Goal: Task Accomplishment & Management: Manage account settings

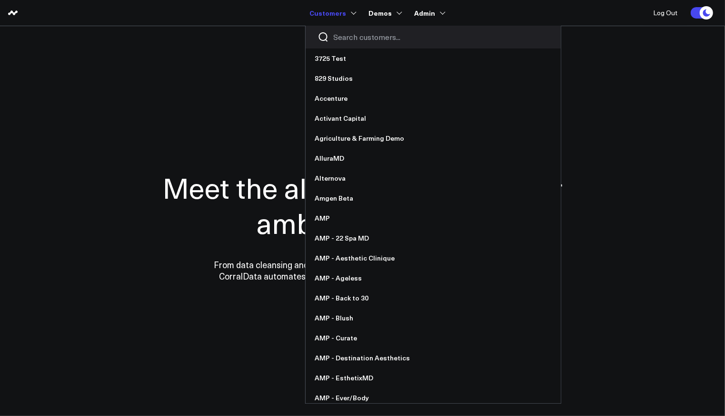
click at [343, 38] on input "Search customers input" at bounding box center [441, 37] width 215 height 10
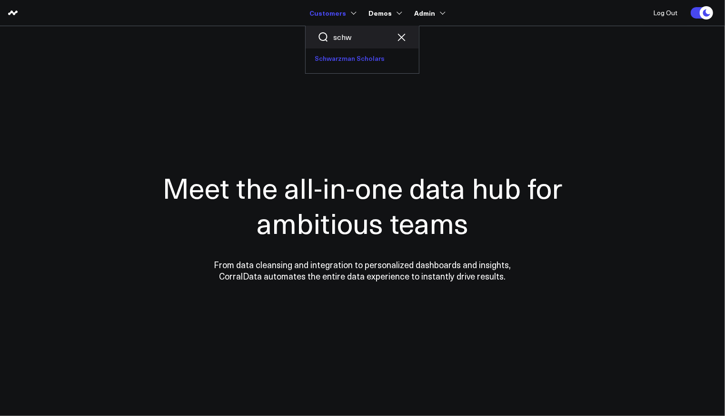
type input "schw"
click at [384, 57] on link "Schwarzman Scholars" at bounding box center [361, 59] width 113 height 20
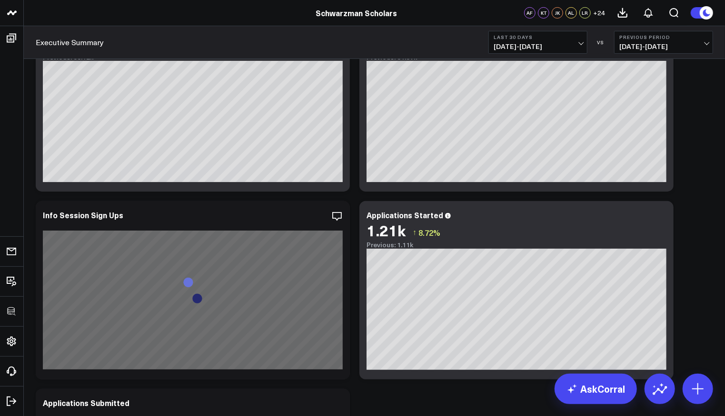
scroll to position [213, 0]
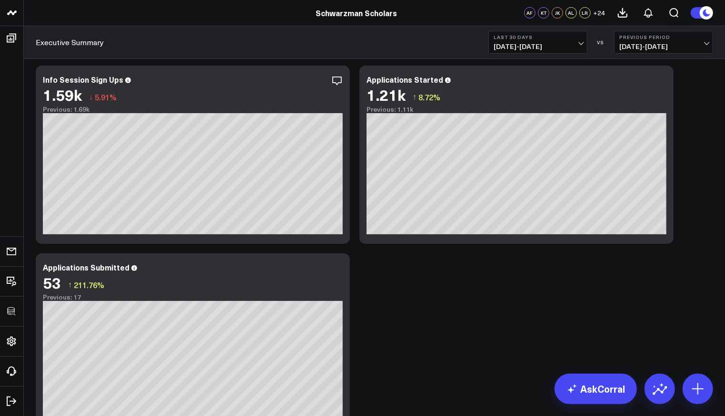
click at [555, 45] on span "07/23/25 - 08/21/25" at bounding box center [537, 47] width 89 height 8
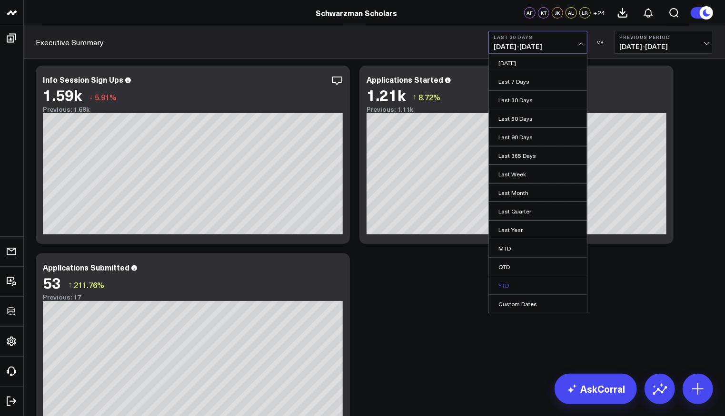
click at [507, 284] on link "YTD" at bounding box center [538, 285] width 98 height 18
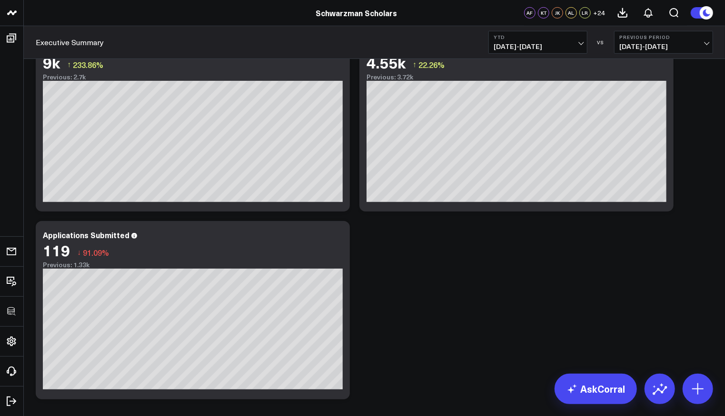
scroll to position [329, 0]
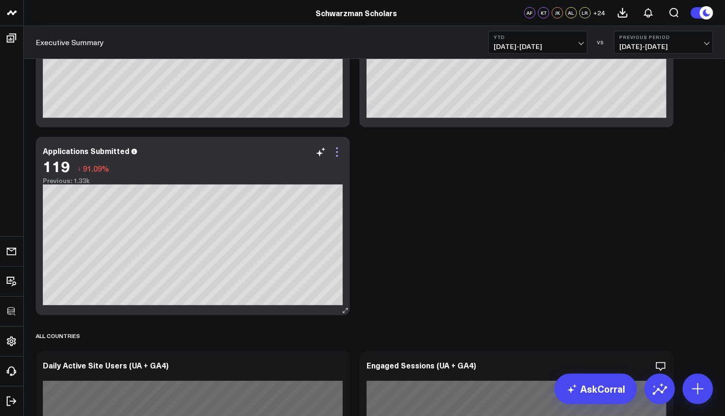
click at [341, 153] on icon at bounding box center [336, 152] width 11 height 11
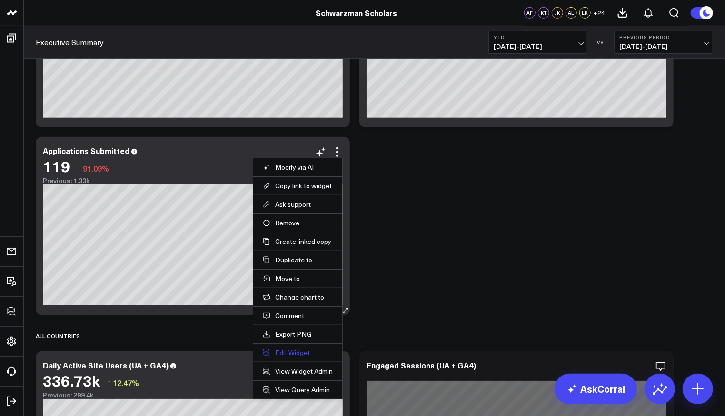
click at [290, 349] on button "Edit Widget" at bounding box center [298, 353] width 70 height 9
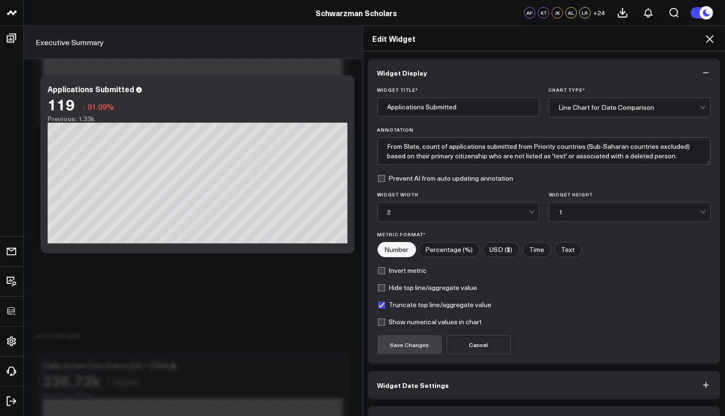
click at [425, 400] on div "Widget Display Widget Title * Applications Submitted Chart Type * Line Chart fo…" at bounding box center [544, 247] width 353 height 377
click at [425, 407] on button "Widget Query" at bounding box center [544, 421] width 353 height 29
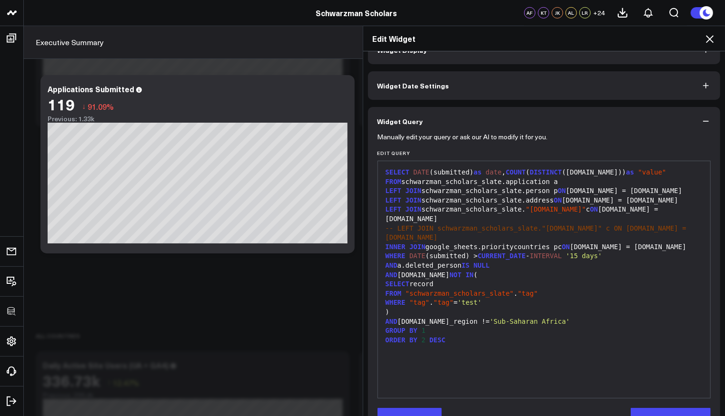
scroll to position [24, 0]
click at [711, 37] on icon at bounding box center [710, 39] width 8 height 8
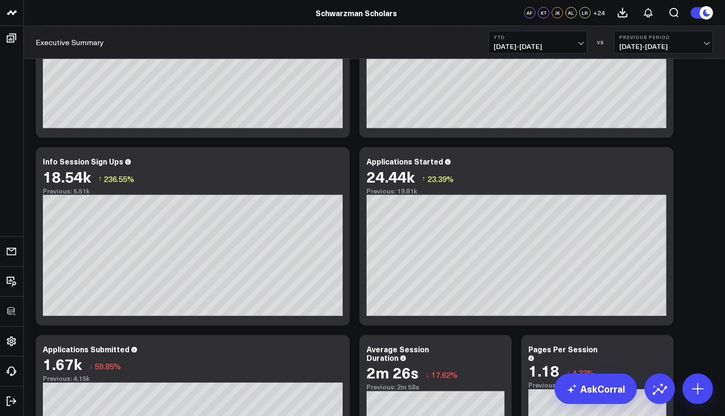
scroll to position [880, 0]
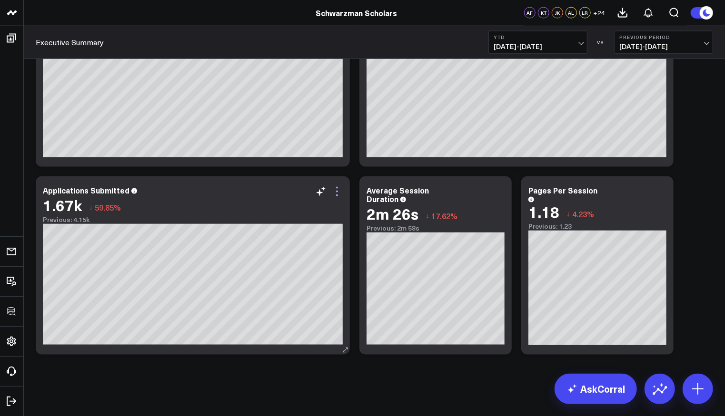
click at [336, 192] on icon at bounding box center [336, 191] width 11 height 11
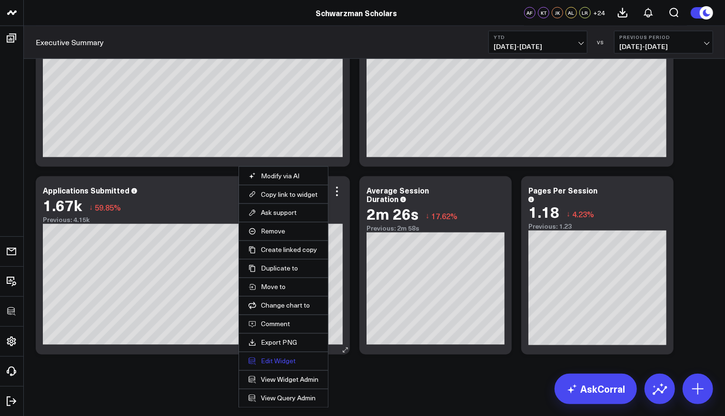
click at [282, 357] on button "Edit Widget" at bounding box center [283, 361] width 70 height 9
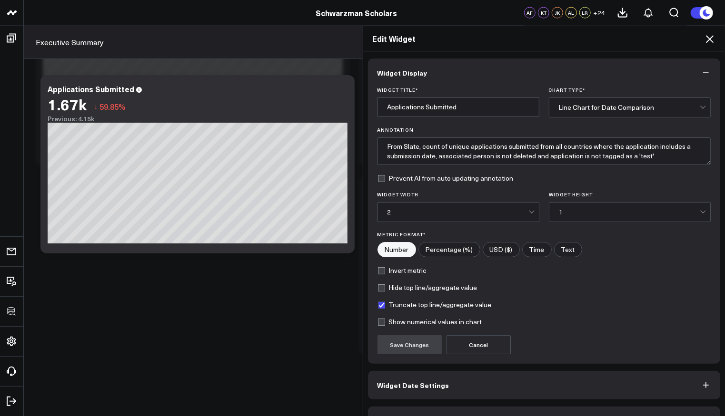
click at [453, 411] on button "Widget Query" at bounding box center [544, 421] width 353 height 29
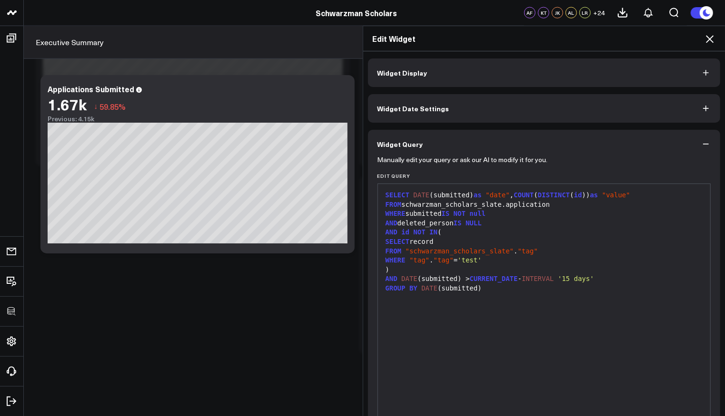
click at [707, 38] on icon at bounding box center [709, 38] width 11 height 11
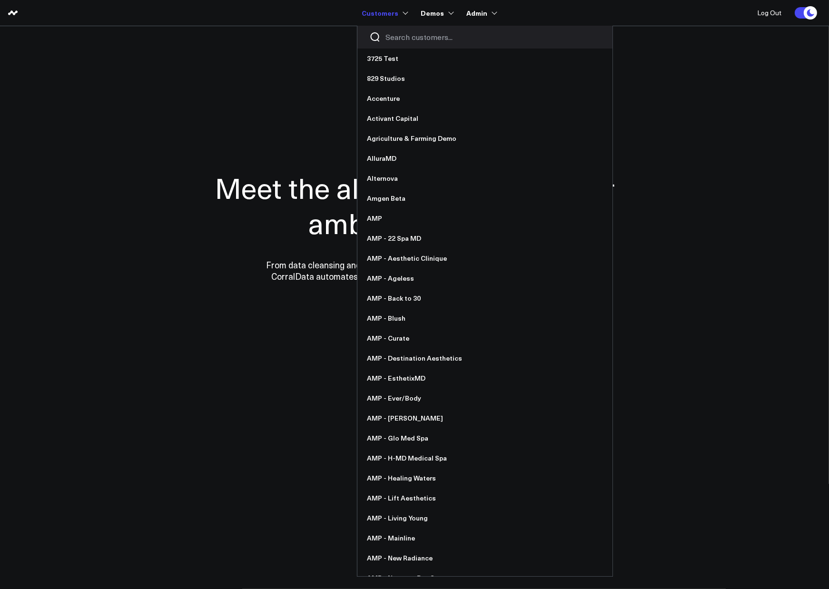
click at [409, 41] on input "Search customers input" at bounding box center [492, 37] width 215 height 10
click at [395, 38] on input "Search customers input" at bounding box center [492, 37] width 215 height 10
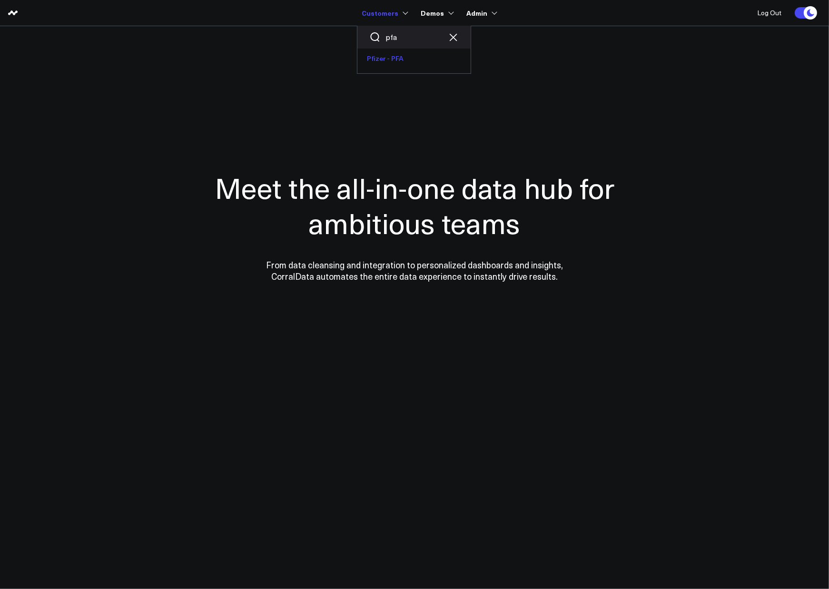
type input "pfa"
click at [392, 50] on link "Pfizer - PFA" at bounding box center [413, 59] width 113 height 20
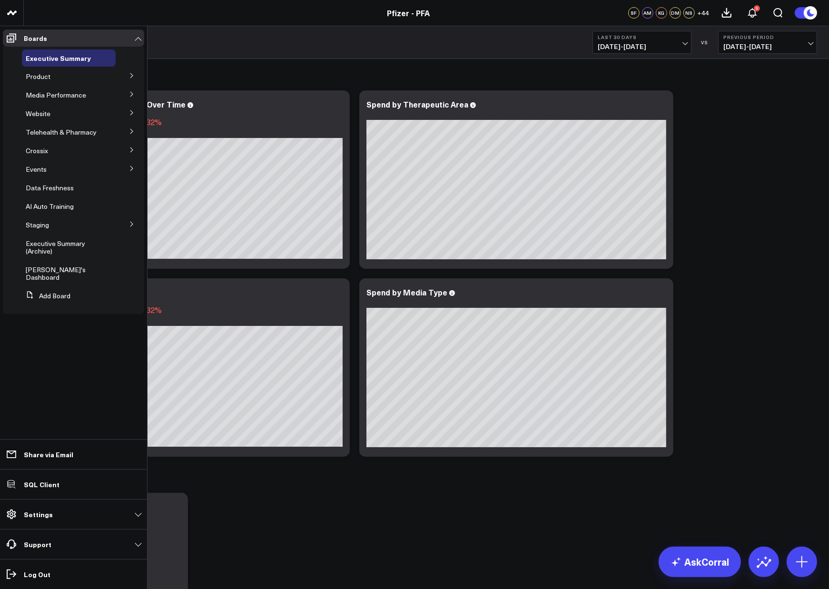
click at [132, 74] on icon at bounding box center [132, 76] width 6 height 6
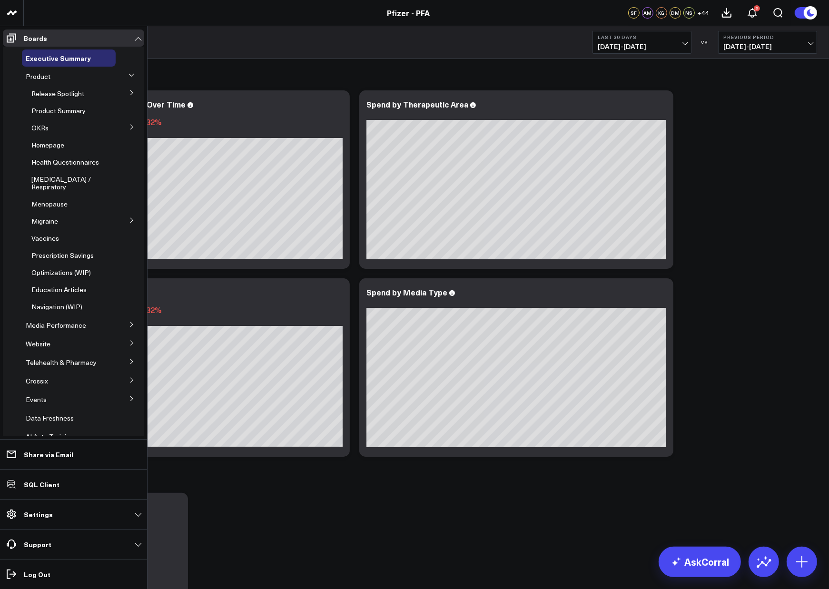
click at [129, 90] on icon at bounding box center [132, 93] width 6 height 6
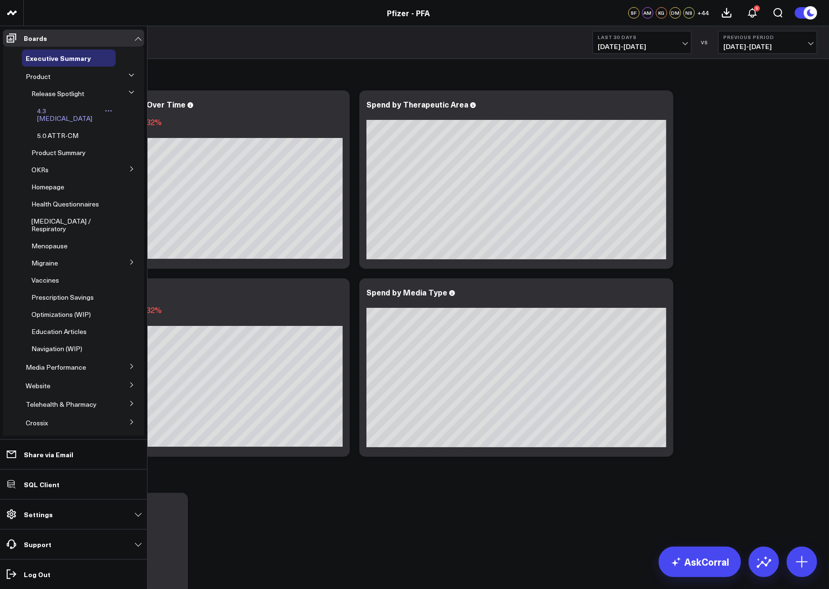
click at [69, 112] on span "4.3 [MEDICAL_DATA]" at bounding box center [64, 114] width 55 height 17
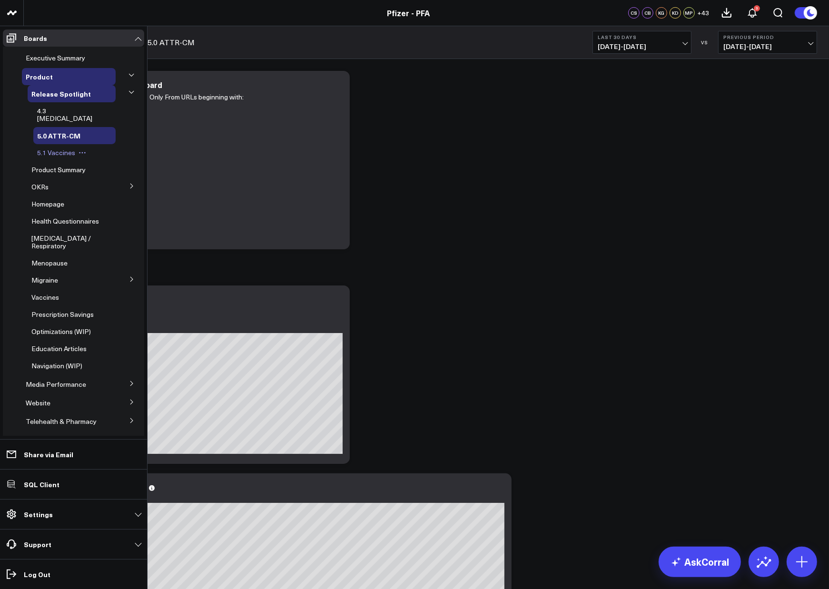
click at [42, 148] on span "5.1 Vaccines" at bounding box center [56, 152] width 38 height 9
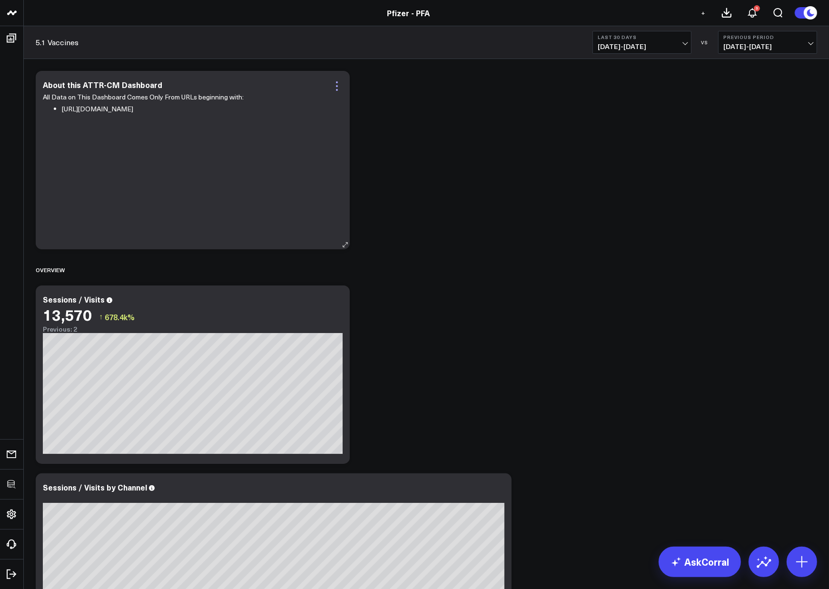
click at [342, 90] on icon at bounding box center [336, 85] width 11 height 11
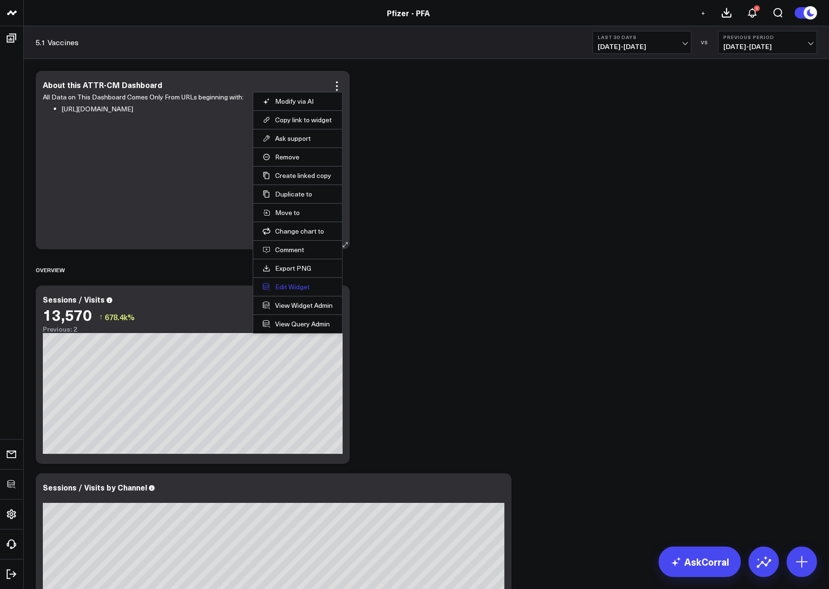
click at [292, 287] on button "Edit Widget" at bounding box center [298, 287] width 70 height 9
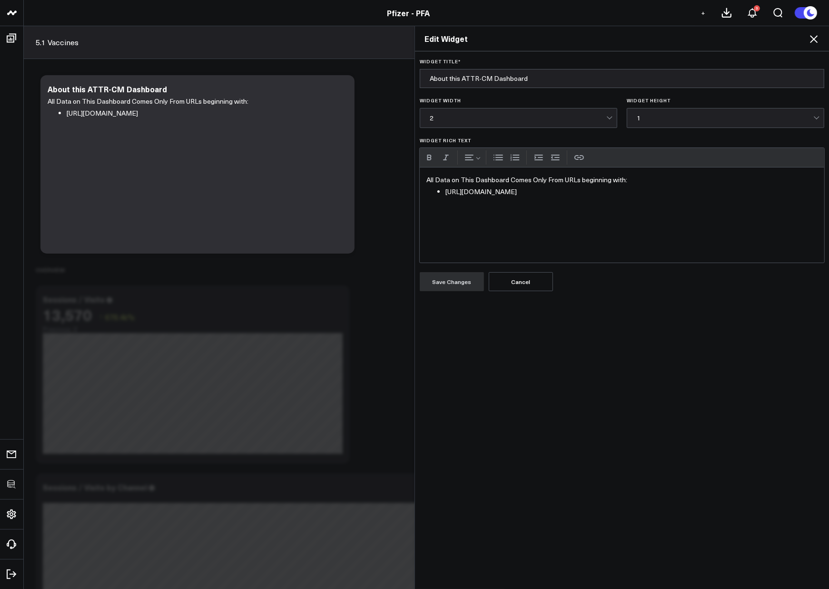
drag, startPoint x: 557, startPoint y: 192, endPoint x: 528, endPoint y: 195, distance: 28.7
click at [528, 195] on li "https://www.pfizerforall.com/attr-cm" at bounding box center [631, 192] width 372 height 12
click at [445, 285] on button "Save Changes" at bounding box center [452, 281] width 64 height 19
click at [815, 38] on icon at bounding box center [814, 39] width 8 height 8
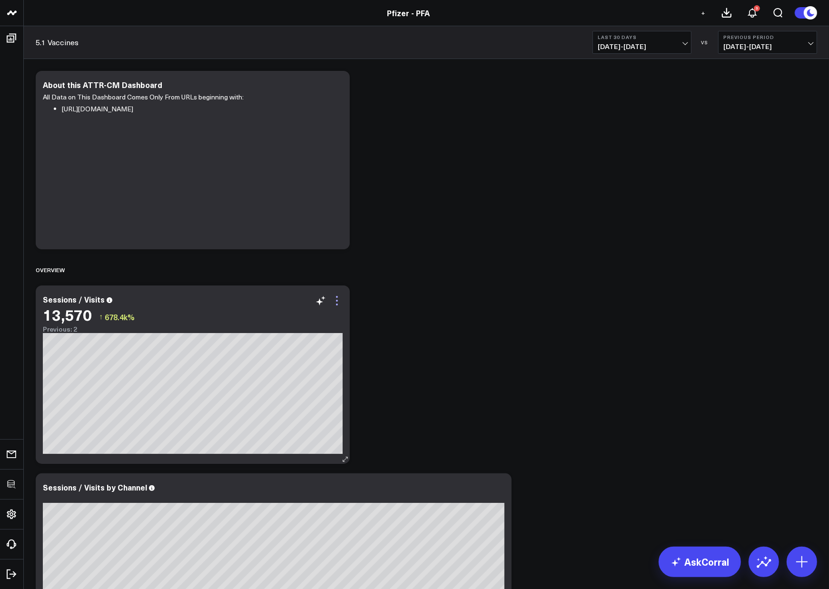
click at [341, 301] on icon at bounding box center [336, 300] width 11 height 11
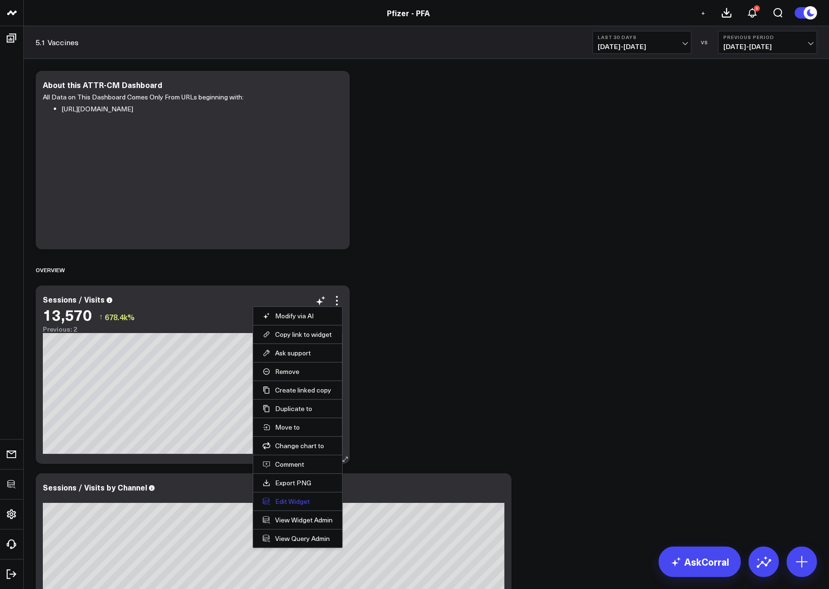
click at [285, 500] on button "Edit Widget" at bounding box center [298, 501] width 70 height 9
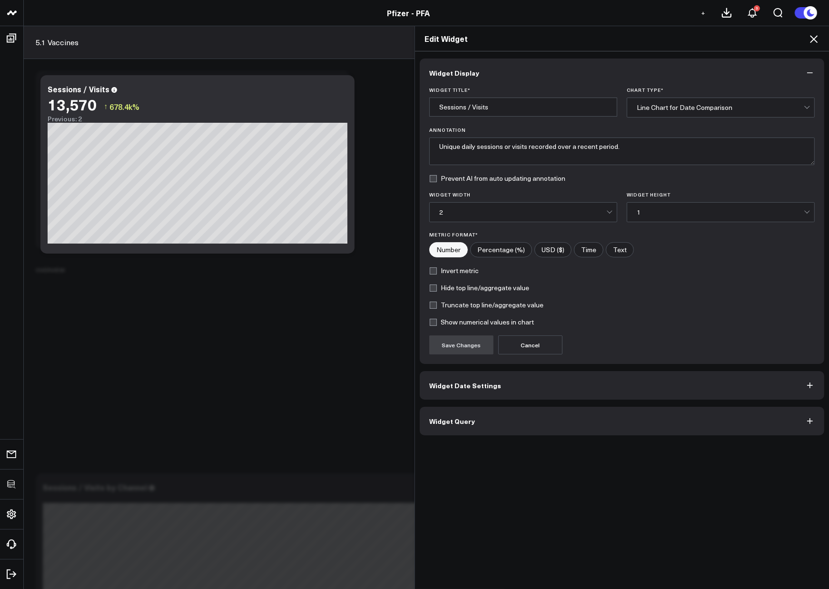
click at [469, 430] on button "Widget Query" at bounding box center [622, 421] width 404 height 29
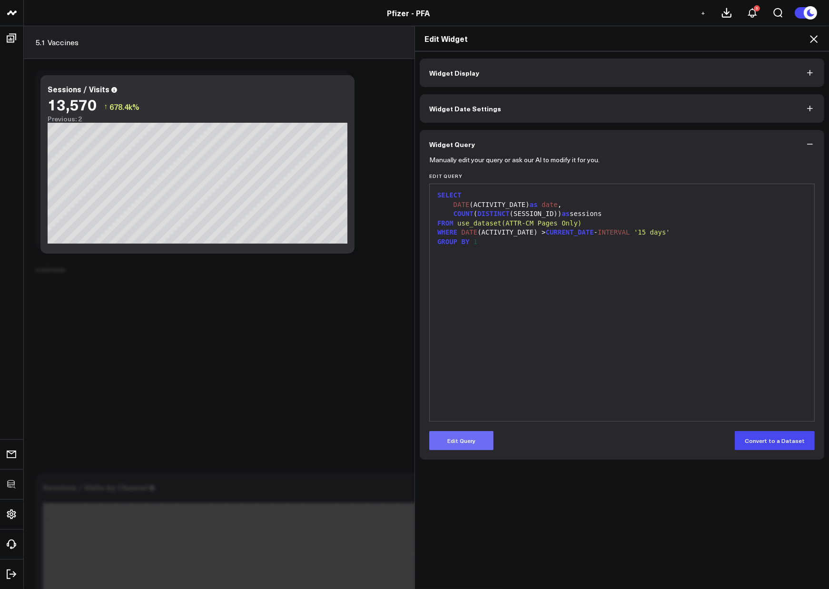
click at [465, 436] on button "Edit Query" at bounding box center [461, 440] width 64 height 19
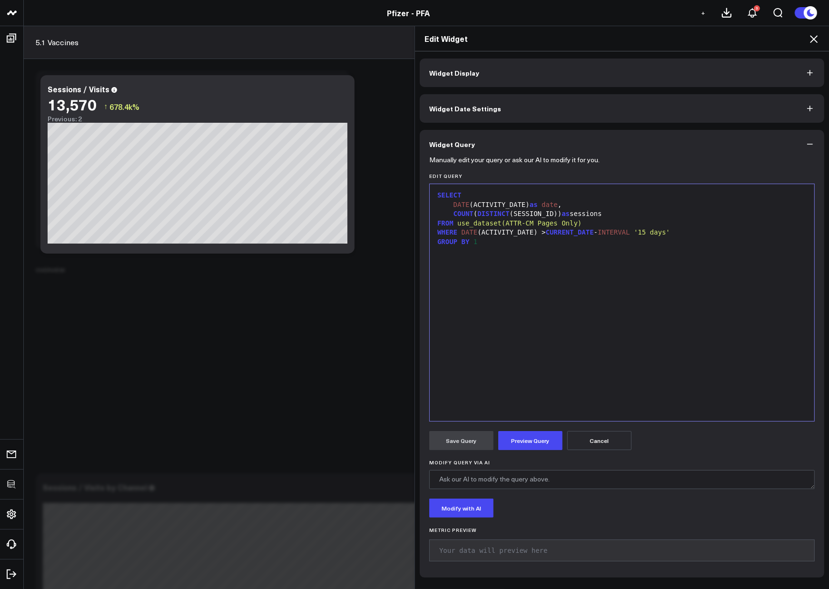
click at [528, 235] on div "WHERE DATE (ACTIVITY_DATE) > CURRENT_DATE - INTERVAL '15 days'" at bounding box center [621, 233] width 375 height 10
drag, startPoint x: 579, startPoint y: 220, endPoint x: 471, endPoint y: 225, distance: 108.1
click at [471, 225] on div "FROM use_dataset(ATTR-CM Pages Only)" at bounding box center [621, 224] width 375 height 10
copy div "use_dataset(ATTR-CM Pages Only)"
click at [812, 34] on icon at bounding box center [813, 38] width 11 height 11
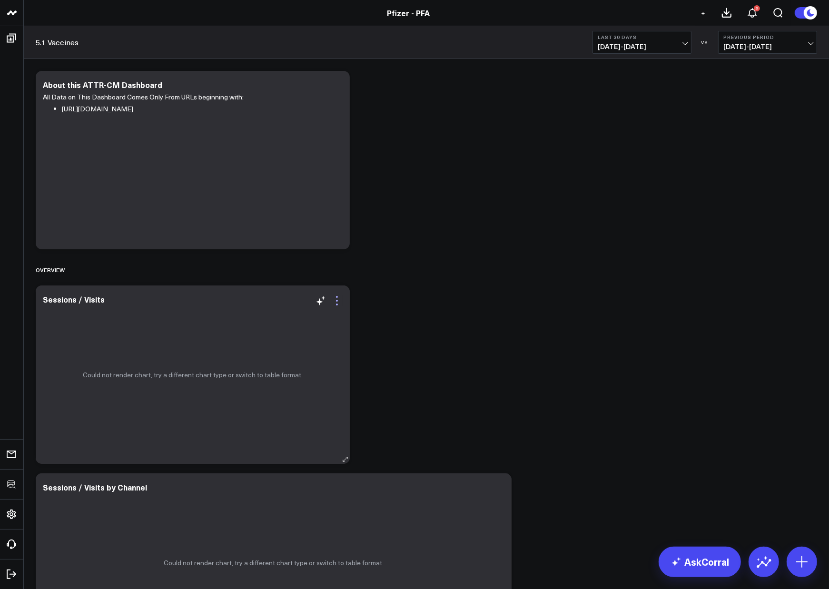
click at [335, 305] on icon at bounding box center [336, 300] width 11 height 11
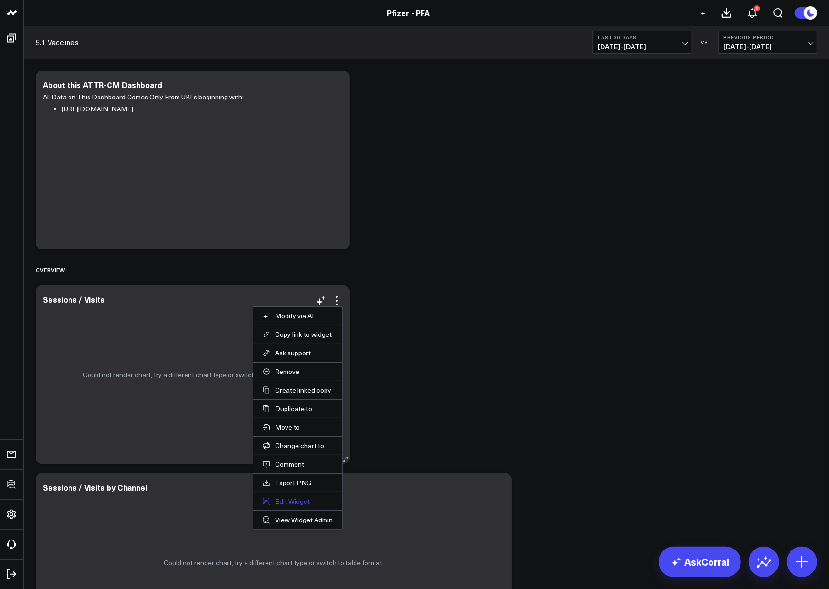
click at [295, 499] on button "Edit Widget" at bounding box center [298, 501] width 70 height 9
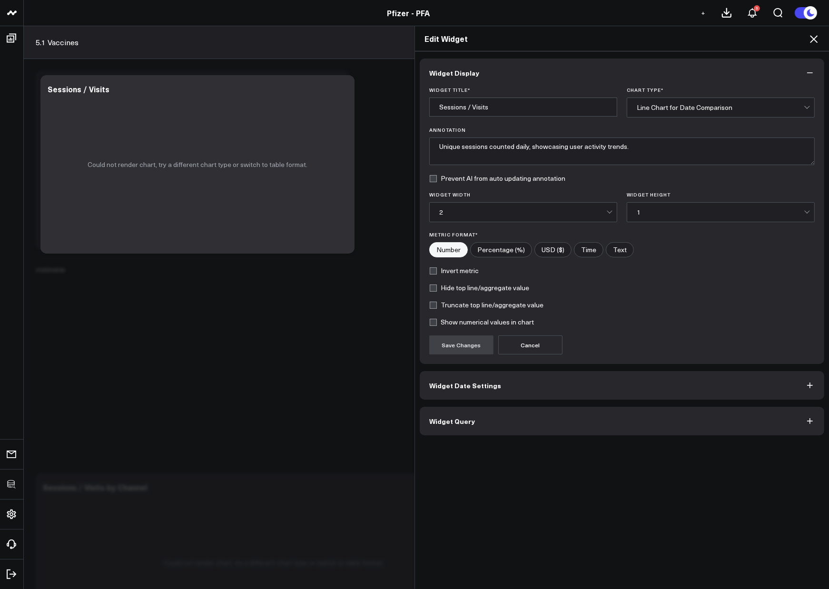
click at [468, 433] on button "Widget Query" at bounding box center [622, 421] width 404 height 29
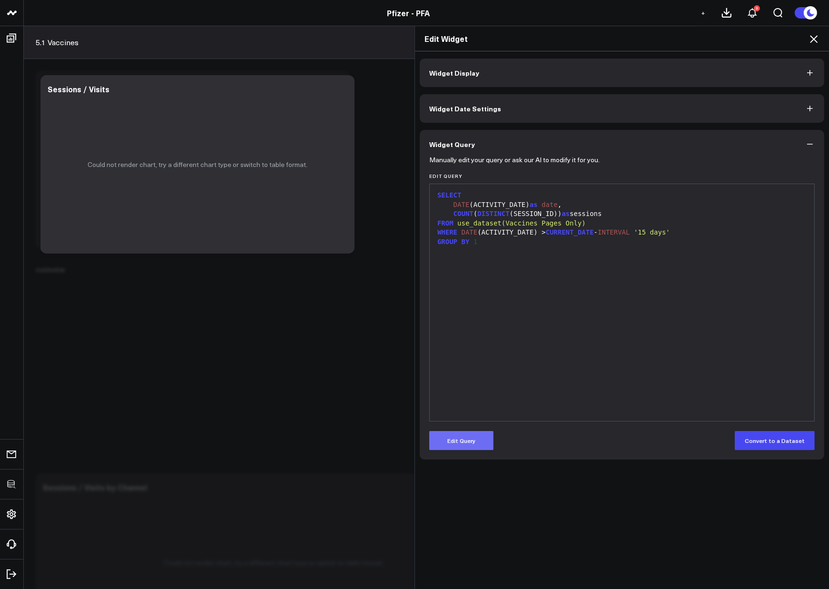
click at [462, 439] on button "Edit Query" at bounding box center [461, 440] width 64 height 19
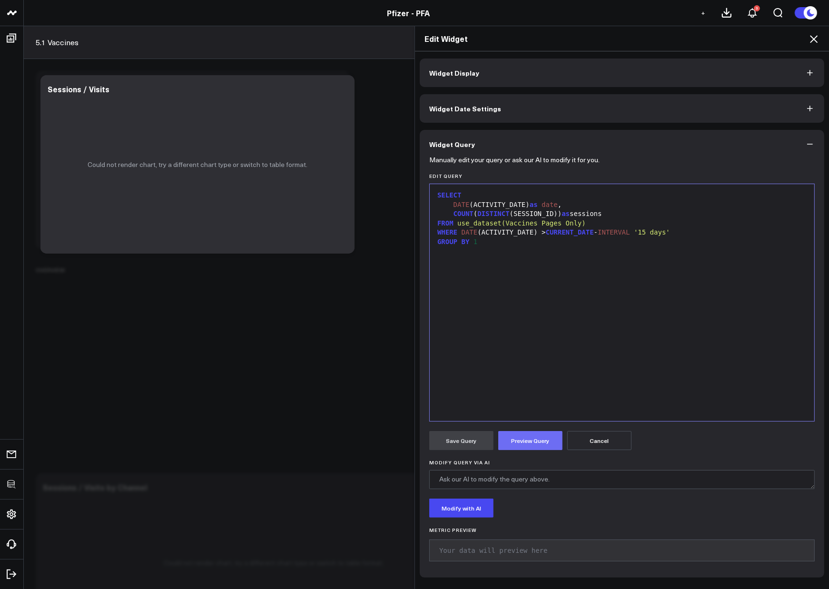
click at [540, 443] on button "Preview Query" at bounding box center [530, 440] width 64 height 19
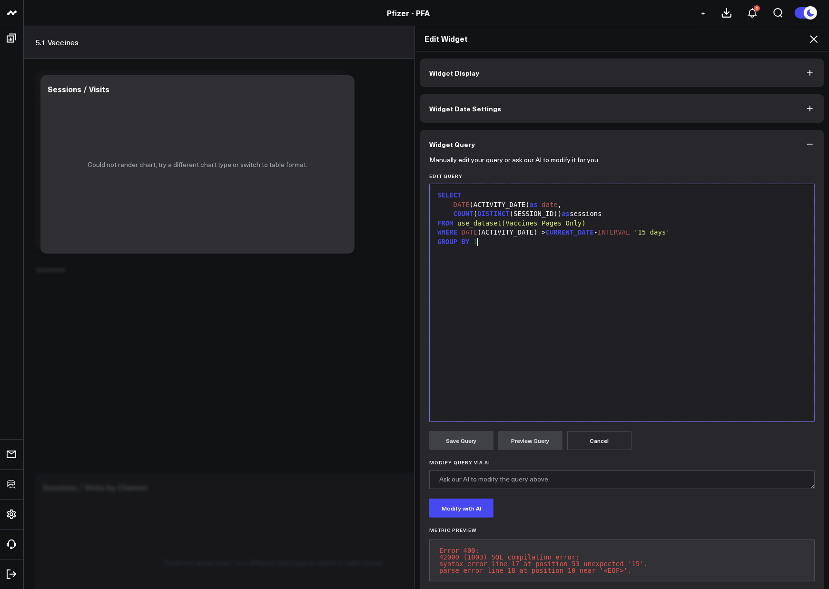
click at [627, 312] on div "SELECT DATE (ACTIVITY_DATE) as date , COUNT ( DISTINCT (SESSION_ID)) as session…" at bounding box center [621, 302] width 375 height 227
click at [815, 36] on icon at bounding box center [813, 38] width 11 height 11
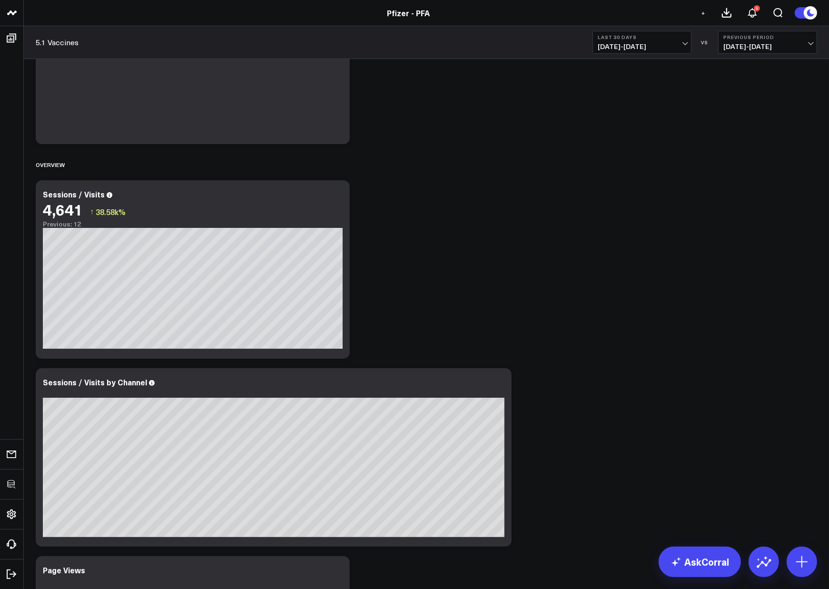
scroll to position [178, 0]
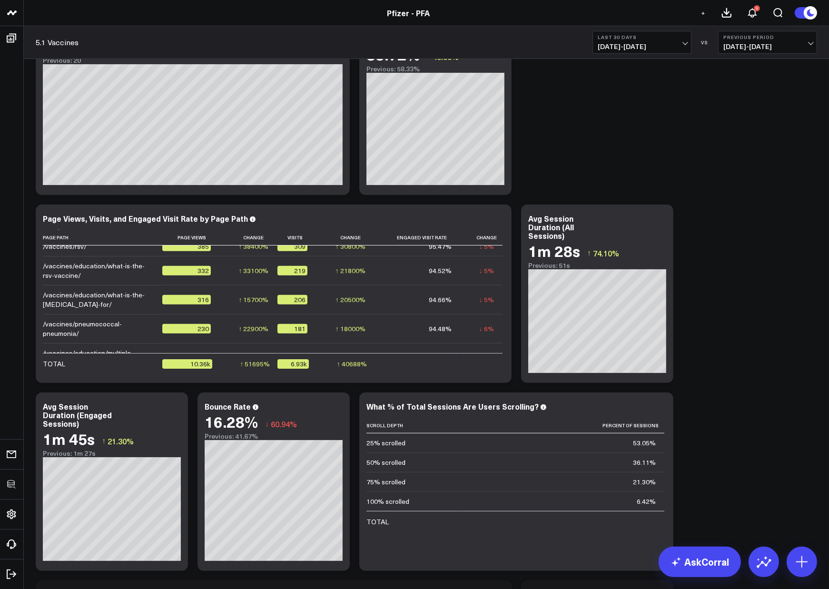
scroll to position [493, 0]
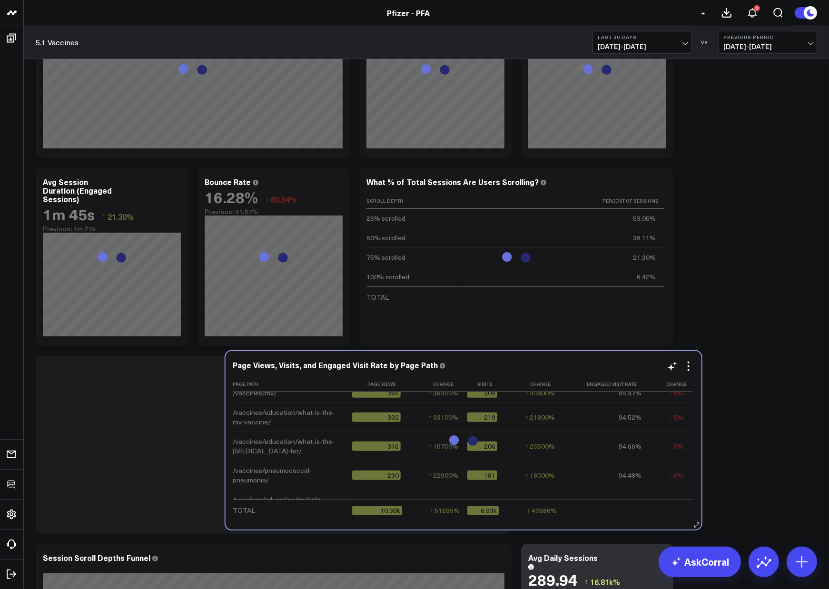
drag, startPoint x: 328, startPoint y: 328, endPoint x: 518, endPoint y: 511, distance: 263.8
click at [518, 511] on td "↑ 40688% Previous 17" at bounding box center [535, 510] width 58 height 20
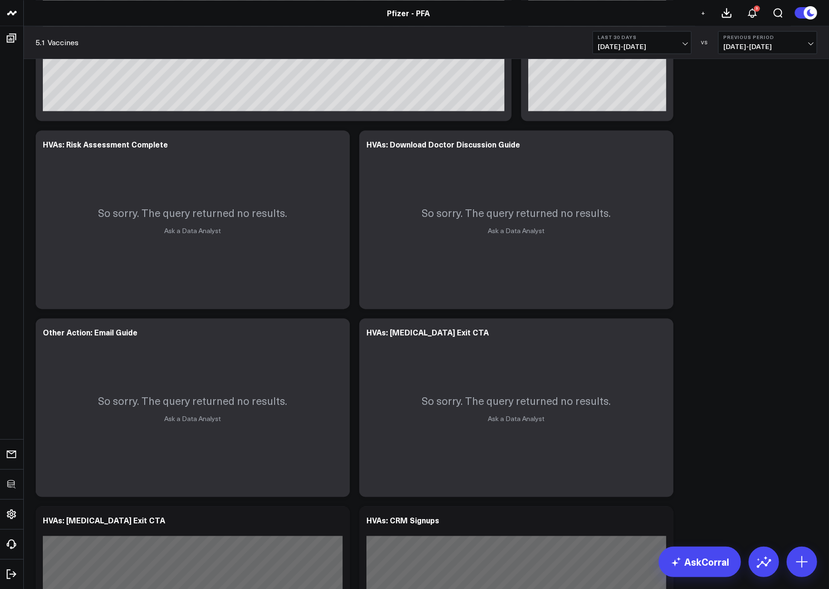
scroll to position [1911, 0]
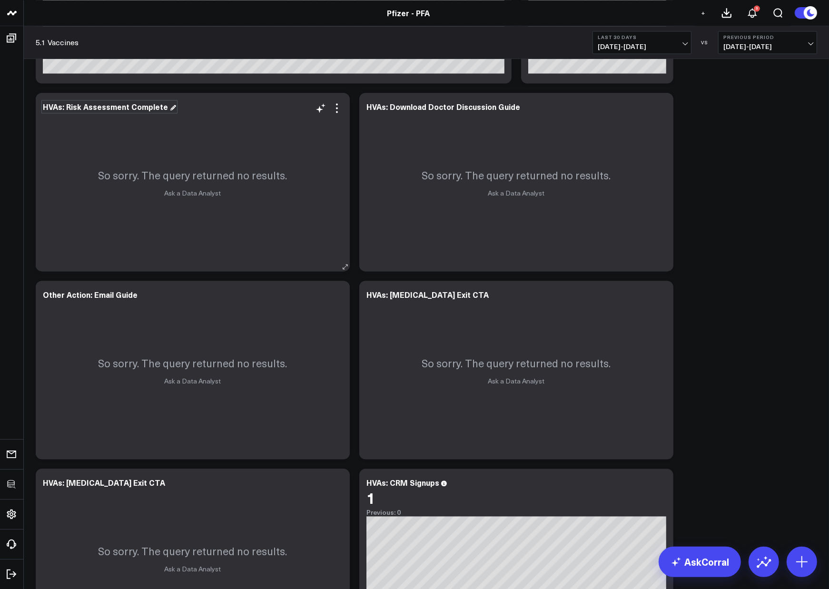
click at [113, 105] on div "HVAs: Risk Assessment Complete" at bounding box center [109, 106] width 133 height 10
click at [96, 106] on div "HVAs: Risk Assessment Complete" at bounding box center [109, 106] width 133 height 10
drag, startPoint x: 67, startPoint y: 107, endPoint x: 177, endPoint y: 109, distance: 109.9
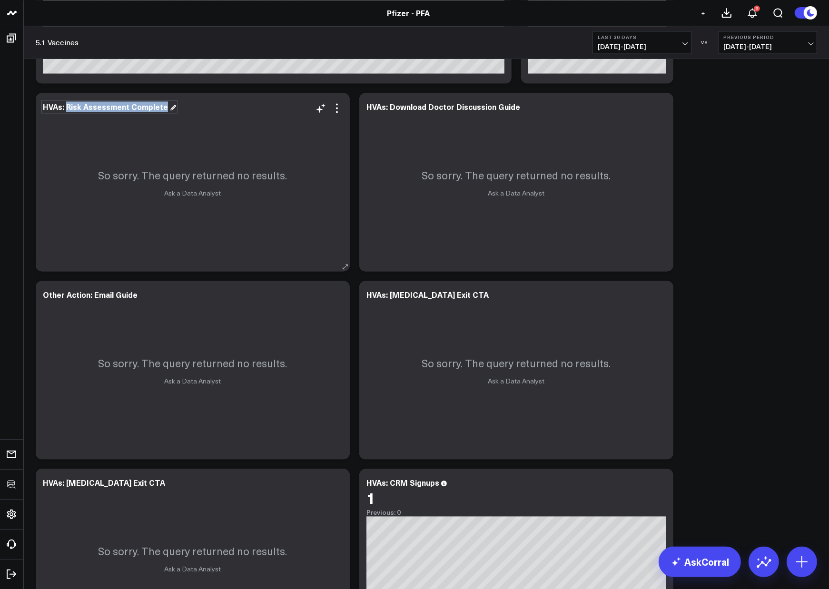
click at [177, 109] on div "HVAs: Risk Assessment Complete So sorry. The query returned no results. Ask a D…" at bounding box center [193, 182] width 314 height 178
click at [344, 108] on div "So sorry. The query returned no results. Ask a Data Analyst" at bounding box center [193, 182] width 314 height 178
click at [337, 106] on icon at bounding box center [336, 107] width 11 height 11
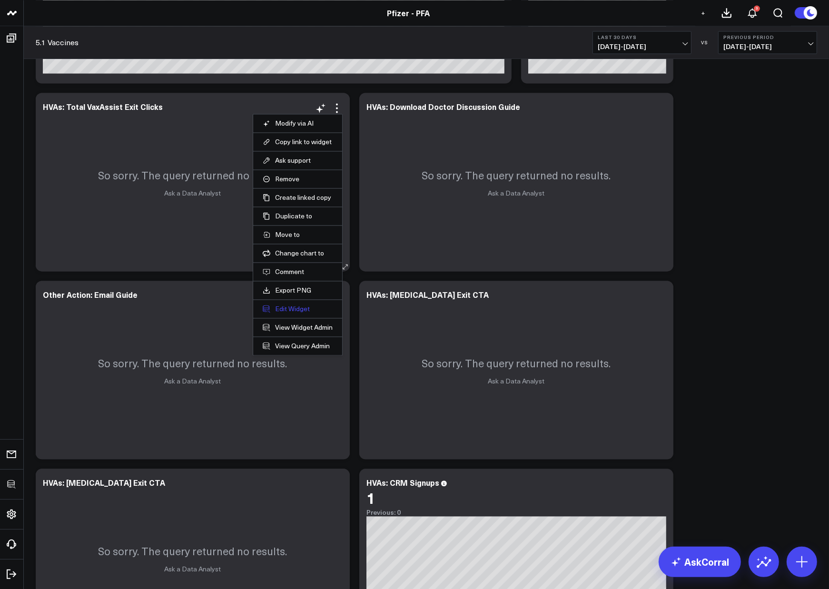
click at [289, 310] on button "Edit Widget" at bounding box center [298, 309] width 70 height 9
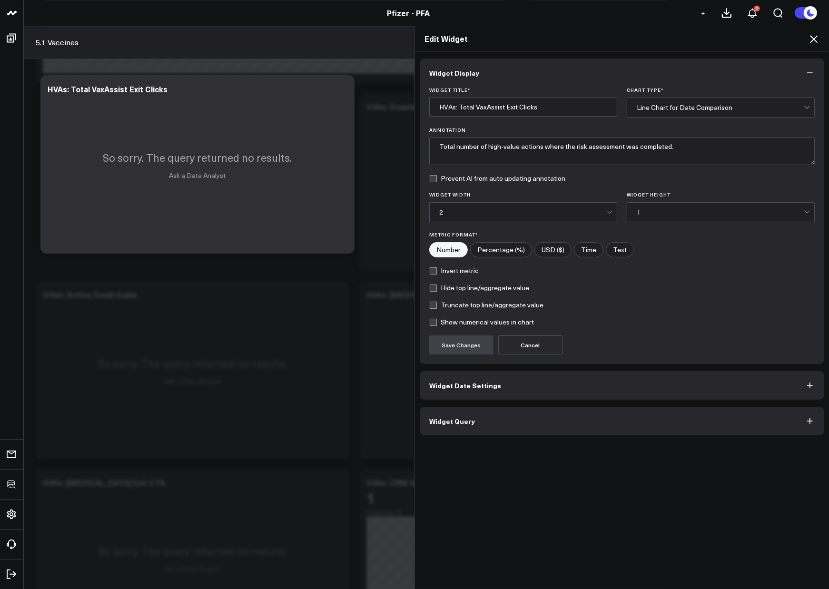
click at [472, 417] on button "Widget Query" at bounding box center [622, 421] width 404 height 29
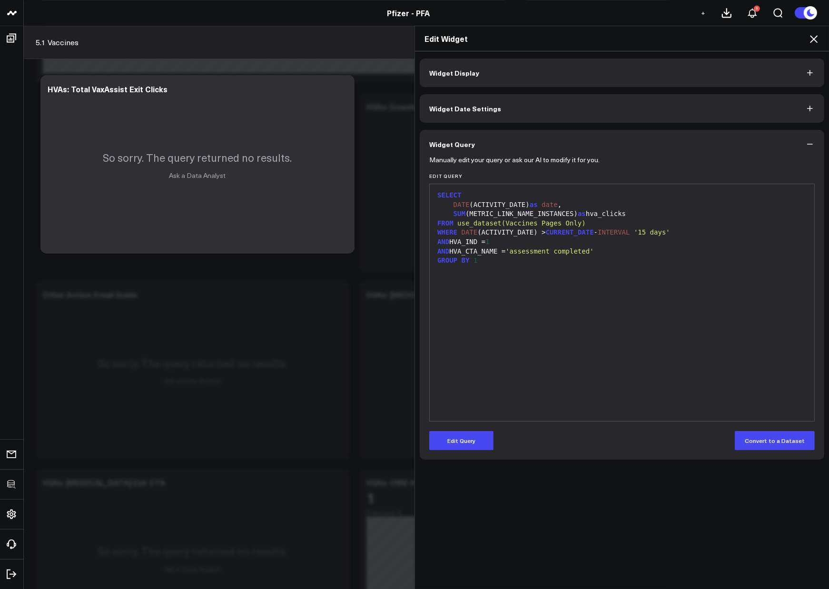
click at [460, 433] on button "Edit Query" at bounding box center [461, 440] width 64 height 19
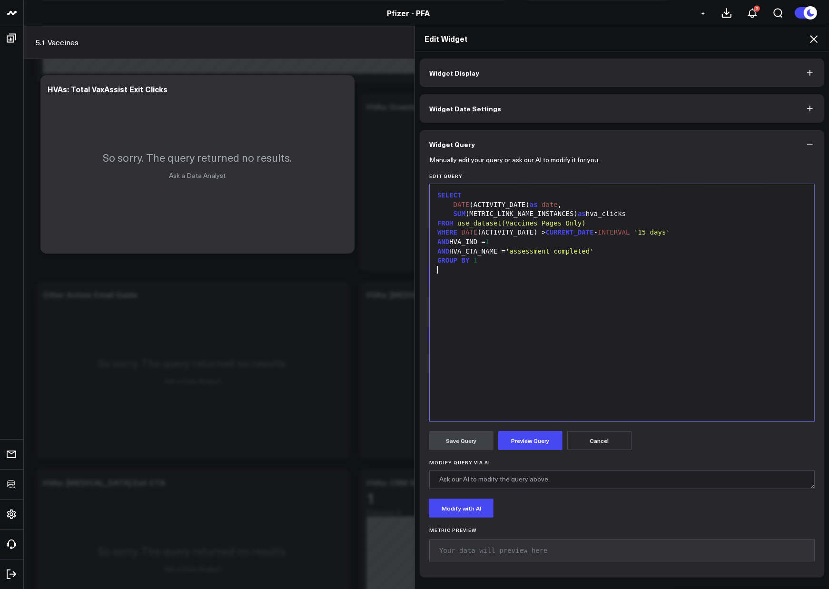
click at [551, 300] on div "SELECT DATE (ACTIVITY_DATE) as date , SUM (METRIC_LINK_NAME_INSTANCES) as hva_c…" at bounding box center [621, 302] width 375 height 227
drag, startPoint x: 593, startPoint y: 253, endPoint x: 513, endPoint y: 253, distance: 79.9
click at [513, 253] on span "'assessment completed'" at bounding box center [549, 251] width 88 height 8
click at [523, 442] on button "Preview Query" at bounding box center [530, 440] width 64 height 19
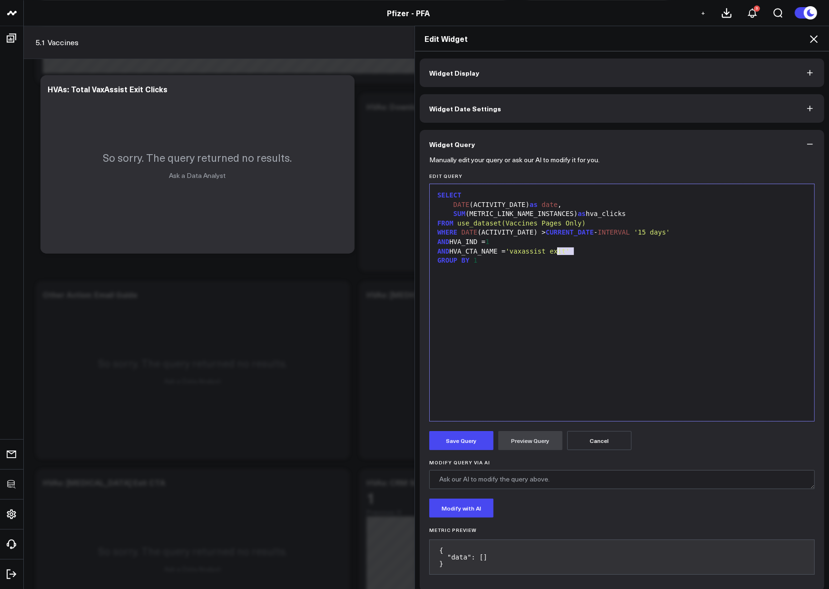
drag, startPoint x: 571, startPoint y: 254, endPoint x: 554, endPoint y: 254, distance: 17.1
click at [554, 254] on span "'vaxassist exit'" at bounding box center [537, 251] width 64 height 8
click at [531, 447] on button "Preview Query" at bounding box center [530, 440] width 64 height 19
click at [542, 268] on div at bounding box center [621, 271] width 375 height 10
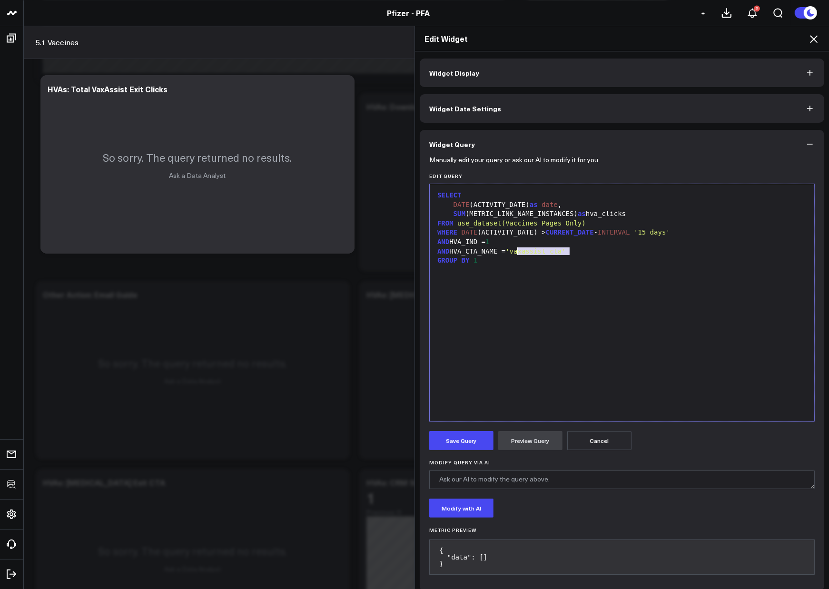
drag, startPoint x: 566, startPoint y: 250, endPoint x: 513, endPoint y: 254, distance: 53.0
click at [513, 254] on span "'vaxassist cta'" at bounding box center [535, 251] width 60 height 8
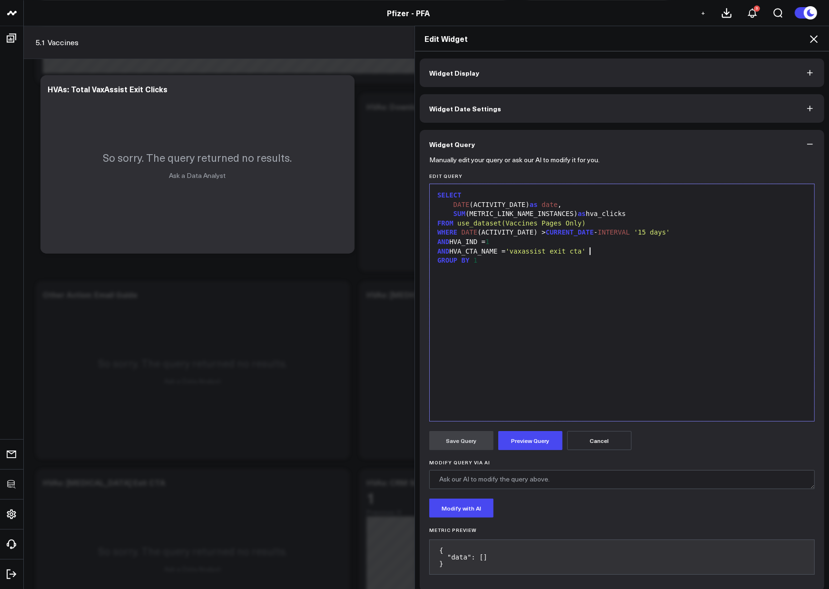
click at [521, 454] on form "Manually edit your query or ask our AI to modify it for you. Edit Query 9 1 2 3…" at bounding box center [621, 369] width 385 height 423
click at [517, 443] on button "Preview Query" at bounding box center [530, 440] width 64 height 19
click at [472, 444] on button "Save Query" at bounding box center [461, 440] width 64 height 19
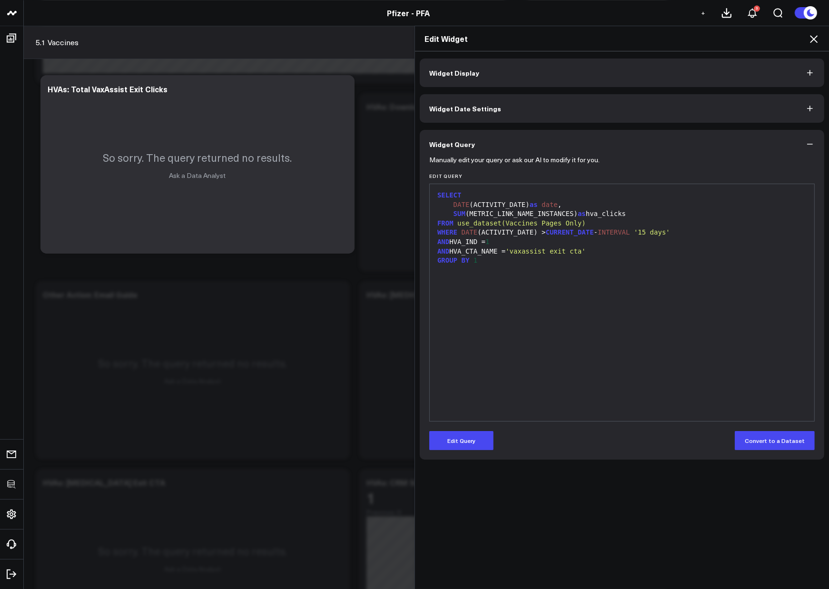
click at [554, 242] on div "AND HVA_IND = 1" at bounding box center [621, 242] width 375 height 10
click at [463, 446] on button "Edit Query" at bounding box center [461, 440] width 64 height 19
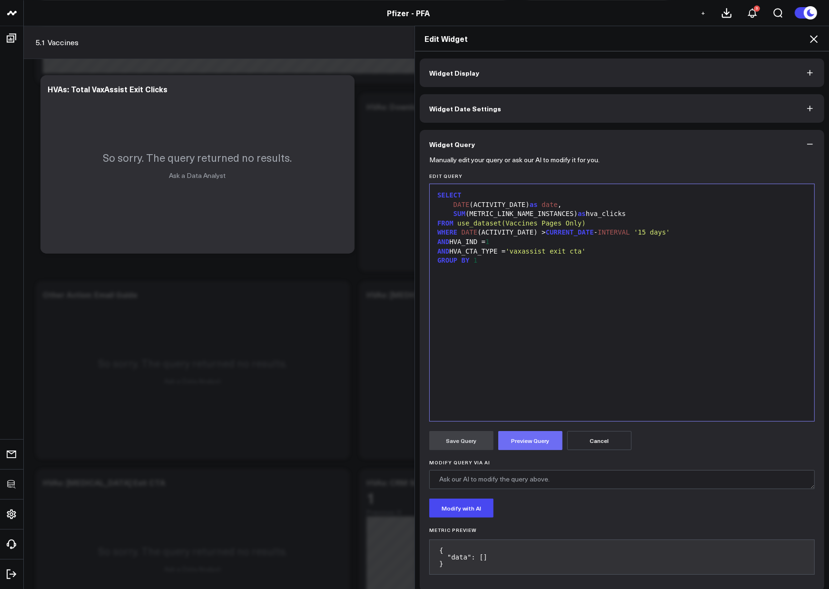
click at [520, 438] on button "Preview Query" at bounding box center [530, 440] width 64 height 19
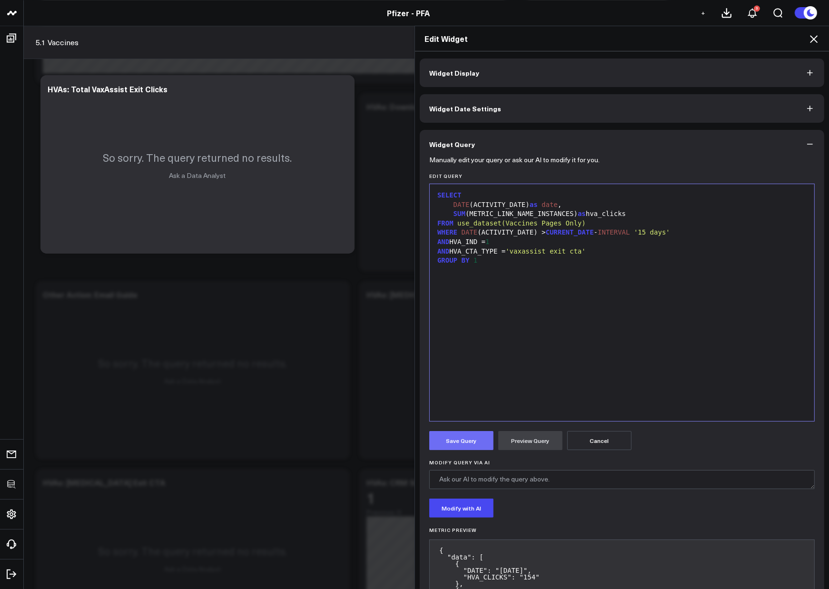
click at [462, 442] on button "Save Query" at bounding box center [461, 440] width 64 height 19
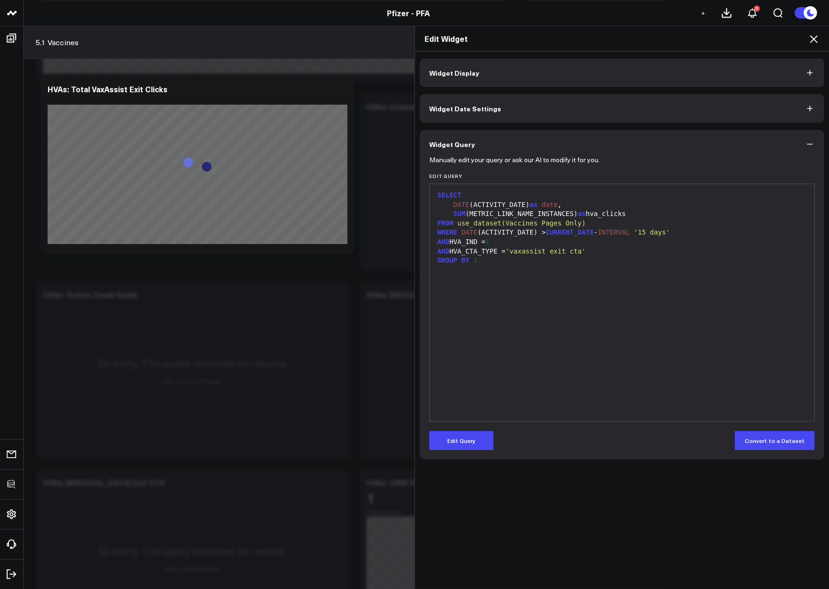
click at [575, 331] on div "SELECT DATE (ACTIVITY_DATE) as date , SUM (METRIC_LINK_NAME_INSTANCES) as hva_c…" at bounding box center [621, 302] width 375 height 227
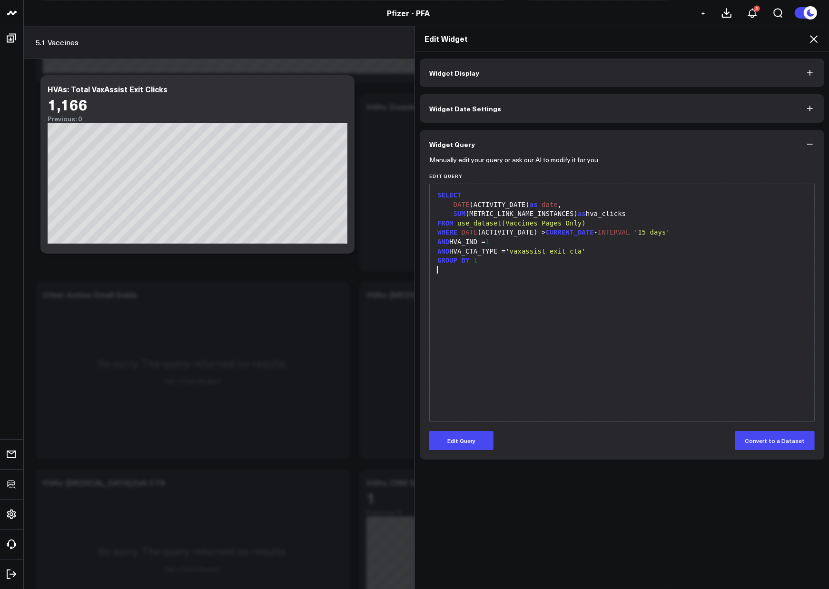
click at [806, 43] on h2 "Edit Widget" at bounding box center [621, 38] width 395 height 10
click at [808, 38] on icon at bounding box center [813, 38] width 11 height 11
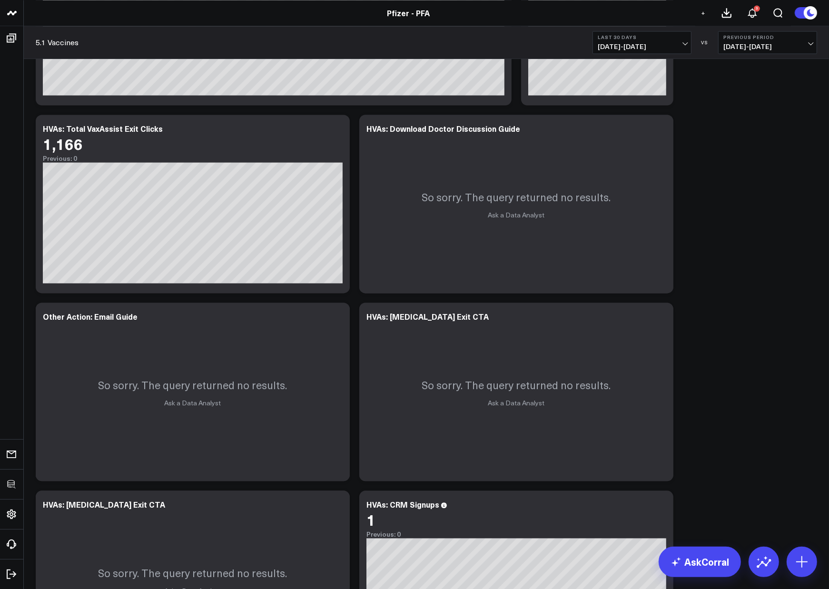
scroll to position [1873, 0]
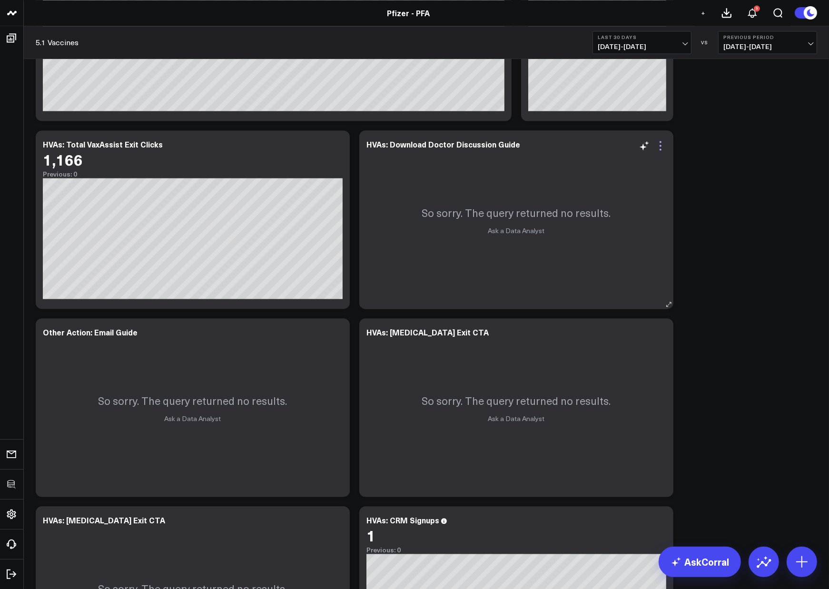
click at [658, 144] on icon at bounding box center [660, 145] width 11 height 11
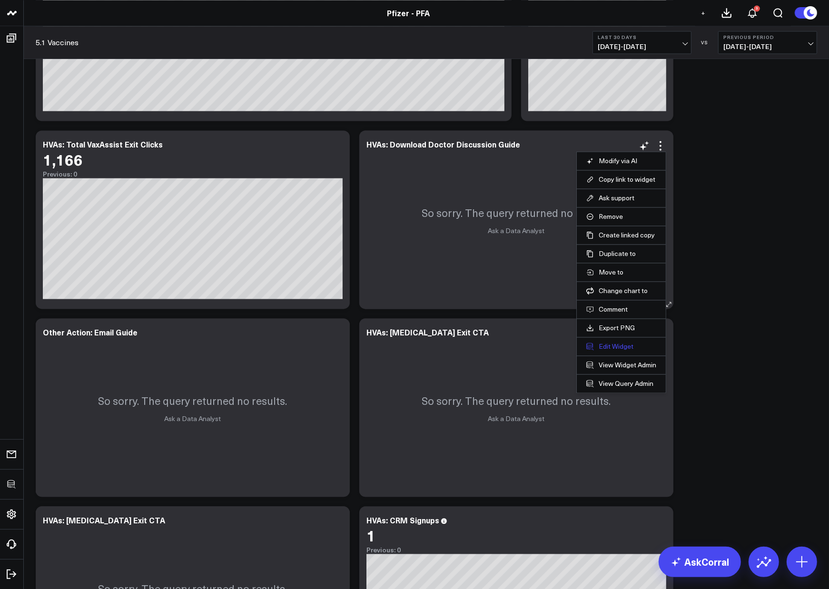
click at [614, 343] on button "Edit Widget" at bounding box center [621, 346] width 70 height 9
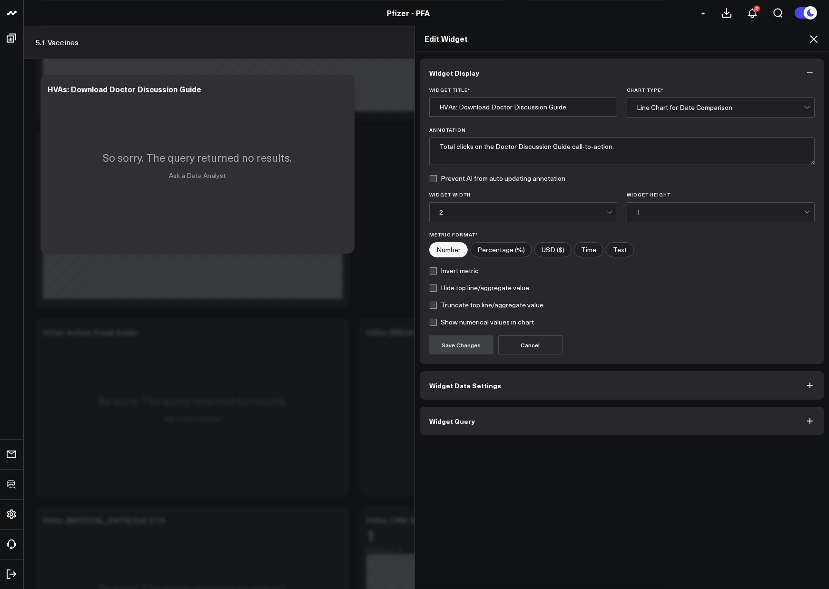
click at [468, 420] on button "Widget Query" at bounding box center [622, 421] width 404 height 29
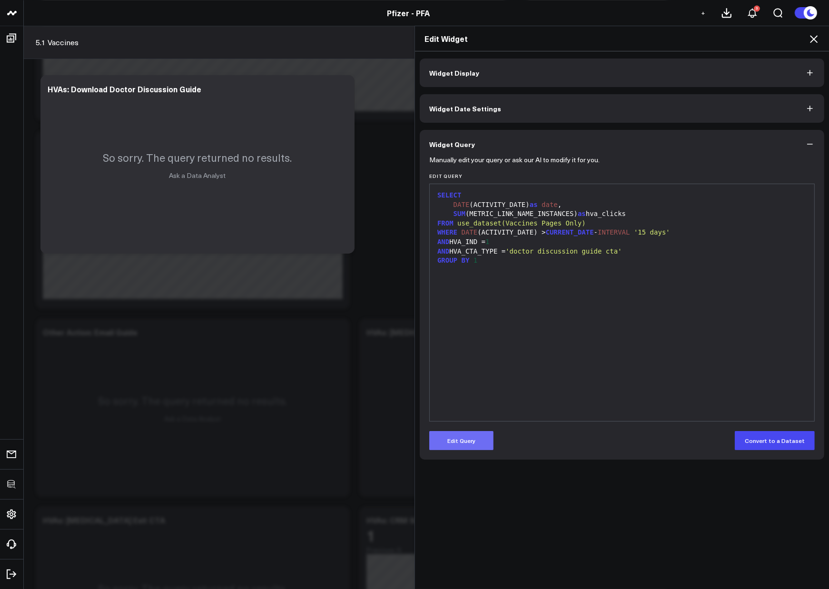
click at [471, 434] on button "Edit Query" at bounding box center [461, 440] width 64 height 19
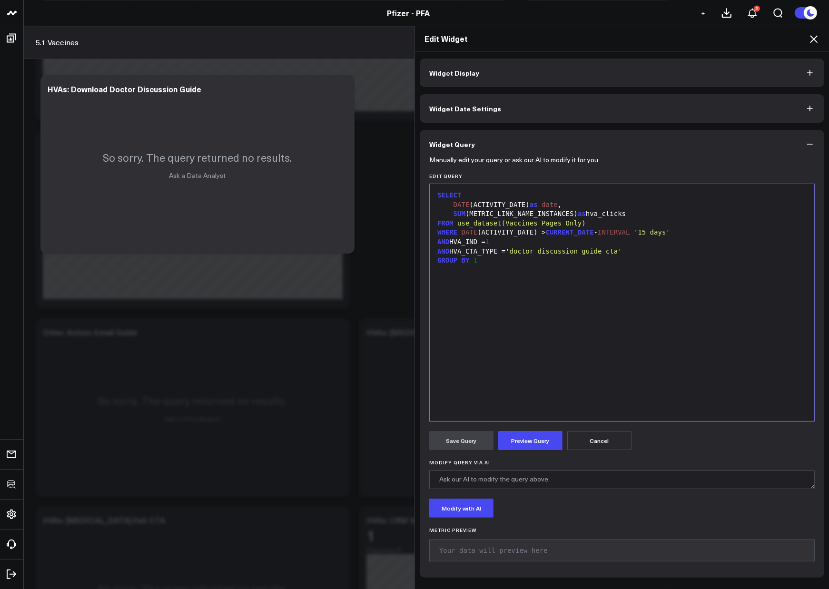
click at [528, 238] on div "AND HVA_IND = 1" at bounding box center [621, 242] width 375 height 10
click at [578, 205] on div "DATE (ACTIVITY_DATE) as date ," at bounding box center [621, 205] width 375 height 10
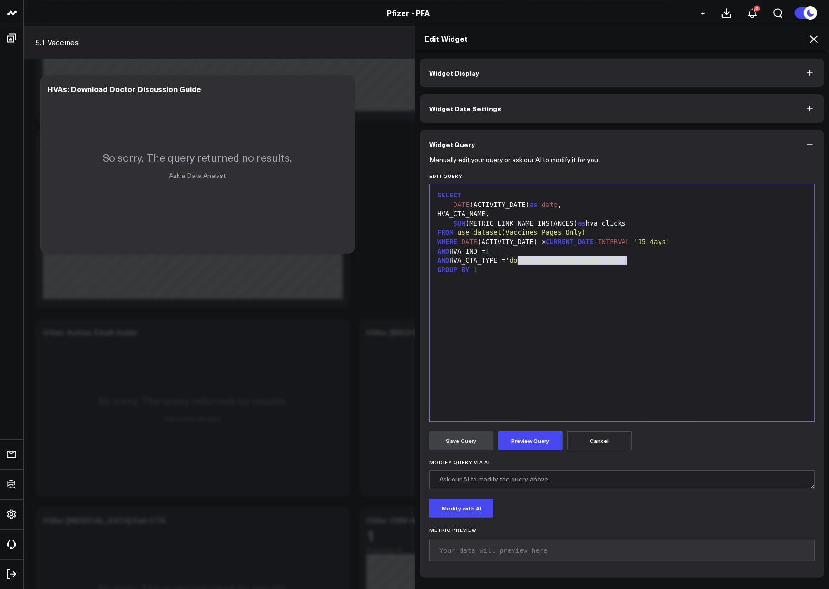
drag, startPoint x: 514, startPoint y: 262, endPoint x: 621, endPoint y: 263, distance: 107.5
click at [621, 264] on span "'doctor discussion guide cta'" at bounding box center [563, 260] width 116 height 8
click at [534, 448] on button "Preview Query" at bounding box center [530, 440] width 64 height 19
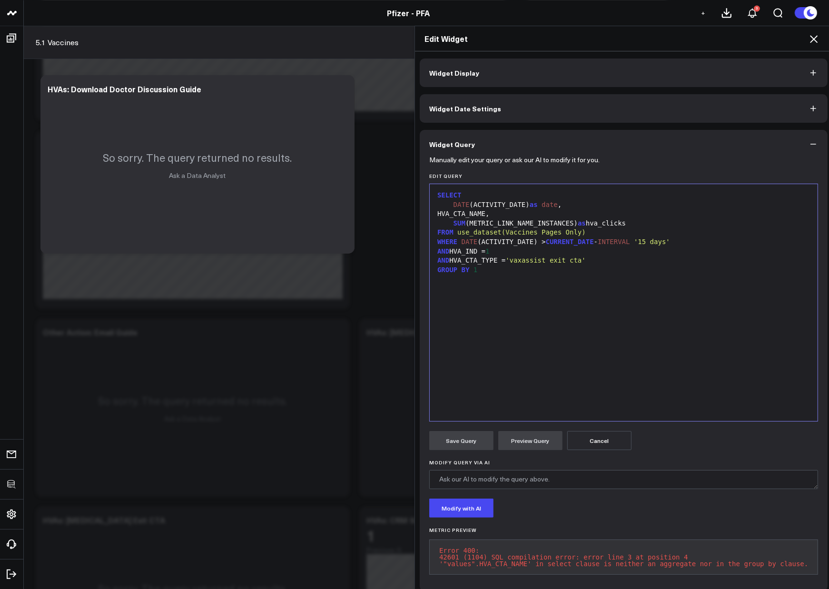
click at [545, 303] on div "SELECT DATE (ACTIVITY_DATE) as date , HVA_CTA_NAME, SUM (METRIC_LINK_NAME_INSTA…" at bounding box center [623, 302] width 378 height 227
click at [496, 264] on div "AND HVA_CTA_TYPE = 'vaxassist exit cta'" at bounding box center [623, 261] width 378 height 10
click at [496, 271] on div "GROUP BY 1" at bounding box center [623, 271] width 378 height 10
click at [506, 435] on button "Preview Query" at bounding box center [530, 440] width 64 height 19
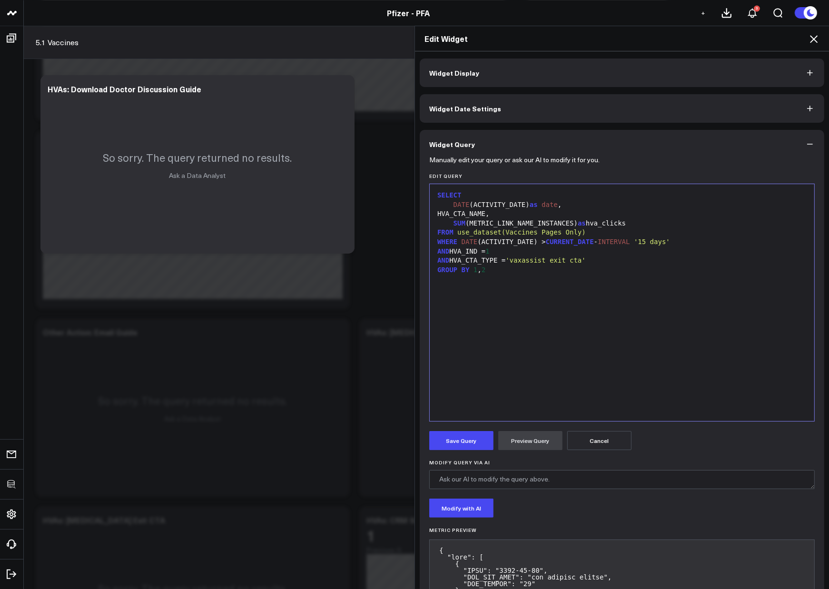
click at [520, 202] on div "DATE (ACTIVITY_DATE) as date ," at bounding box center [621, 205] width 375 height 10
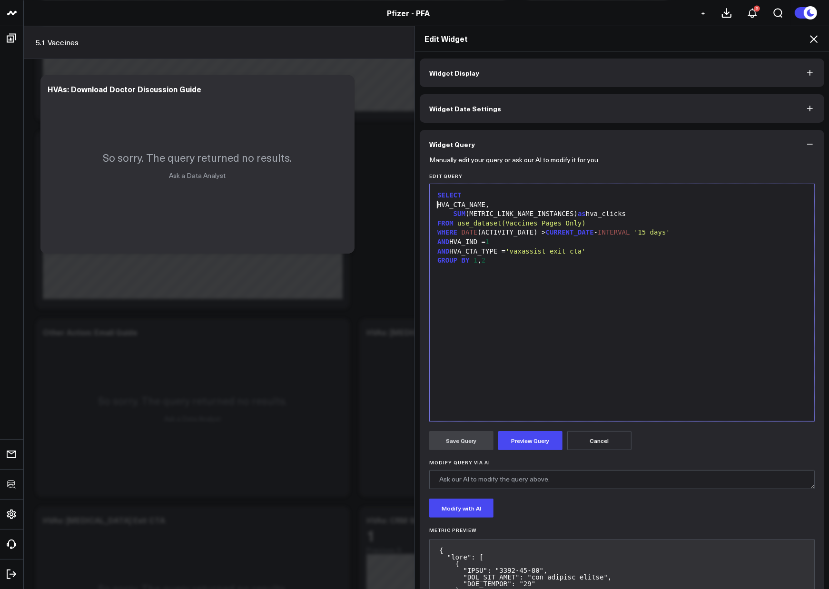
click at [501, 262] on div "GROUP BY 1 , 2" at bounding box center [621, 261] width 375 height 10
click at [561, 358] on div "SELECT HVA_CTA_NAME, SUM (METRIC_LINK_NAME_INSTANCES) as hva_clicks FROM use_da…" at bounding box center [621, 302] width 375 height 227
click at [551, 307] on div "SELECT HVA_CTA_NAME, SUM (METRIC_LINK_NAME_INSTANCES) as hva_clicks FROM use_da…" at bounding box center [621, 302] width 375 height 227
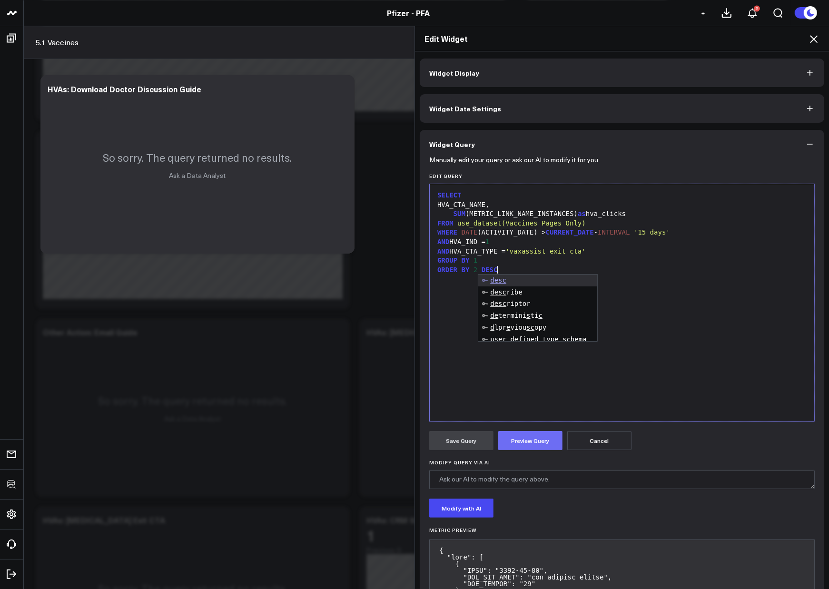
click at [537, 437] on button "Preview Query" at bounding box center [530, 440] width 64 height 19
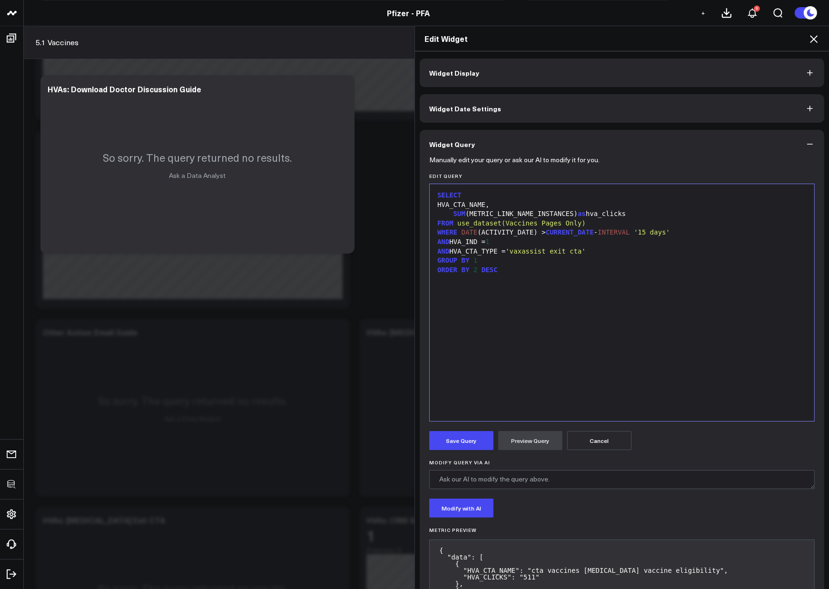
click at [446, 437] on button "Save Query" at bounding box center [461, 440] width 64 height 19
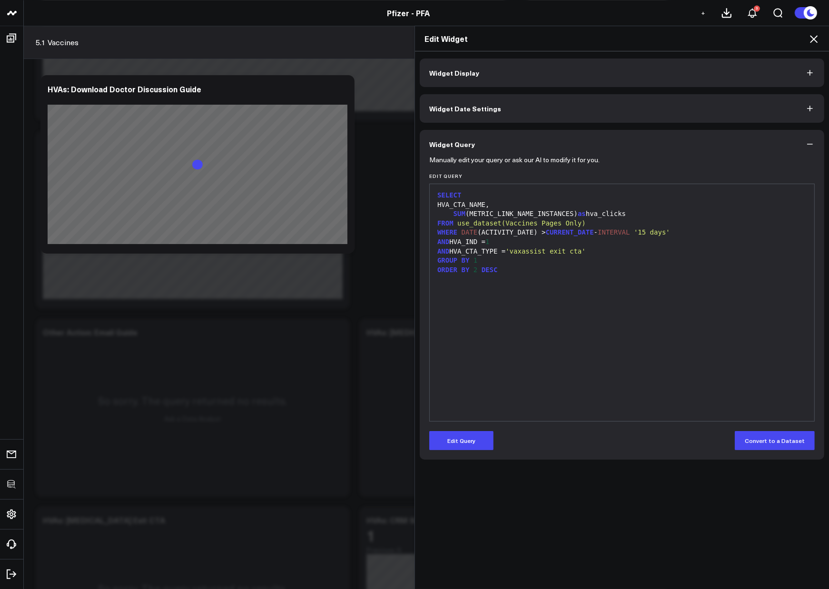
click at [815, 38] on icon at bounding box center [814, 39] width 8 height 8
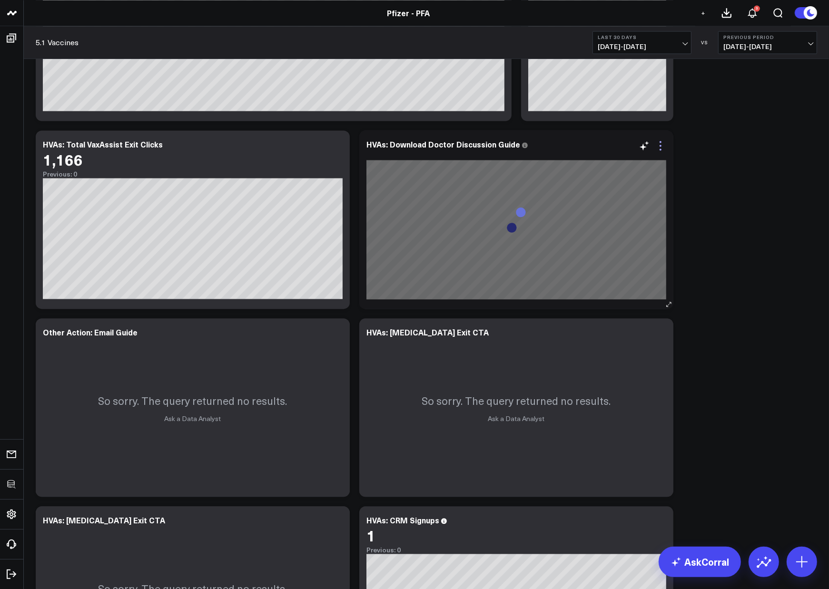
click at [665, 146] on icon at bounding box center [660, 145] width 11 height 11
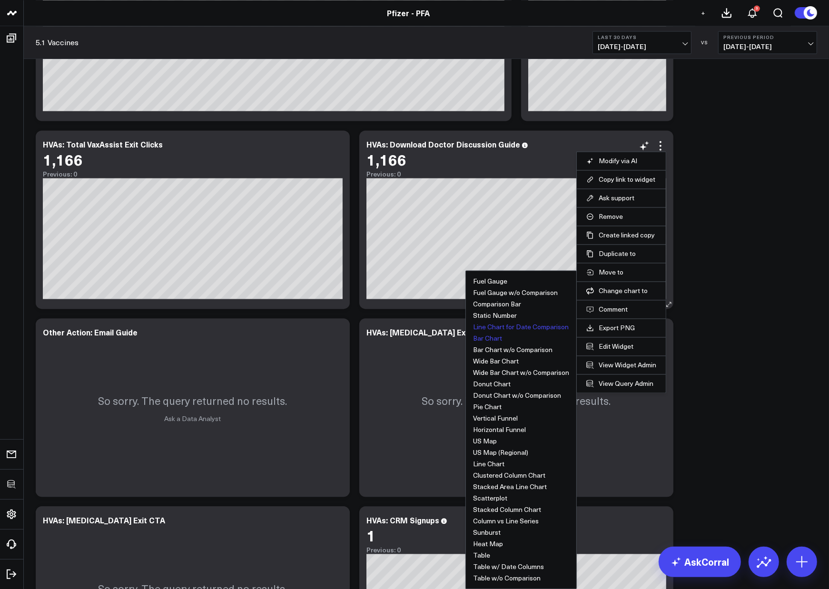
click at [490, 341] on button "Bar Chart" at bounding box center [487, 338] width 29 height 7
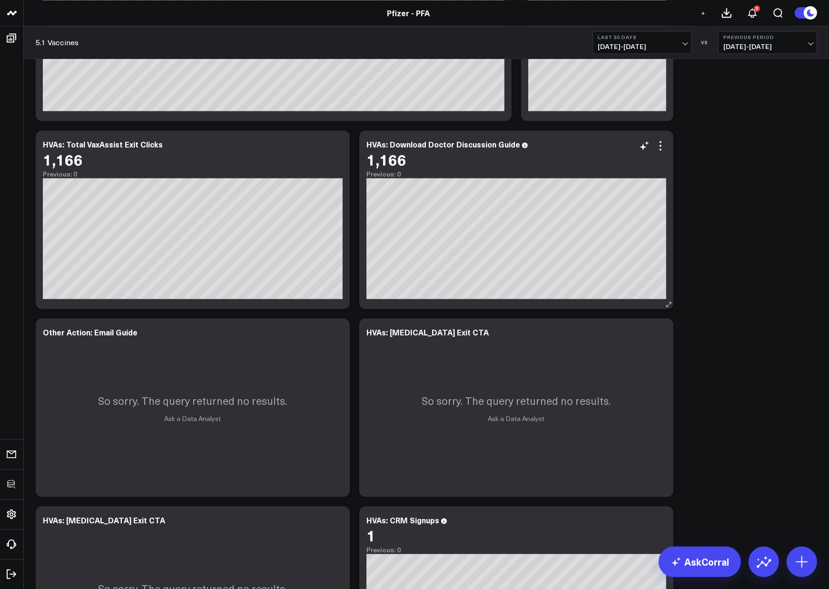
click at [437, 138] on div "HVAs: Download Doctor Discussion Guide 1,166 Previous: 0" at bounding box center [516, 219] width 314 height 178
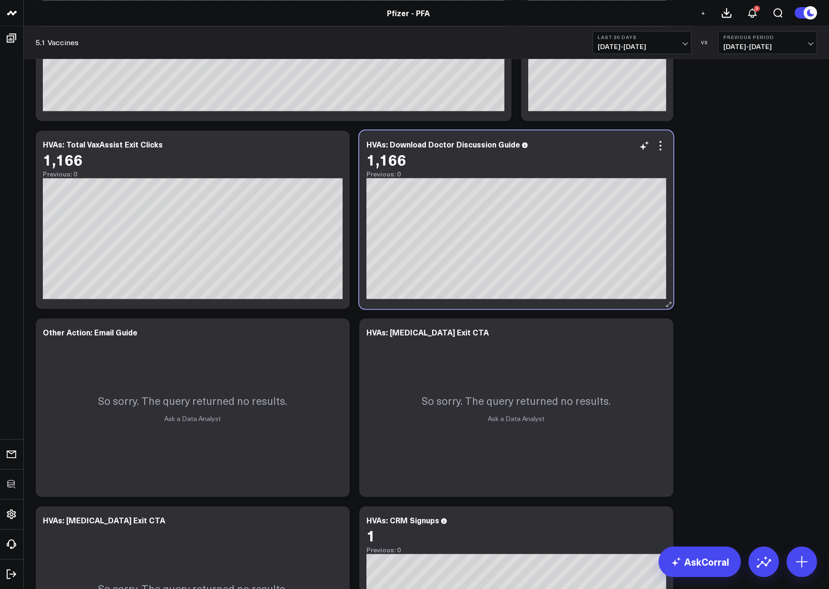
click at [437, 138] on div "HVAs: Download Doctor Discussion Guide 1,166 Previous: 0" at bounding box center [516, 219] width 314 height 178
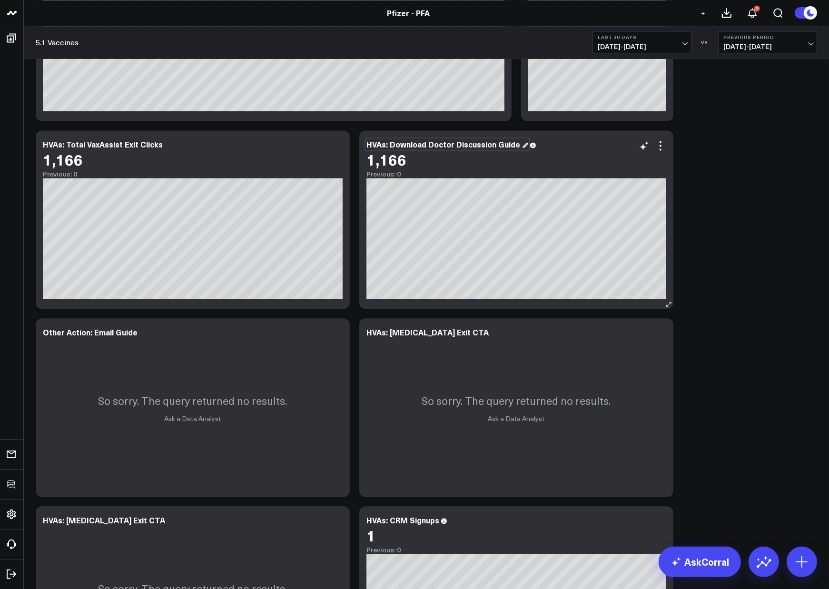
click at [407, 144] on div "HVAs: Download Doctor Discussion Guide" at bounding box center [447, 144] width 162 height 10
click at [393, 145] on div "HVAs: Download Doctor Discussion Guide" at bounding box center [447, 144] width 162 height 10
drag, startPoint x: 390, startPoint y: 145, endPoint x: 542, endPoint y: 144, distance: 152.7
click at [542, 144] on div "HVAs: Download Doctor Discussion Guide" at bounding box center [516, 144] width 300 height 9
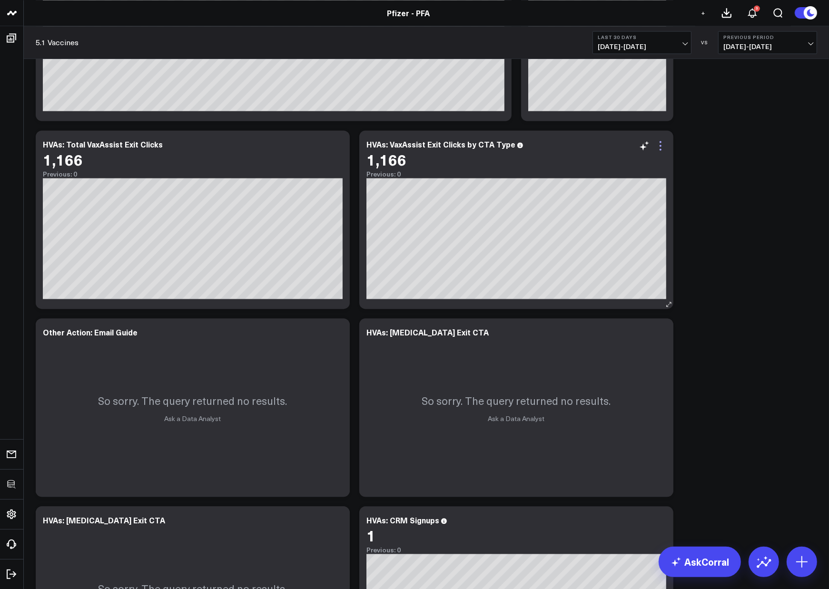
click at [659, 149] on icon at bounding box center [660, 145] width 11 height 11
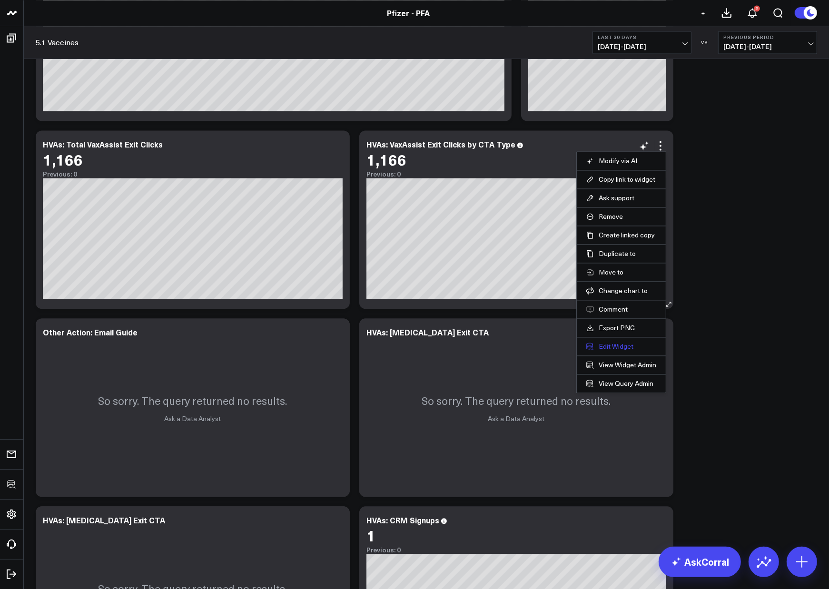
click at [619, 350] on button "Edit Widget" at bounding box center [621, 346] width 70 height 9
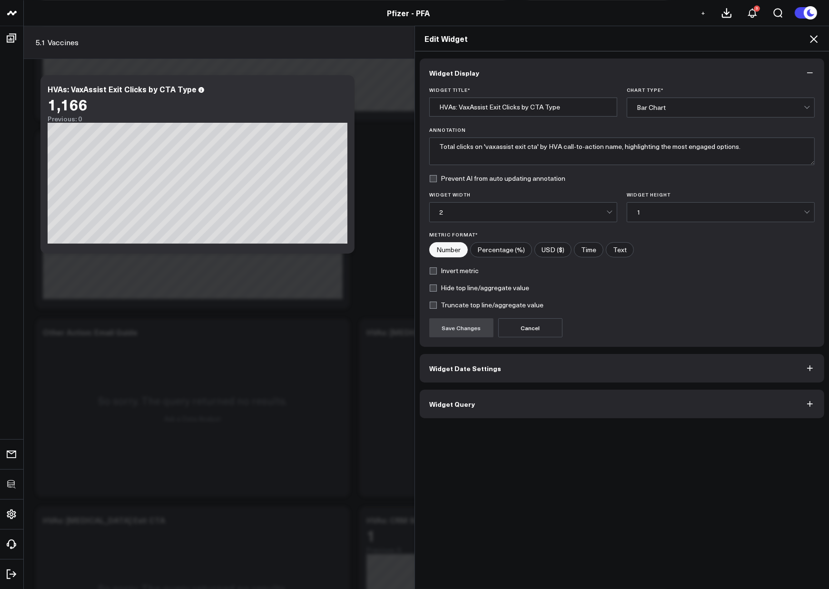
click at [527, 397] on button "Widget Query" at bounding box center [622, 404] width 404 height 29
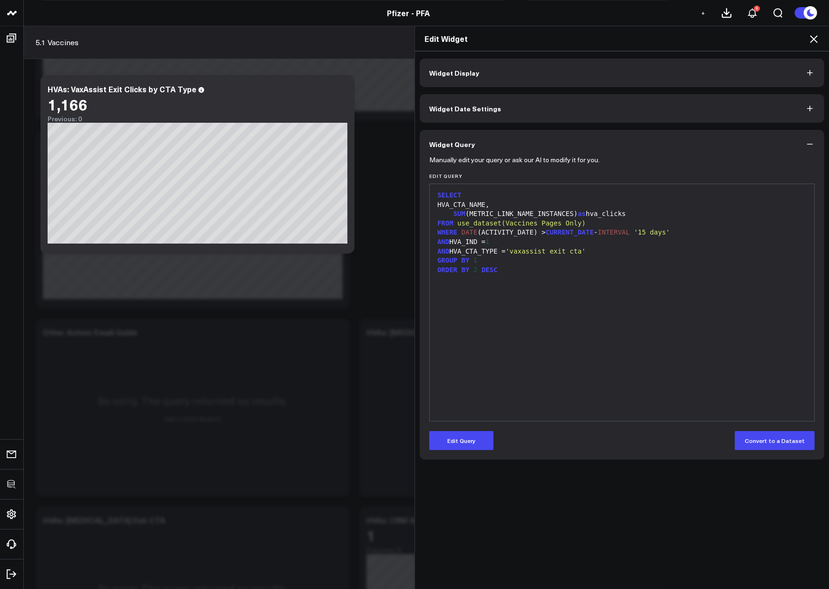
click at [809, 38] on icon at bounding box center [813, 38] width 11 height 11
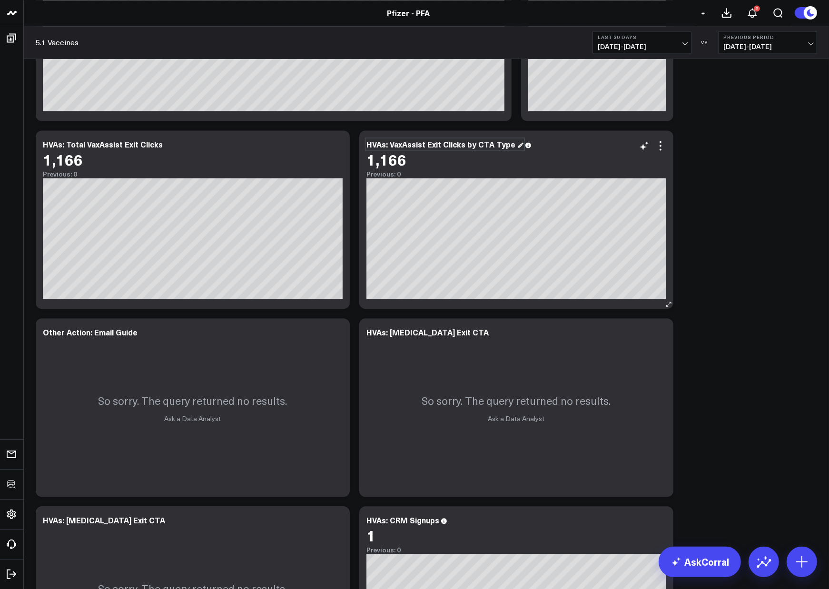
click at [462, 147] on div "HVAs: VaxAssist Exit Clicks by CTA Type" at bounding box center [444, 144] width 157 height 10
drag, startPoint x: 491, startPoint y: 143, endPoint x: 504, endPoint y: 143, distance: 13.3
click at [504, 143] on div "HVAs: VaxAssist Exit Clicks by CTA Type" at bounding box center [444, 144] width 157 height 10
click at [662, 143] on icon at bounding box center [660, 145] width 11 height 11
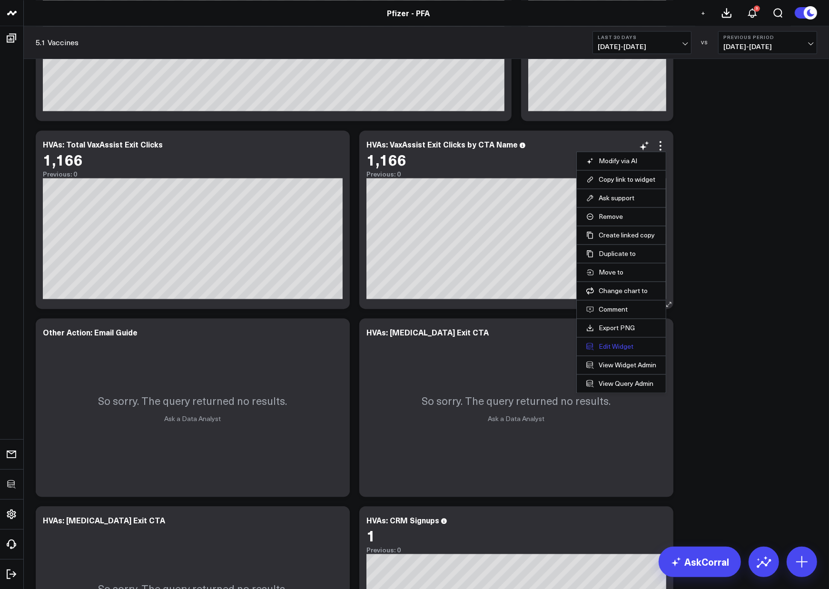
click at [610, 348] on button "Edit Widget" at bounding box center [621, 346] width 70 height 9
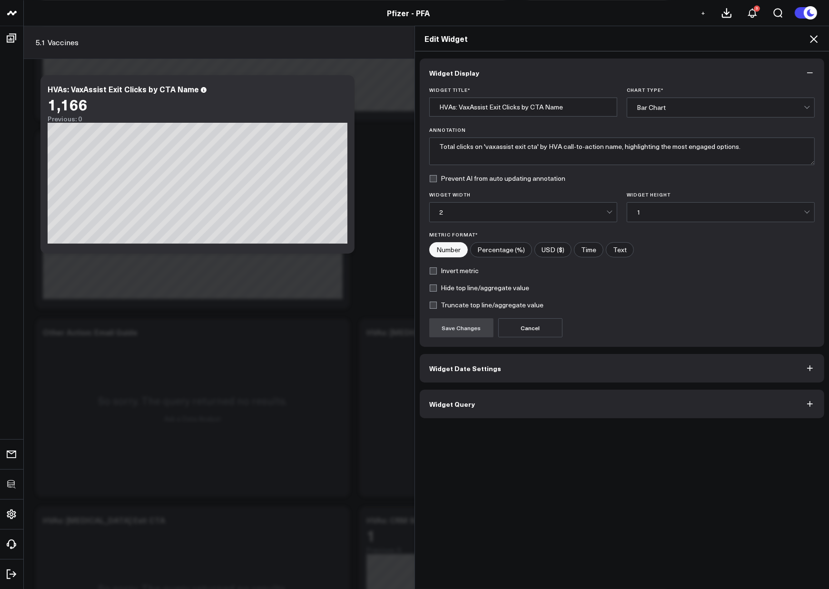
click at [666, 110] on div "Bar Chart" at bounding box center [720, 108] width 167 height 8
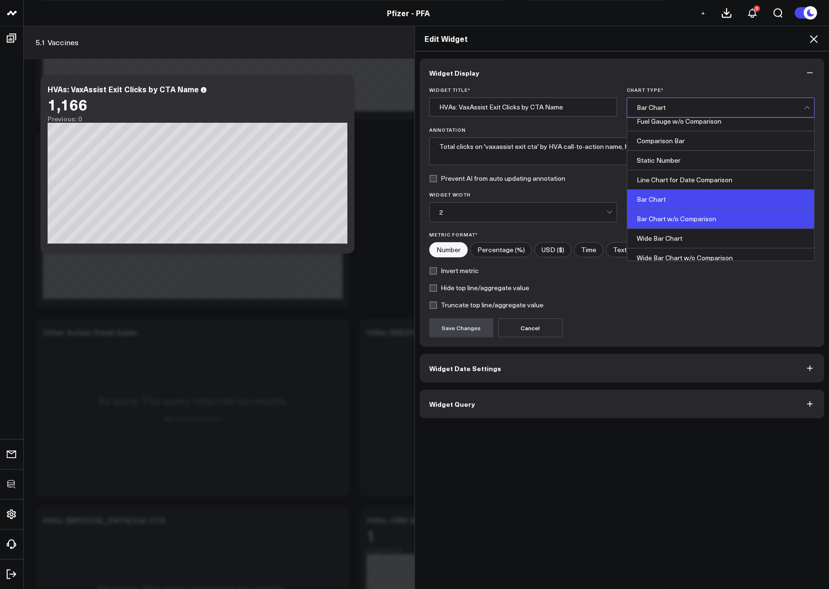
scroll to position [27, 0]
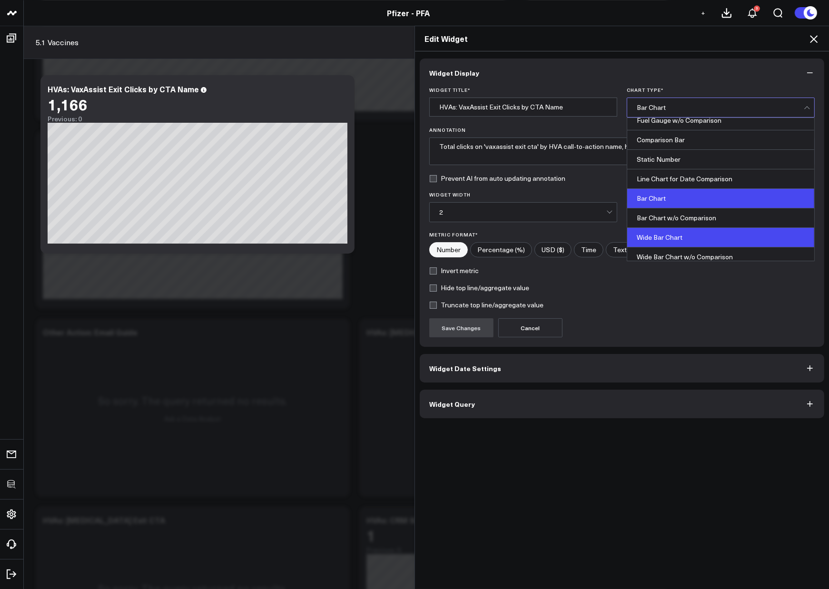
click at [681, 233] on div "Wide Bar Chart" at bounding box center [720, 238] width 187 height 20
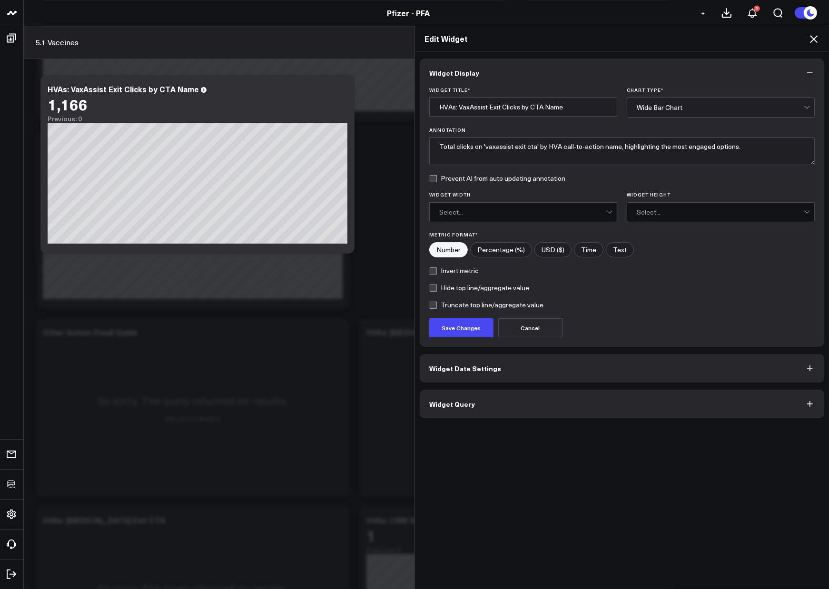
drag, startPoint x: 457, startPoint y: 325, endPoint x: 502, endPoint y: 300, distance: 50.9
click at [457, 325] on button "Save Changes" at bounding box center [461, 327] width 64 height 19
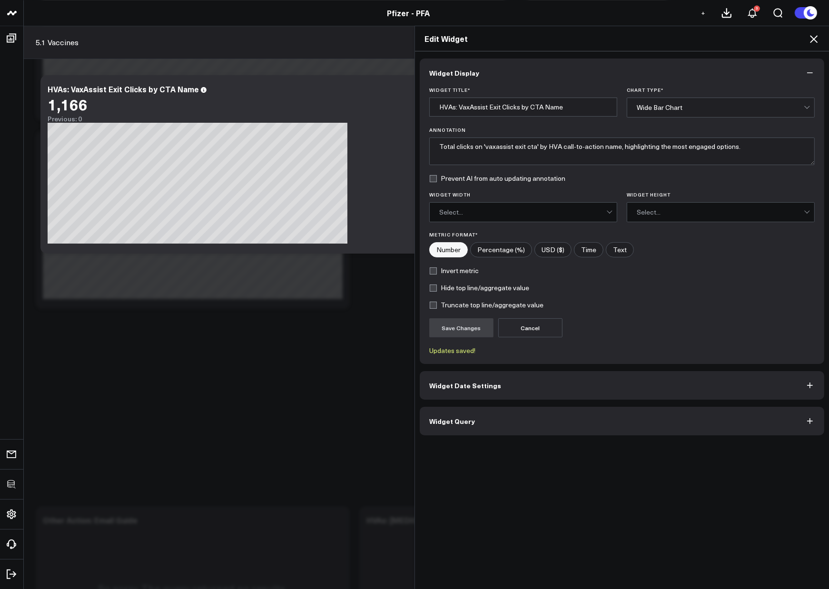
click at [815, 40] on icon at bounding box center [814, 39] width 8 height 8
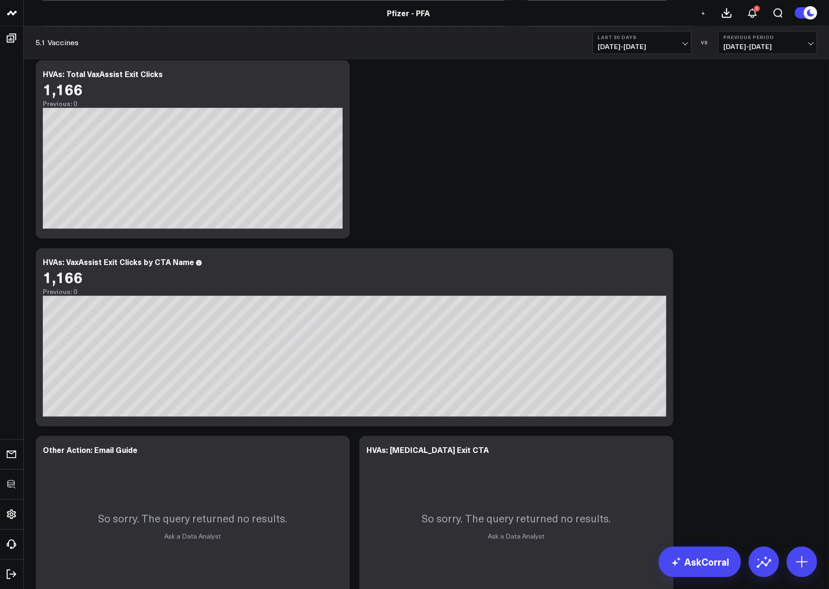
scroll to position [2018, 0]
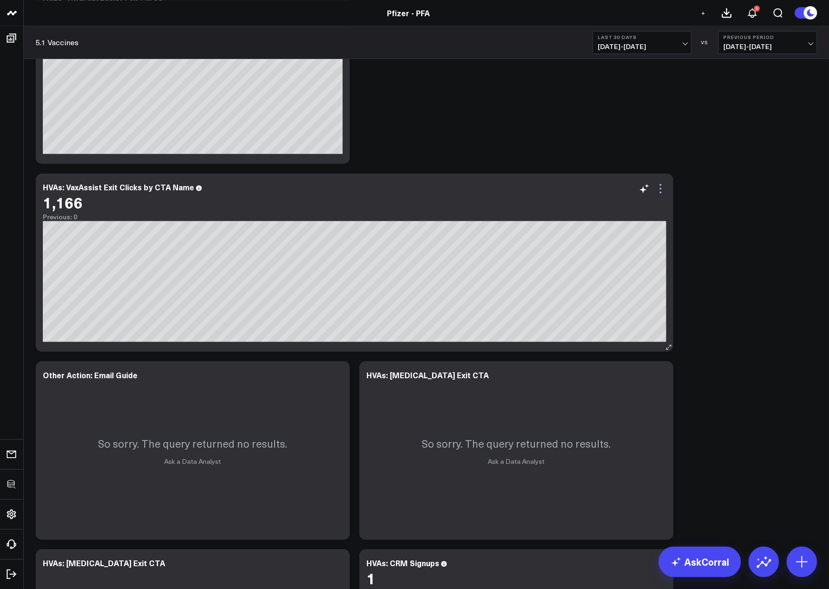
click at [660, 186] on icon at bounding box center [660, 188] width 11 height 11
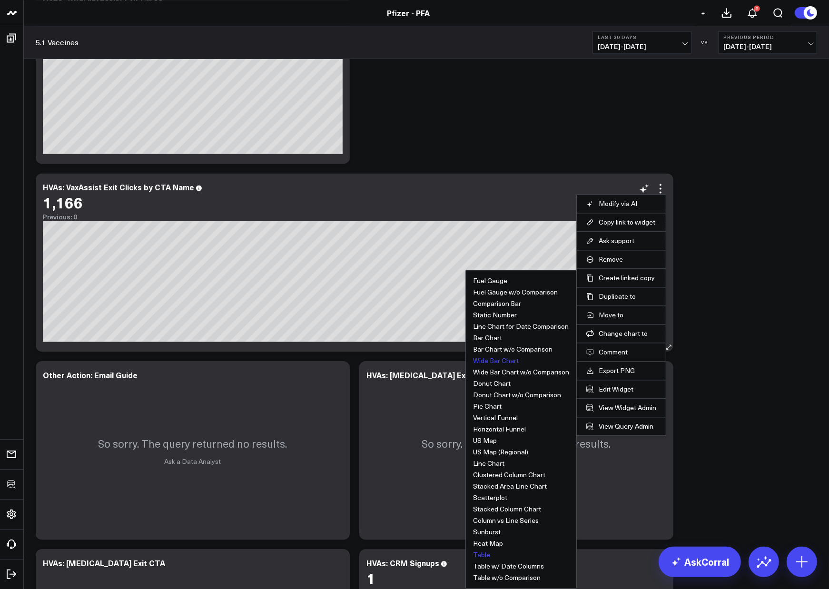
click at [482, 555] on button "Table" at bounding box center [481, 554] width 17 height 7
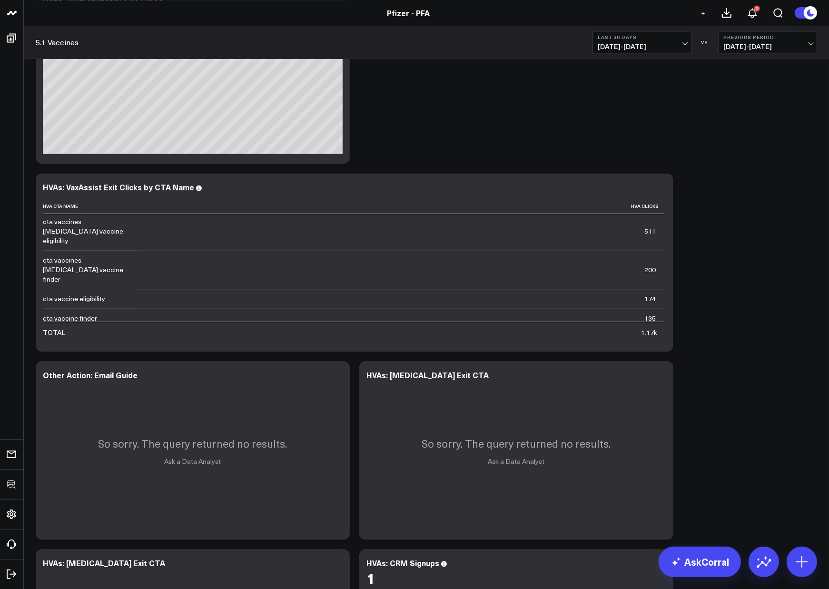
scroll to position [0, 0]
click at [660, 188] on icon at bounding box center [660, 188] width 2 height 2
click at [0, 0] on button "Wide Bar Chart" at bounding box center [0, 0] width 0 height 0
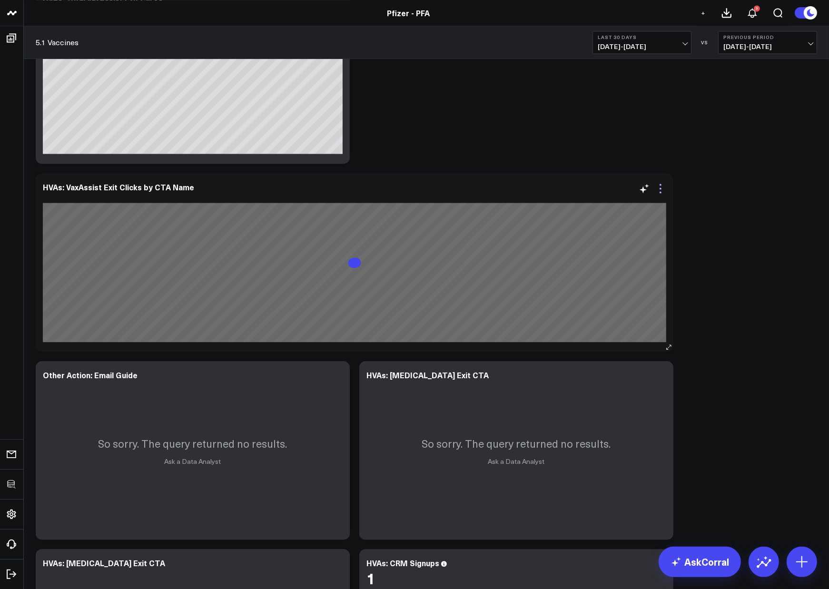
click at [664, 189] on icon at bounding box center [660, 188] width 11 height 11
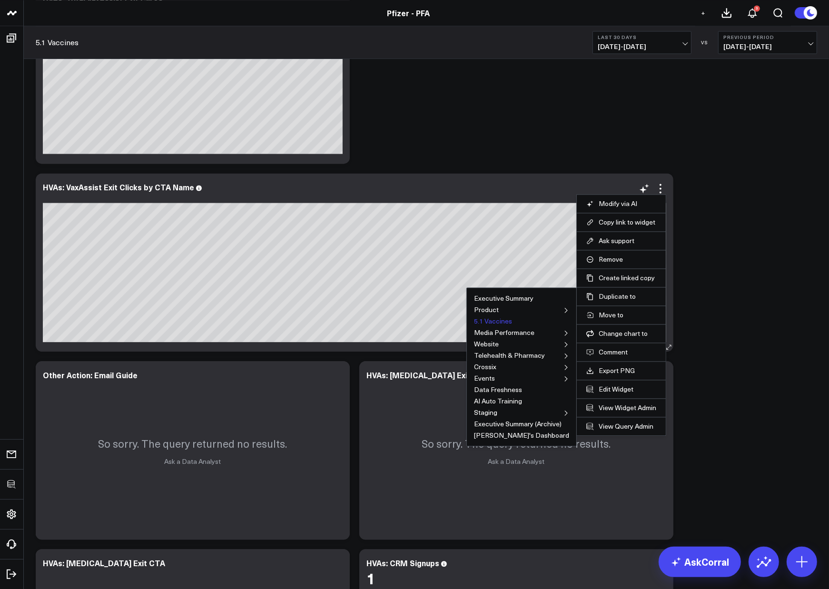
click at [486, 321] on button "5.1 Vaccines" at bounding box center [493, 321] width 38 height 7
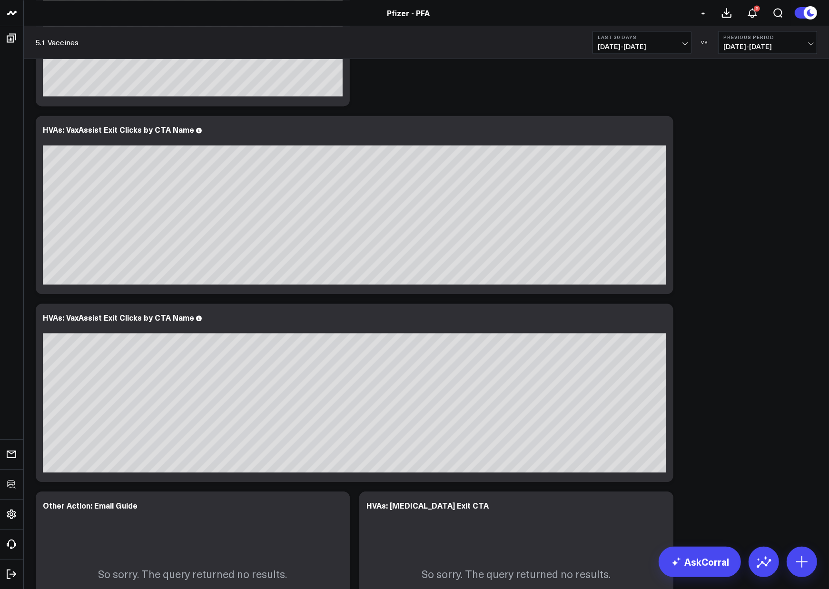
scroll to position [2090, 0]
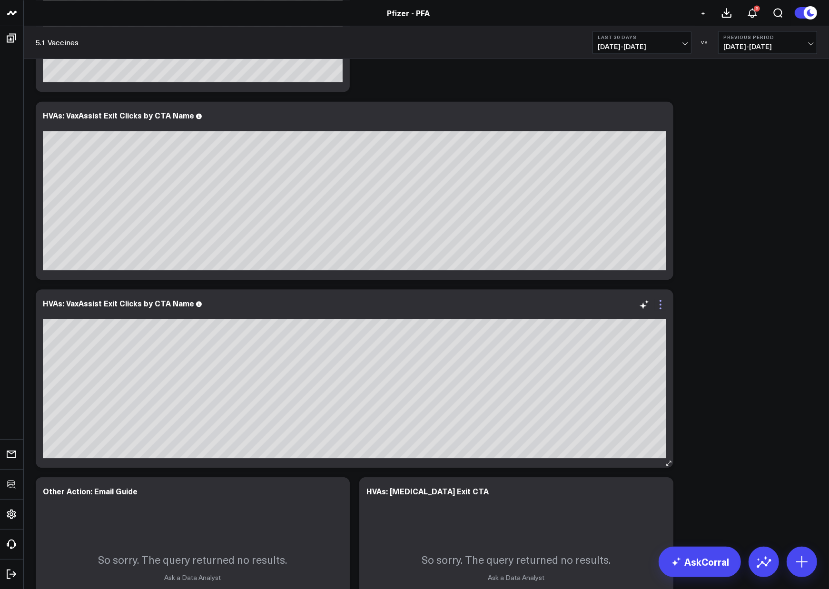
click at [662, 302] on icon at bounding box center [660, 304] width 11 height 11
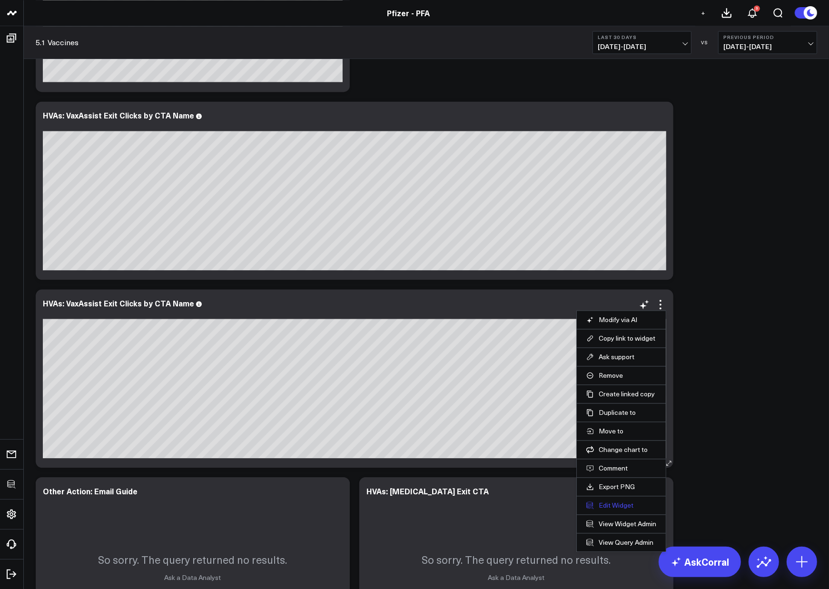
click at [604, 505] on button "Edit Widget" at bounding box center [621, 505] width 70 height 9
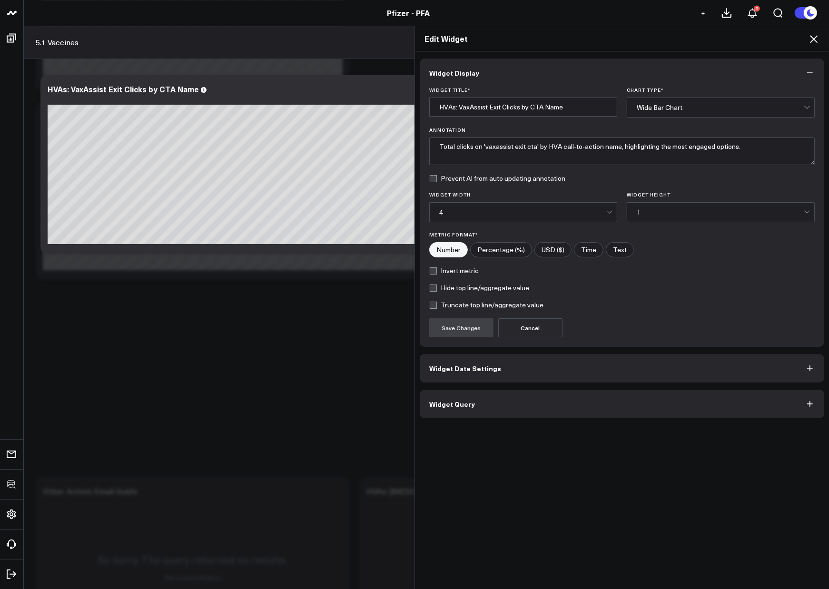
click at [507, 403] on button "Widget Query" at bounding box center [622, 404] width 404 height 29
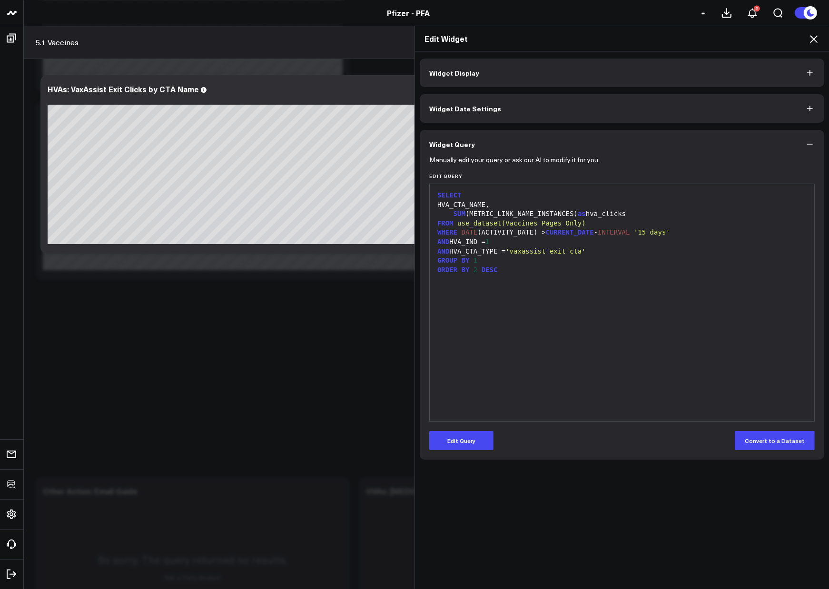
click at [467, 435] on button "Edit Query" at bounding box center [461, 440] width 64 height 19
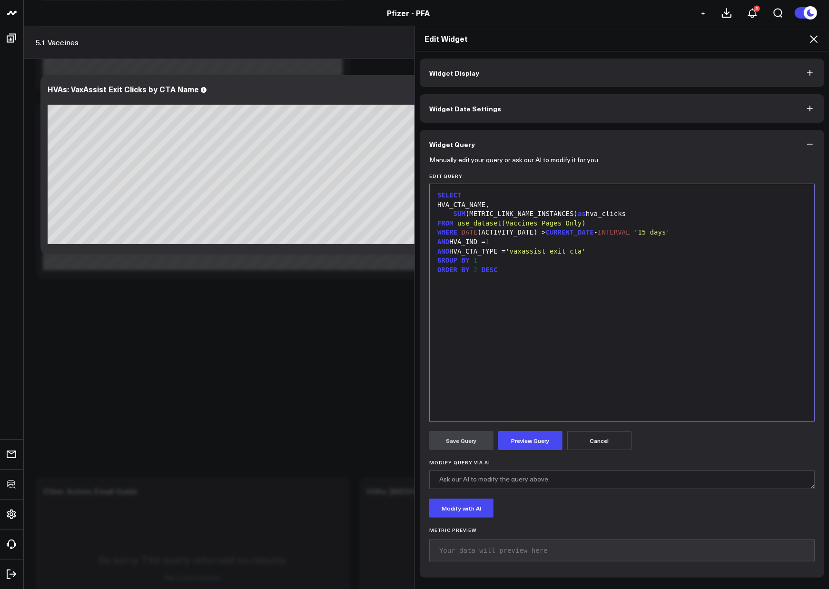
click at [503, 344] on div "SELECT HVA_CTA_NAME, SUM (METRIC_LINK_NAME_INSTANCES) as hva_clicks FROM use_da…" at bounding box center [621, 302] width 375 height 227
drag, startPoint x: 505, startPoint y: 205, endPoint x: 462, endPoint y: 206, distance: 42.8
click at [448, 206] on div "HVA_CTA_NAME," at bounding box center [621, 205] width 375 height 10
click at [502, 199] on div "SELECT" at bounding box center [621, 196] width 375 height 10
click at [503, 203] on div "CASE WHYEN" at bounding box center [621, 205] width 375 height 10
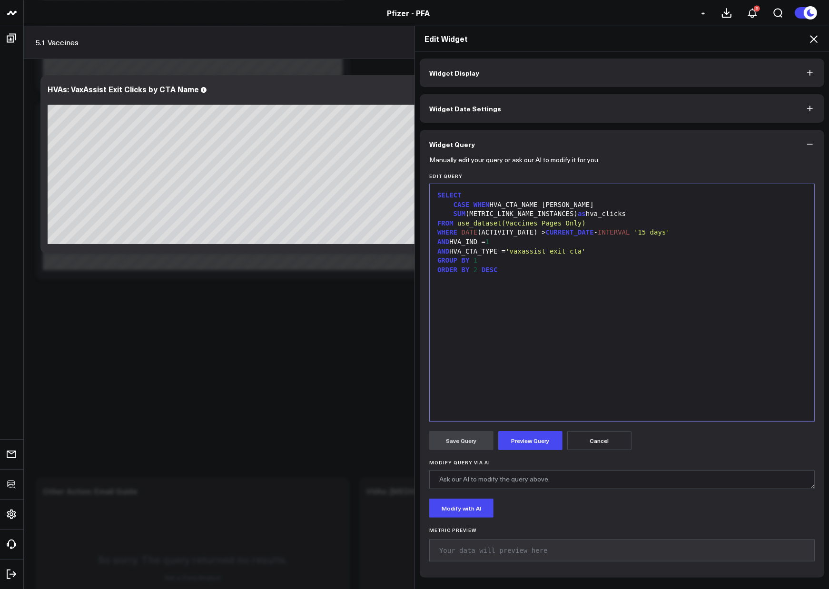
click at [570, 287] on div "SELECT CASE WHEN HVA_CTA_NAME ILI SUM (METRIC_LINK_NAME_INSTANCES) as hva_click…" at bounding box center [621, 302] width 375 height 227
click at [590, 201] on div "CASE WHEN HVA_CTA_NAME ILI" at bounding box center [621, 205] width 375 height 10
click at [595, 202] on div "CASE WHEN HVA_CTA_NAME ILIK" at bounding box center [621, 205] width 375 height 10
click at [441, 198] on span "SELECT" at bounding box center [453, 195] width 24 height 8
click at [610, 206] on span "'%eligibili'" at bounding box center [585, 205] width 48 height 8
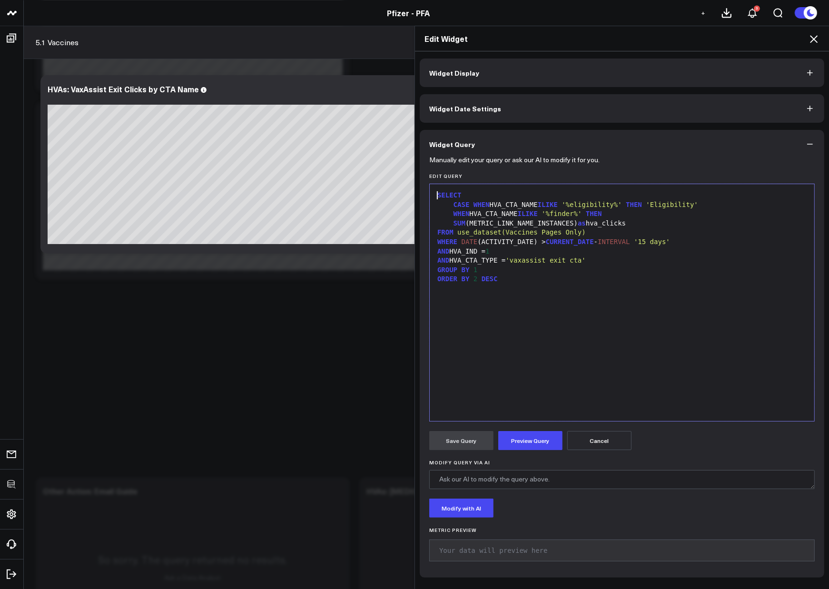
click at [717, 219] on div "SUM (METRIC_LINK_NAME_INSTANCES) as hva_clicks" at bounding box center [621, 224] width 375 height 10
click at [712, 214] on div "WHEN HVA_CTA_NAME ILIKE '%finder%' THEN" at bounding box center [621, 214] width 375 height 10
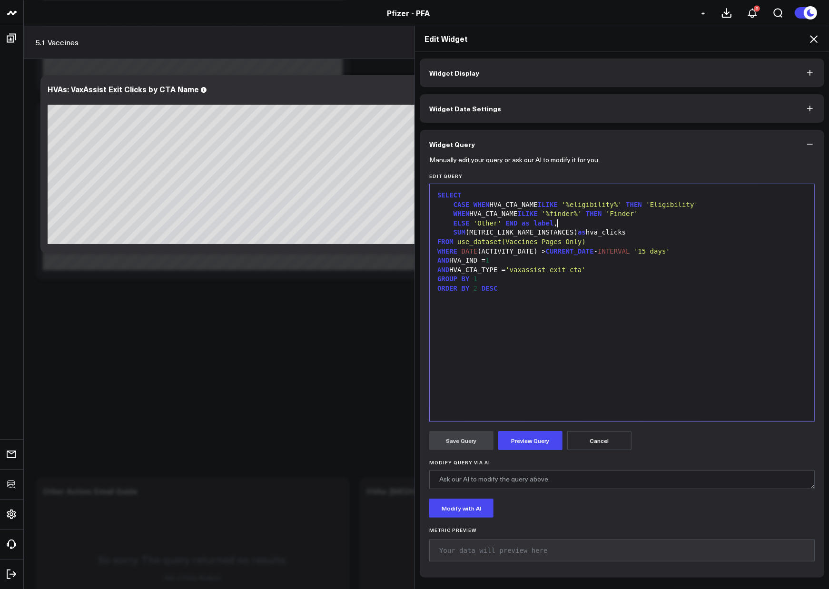
click at [656, 358] on div "SELECT CASE WHEN HVA_CTA_NAME ILIKE '%eligibility%' THEN 'Eligibility' WHEN HVA…" at bounding box center [621, 302] width 375 height 227
click at [523, 448] on button "Preview Query" at bounding box center [530, 440] width 64 height 19
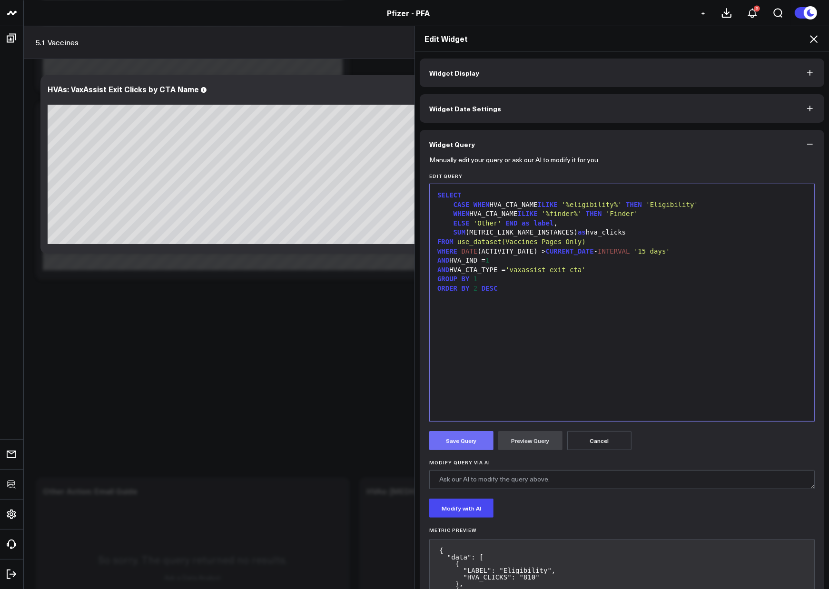
click at [468, 443] on button "Save Query" at bounding box center [461, 440] width 64 height 19
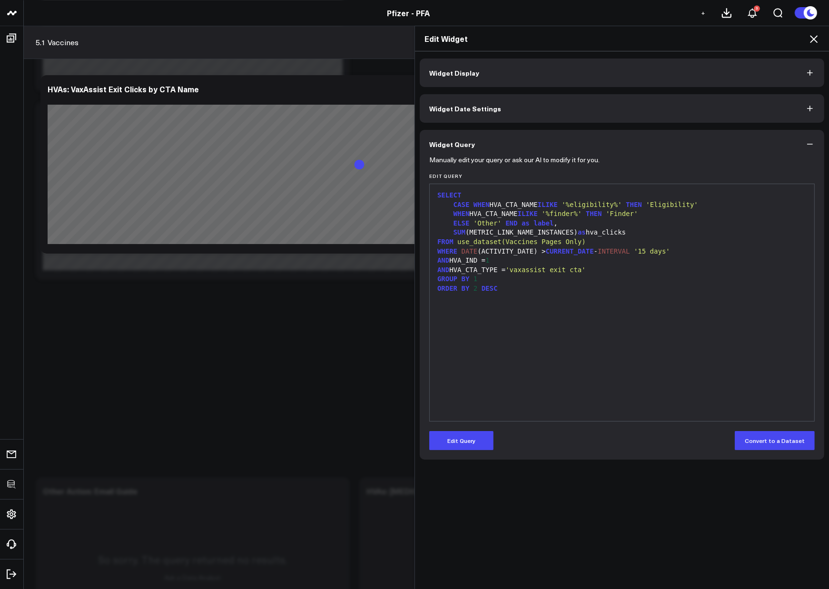
click at [811, 39] on icon at bounding box center [813, 38] width 11 height 11
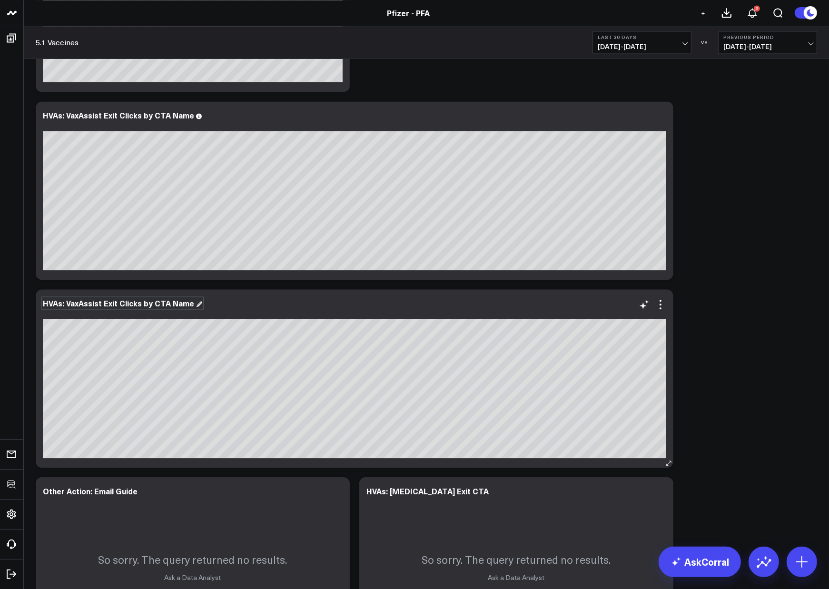
click at [171, 301] on div "HVAs: VaxAssist Exit Clicks by CTA Name" at bounding box center [122, 303] width 159 height 10
click at [147, 303] on div "HVAs: VaxAssist Exit Clicks by CTA Name" at bounding box center [122, 303] width 159 height 10
click at [150, 304] on div "HVAs: VaxAssist Exit Clicks by CTA Name" at bounding box center [122, 303] width 159 height 10
click at [144, 305] on div "HVAs: VaxAssist Exit Clicks by CTA Name" at bounding box center [122, 303] width 159 height 10
drag, startPoint x: 151, startPoint y: 305, endPoint x: 188, endPoint y: 305, distance: 37.6
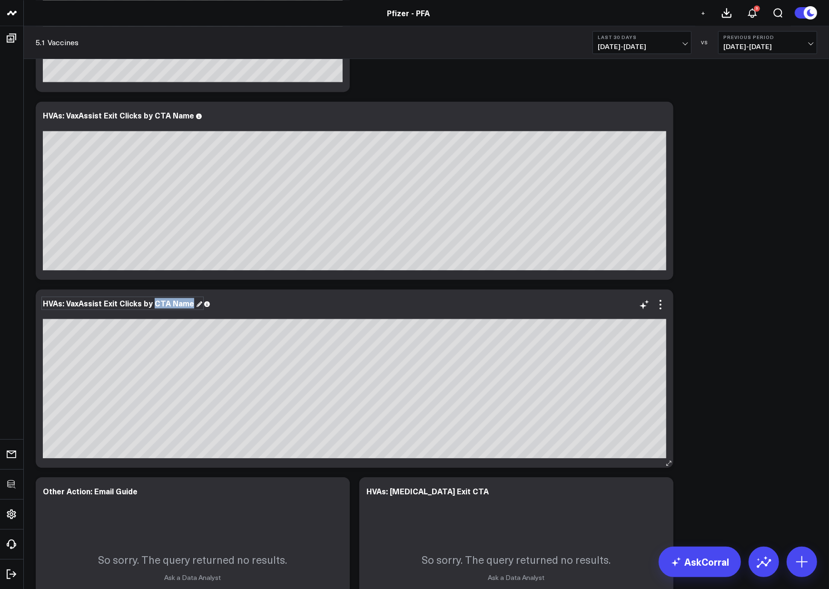
click at [188, 305] on div "HVAs: VaxAssist Exit Clicks by CTA Name" at bounding box center [122, 303] width 159 height 10
click at [659, 307] on icon at bounding box center [660, 304] width 11 height 11
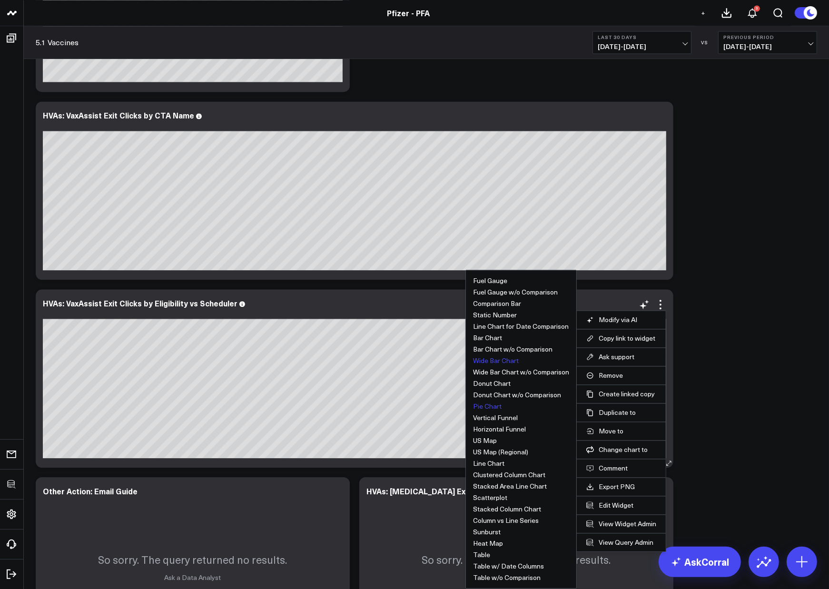
click at [487, 403] on button "Pie Chart" at bounding box center [487, 406] width 29 height 7
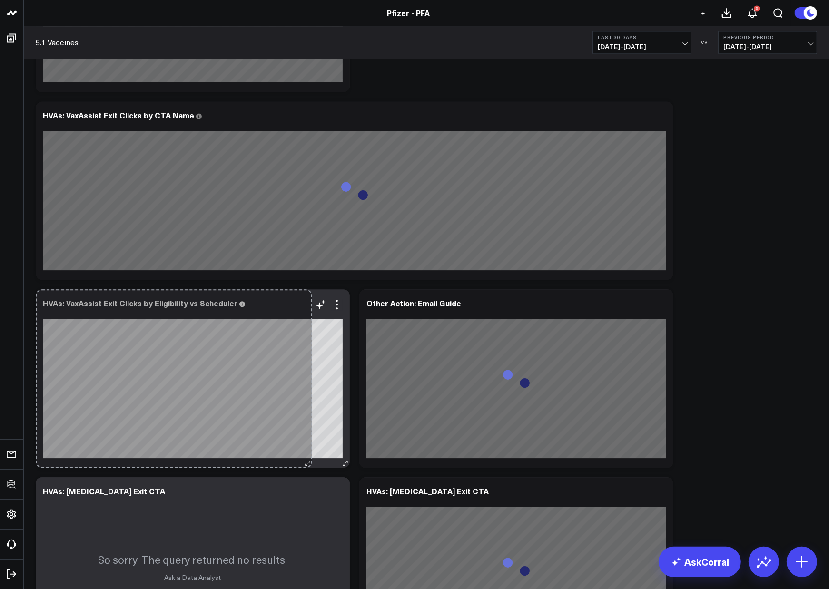
click at [305, 418] on div "HVAs: VaxAssist Exit Clicks by Eligibility vs Scheduler [fontSize:14px lineHeig…" at bounding box center [193, 378] width 314 height 178
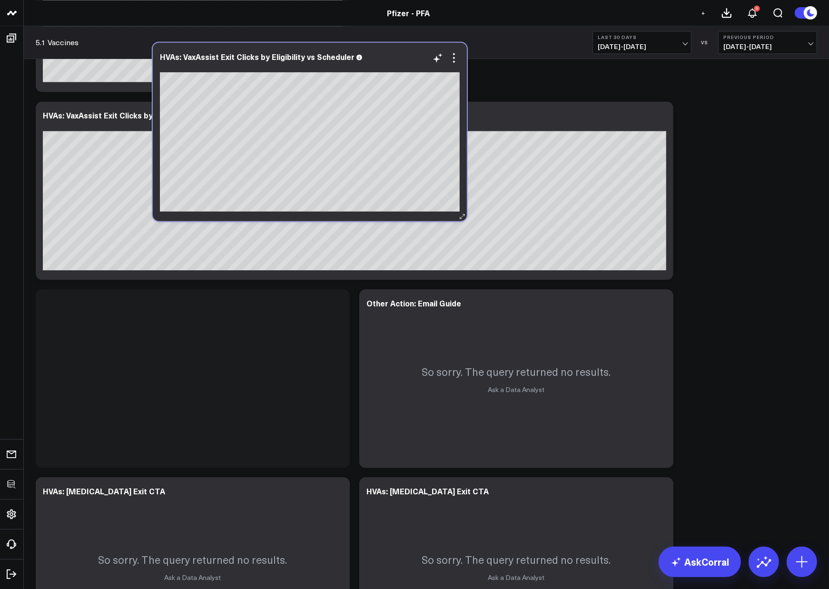
scroll to position [1890, 0]
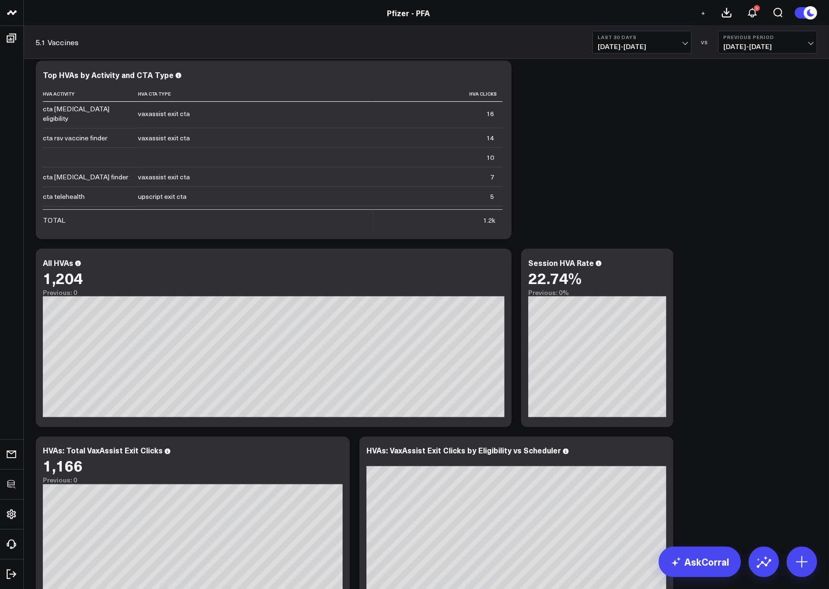
scroll to position [1734, 0]
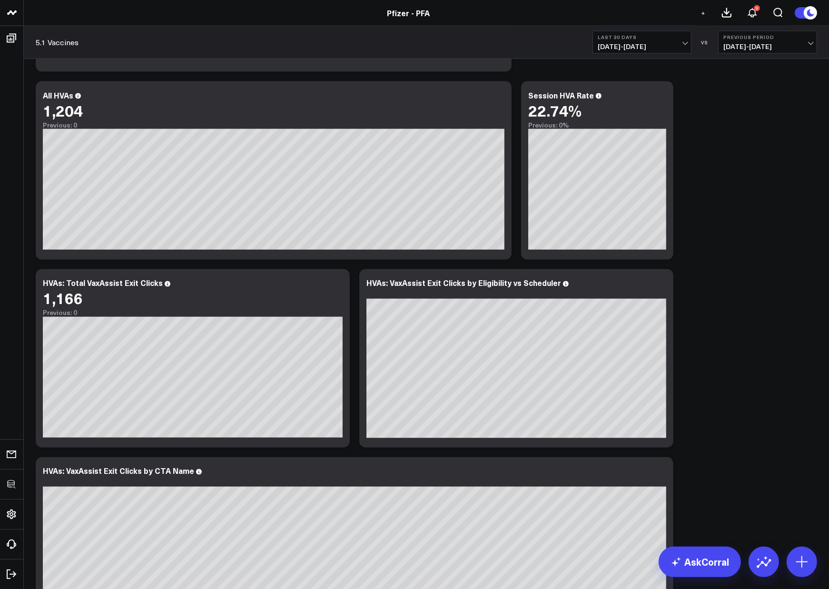
click at [736, 324] on div "Modify via AI Copy link to widget Ask support Remove Create linked copy Executi…" at bounding box center [426, 452] width 791 height 4241
click at [662, 284] on icon at bounding box center [660, 284] width 11 height 11
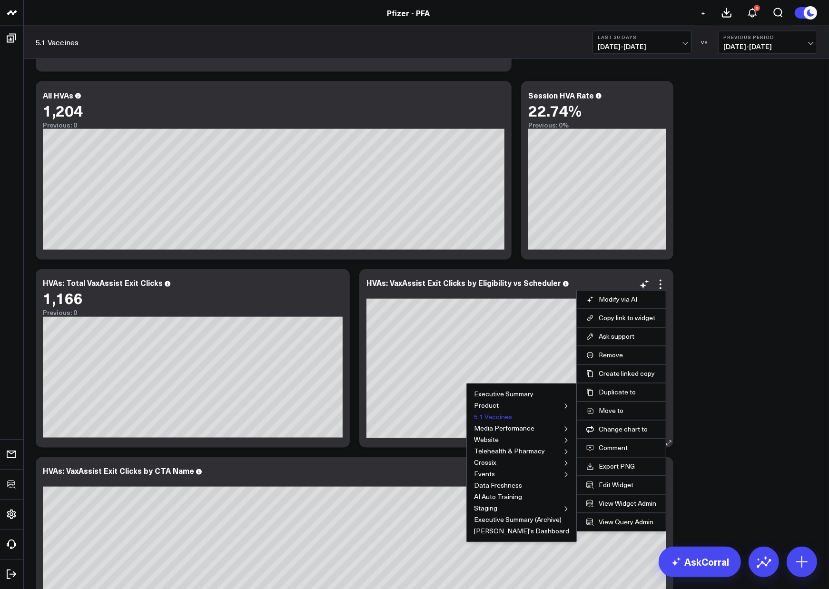
click at [503, 418] on button "5.1 Vaccines" at bounding box center [493, 417] width 38 height 7
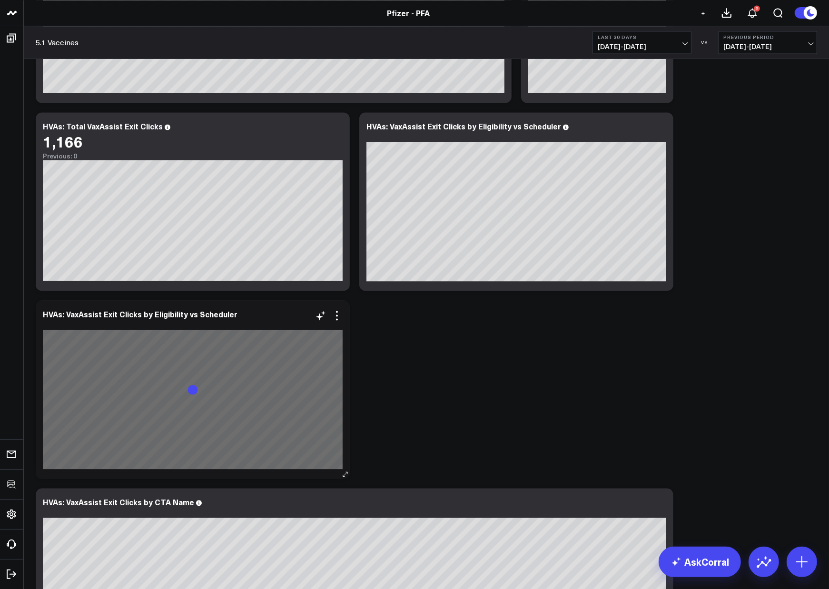
scroll to position [1898, 0]
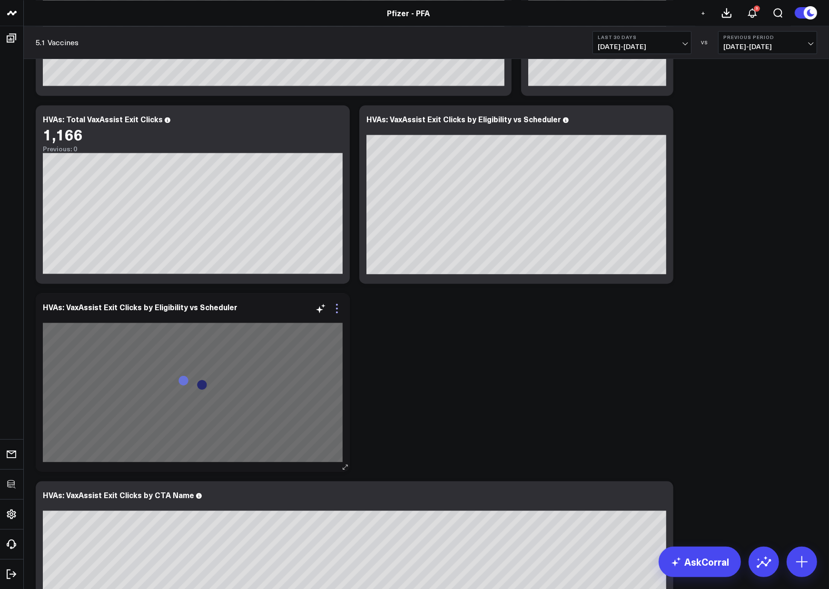
click at [340, 305] on icon at bounding box center [336, 308] width 11 height 11
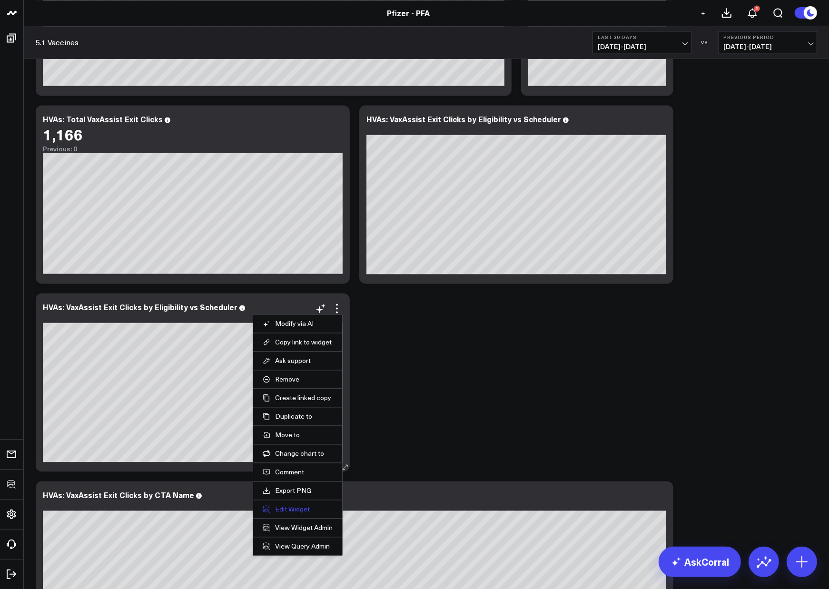
click at [280, 511] on button "Edit Widget" at bounding box center [298, 509] width 70 height 9
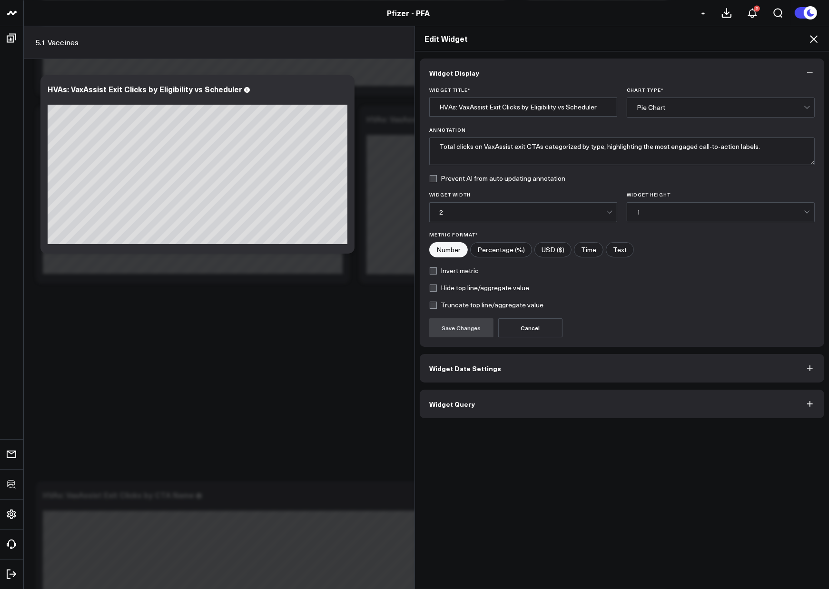
click at [462, 404] on span "Widget Query" at bounding box center [452, 404] width 46 height 8
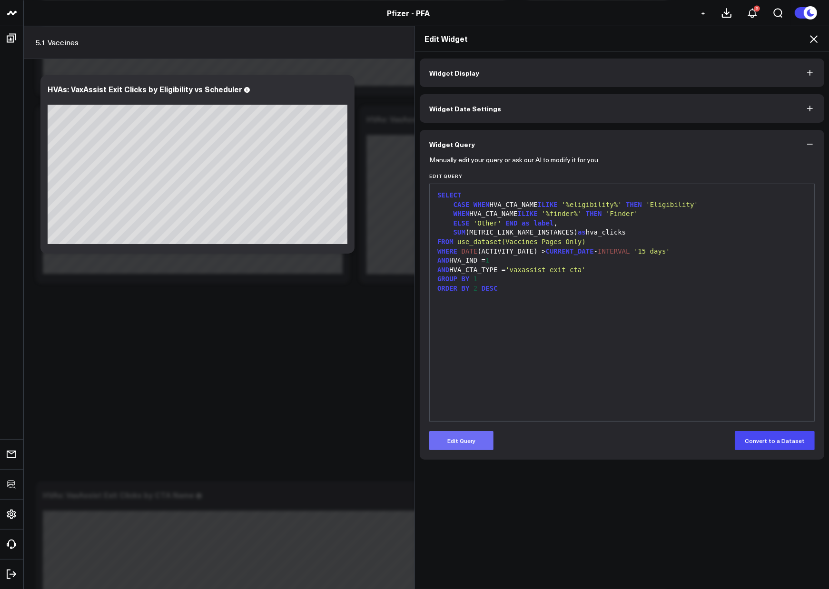
click at [458, 432] on button "Edit Query" at bounding box center [461, 440] width 64 height 19
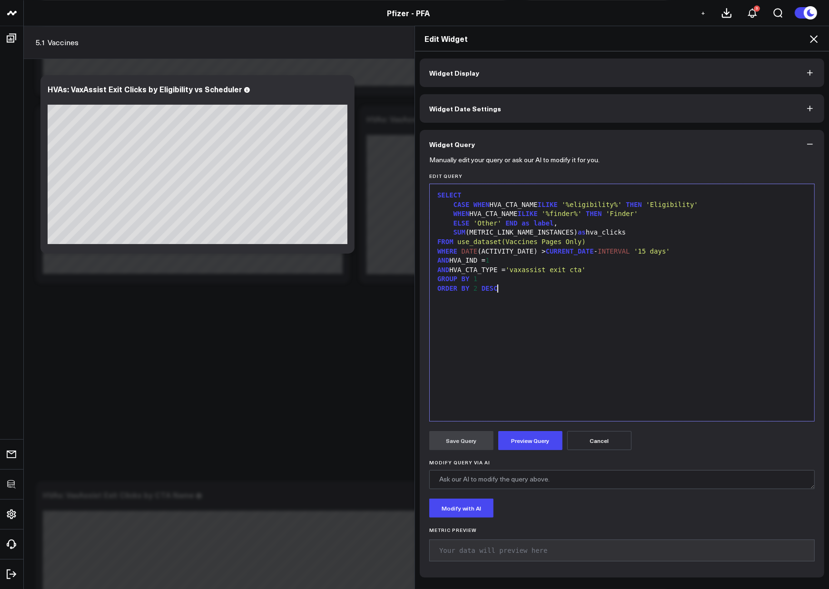
click at [510, 360] on div "SELECT CASE WHEN HVA_CTA_NAME ILIKE '%eligibility%' THEN 'Eligibility' WHEN HVA…" at bounding box center [621, 302] width 375 height 227
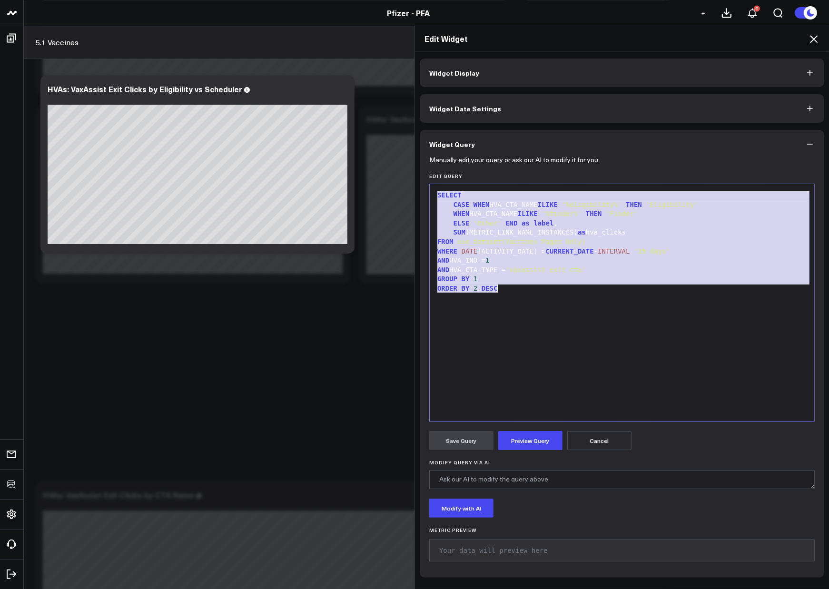
copy div "SELECT CASE WHEN HVA_CTA_NAME ILIKE '%eligibility%' THEN 'Eligibility' WHEN HVA…"
click at [582, 348] on div "SELECT CASE WHEN HVA_CTA_NAME ILIKE '%eligibility%' THEN 'Eligibility' WHEN HVA…" at bounding box center [621, 302] width 375 height 227
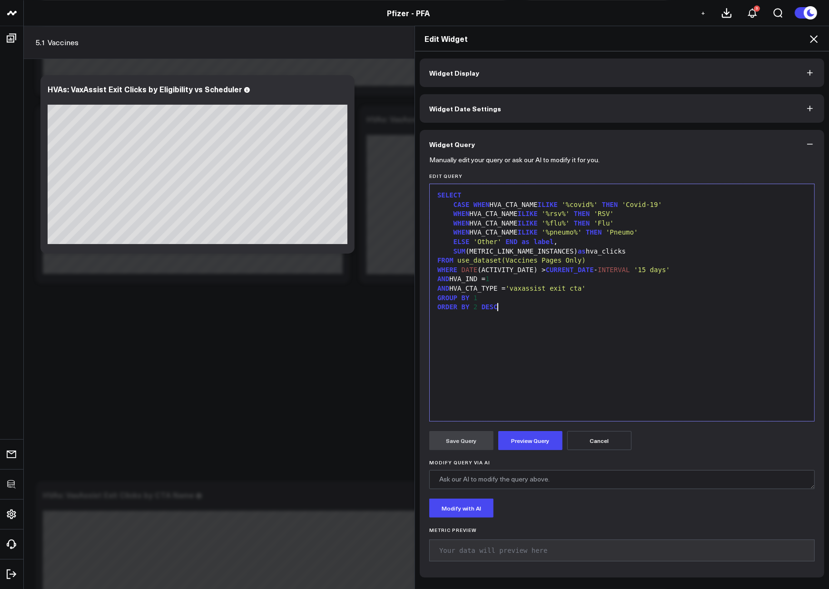
click at [541, 463] on label "Modify Query via AI" at bounding box center [621, 463] width 385 height 6
click at [541, 470] on textarea "Modify Query via AI" at bounding box center [621, 479] width 385 height 19
click at [532, 442] on button "Preview Query" at bounding box center [530, 440] width 64 height 19
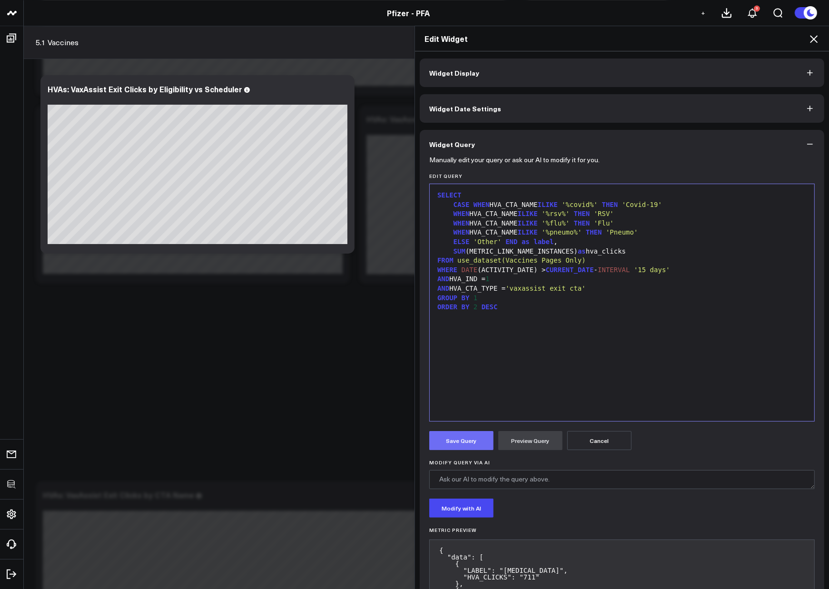
click at [475, 436] on button "Save Query" at bounding box center [461, 440] width 64 height 19
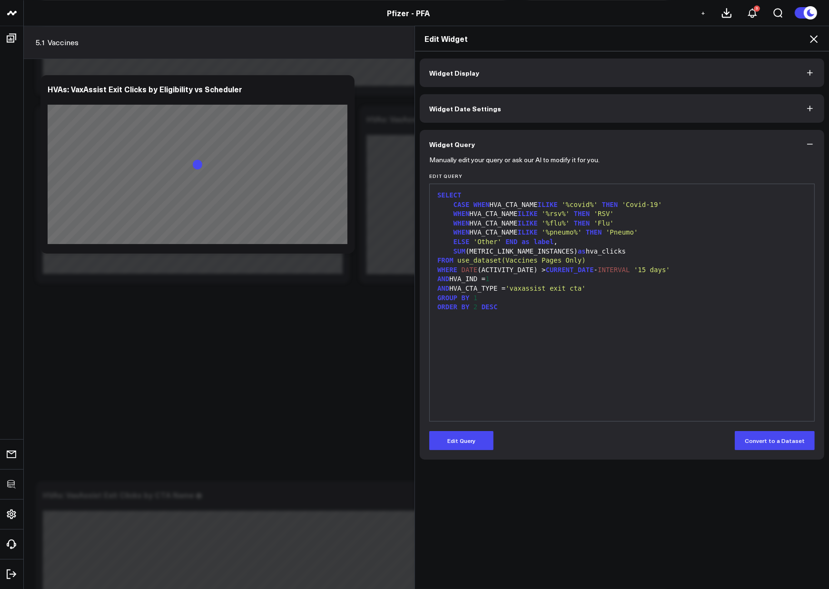
click at [810, 39] on icon at bounding box center [813, 38] width 11 height 11
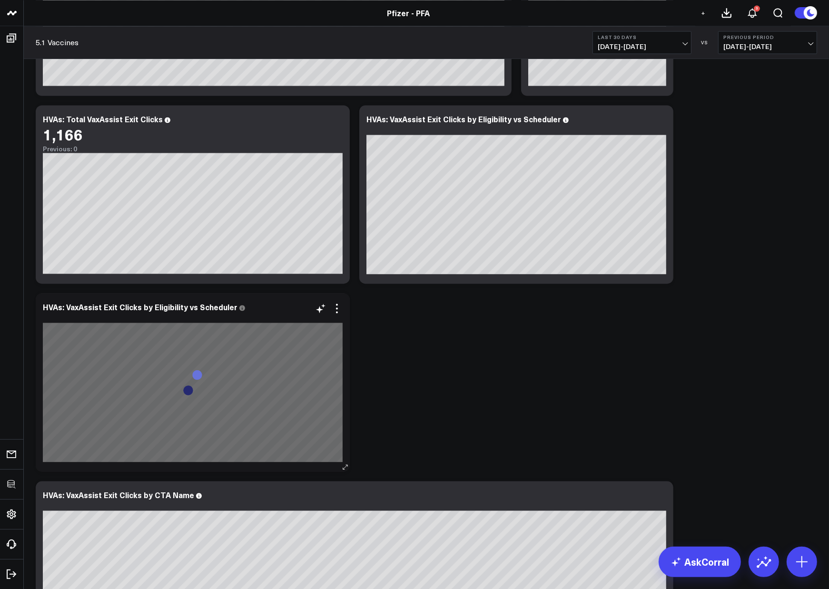
click at [194, 316] on div at bounding box center [193, 317] width 300 height 7
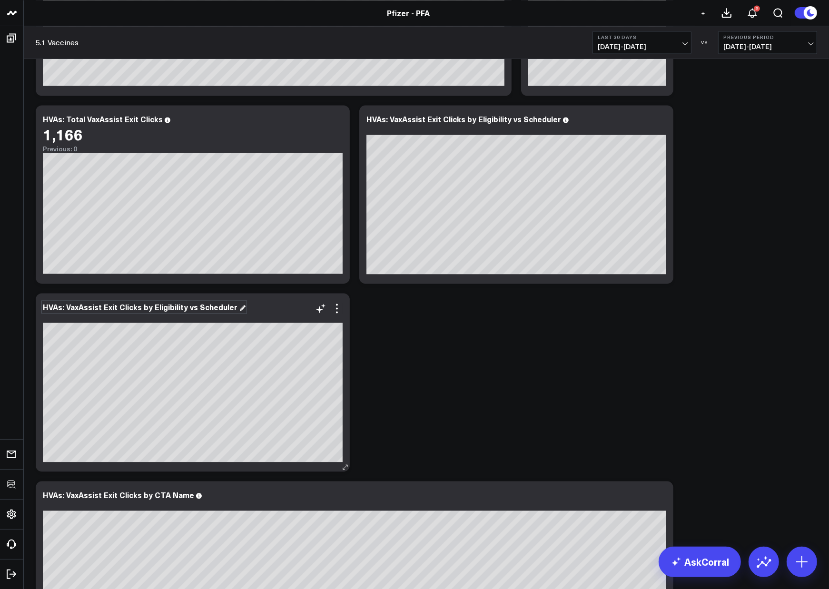
click at [177, 307] on div "HVAs: VaxAssist Exit Clicks by Eligibility vs Scheduler" at bounding box center [144, 307] width 203 height 10
drag, startPoint x: 151, startPoint y: 307, endPoint x: 266, endPoint y: 312, distance: 114.3
click at [266, 312] on div "HVAs: VaxAssist Exit Clicks by Eligibility vs Scheduler" at bounding box center [193, 313] width 300 height 20
click at [400, 346] on div "Modify via AI Copy link to widget Ask support Remove Create linked copy Executi…" at bounding box center [426, 382] width 791 height 4429
click at [490, 367] on div "Modify via AI Copy link to widget Ask support Remove Create linked copy Executi…" at bounding box center [426, 382] width 791 height 4429
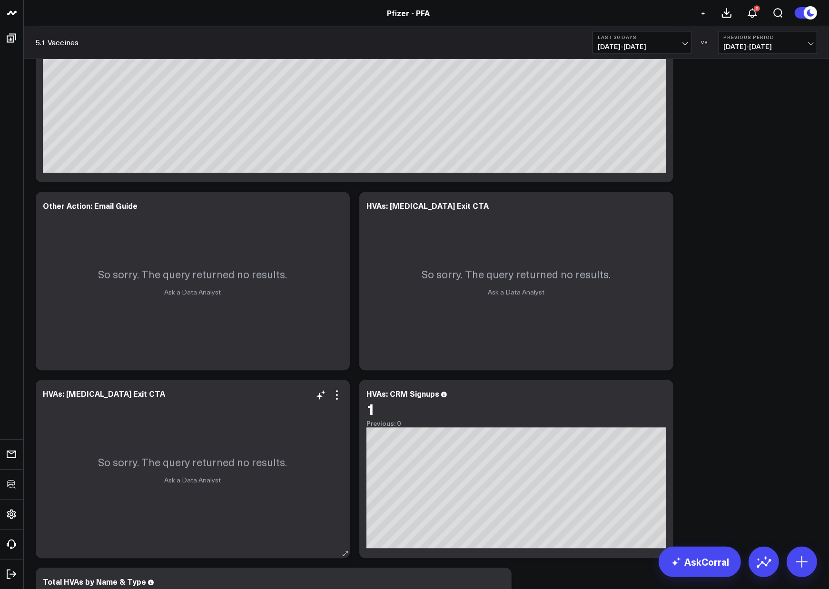
scroll to position [2377, 0]
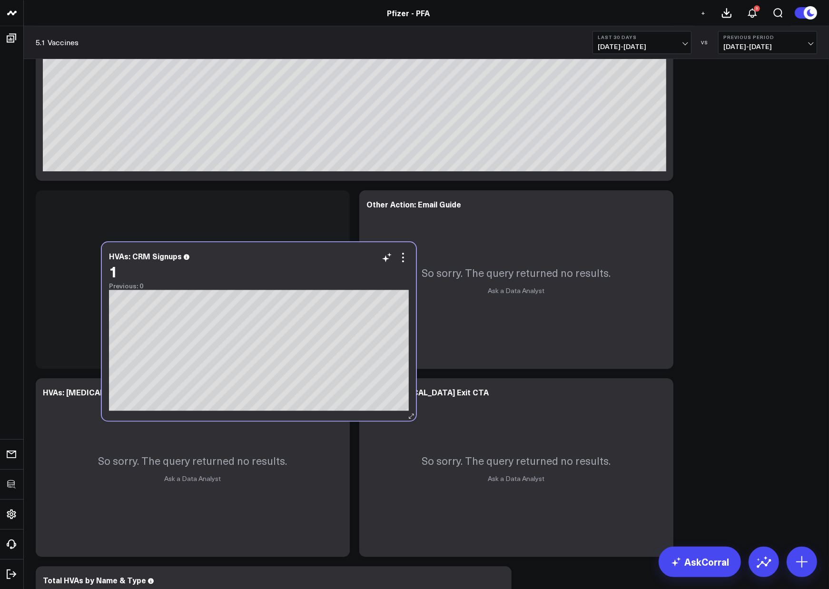
drag, startPoint x: 449, startPoint y: 372, endPoint x: 264, endPoint y: 270, distance: 211.2
click at [264, 270] on div "1" at bounding box center [259, 271] width 300 height 17
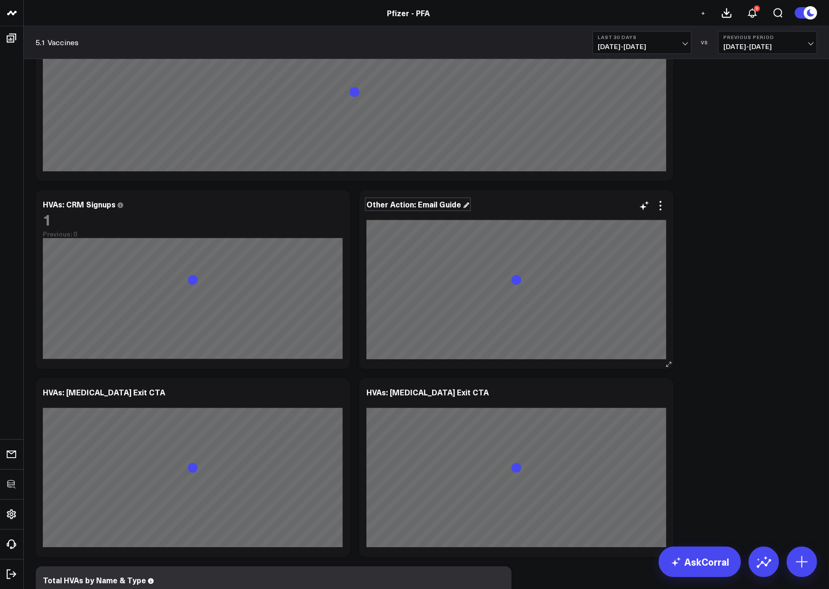
click at [415, 203] on div "Other Action: Email Guide" at bounding box center [417, 204] width 103 height 10
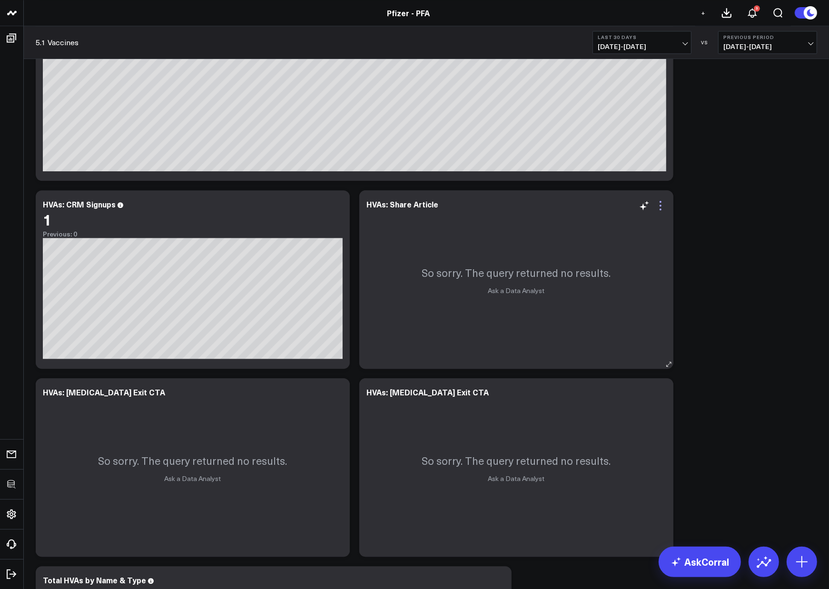
click at [656, 207] on icon at bounding box center [660, 205] width 11 height 11
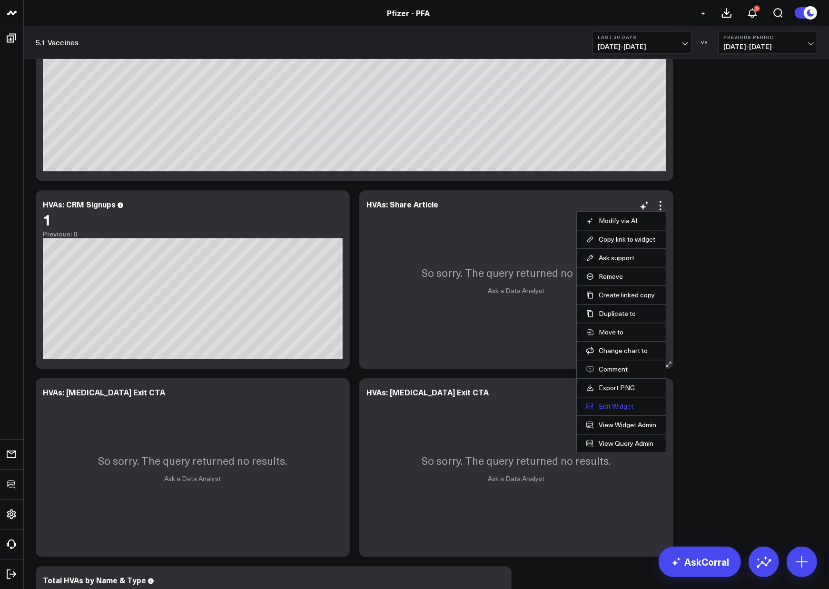
click at [610, 404] on button "Edit Widget" at bounding box center [621, 406] width 70 height 9
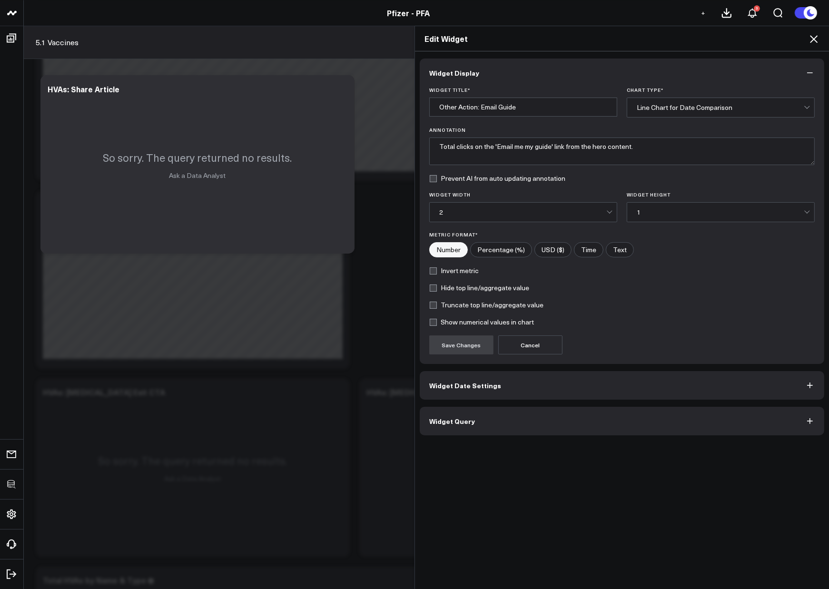
click at [528, 420] on button "Widget Query" at bounding box center [622, 421] width 404 height 29
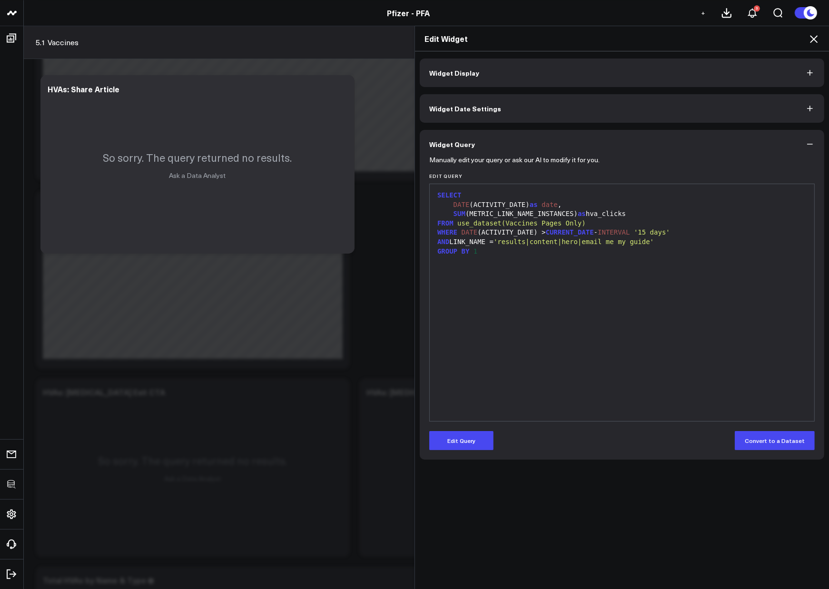
drag, startPoint x: 464, startPoint y: 441, endPoint x: 543, endPoint y: 394, distance: 91.3
click at [464, 441] on button "Edit Query" at bounding box center [461, 440] width 64 height 19
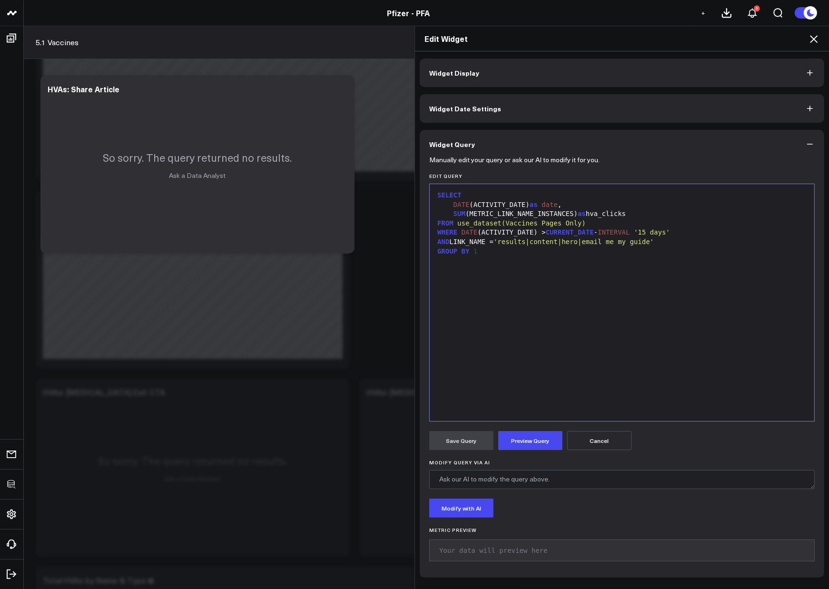
click at [657, 279] on div "SELECT DATE (ACTIVITY_DATE) as date , SUM (METRIC_LINK_NAME_INSTANCES) as hva_c…" at bounding box center [621, 302] width 375 height 227
drag, startPoint x: 654, startPoint y: 243, endPoint x: 501, endPoint y: 238, distance: 153.3
click at [501, 238] on span "'results|content|hero|email me my guide'" at bounding box center [573, 242] width 160 height 8
drag, startPoint x: 473, startPoint y: 245, endPoint x: 485, endPoint y: 244, distance: 12.5
click at [485, 244] on div "AND LINK_NAME = 'cta'" at bounding box center [621, 242] width 375 height 10
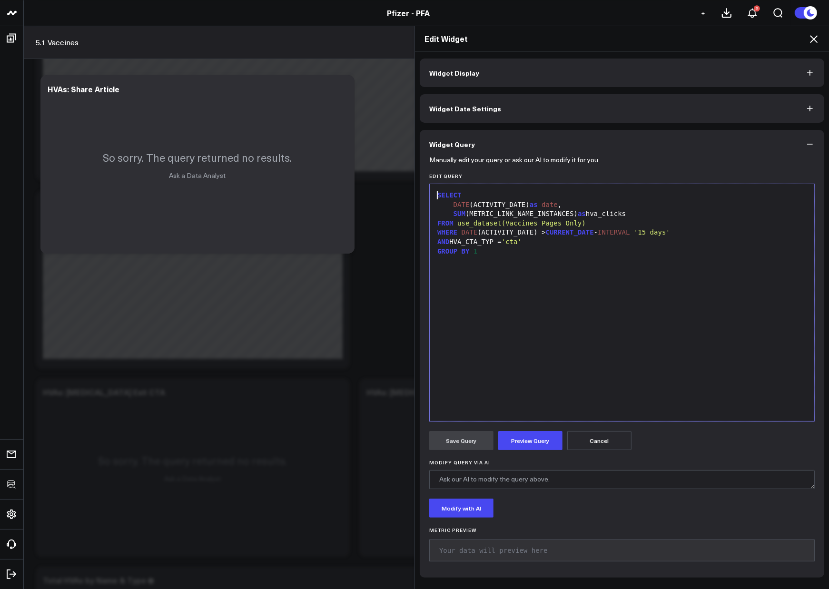
click at [493, 241] on div "AND HVA_CTA_TYP = 'cta'" at bounding box center [621, 242] width 375 height 10
click at [525, 242] on span "'cta'" at bounding box center [515, 242] width 20 height 8
click at [577, 244] on span "'cta share articl'" at bounding box center [541, 242] width 72 height 8
click at [523, 446] on button "Preview Query" at bounding box center [530, 440] width 64 height 19
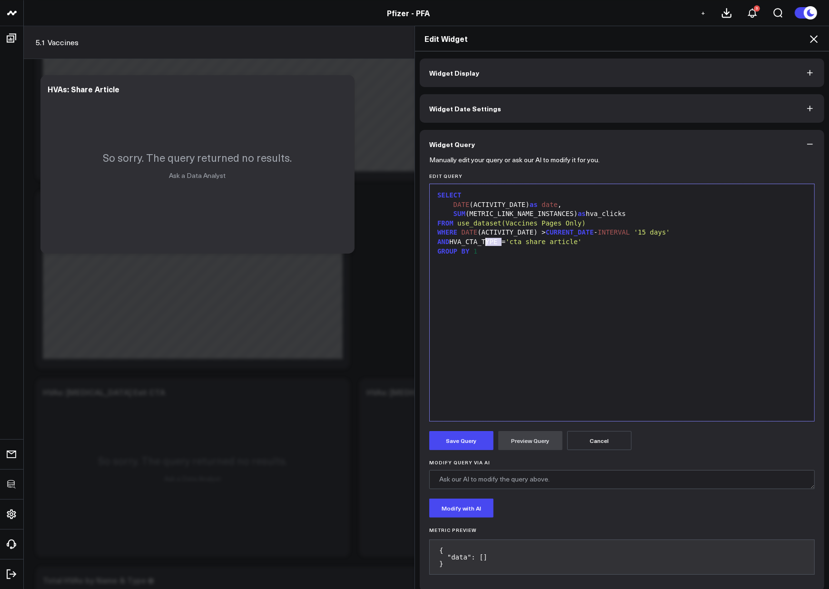
drag, startPoint x: 498, startPoint y: 241, endPoint x: 483, endPoint y: 242, distance: 14.3
click at [483, 242] on div "AND HVA_CTA_TYPE = 'cta share article'" at bounding box center [621, 242] width 375 height 10
click at [541, 447] on button "Preview Query" at bounding box center [530, 440] width 64 height 19
click at [477, 448] on button "Save Query" at bounding box center [461, 440] width 64 height 19
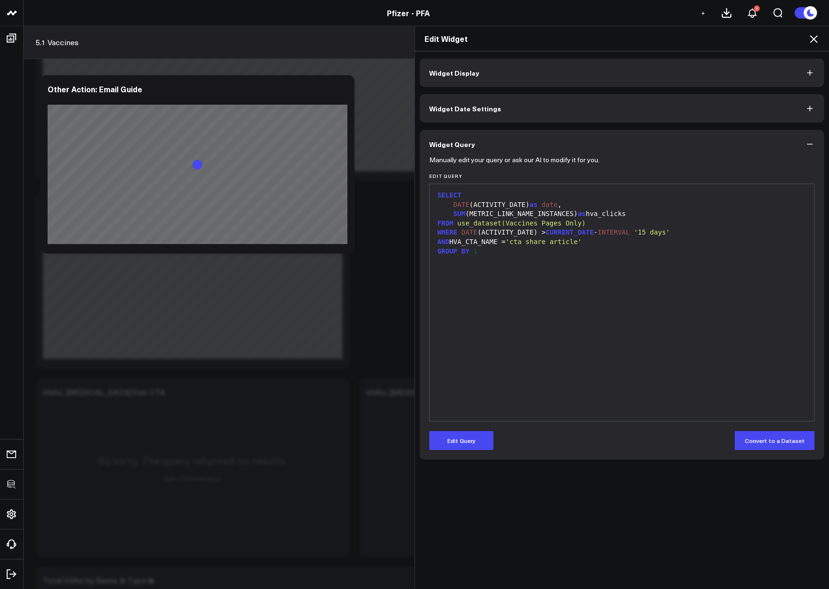
click at [815, 40] on icon at bounding box center [814, 39] width 8 height 8
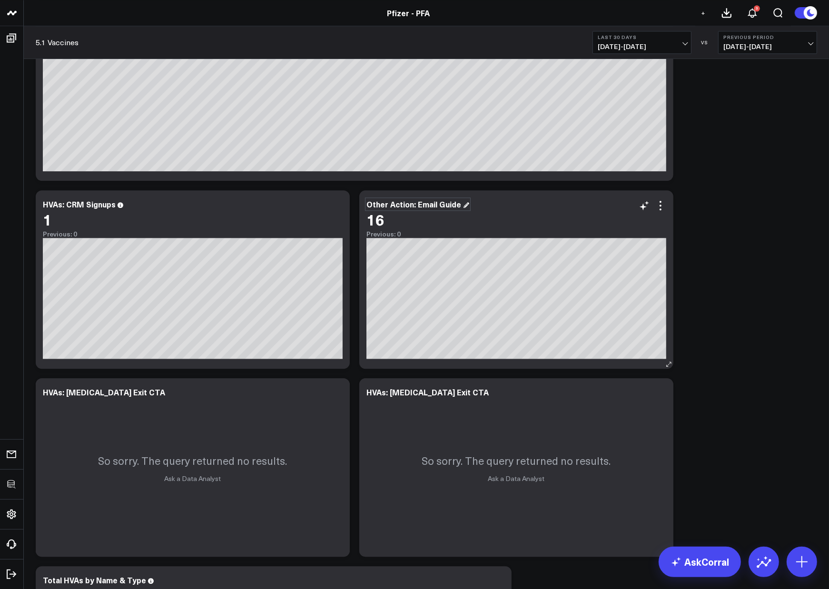
click at [393, 199] on div "Other Action: Email Guide" at bounding box center [417, 204] width 103 height 10
click at [338, 391] on icon at bounding box center [336, 393] width 11 height 11
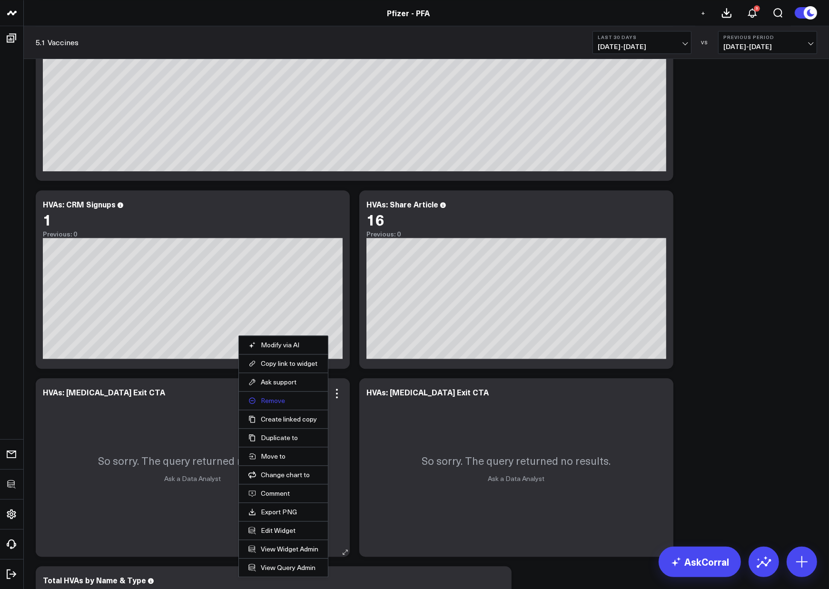
click at [281, 397] on button "Remove" at bounding box center [283, 400] width 70 height 9
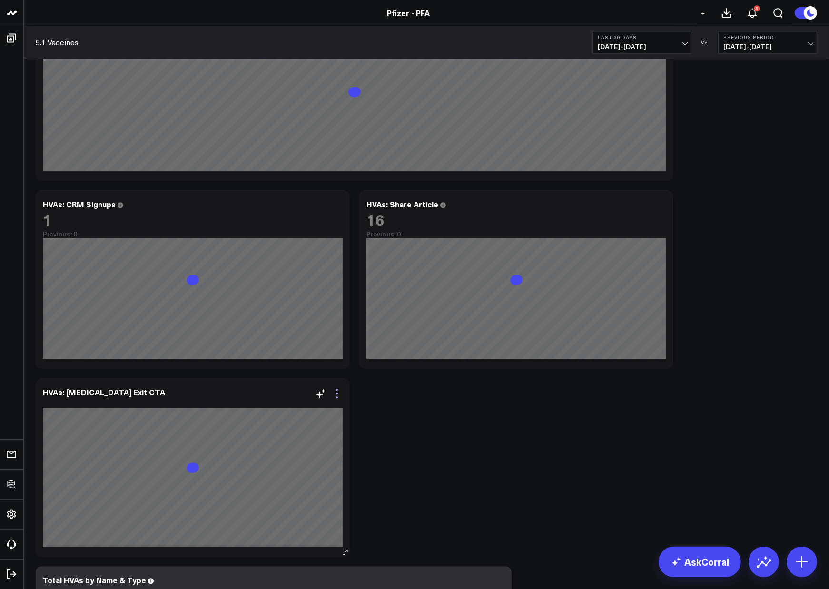
click at [337, 393] on icon at bounding box center [337, 394] width 2 height 2
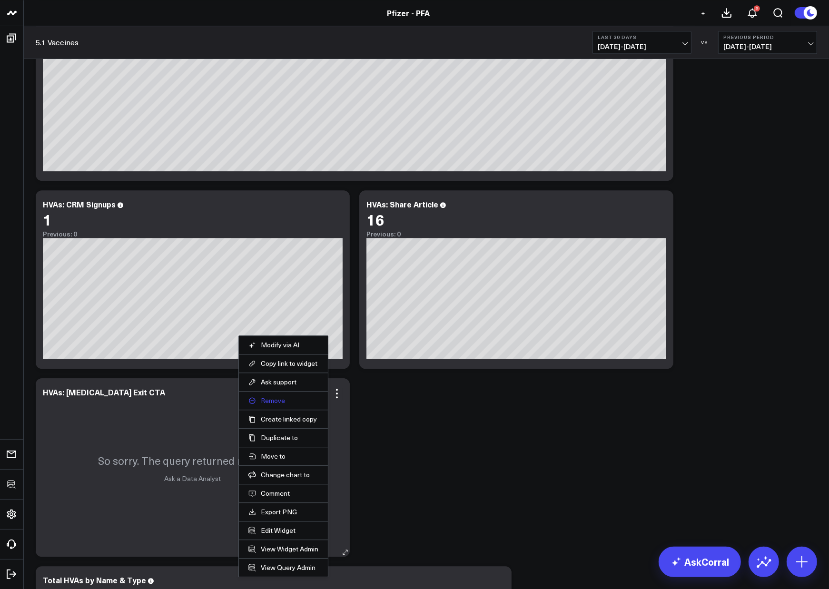
click at [280, 399] on button "Remove" at bounding box center [283, 400] width 70 height 9
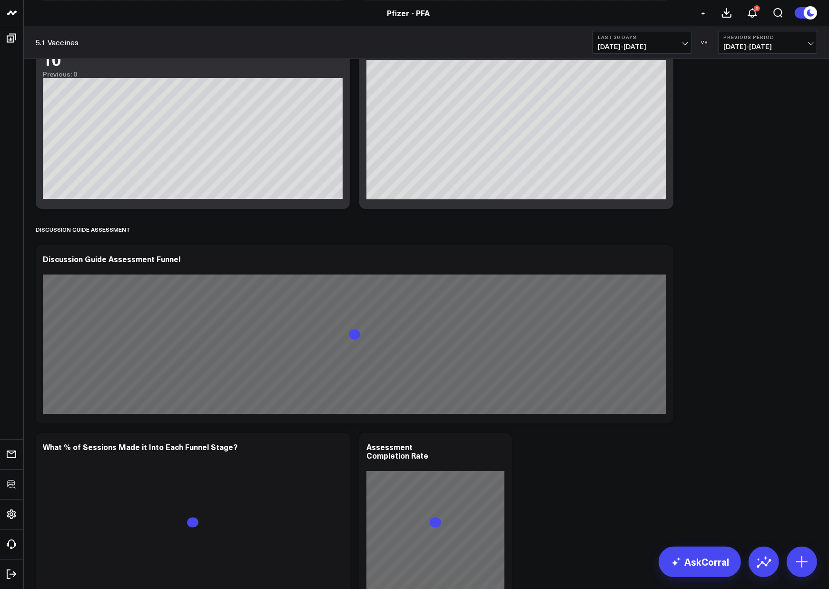
scroll to position [3318, 0]
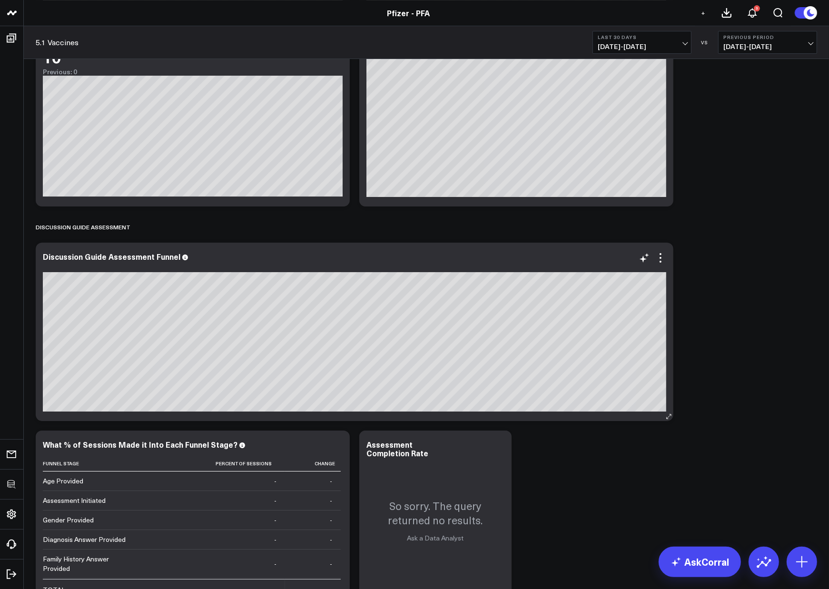
click at [668, 257] on div "Discussion Guide Assessment Funnel" at bounding box center [355, 332] width 638 height 178
click at [662, 256] on icon at bounding box center [660, 257] width 11 height 11
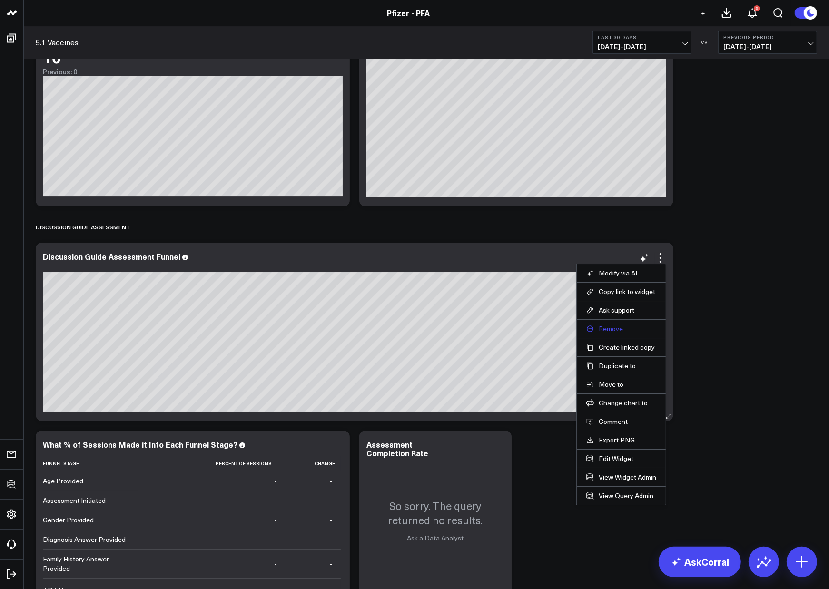
click at [600, 328] on button "Remove" at bounding box center [621, 329] width 70 height 9
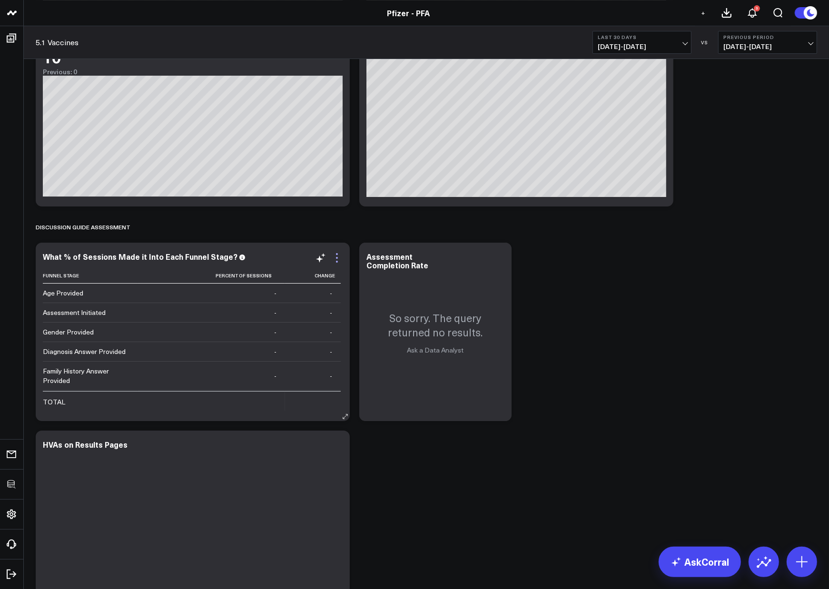
click at [335, 258] on icon at bounding box center [336, 257] width 11 height 11
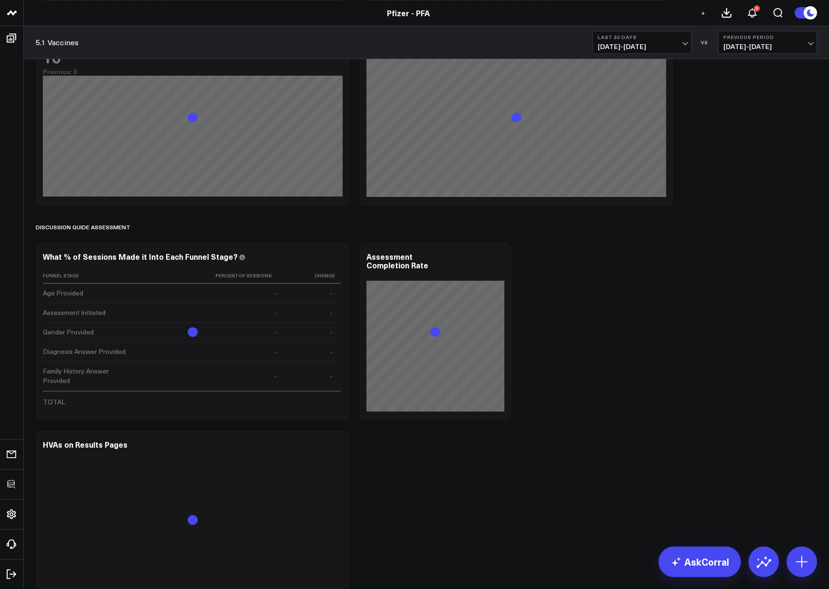
click at [0, 0] on button "Remove" at bounding box center [0, 0] width 0 height 0
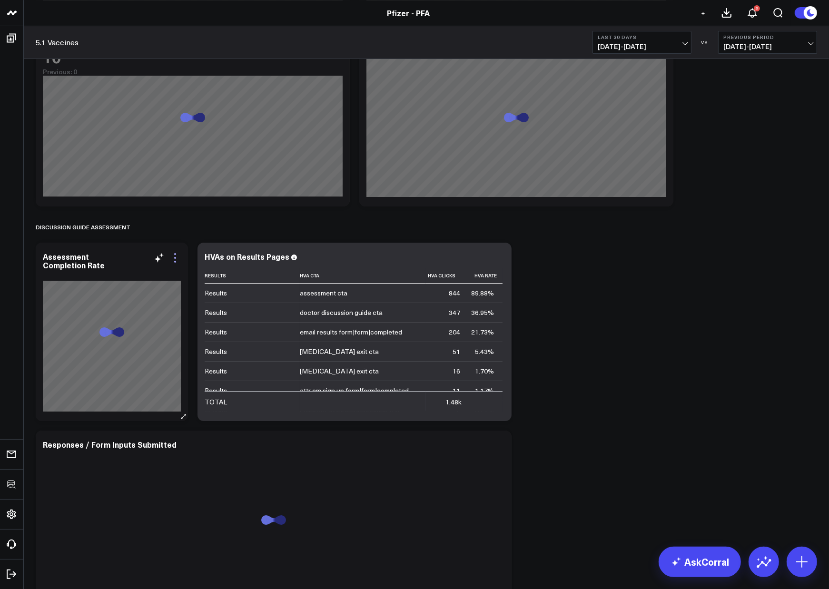
click at [174, 257] on icon at bounding box center [175, 258] width 2 height 2
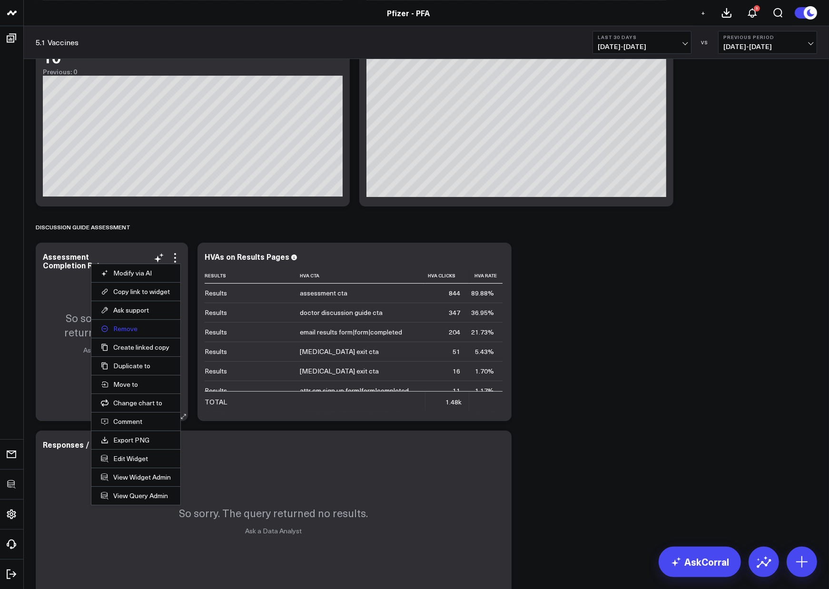
click at [128, 328] on button "Remove" at bounding box center [136, 329] width 70 height 9
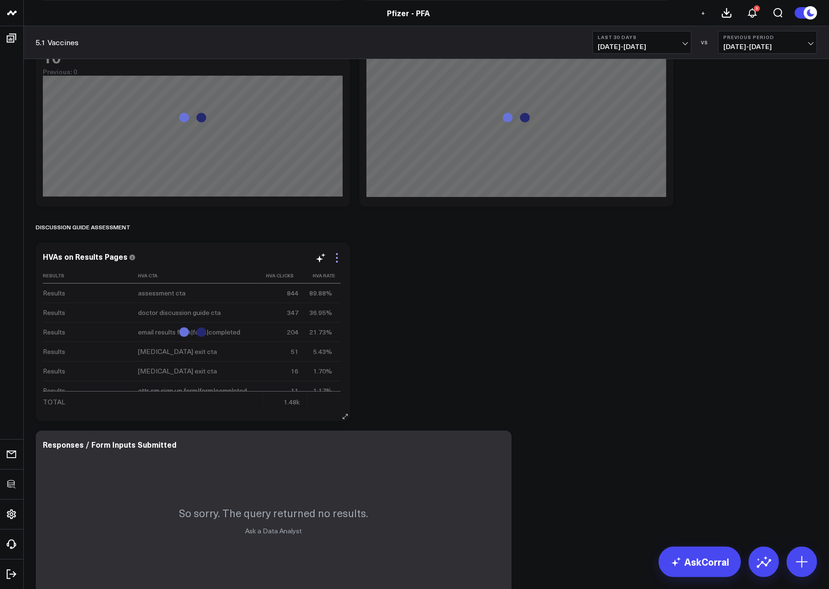
click at [338, 255] on icon at bounding box center [336, 257] width 11 height 11
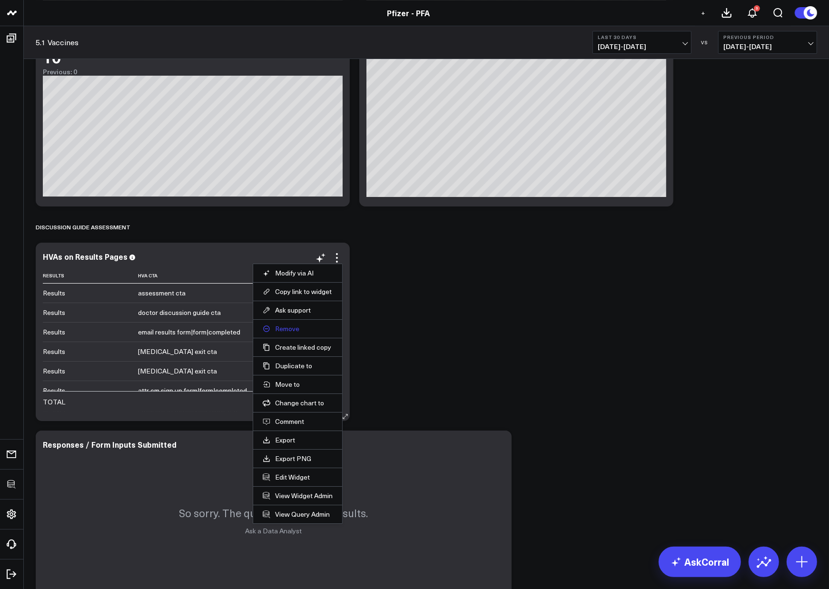
click at [284, 328] on button "Remove" at bounding box center [298, 329] width 70 height 9
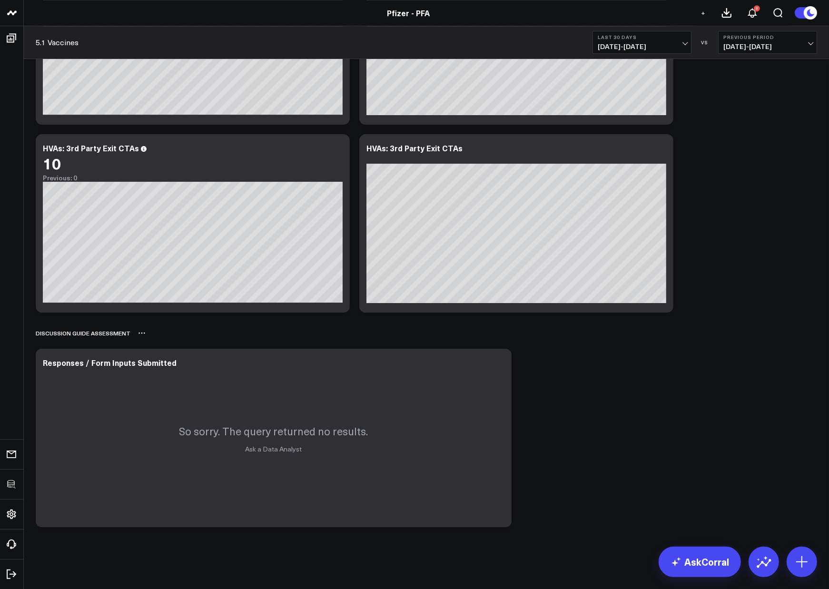
scroll to position [3211, 0]
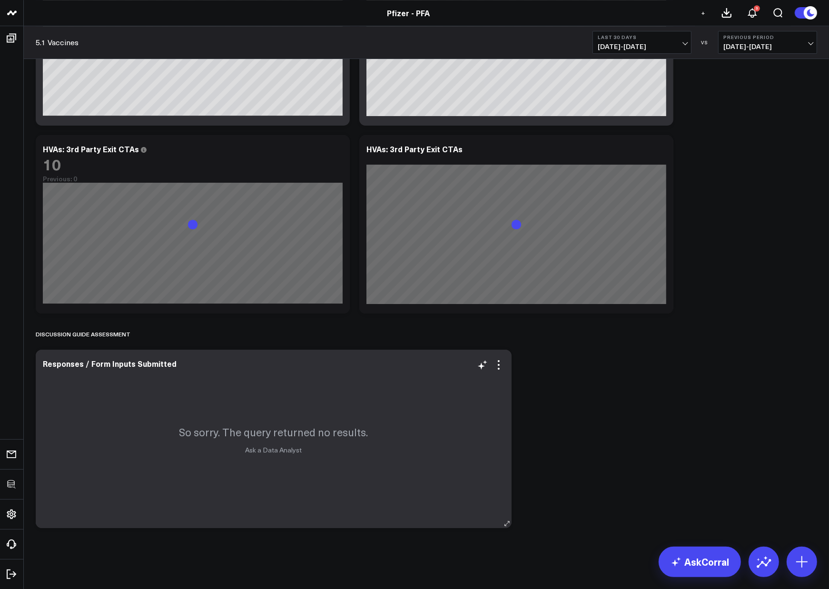
drag, startPoint x: 501, startPoint y: 367, endPoint x: 484, endPoint y: 382, distance: 21.9
click at [501, 367] on icon at bounding box center [498, 364] width 11 height 11
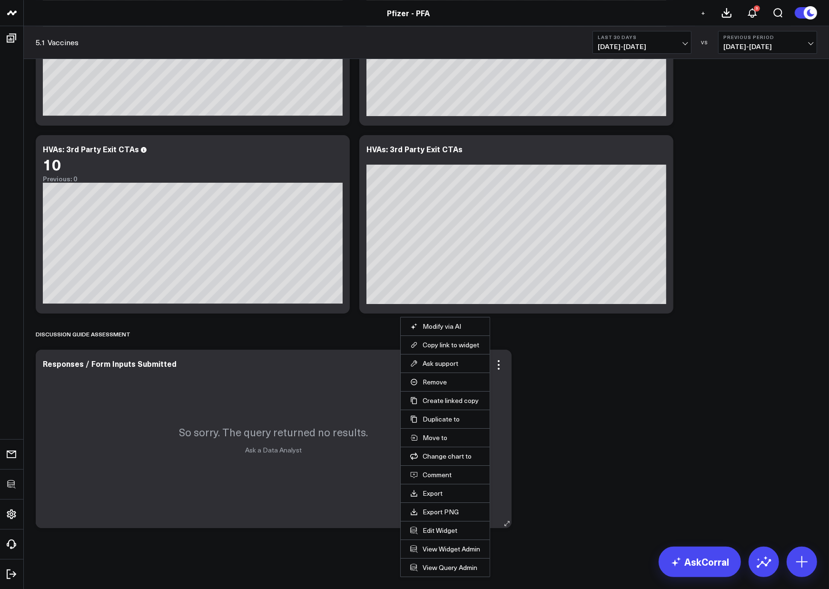
click at [430, 376] on li "Remove" at bounding box center [445, 382] width 89 height 19
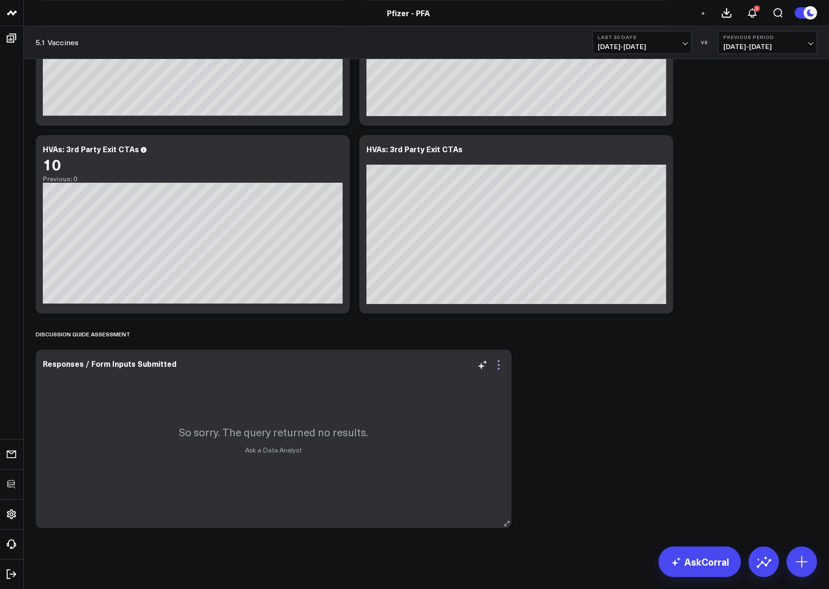
click at [498, 363] on icon at bounding box center [498, 364] width 11 height 11
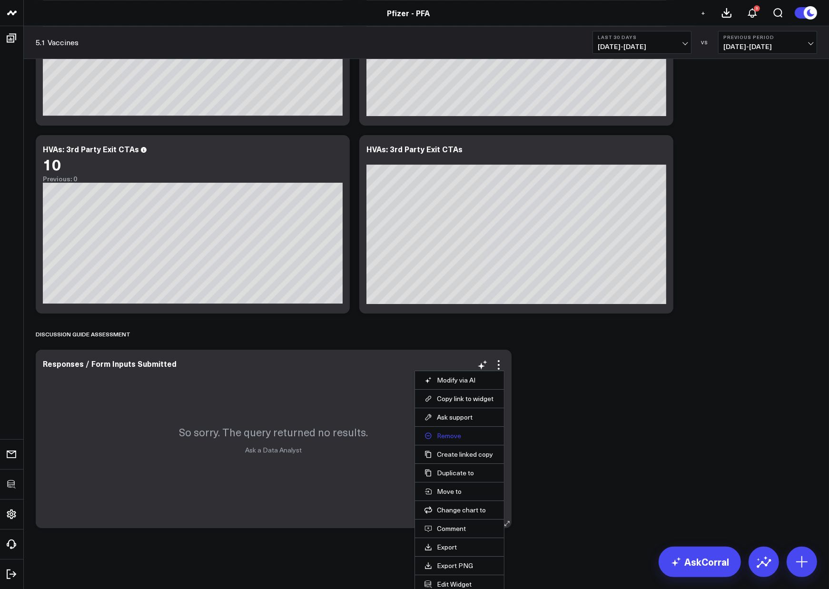
click at [442, 434] on button "Remove" at bounding box center [459, 436] width 70 height 9
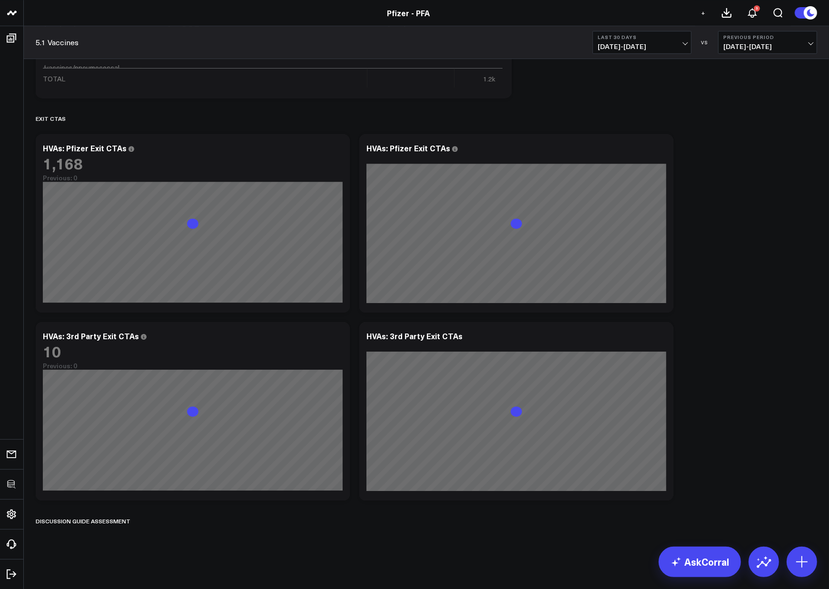
scroll to position [3023, 0]
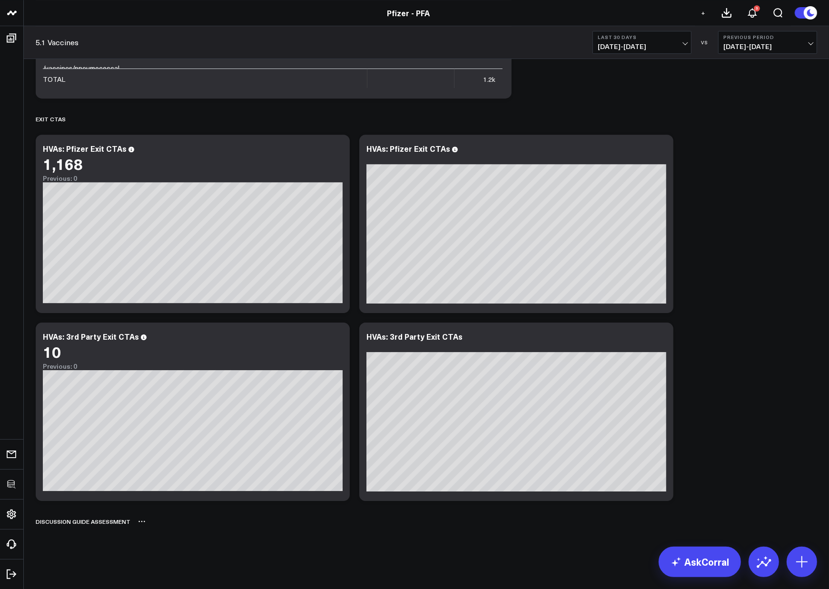
click at [120, 521] on div "DISCUSSION GUIDE ASSESSMENT" at bounding box center [83, 522] width 95 height 22
click at [139, 522] on icon at bounding box center [142, 522] width 8 height 8
click at [148, 527] on button "Rename" at bounding box center [166, 532] width 41 height 16
click at [659, 337] on icon at bounding box center [660, 337] width 11 height 11
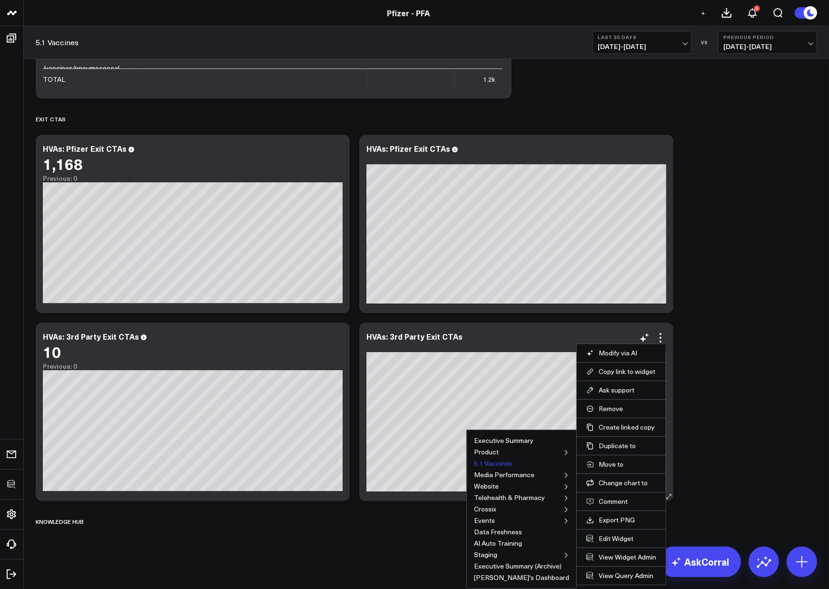
click at [505, 465] on button "5.1 Vaccines" at bounding box center [493, 463] width 38 height 7
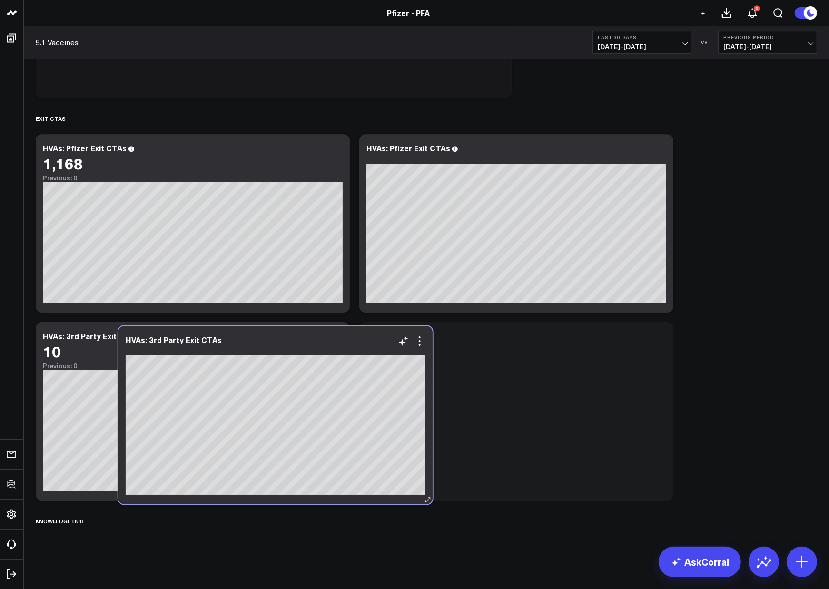
scroll to position [3023, 0]
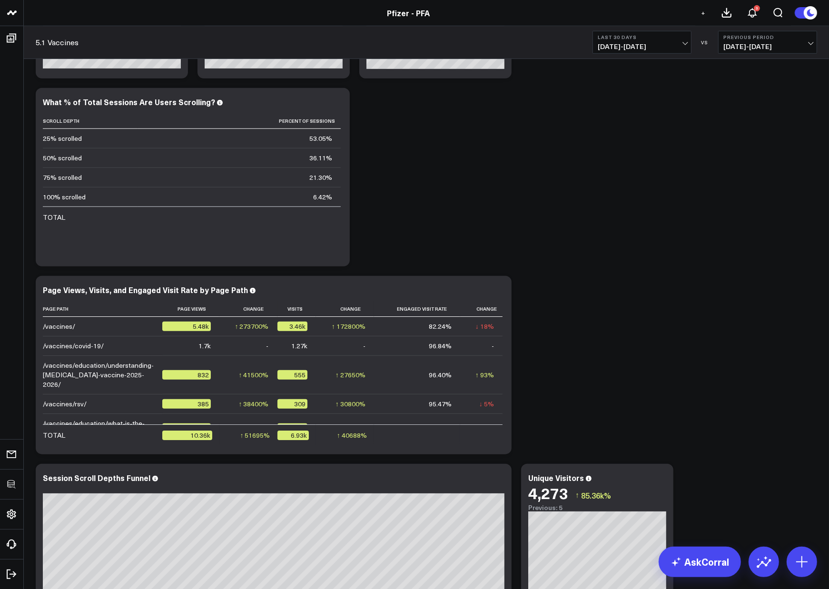
scroll to position [0, 0]
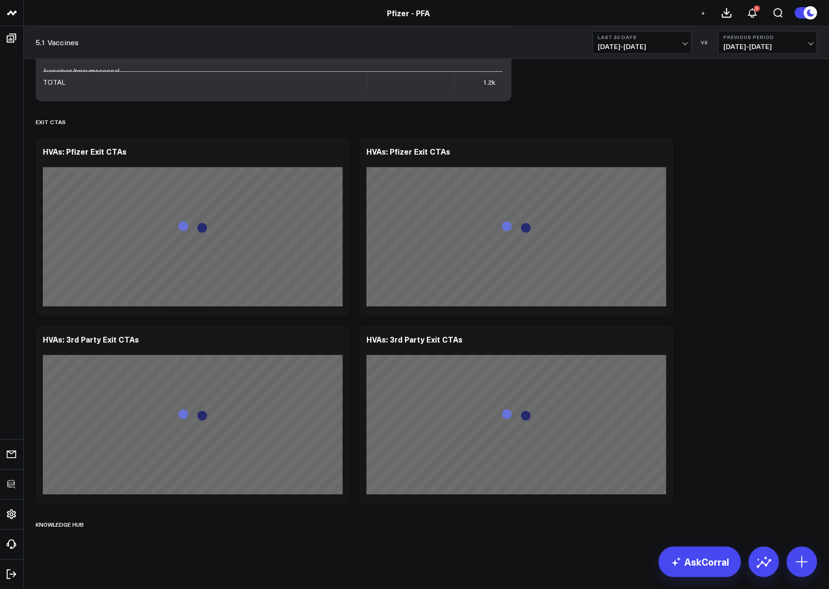
scroll to position [3023, 0]
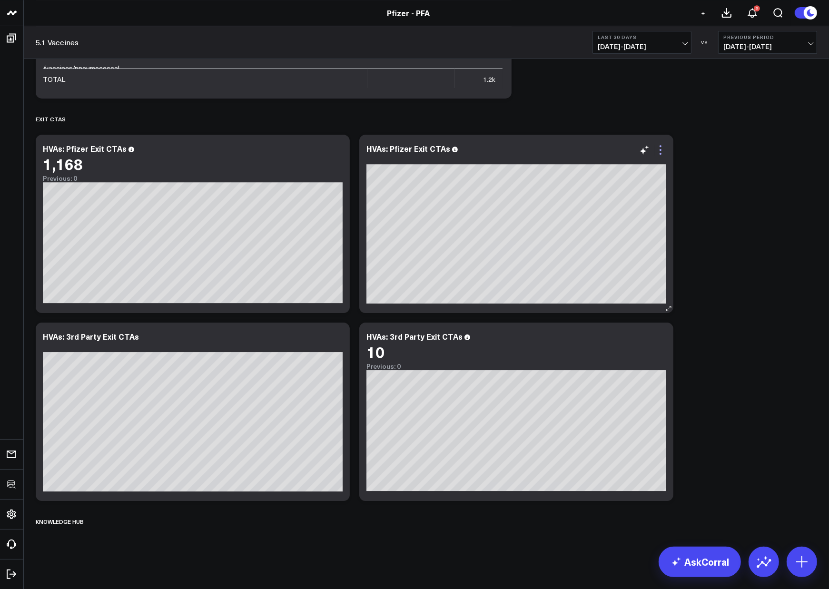
click at [664, 149] on icon at bounding box center [660, 149] width 11 height 11
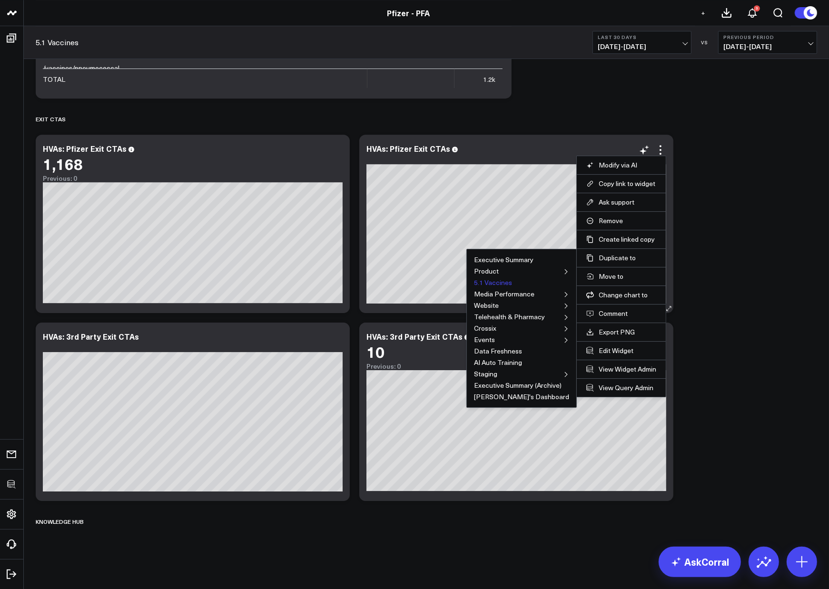
click at [493, 282] on button "5.1 Vaccines" at bounding box center [493, 282] width 38 height 7
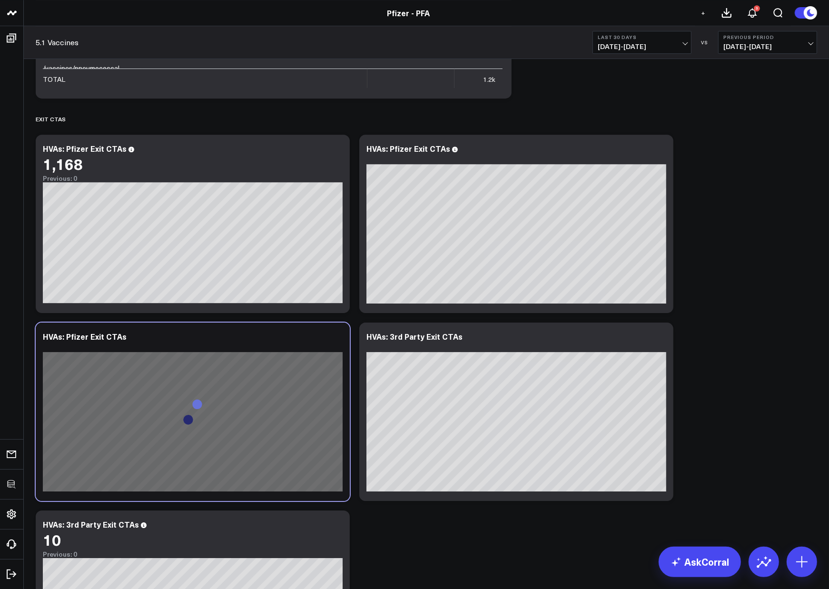
scroll to position [3211, 0]
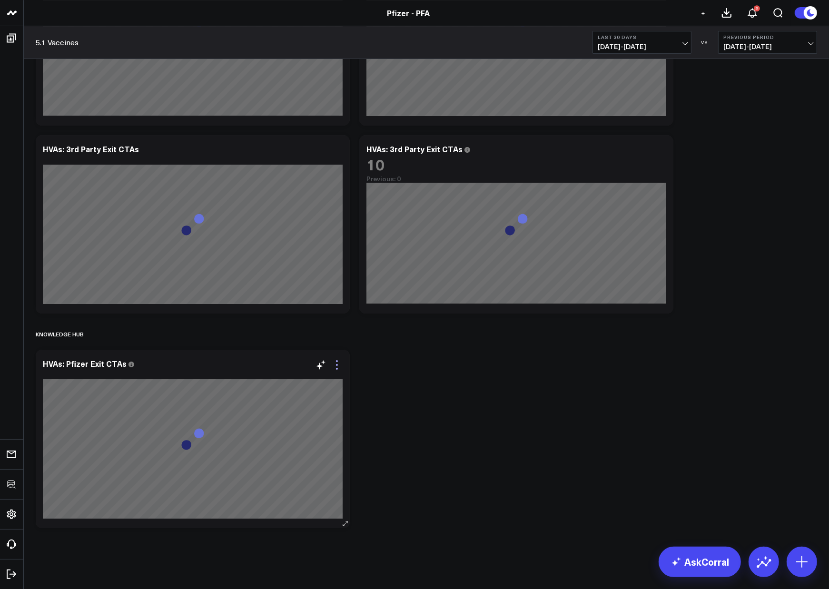
click at [337, 361] on icon at bounding box center [337, 361] width 2 height 2
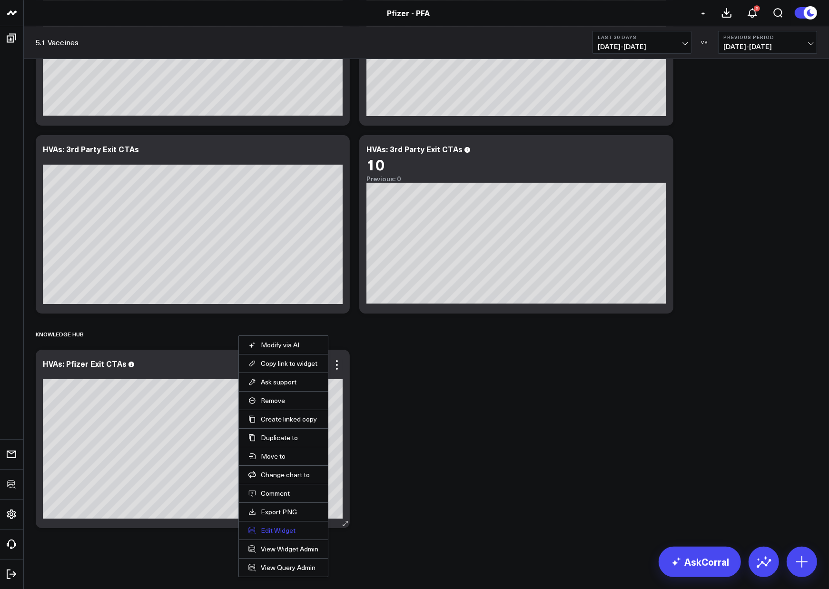
click at [276, 532] on button "Edit Widget" at bounding box center [283, 530] width 70 height 9
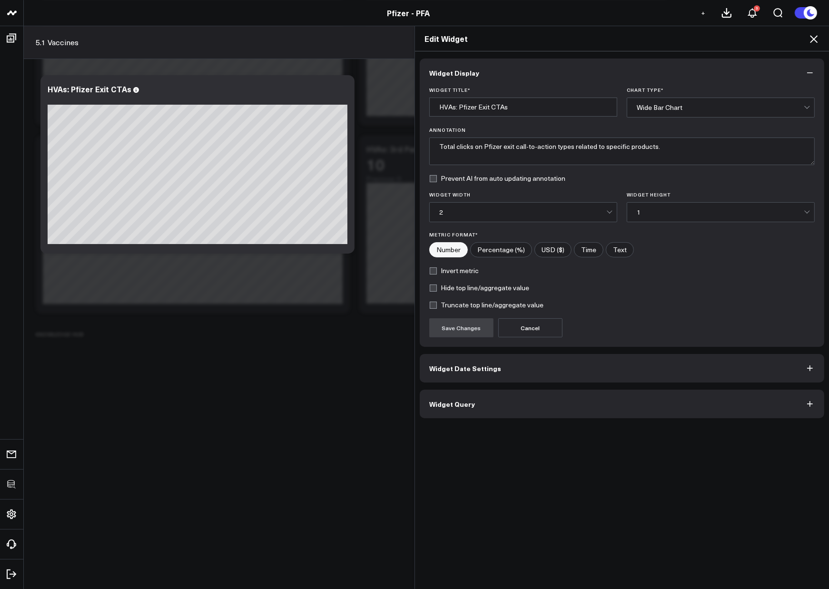
click at [462, 403] on span "Widget Query" at bounding box center [452, 404] width 46 height 8
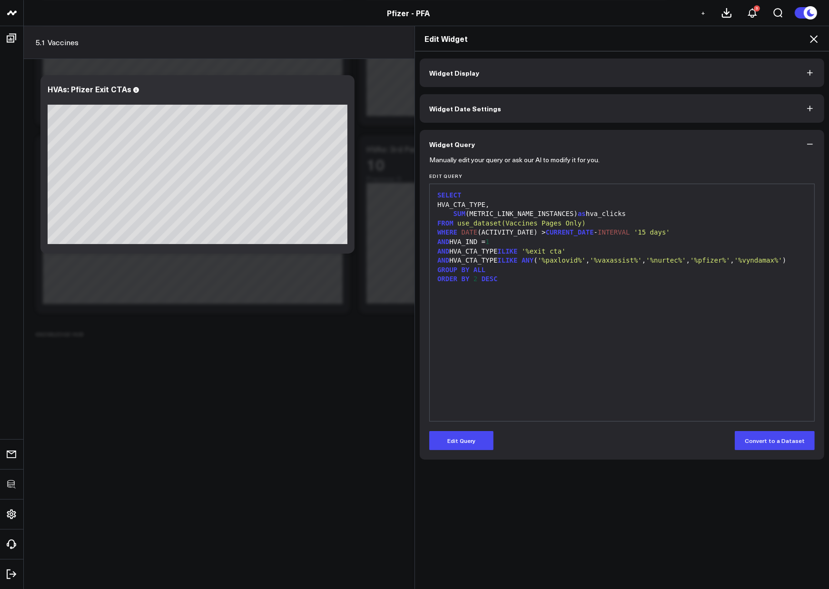
drag, startPoint x: 451, startPoint y: 431, endPoint x: 453, endPoint y: 423, distance: 8.9
click at [451, 431] on button "Edit Query" at bounding box center [461, 440] width 64 height 19
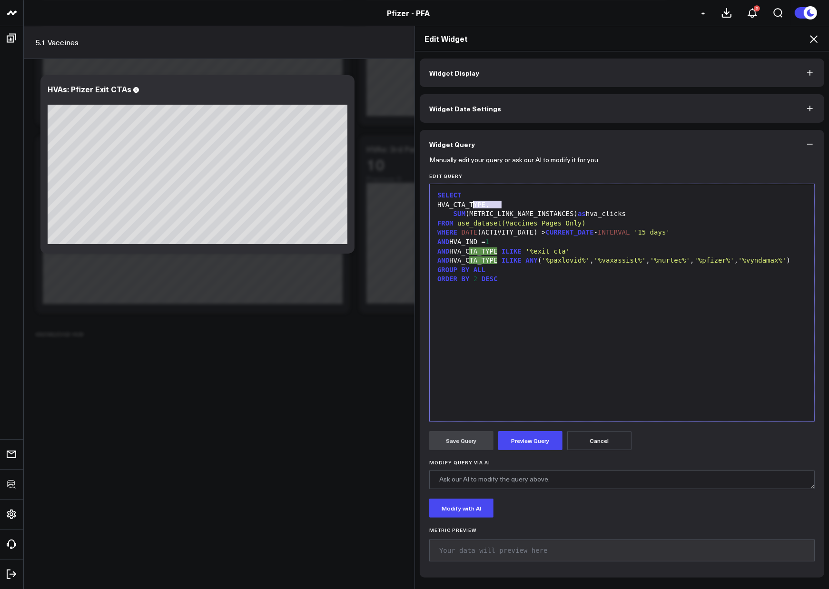
drag, startPoint x: 498, startPoint y: 204, endPoint x: 471, endPoint y: 207, distance: 27.7
click at [471, 207] on div "HVA_CTA_TYPE," at bounding box center [621, 205] width 375 height 10
click at [546, 247] on span "'%exit cta'" at bounding box center [543, 251] width 44 height 8
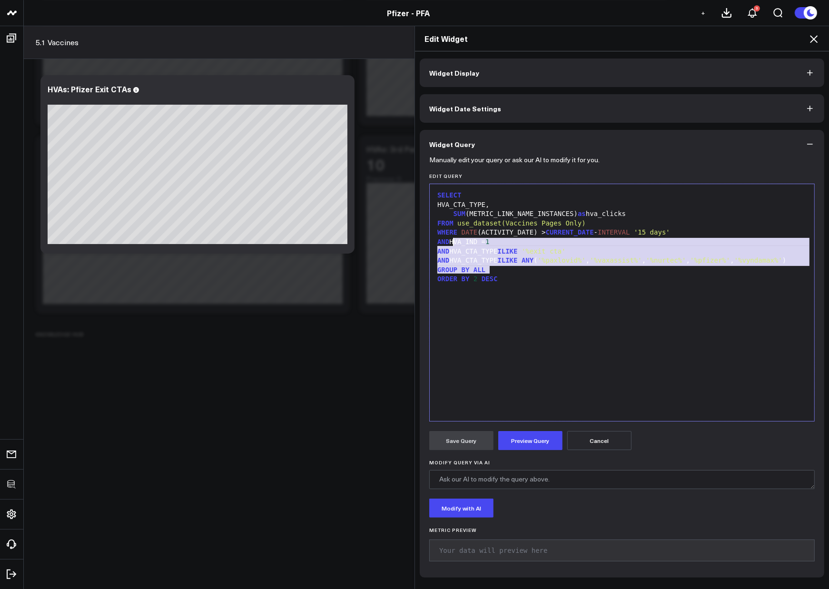
drag, startPoint x: 506, startPoint y: 273, endPoint x: 451, endPoint y: 246, distance: 61.3
click at [451, 246] on div "SELECT HVA_CTA_TYPE, SUM (METRIC_LINK_NAME_INSTANCES) as hva_clicks FROM use_da…" at bounding box center [621, 302] width 375 height 227
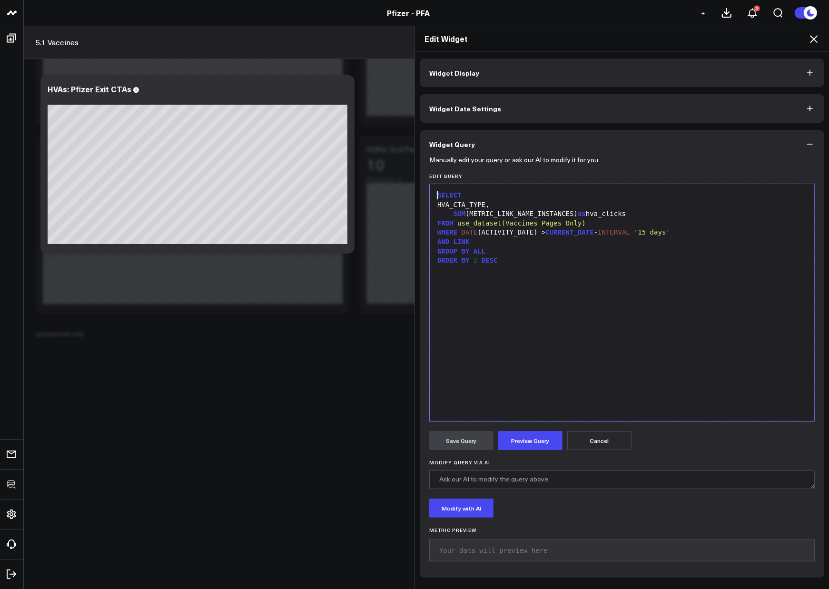
click at [497, 242] on div "AND LINK" at bounding box center [621, 242] width 375 height 10
drag, startPoint x: 610, startPoint y: 241, endPoint x: 642, endPoint y: 239, distance: 31.9
click at [642, 239] on span "'vaccines|content|cards|covid-19'" at bounding box center [594, 242] width 168 height 8
drag, startPoint x: 449, startPoint y: 206, endPoint x: 500, endPoint y: 203, distance: 50.5
click at [499, 203] on div "HVA_CTA_TYPE," at bounding box center [621, 205] width 375 height 10
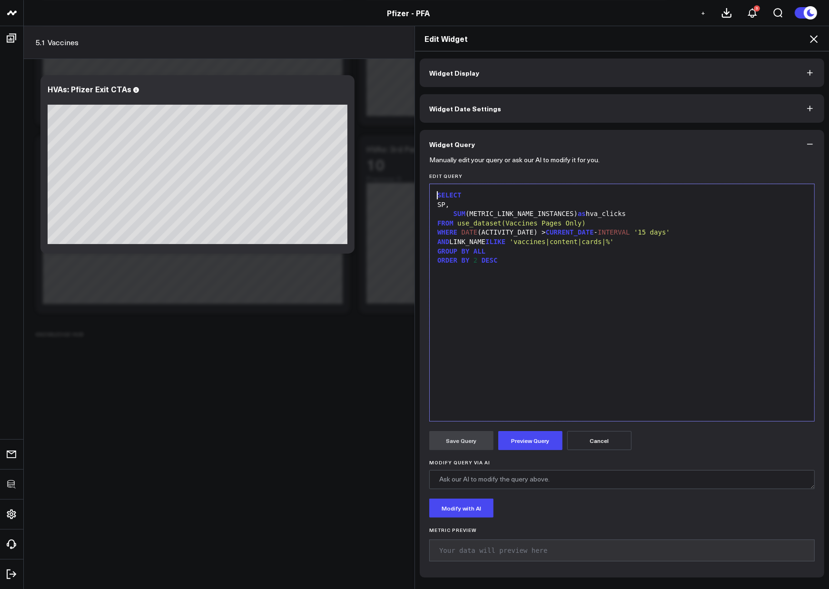
click at [620, 312] on div "SELECT SP, SUM (METRIC_LINK_NAME_INSTANCES) as hva_clicks FROM use_dataset(Vacc…" at bounding box center [621, 302] width 375 height 227
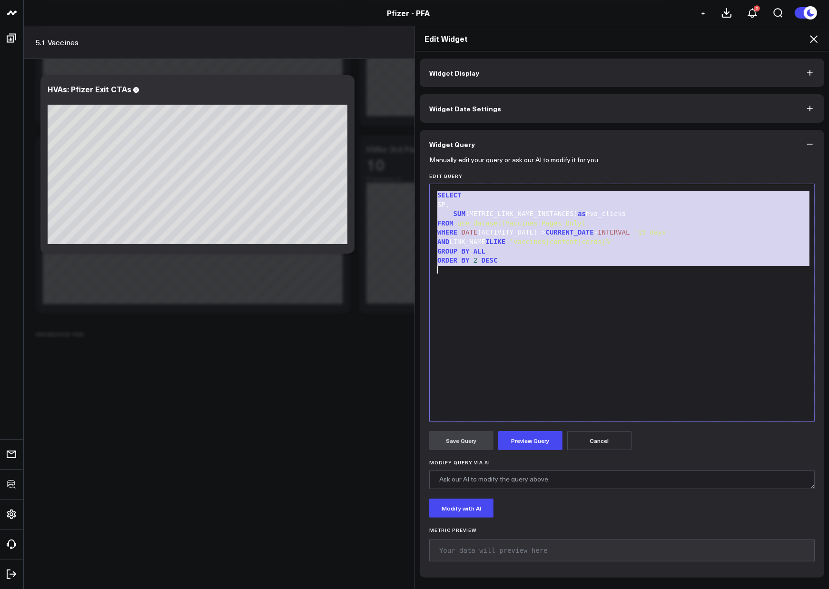
copy div "SELECT SP, SUM (METRIC_LINK_NAME_INSTANCES) as hva_clicks FROM use_dataset(Vacc…"
click at [547, 331] on div "SELECT SP, SUM (METRIC_LINK_NAME_INSTANCES) as hva_clicks FROM use_dataset(Vacc…" at bounding box center [621, 302] width 375 height 227
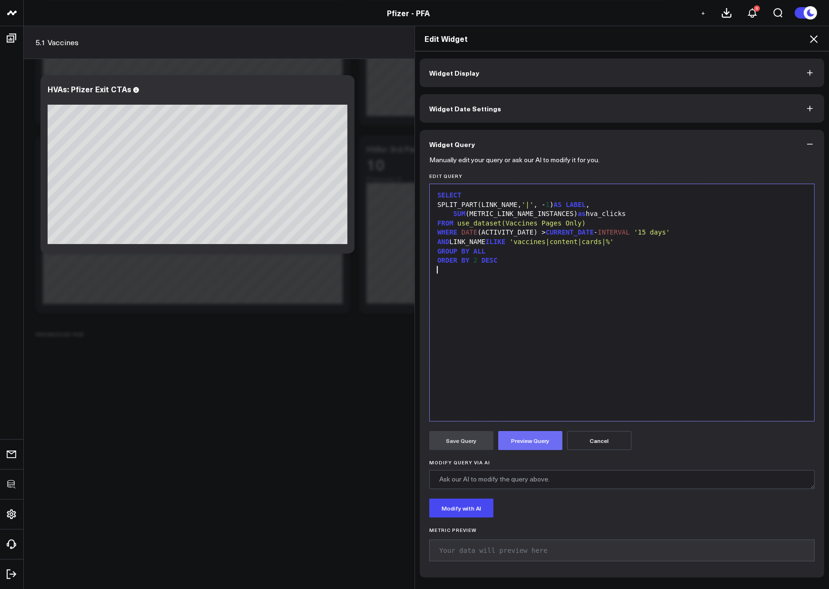
click at [535, 445] on button "Preview Query" at bounding box center [530, 440] width 64 height 19
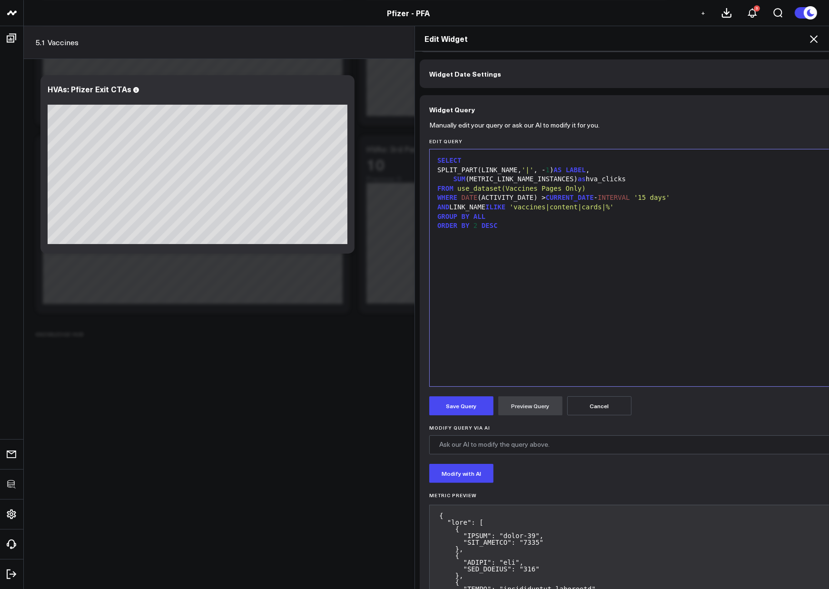
scroll to position [32, 0]
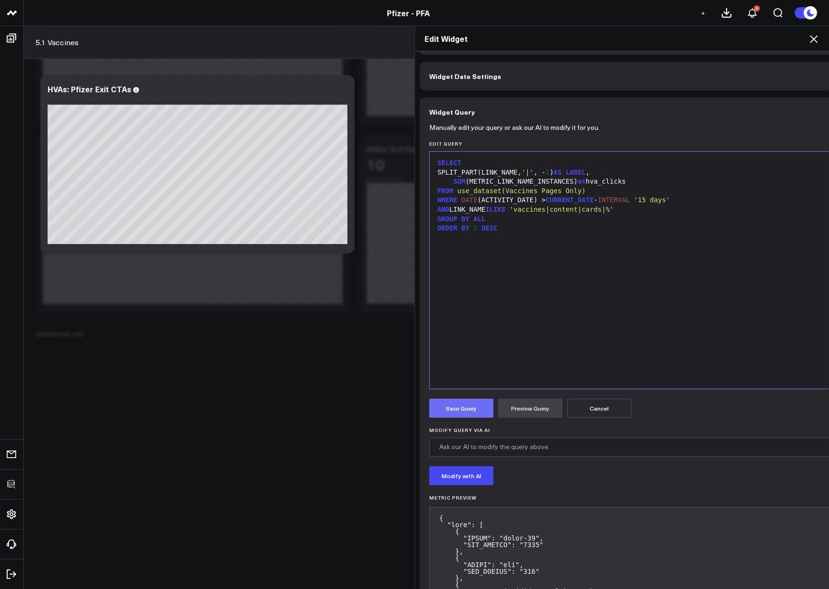
click at [473, 404] on button "Save Query" at bounding box center [461, 408] width 64 height 19
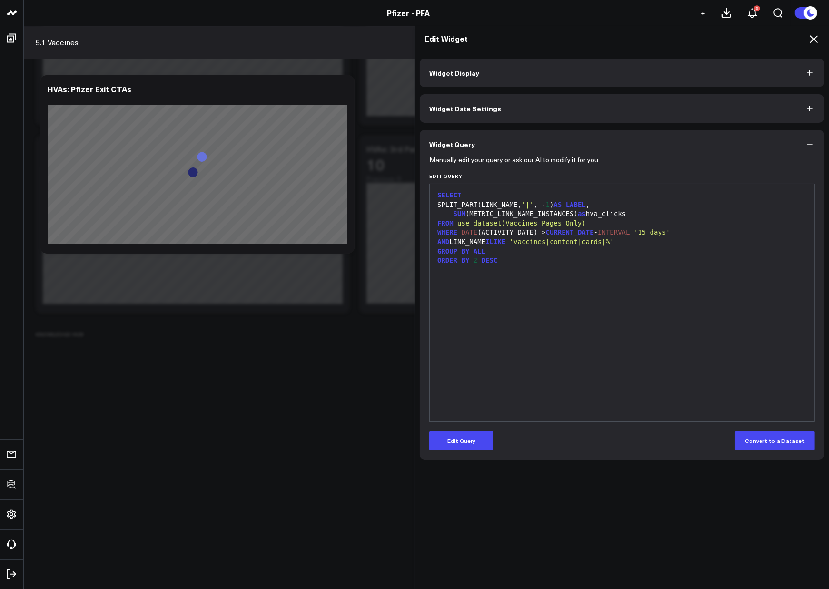
scroll to position [0, 0]
click at [813, 39] on icon at bounding box center [814, 39] width 8 height 8
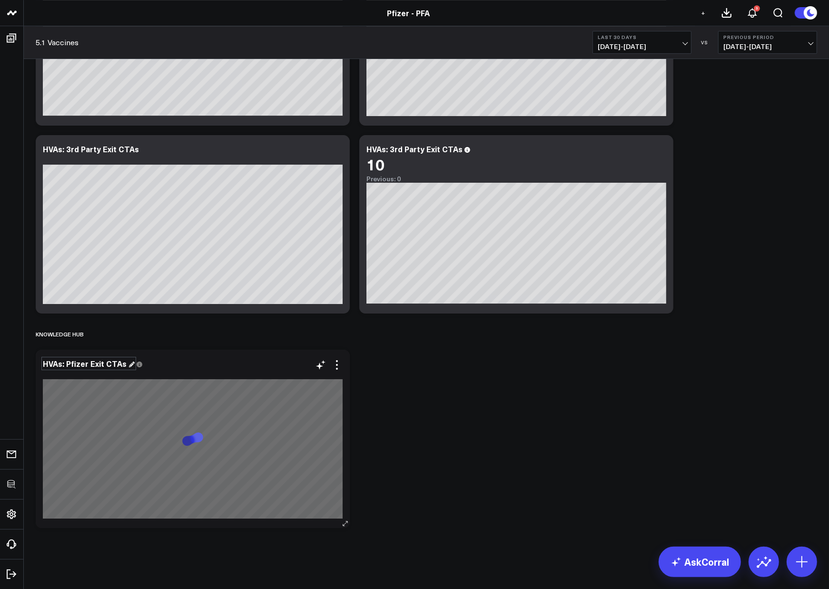
click at [73, 364] on div "HVAs: Pfizer Exit CTAs" at bounding box center [89, 363] width 92 height 10
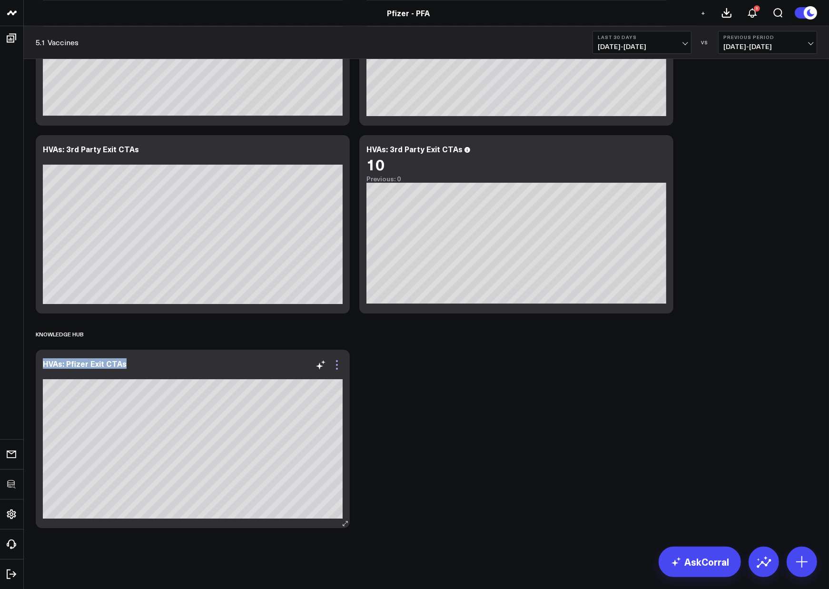
click at [335, 366] on icon at bounding box center [336, 364] width 11 height 11
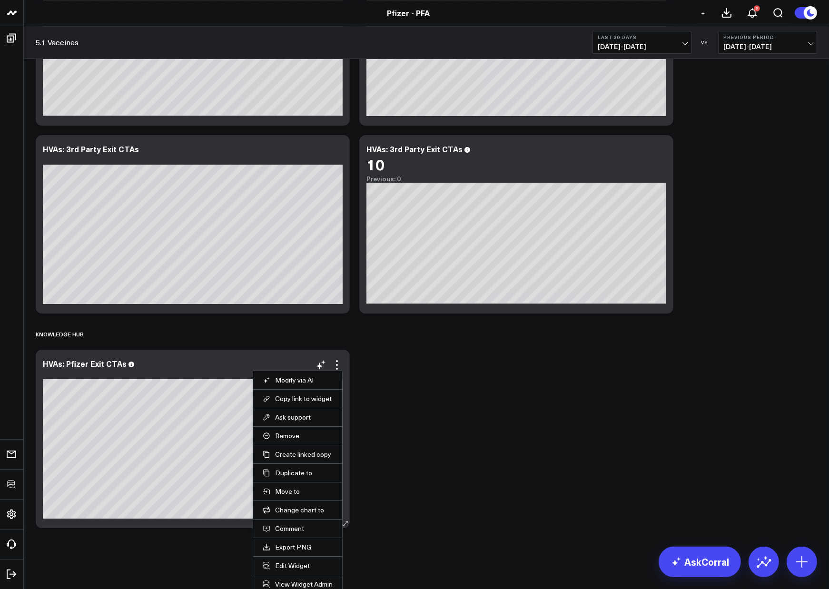
scroll to position [3224, 0]
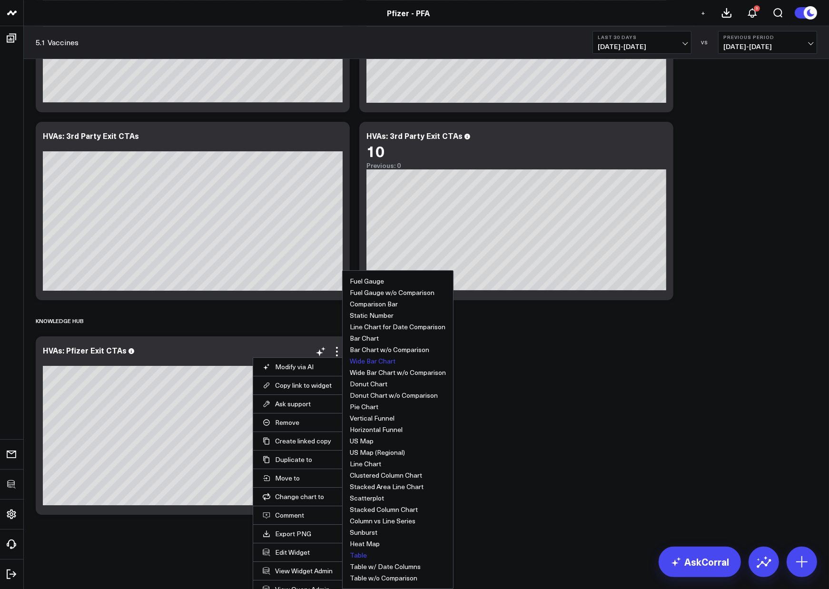
click at [359, 554] on button "Table" at bounding box center [358, 555] width 17 height 7
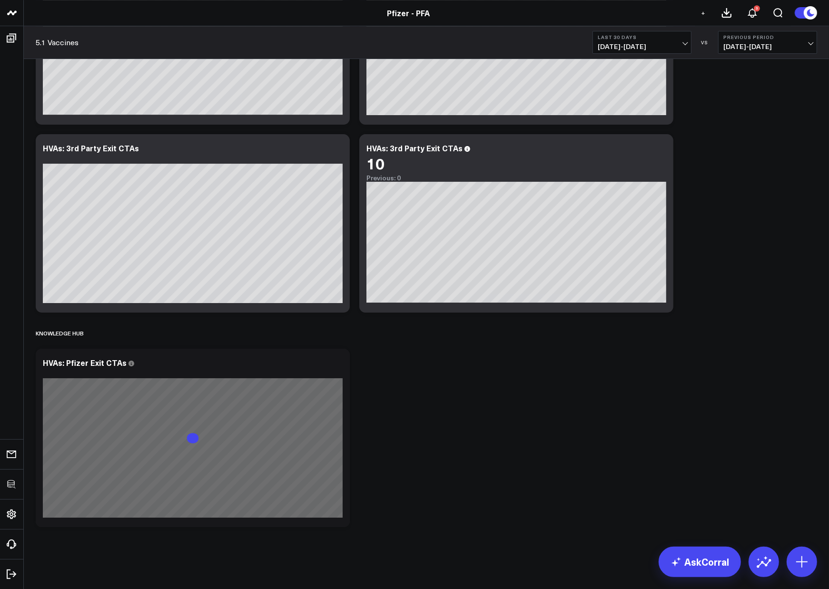
scroll to position [3211, 0]
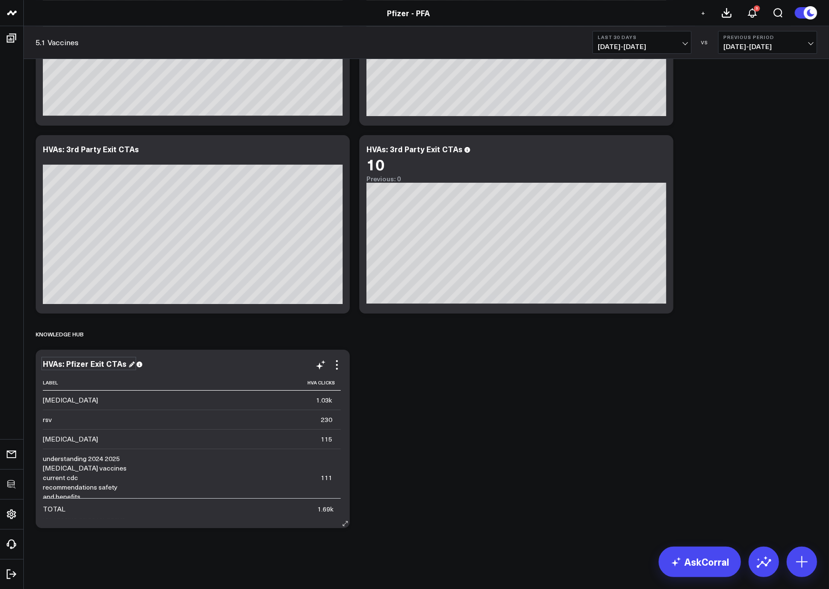
click at [80, 365] on div "HVAs: Pfizer Exit CTAs" at bounding box center [89, 363] width 92 height 10
click at [79, 365] on div "HVAs: Pfizer Exit CTAs" at bounding box center [89, 363] width 92 height 10
click at [80, 365] on div "HVAs: Pfizer Exit CTAs" at bounding box center [89, 363] width 92 height 10
click at [82, 365] on div "HVAs: Pfizer Exit CTAs" at bounding box center [89, 363] width 92 height 10
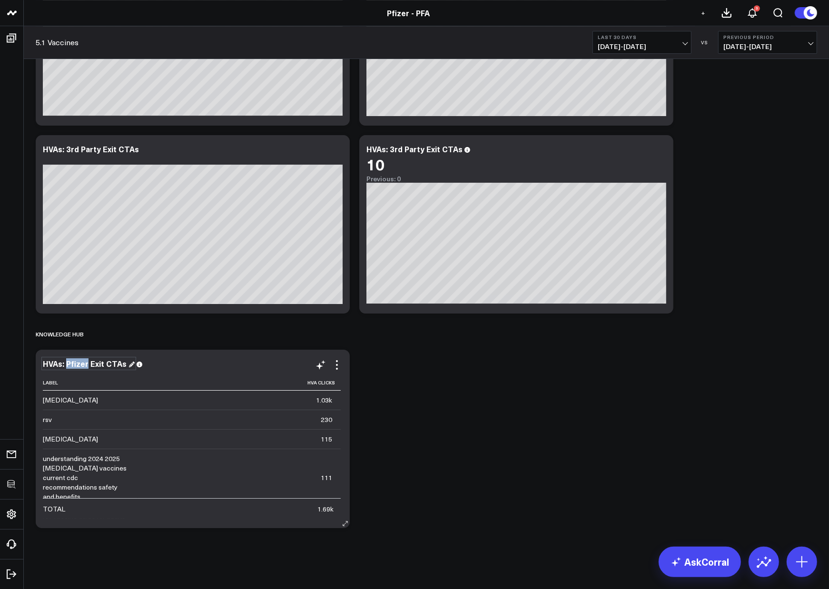
click at [82, 365] on div "HVAs: Pfizer Exit CTAs" at bounding box center [89, 363] width 92 height 10
click at [338, 364] on icon at bounding box center [336, 364] width 11 height 11
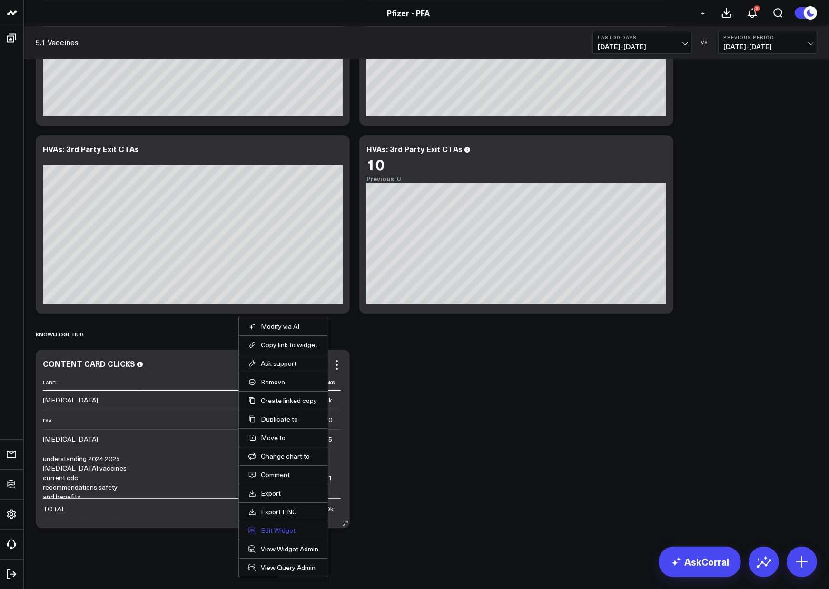
click at [270, 532] on button "Edit Widget" at bounding box center [283, 530] width 70 height 9
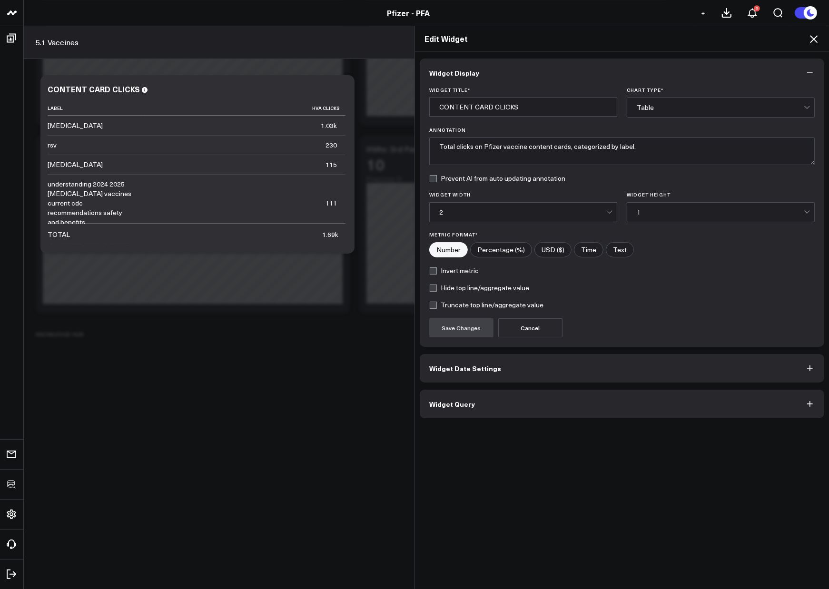
click at [453, 408] on button "Widget Query" at bounding box center [622, 404] width 404 height 29
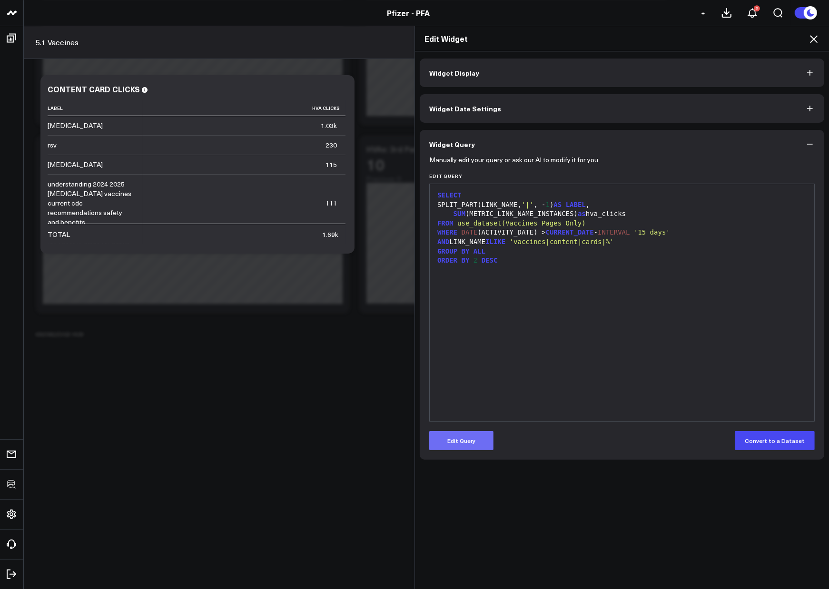
click at [446, 438] on button "Edit Query" at bounding box center [461, 440] width 64 height 19
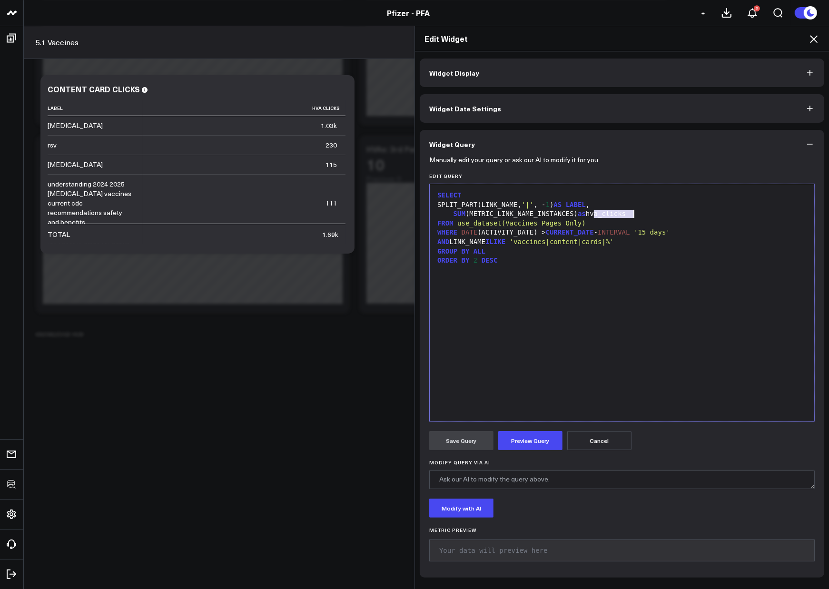
drag, startPoint x: 590, startPoint y: 213, endPoint x: 674, endPoint y: 214, distance: 83.7
click at [674, 214] on div "SUM (METRIC_LINK_NAME_INSTANCES) as hva_clicks" at bounding box center [621, 214] width 375 height 10
drag, startPoint x: 522, startPoint y: 433, endPoint x: 475, endPoint y: 441, distance: 47.7
click at [523, 433] on button "Preview Query" at bounding box center [530, 440] width 64 height 19
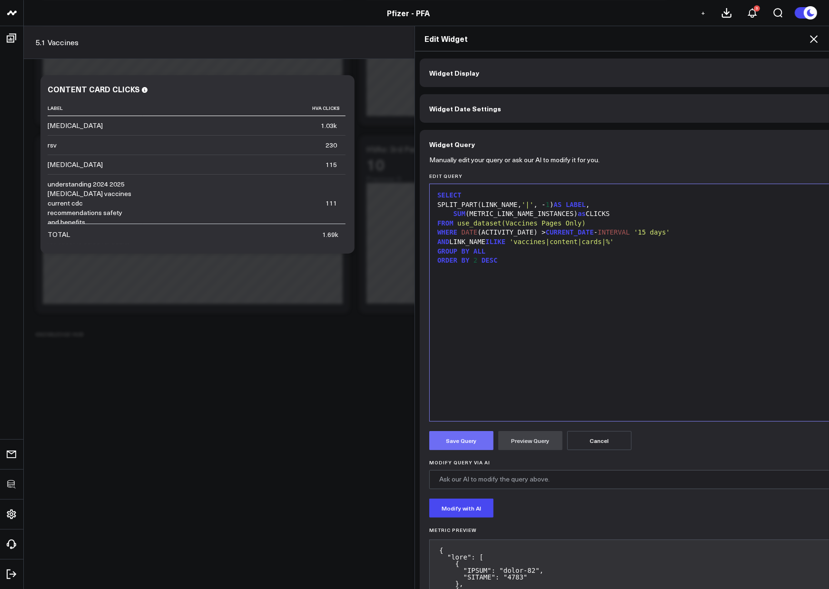
click at [451, 443] on button "Save Query" at bounding box center [461, 440] width 64 height 19
click at [628, 322] on div "SELECT SPLIT_PART(LINK_NAME, '|' , - 1 ) AS LABEL , SUM (METRIC_LINK_NAME_INSTA…" at bounding box center [653, 302] width 439 height 227
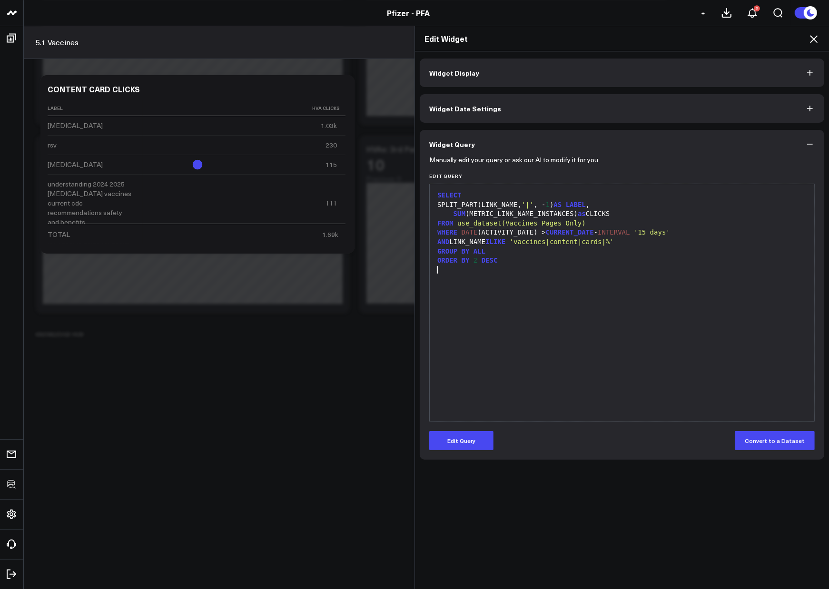
click at [815, 41] on icon at bounding box center [813, 38] width 11 height 11
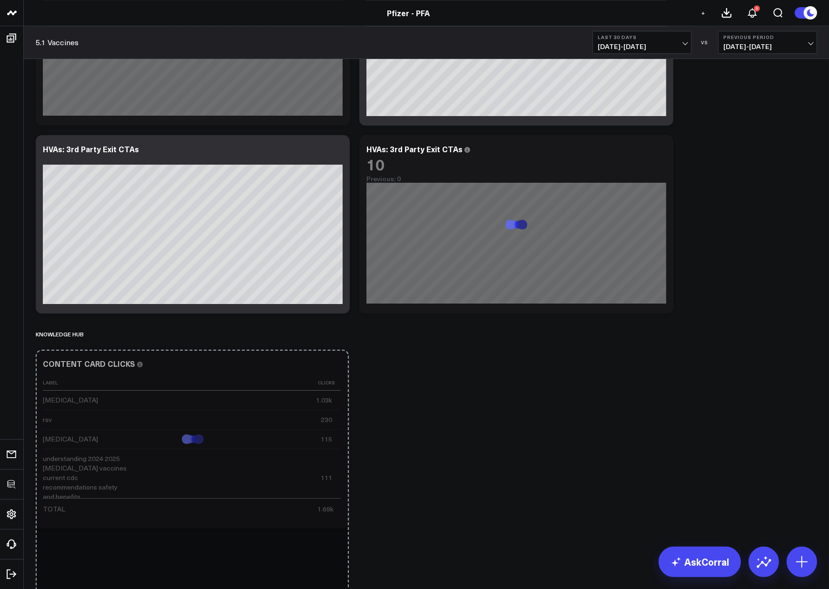
drag, startPoint x: 346, startPoint y: 521, endPoint x: 345, endPoint y: 635, distance: 113.2
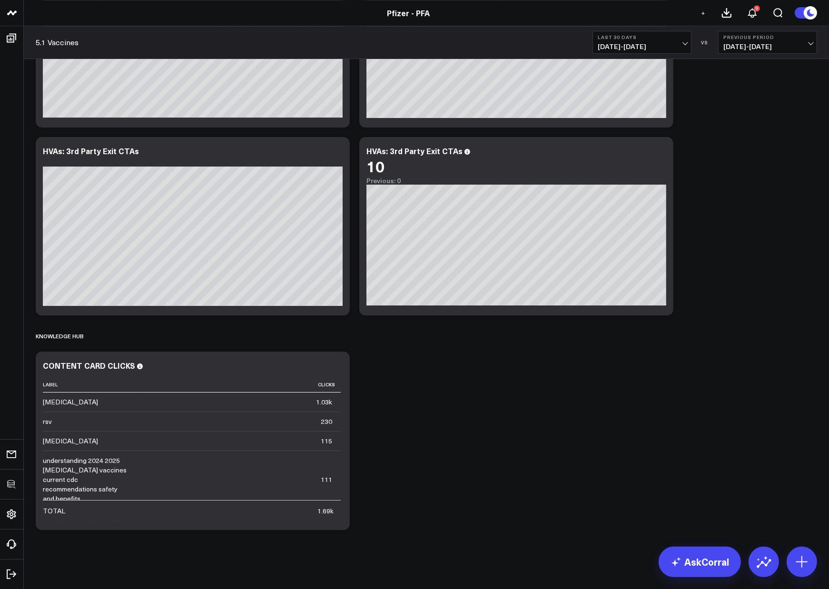
scroll to position [3211, 0]
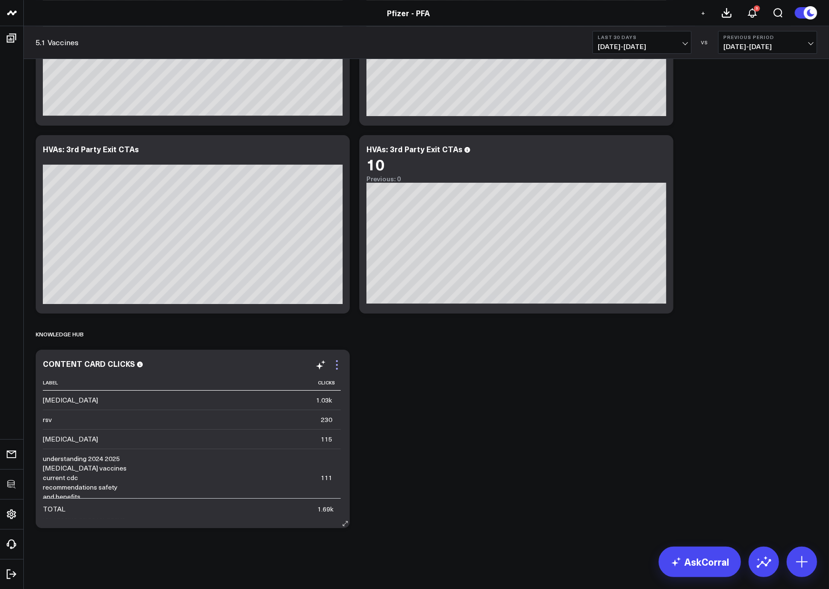
click at [334, 365] on icon at bounding box center [336, 364] width 11 height 11
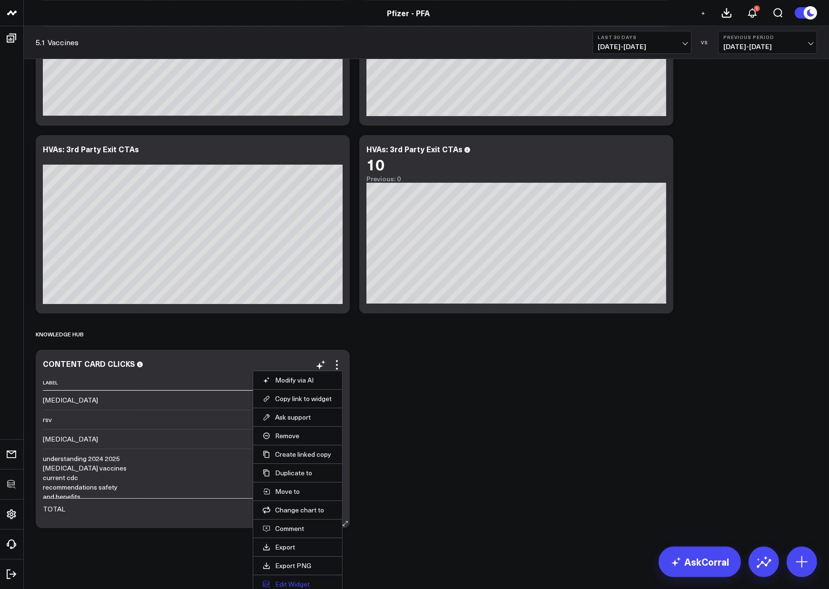
click at [282, 582] on button "Edit Widget" at bounding box center [298, 584] width 70 height 9
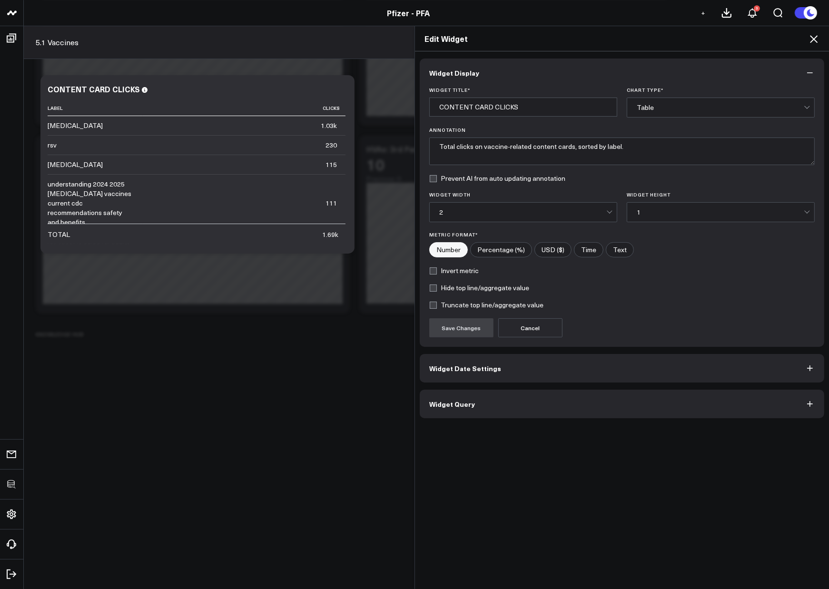
click at [470, 406] on button "Widget Query" at bounding box center [622, 404] width 404 height 29
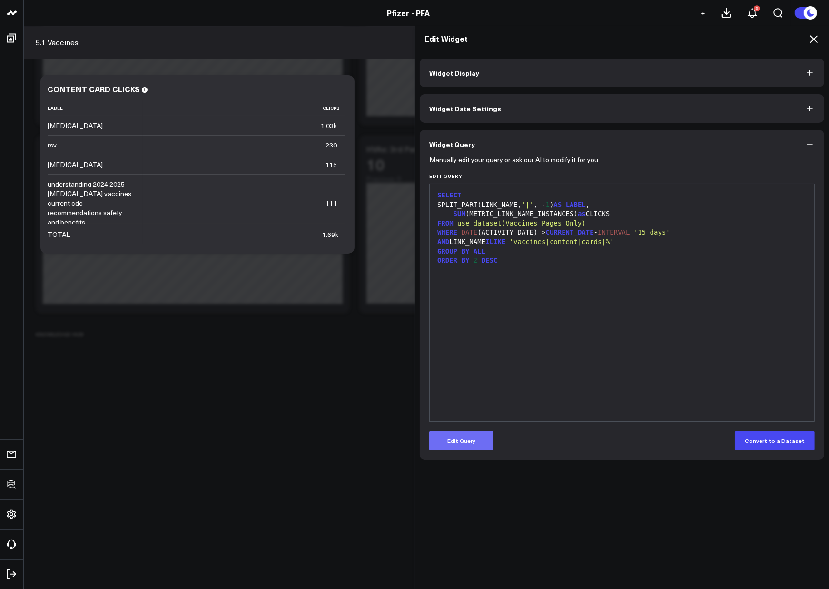
click at [450, 443] on button "Edit Query" at bounding box center [461, 440] width 64 height 19
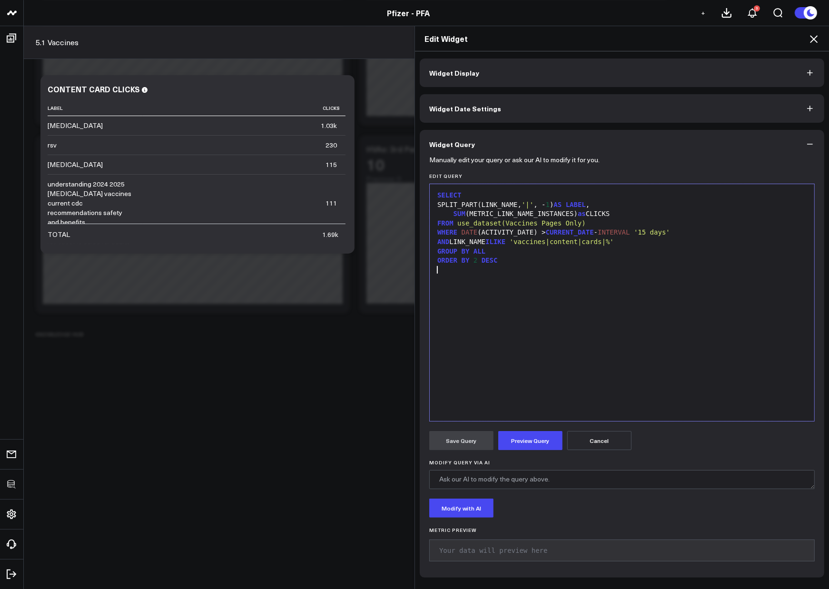
click at [537, 345] on div "SELECT SPLIT_PART(LINK_NAME, '|' , - 1 ) AS LABEL , SUM (METRIC_LINK_NAME_INSTA…" at bounding box center [621, 302] width 375 height 227
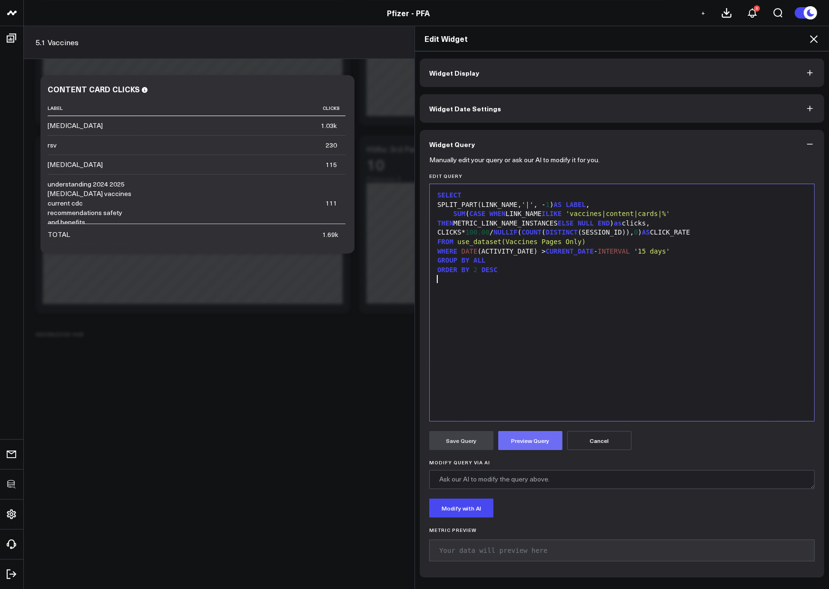
click at [531, 433] on button "Preview Query" at bounding box center [530, 440] width 64 height 19
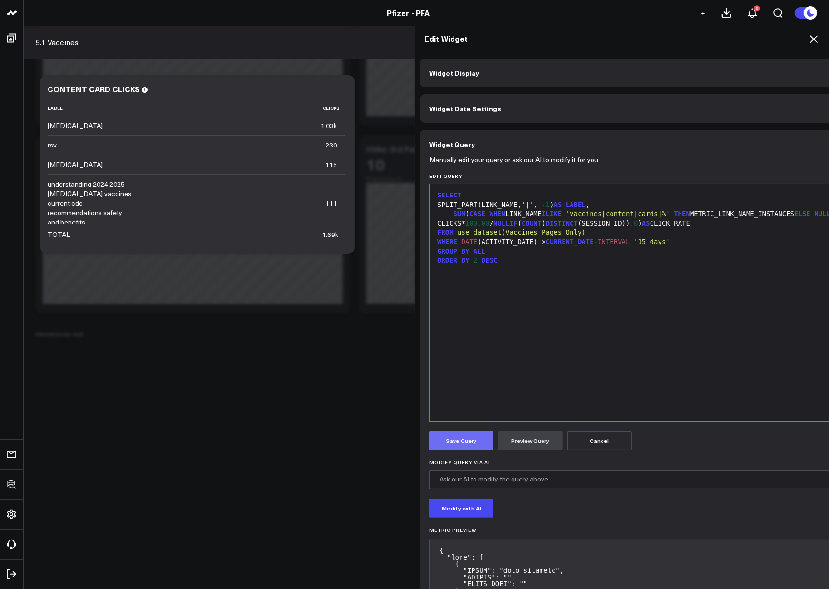
click at [477, 441] on button "Save Query" at bounding box center [461, 440] width 64 height 19
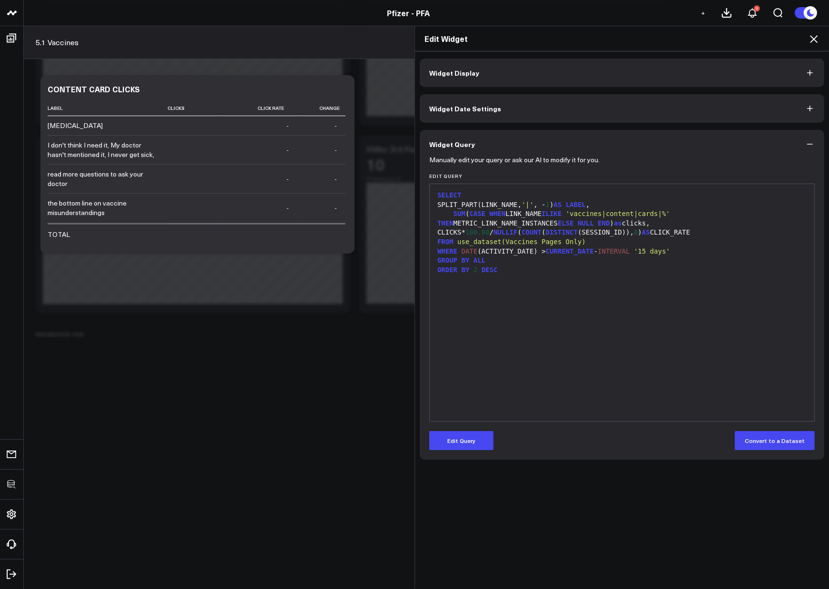
click at [813, 44] on icon at bounding box center [813, 38] width 11 height 11
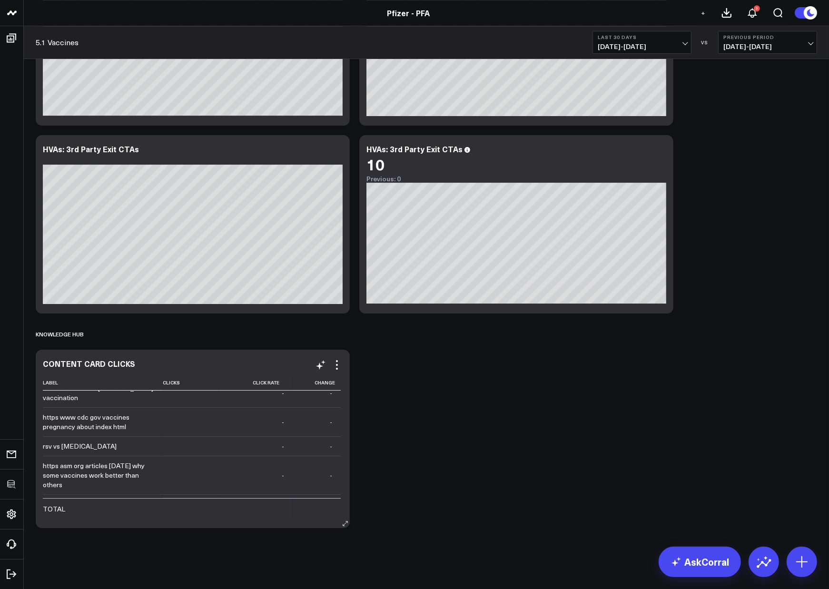
scroll to position [498, 0]
click at [338, 364] on icon at bounding box center [336, 364] width 11 height 11
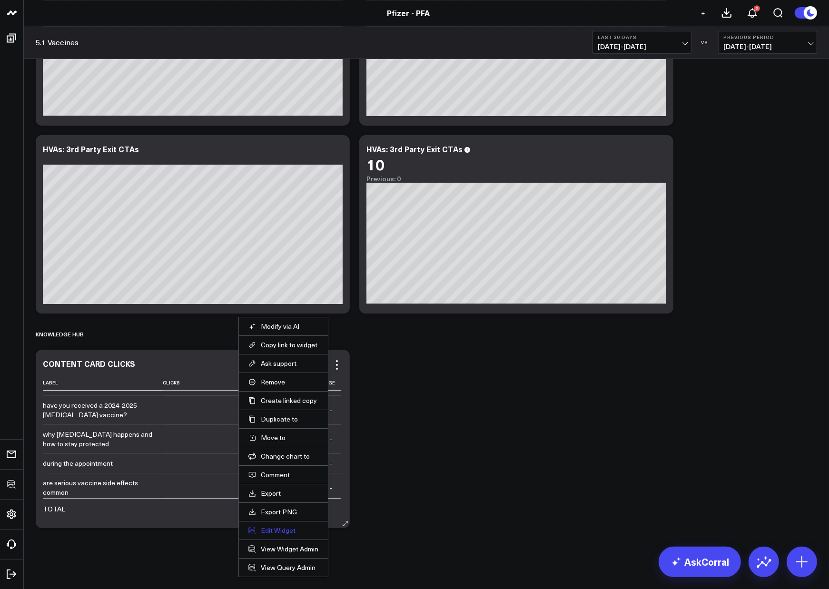
click at [278, 528] on button "Edit Widget" at bounding box center [283, 530] width 70 height 9
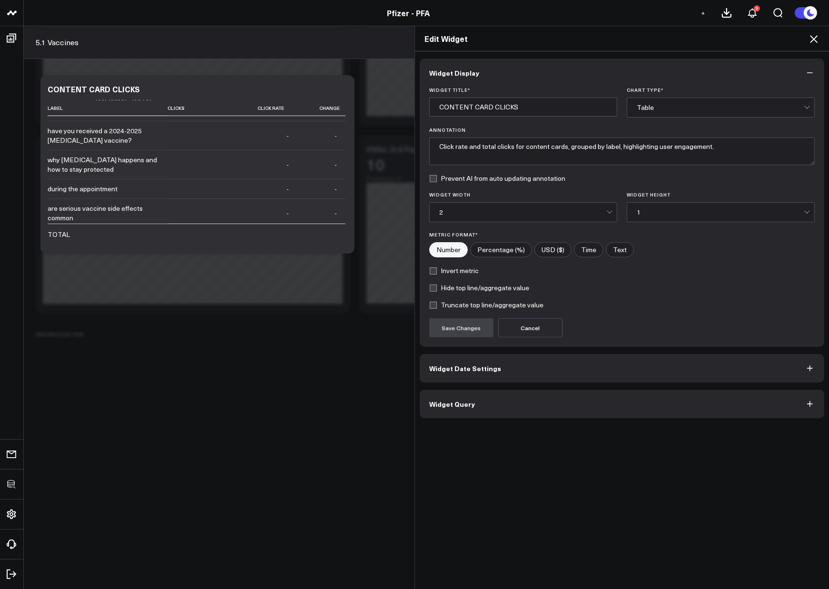
click at [507, 392] on button "Widget Query" at bounding box center [622, 404] width 404 height 29
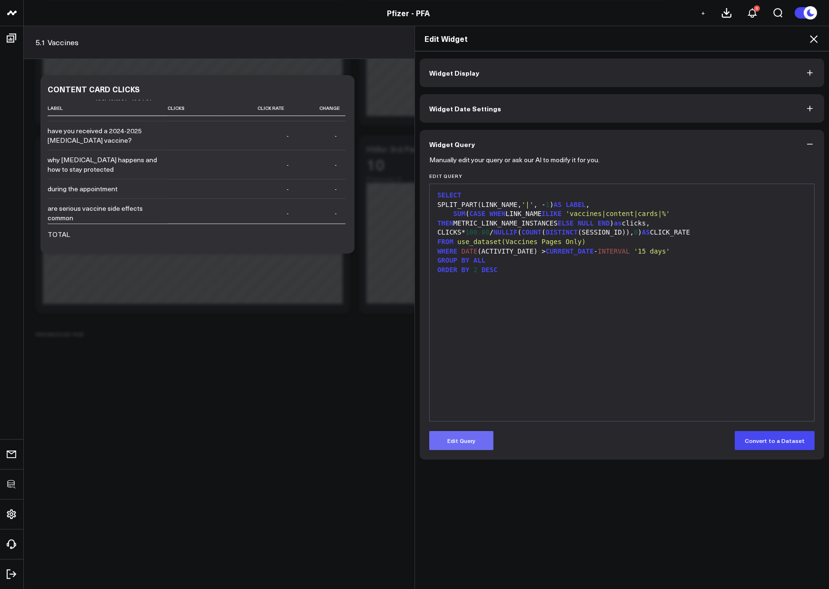
click at [479, 435] on button "Edit Query" at bounding box center [461, 440] width 64 height 19
click at [549, 333] on div "SELECT SPLIT_PART(LINK_NAME, '|' , - 1 ) AS LABEL , SUM ( CASE WHEN LINK_NAME I…" at bounding box center [621, 302] width 375 height 227
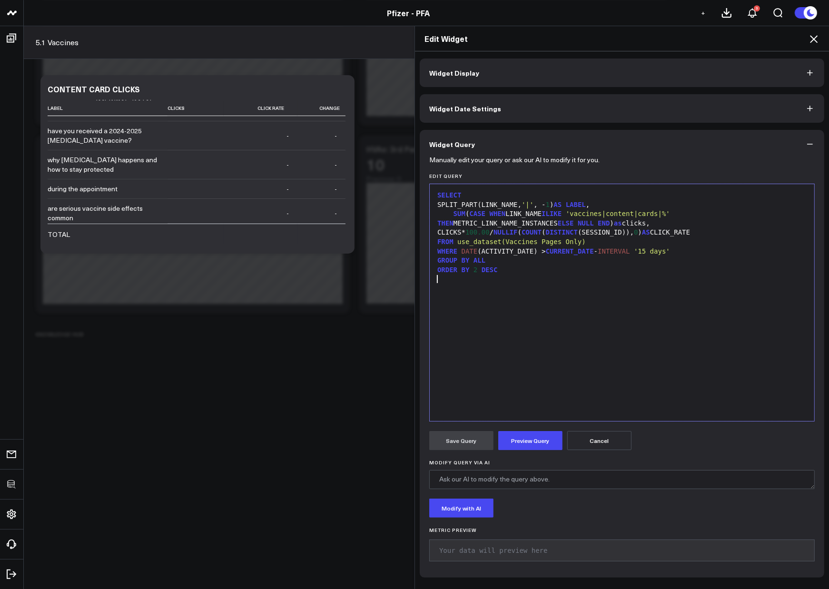
click at [492, 262] on div "GROUP BY ALL" at bounding box center [621, 261] width 375 height 10
click at [514, 446] on button "Preview Query" at bounding box center [530, 440] width 64 height 19
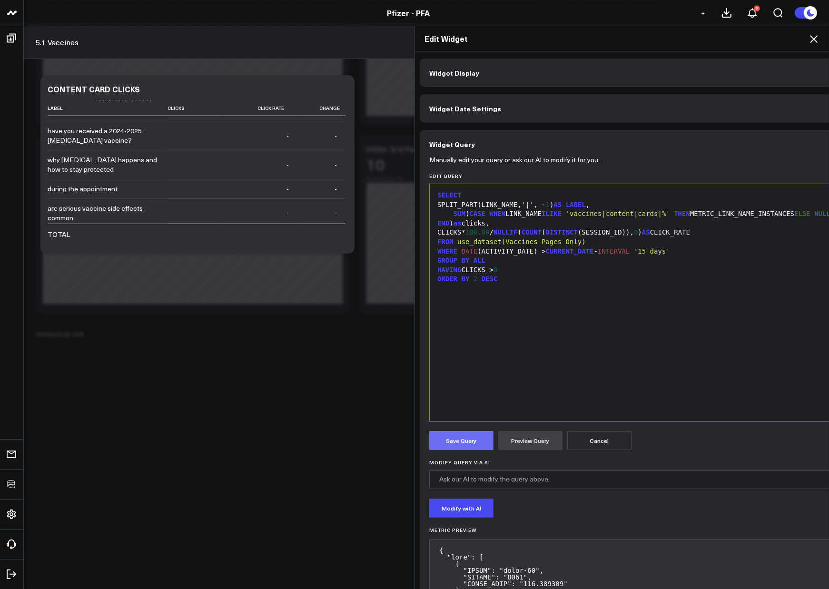
click at [461, 443] on button "Save Query" at bounding box center [461, 440] width 64 height 19
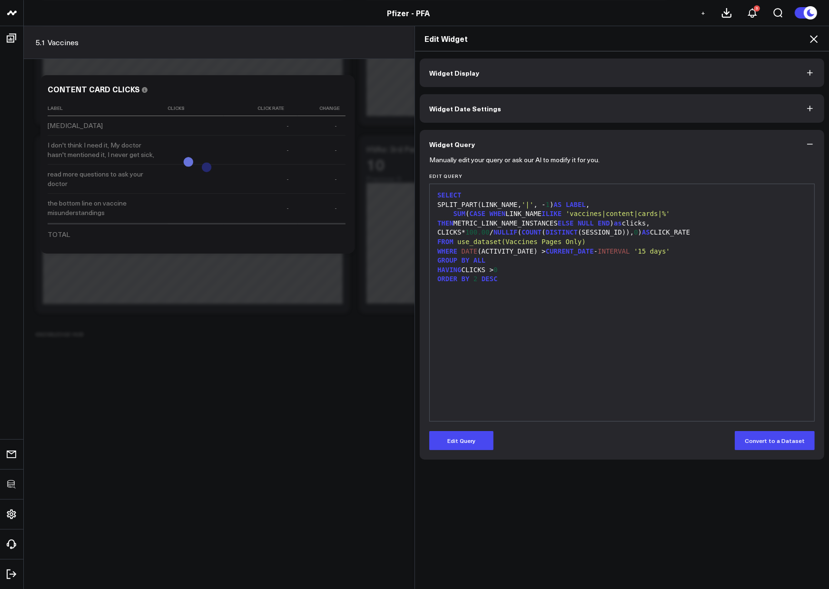
click at [815, 39] on icon at bounding box center [814, 39] width 8 height 8
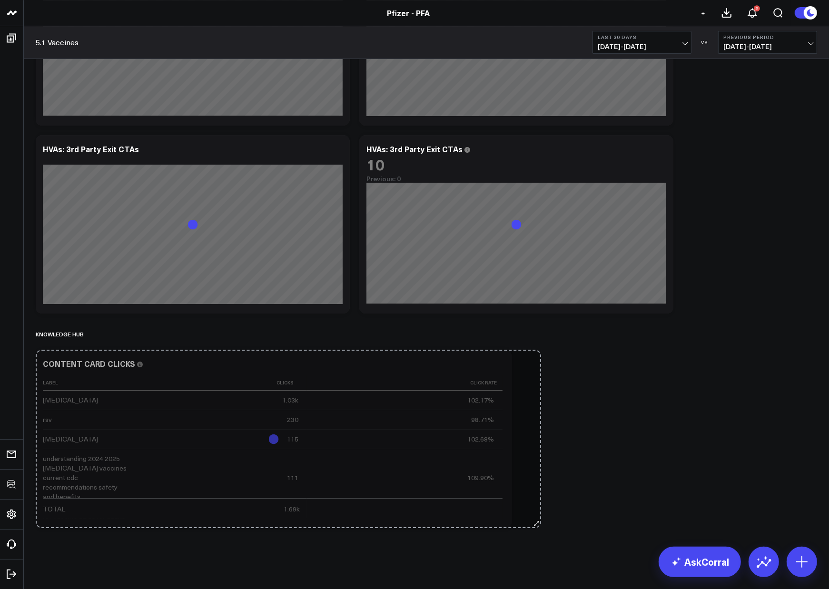
drag, startPoint x: 347, startPoint y: 525, endPoint x: 538, endPoint y: 517, distance: 191.5
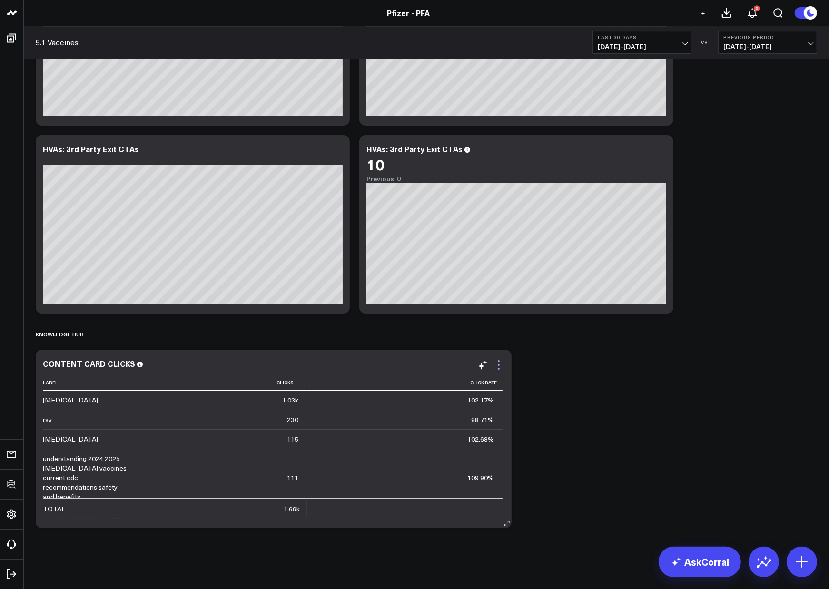
click at [497, 367] on icon at bounding box center [498, 364] width 11 height 11
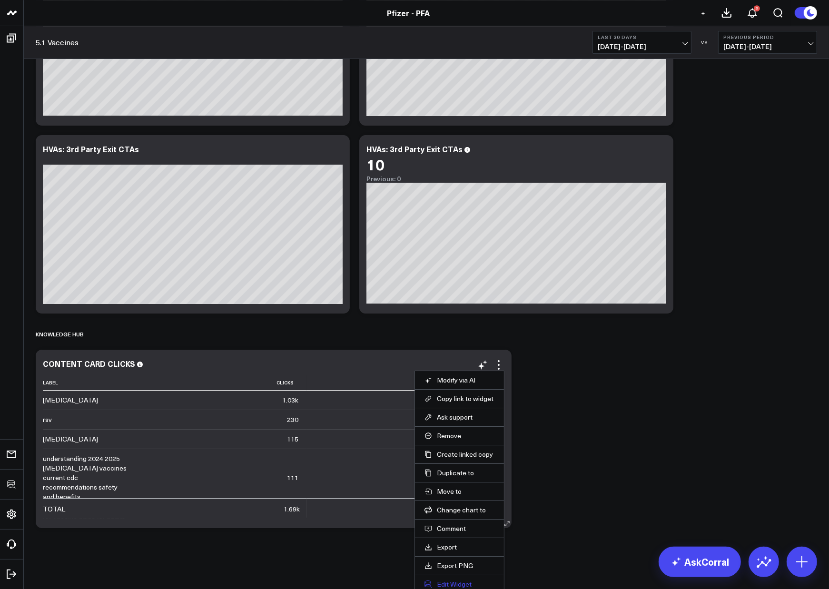
click at [447, 581] on button "Edit Widget" at bounding box center [459, 584] width 70 height 9
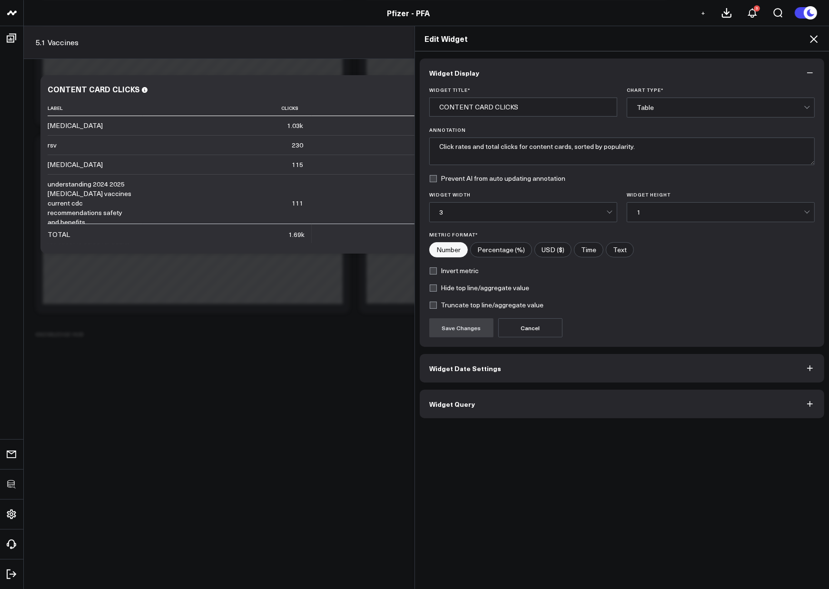
click at [529, 406] on button "Widget Query" at bounding box center [622, 404] width 404 height 29
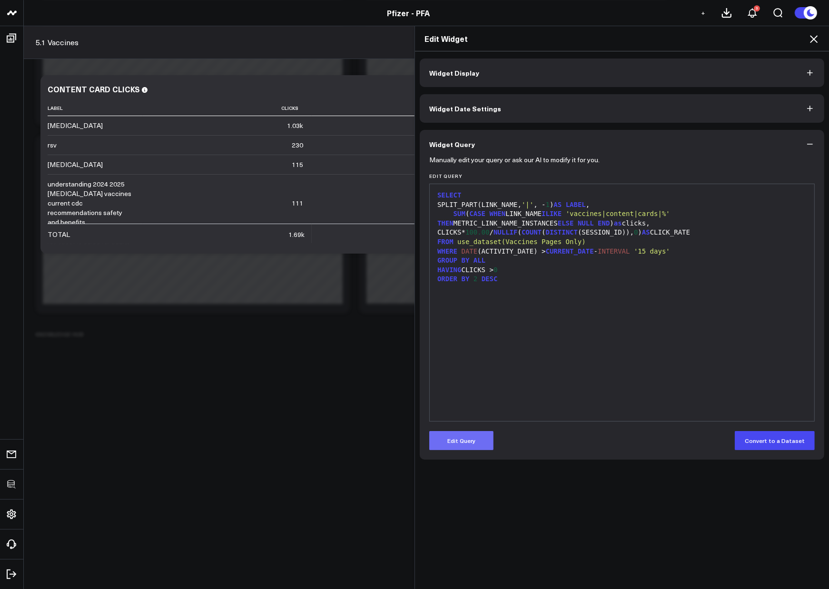
click at [446, 435] on button "Edit Query" at bounding box center [461, 440] width 64 height 19
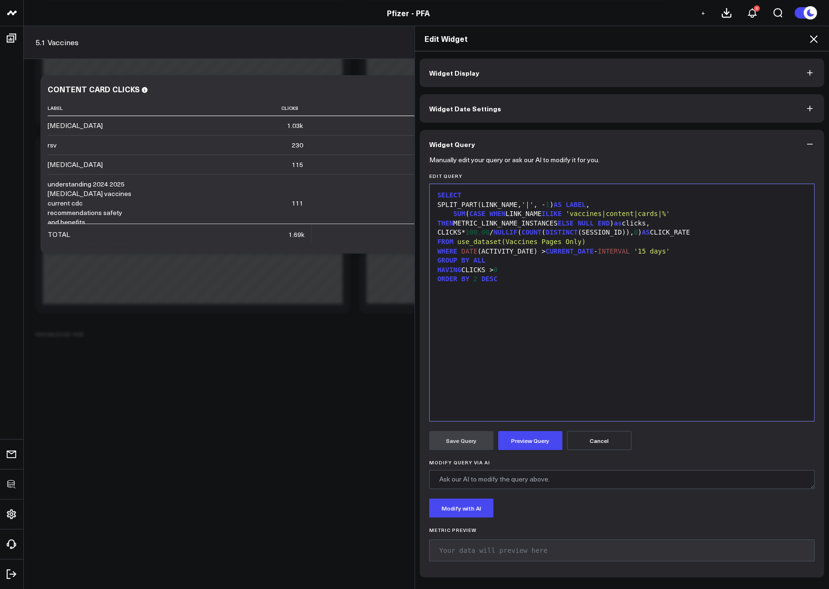
click at [574, 285] on div at bounding box center [621, 289] width 375 height 10
drag, startPoint x: 541, startPoint y: 233, endPoint x: 649, endPoint y: 231, distance: 108.0
click at [649, 231] on div "CLICKS* 100.00 / NULLIF ( COUNT ( DISTINCT (SESSION_ID)), 0 ) AS CLICK_RATE" at bounding box center [621, 233] width 375 height 10
drag, startPoint x: 551, startPoint y: 236, endPoint x: 577, endPoint y: 227, distance: 27.5
click at [551, 236] on div "CLICKS* 100.00 / NULLIF (SU, 0 ) AS CLICK_RATE" at bounding box center [621, 233] width 375 height 10
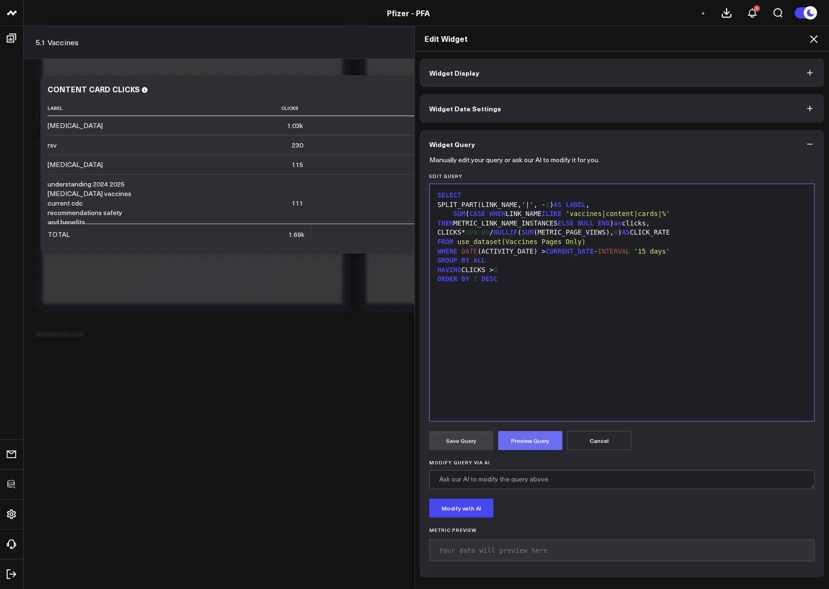
click at [523, 448] on button "Preview Query" at bounding box center [530, 440] width 64 height 19
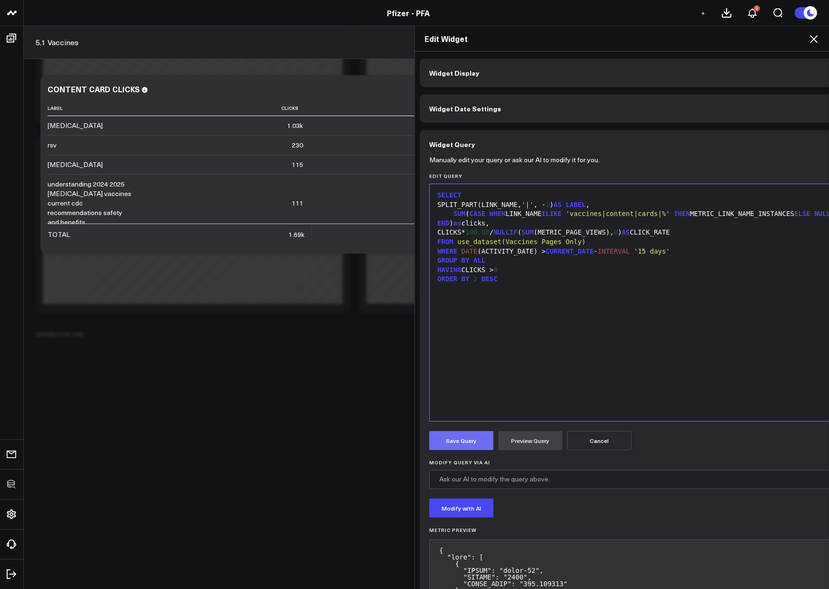
click at [461, 443] on button "Save Query" at bounding box center [461, 440] width 64 height 19
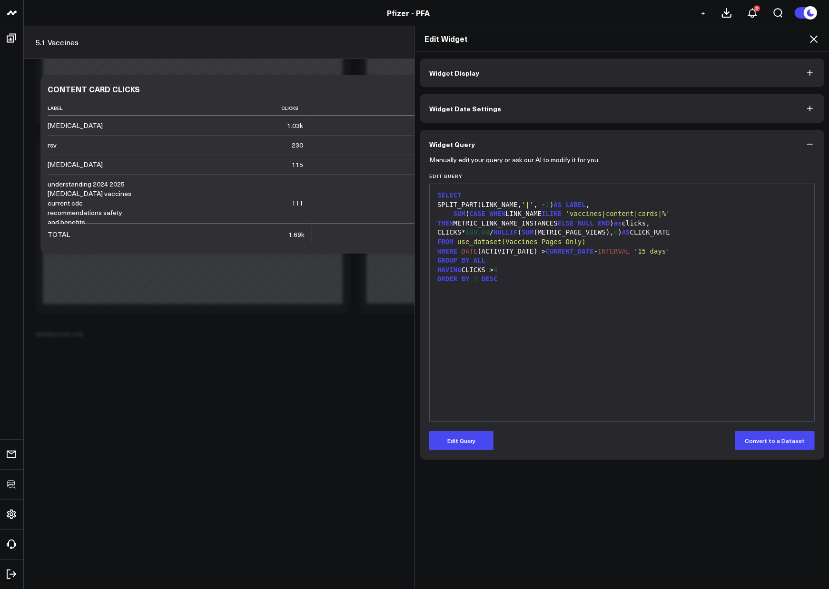
click at [815, 39] on icon at bounding box center [813, 38] width 11 height 11
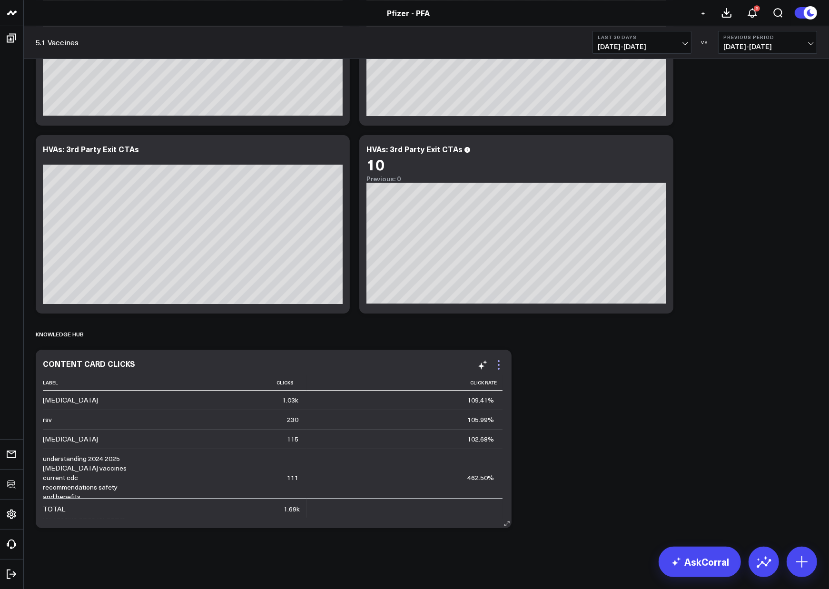
click at [498, 364] on icon at bounding box center [498, 364] width 11 height 11
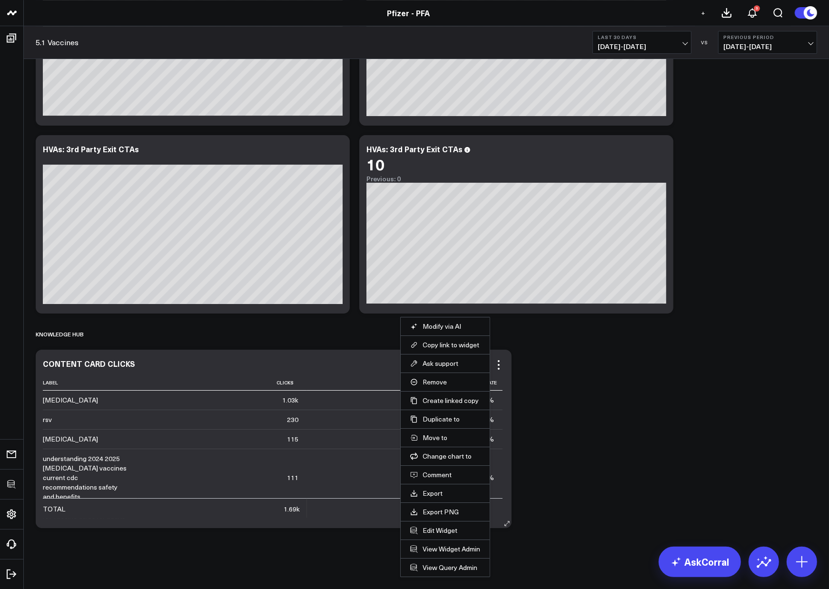
click at [432, 524] on li "Edit Widget" at bounding box center [445, 530] width 89 height 19
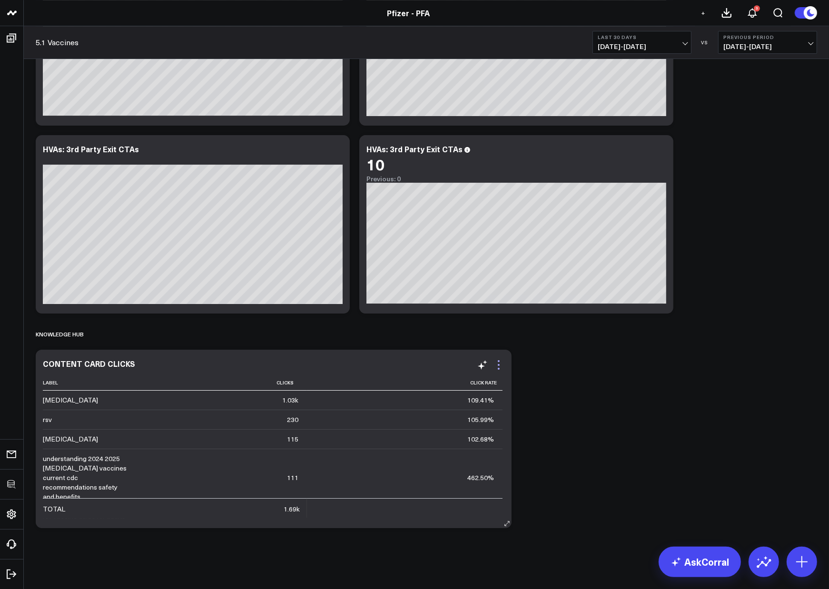
click at [501, 364] on icon at bounding box center [498, 364] width 11 height 11
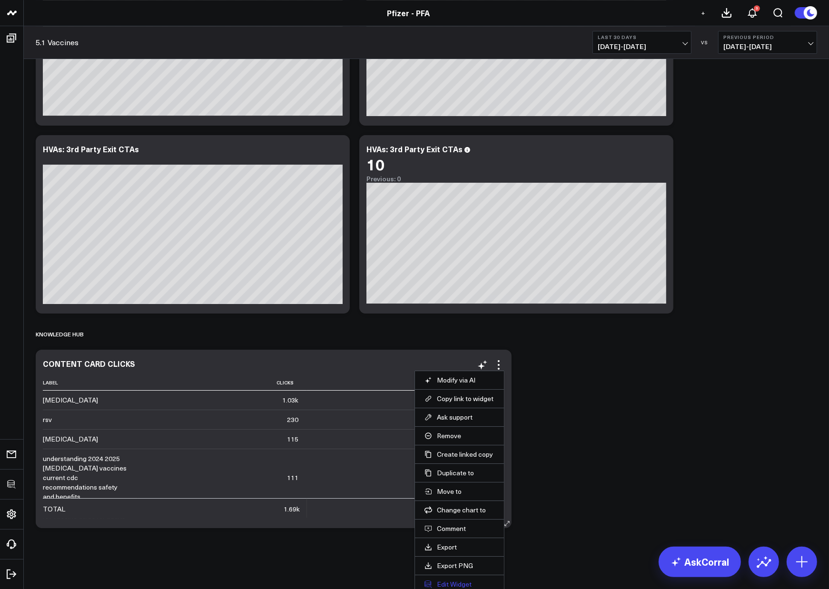
click at [434, 581] on button "Edit Widget" at bounding box center [459, 584] width 70 height 9
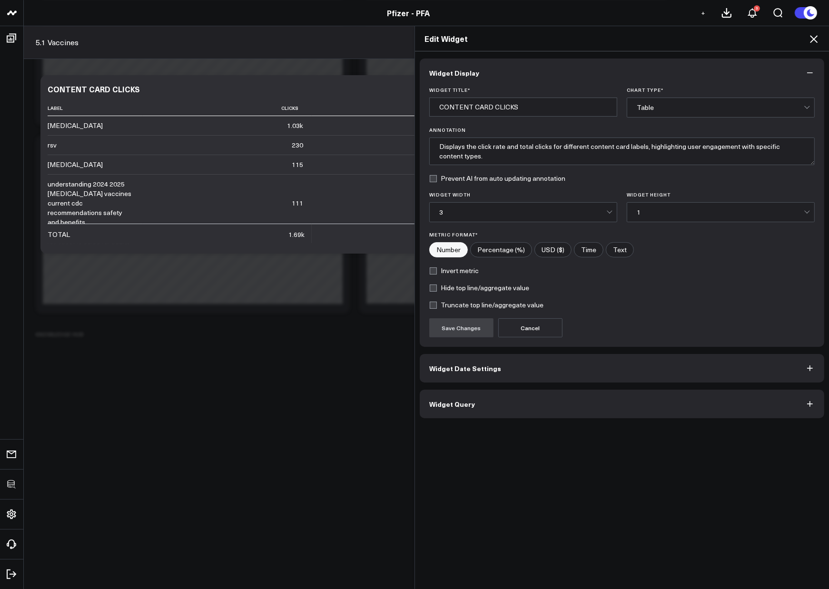
click at [496, 405] on button "Widget Query" at bounding box center [622, 404] width 404 height 29
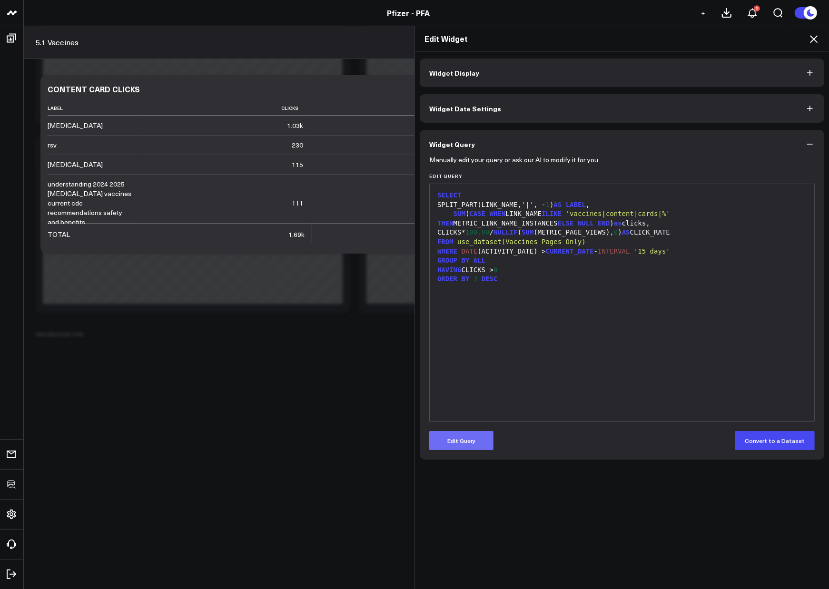
click at [453, 439] on button "Edit Query" at bounding box center [461, 440] width 64 height 19
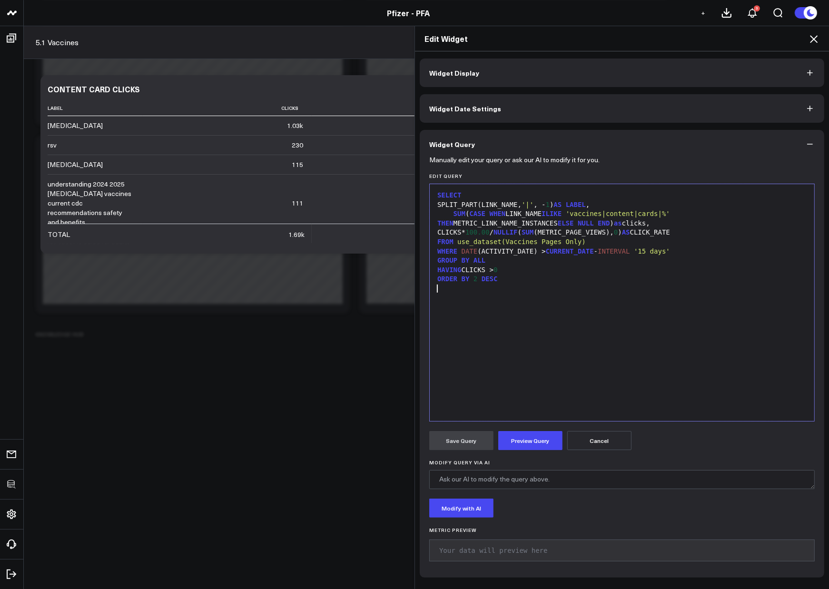
click at [561, 328] on div "SELECT SPLIT_PART(LINK_NAME, '|' , - 1 ) AS LABEL , SUM ( CASE WHEN LINK_NAME I…" at bounding box center [621, 302] width 375 height 227
click at [816, 40] on icon at bounding box center [813, 38] width 11 height 11
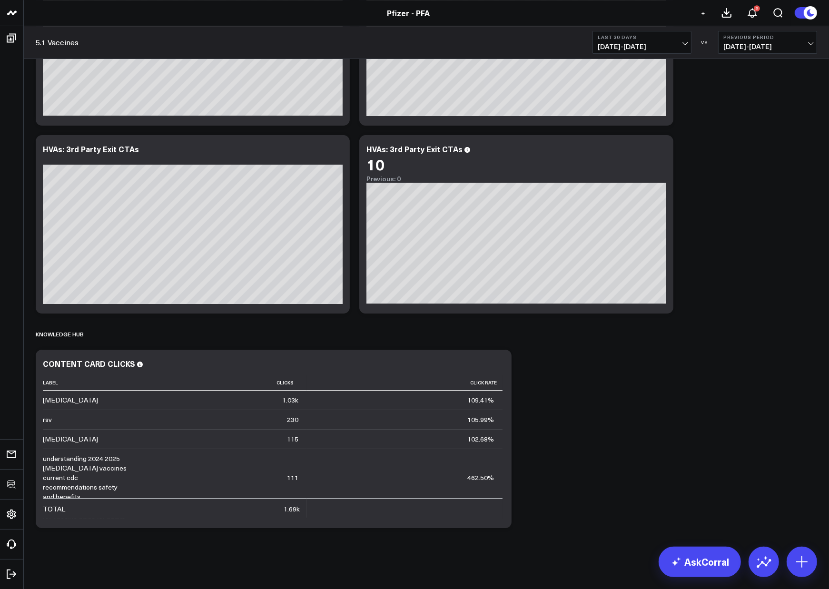
click at [499, 359] on icon at bounding box center [498, 364] width 11 height 11
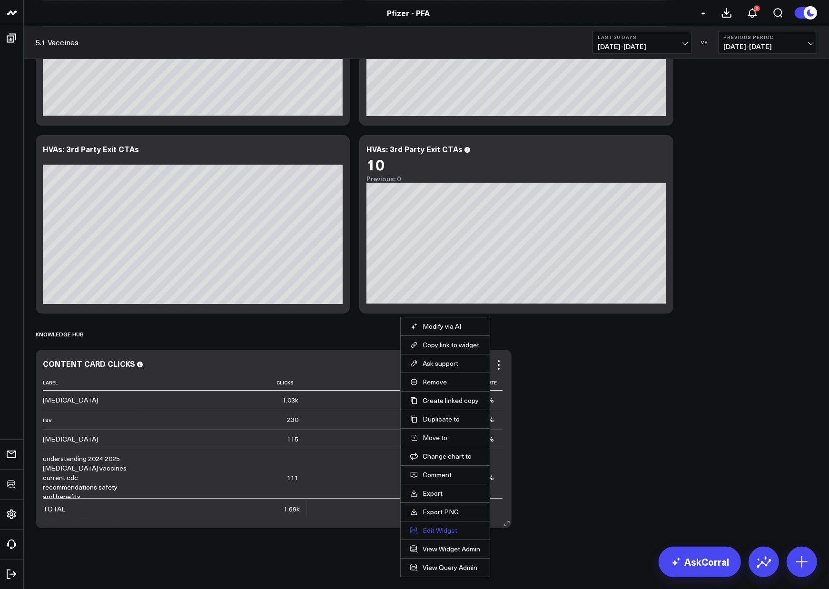
click at [444, 530] on button "Edit Widget" at bounding box center [445, 530] width 70 height 9
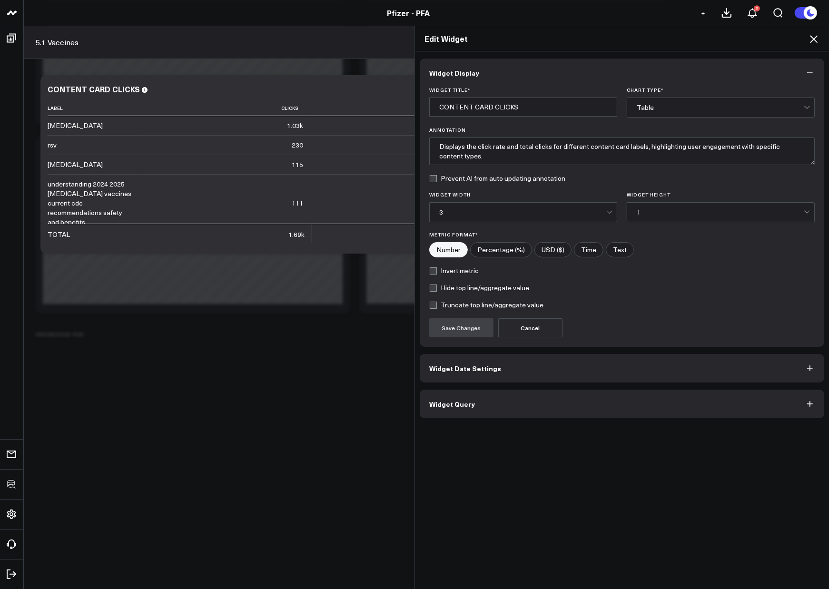
click at [464, 408] on span "Widget Query" at bounding box center [452, 404] width 46 height 8
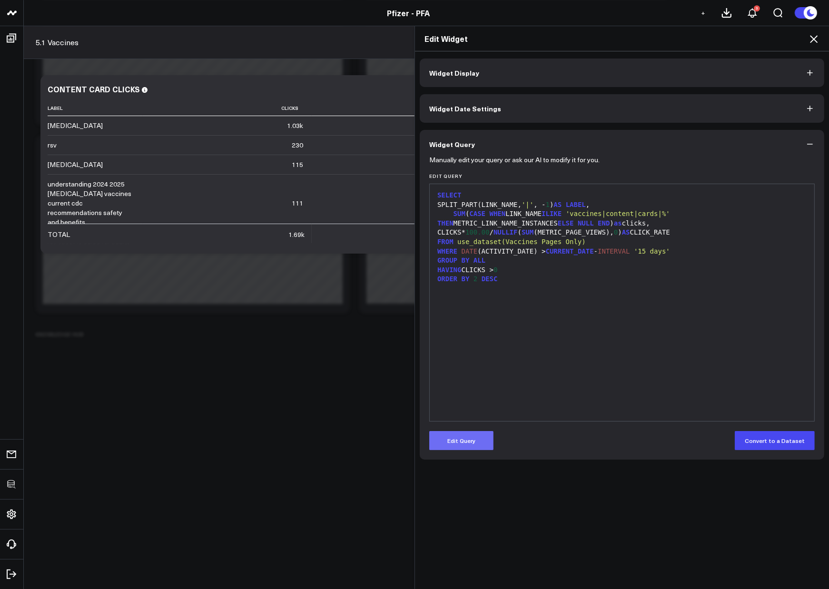
click at [456, 438] on button "Edit Query" at bounding box center [461, 440] width 64 height 19
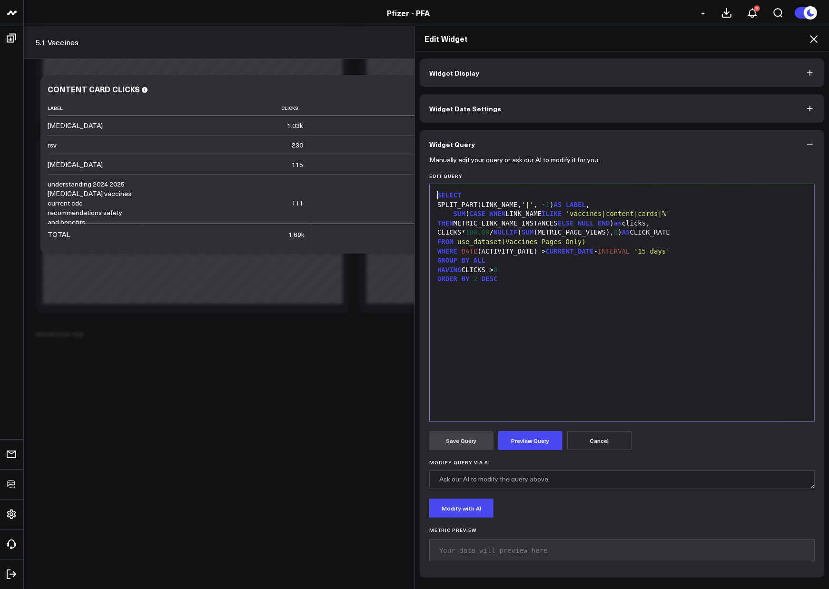
click at [437, 198] on span "SELECT" at bounding box center [449, 195] width 24 height 8
click at [650, 254] on span "'15 days'" at bounding box center [652, 251] width 36 height 8
click at [812, 33] on icon at bounding box center [813, 38] width 11 height 11
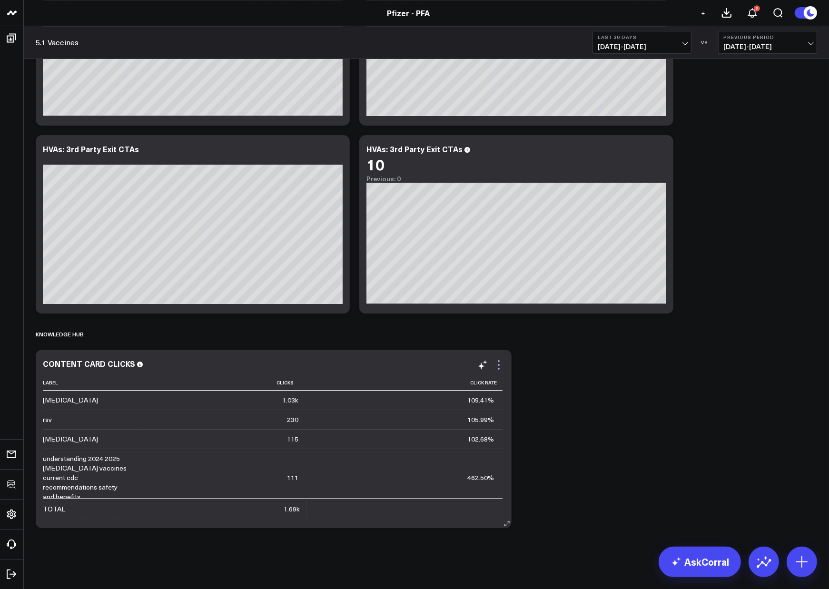
click at [500, 366] on icon at bounding box center [498, 364] width 11 height 11
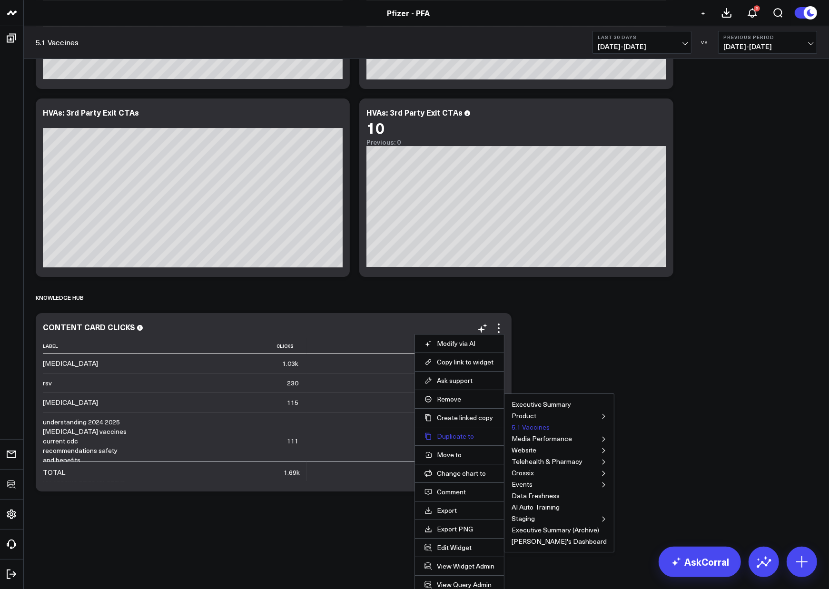
scroll to position [3253, 0]
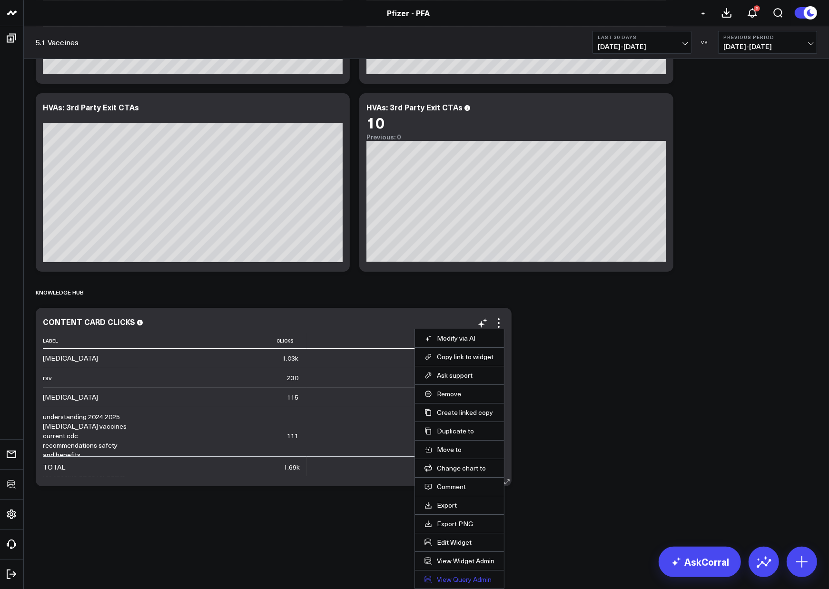
click at [452, 580] on link "View Query Admin" at bounding box center [459, 579] width 70 height 9
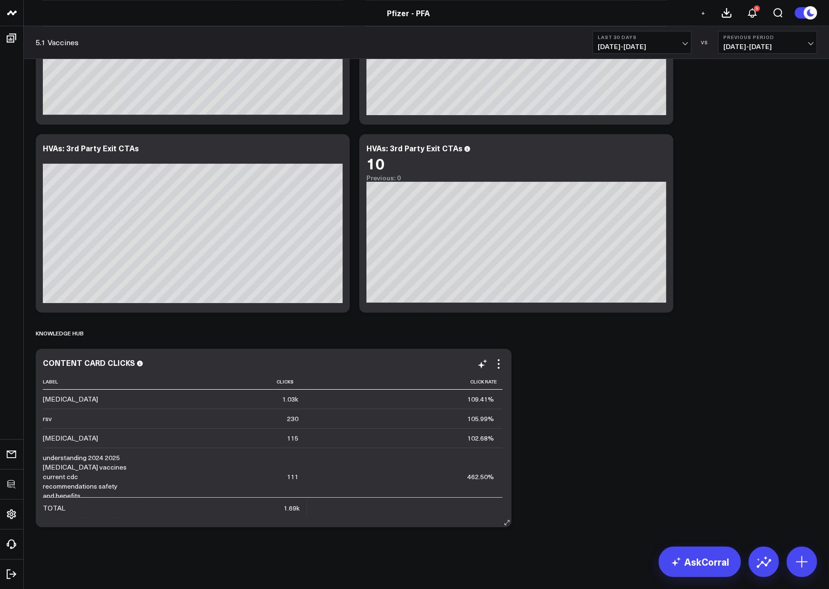
scroll to position [3211, 0]
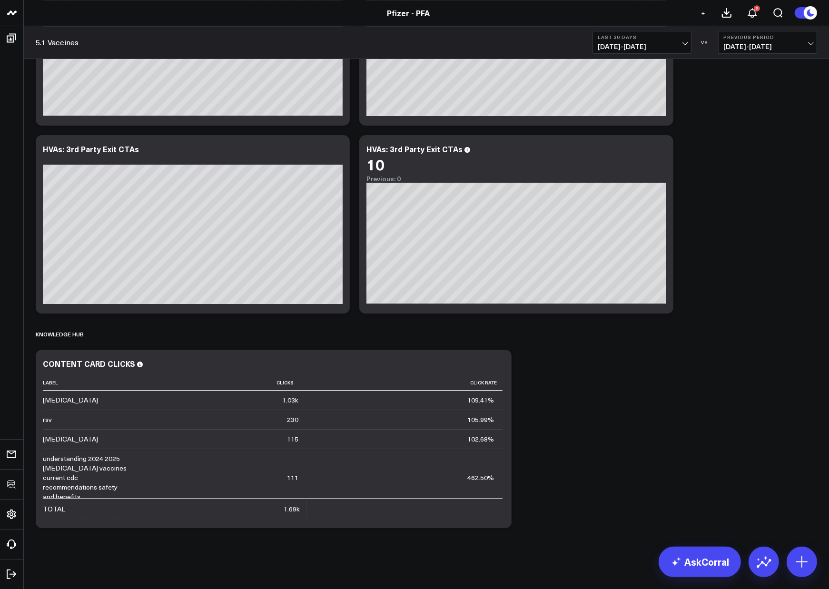
click at [74, 364] on div "CONTENT CARD CLICKS" at bounding box center [93, 363] width 100 height 10
click at [97, 362] on div "Content CARD CLICKS" at bounding box center [88, 363] width 91 height 10
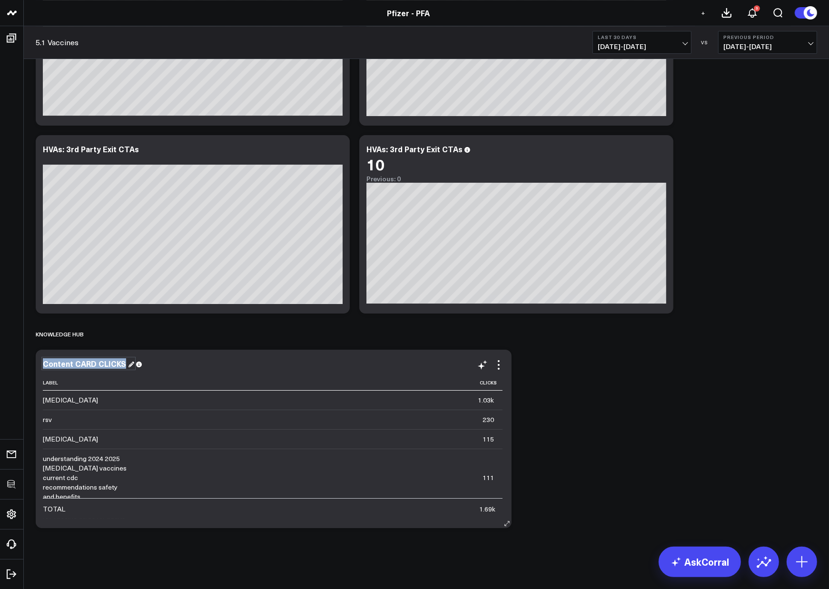
click at [97, 362] on div "Content CARD CLICKS" at bounding box center [88, 363] width 91 height 10
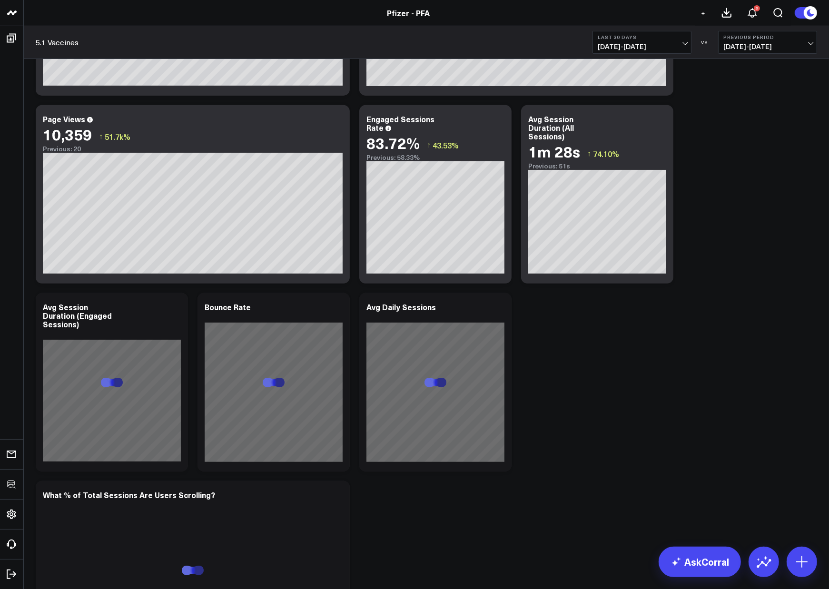
scroll to position [3211, 0]
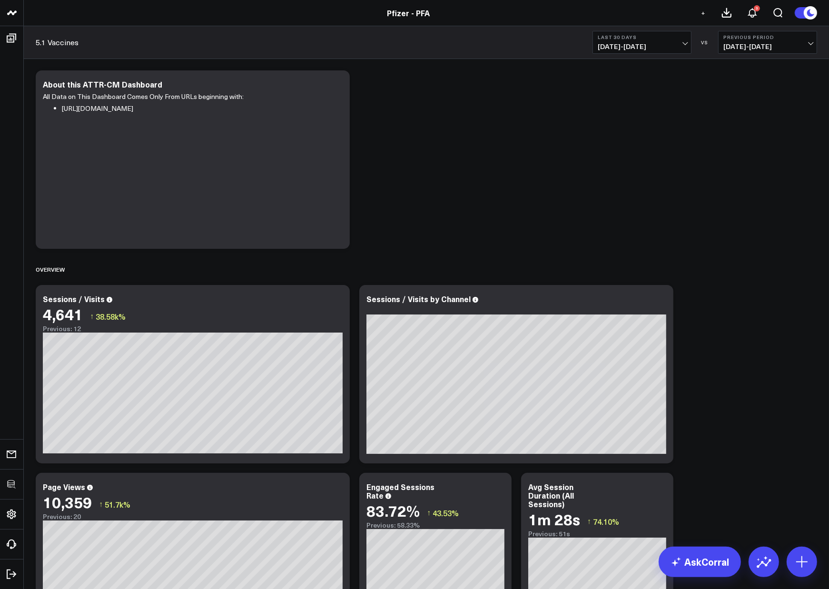
scroll to position [79, 0]
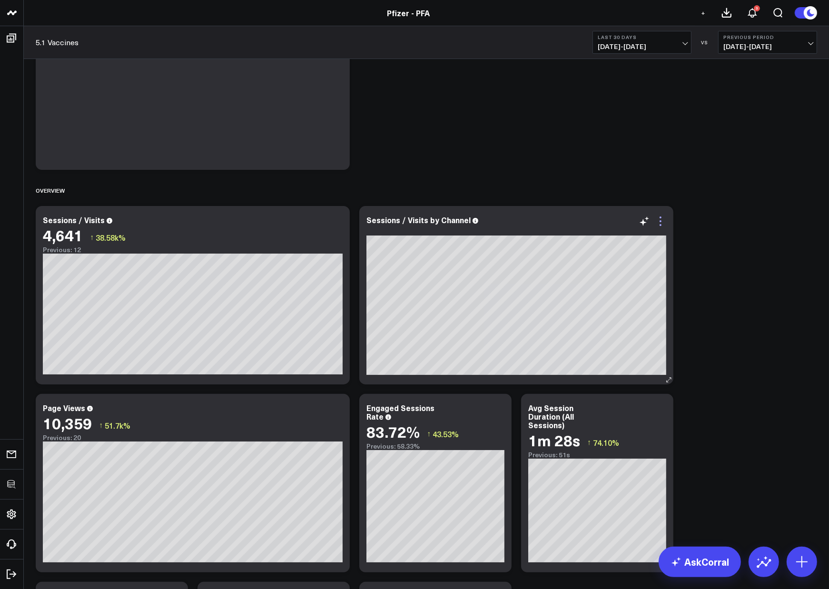
click at [665, 219] on icon at bounding box center [660, 221] width 11 height 11
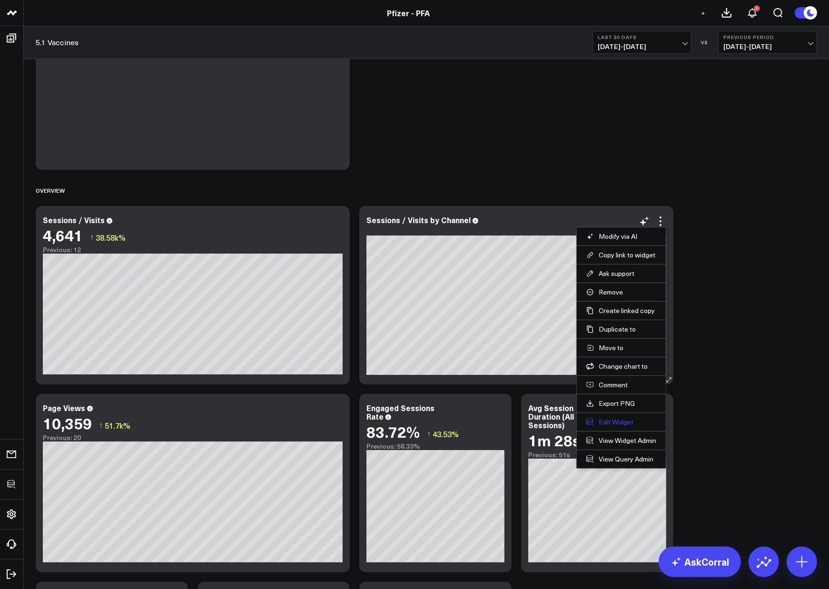
click at [606, 421] on button "Edit Widget" at bounding box center [621, 422] width 70 height 9
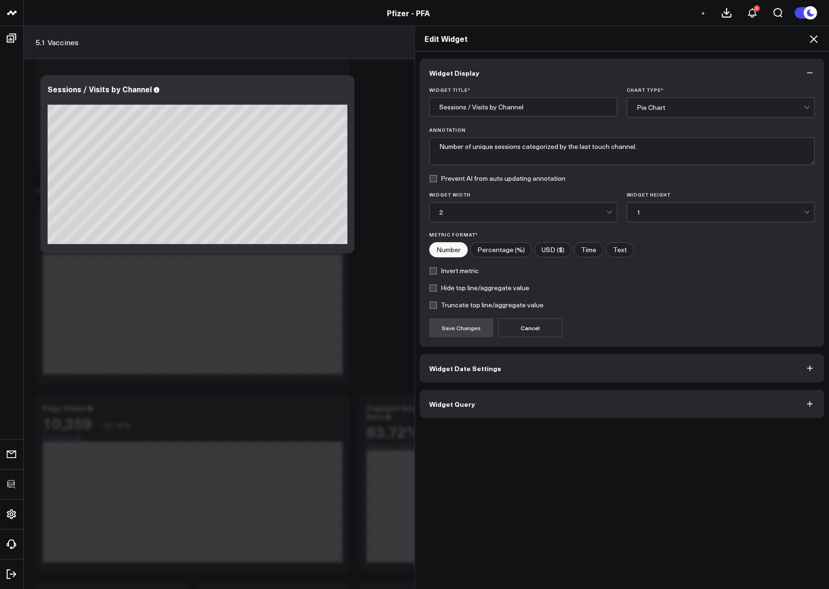
click at [485, 403] on button "Widget Query" at bounding box center [622, 404] width 404 height 29
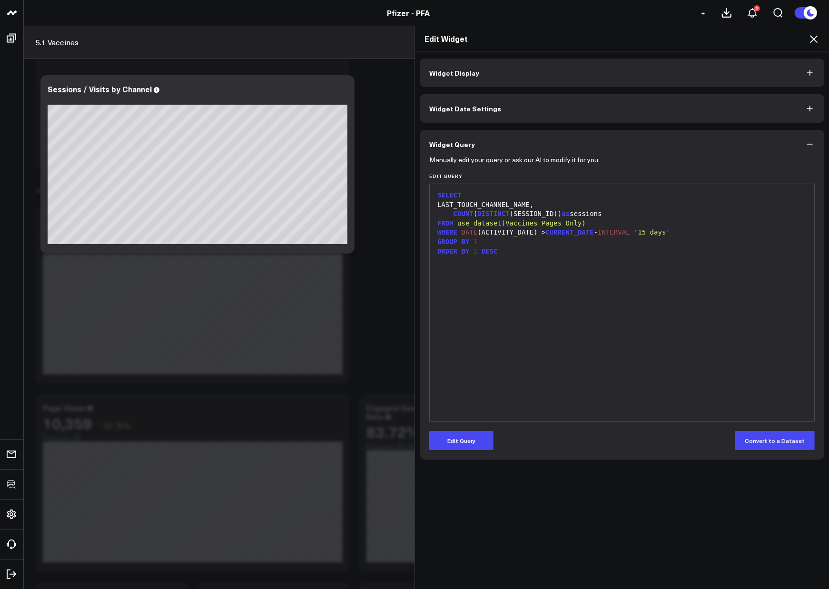
click at [683, 359] on div "SELECT LAST_TOUCH_CHANNEL_NAME, COUNT ( DISTINCT (SESSION_ID)) as sessions FROM…" at bounding box center [621, 302] width 375 height 227
click at [814, 38] on icon at bounding box center [814, 39] width 8 height 8
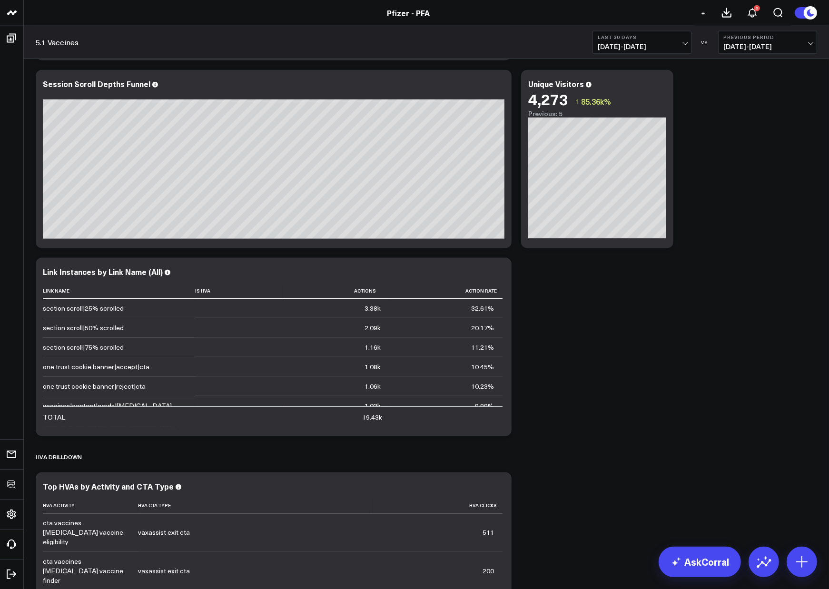
scroll to position [0, 0]
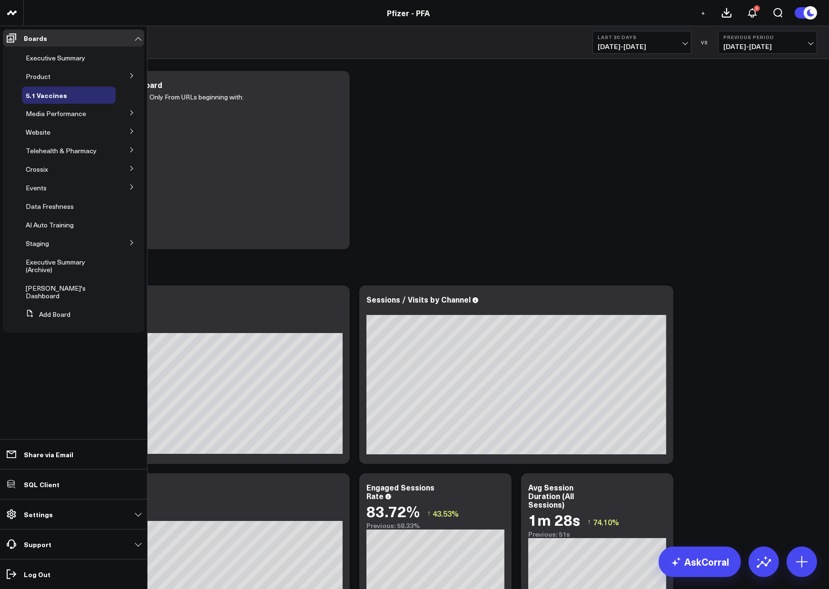
click at [132, 77] on icon at bounding box center [132, 76] width 6 height 6
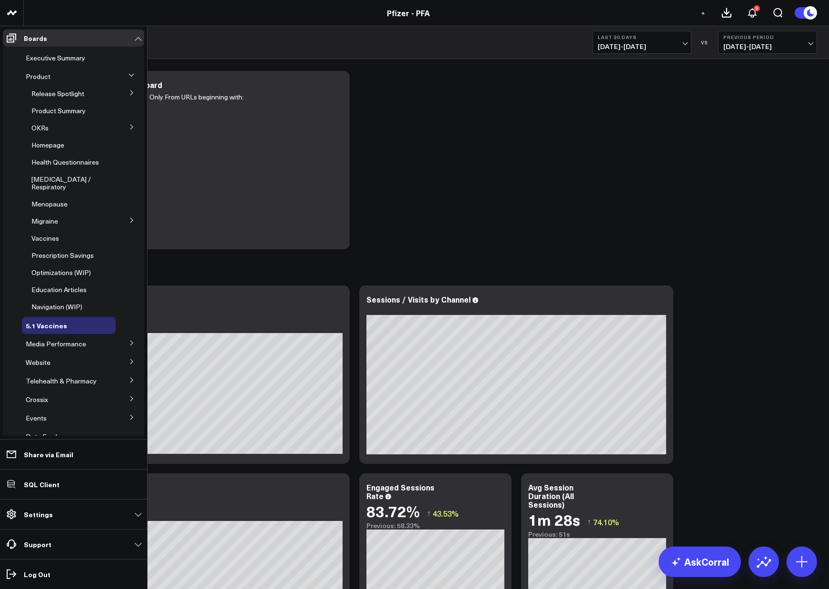
click at [130, 92] on icon at bounding box center [131, 92] width 2 height 5
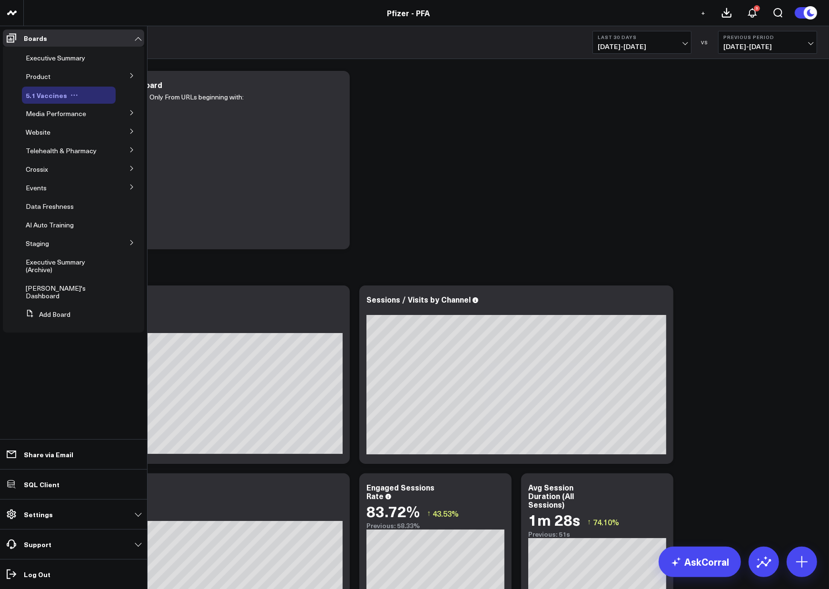
click at [70, 95] on icon at bounding box center [74, 95] width 8 height 8
click at [108, 102] on button "Edit Name" at bounding box center [116, 108] width 77 height 18
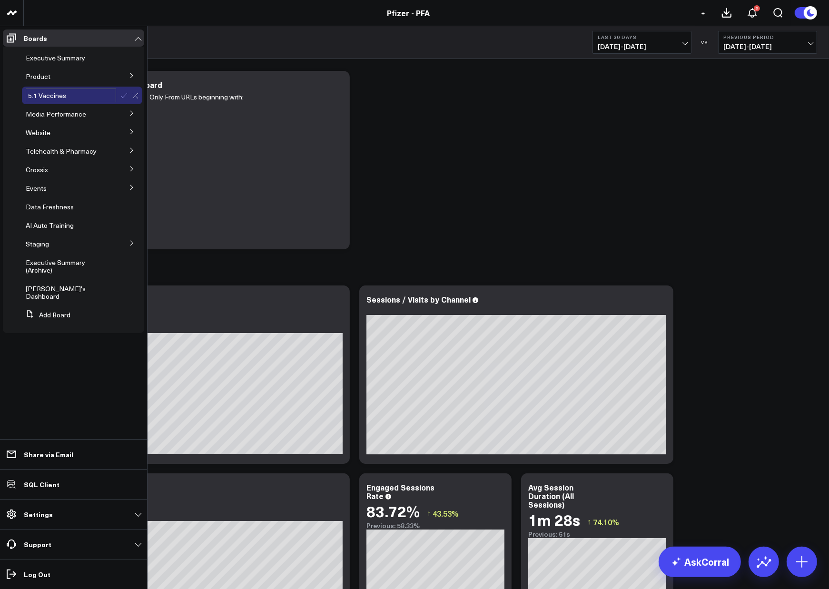
click at [126, 94] on icon at bounding box center [124, 95] width 7 height 5
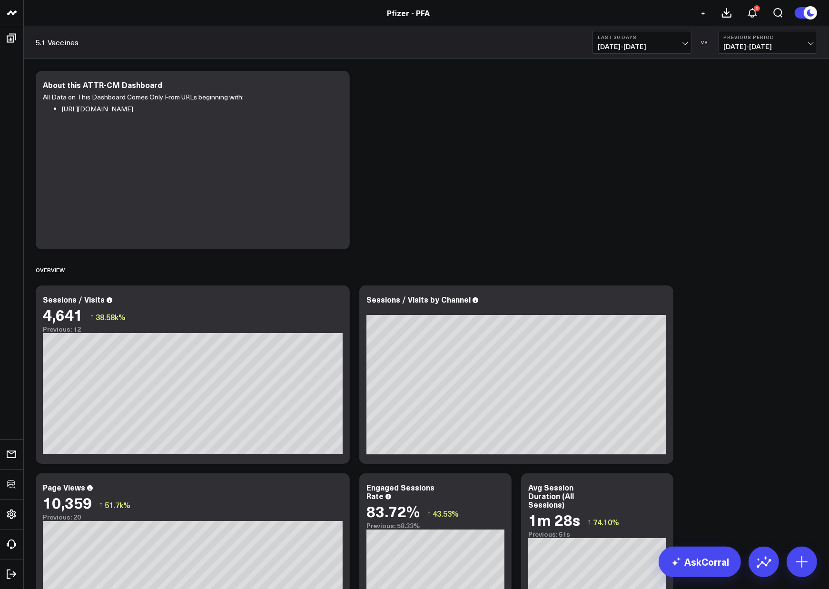
click at [704, 13] on span "+" at bounding box center [703, 13] width 4 height 7
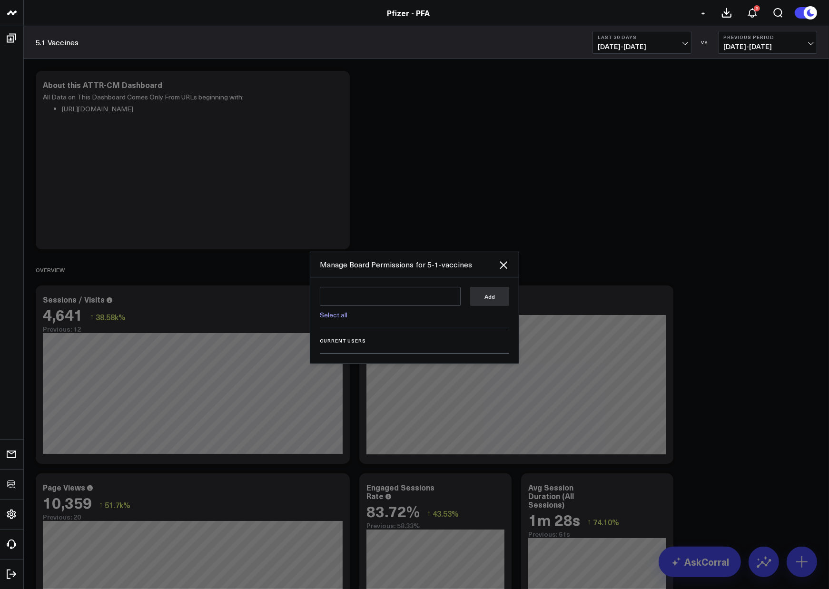
click at [344, 317] on link "Select all" at bounding box center [334, 314] width 28 height 9
type textarea "@Corral Support @Cam Burton @Katie Giesecke @Kendall Daly @Michael Phifer @Kate…"
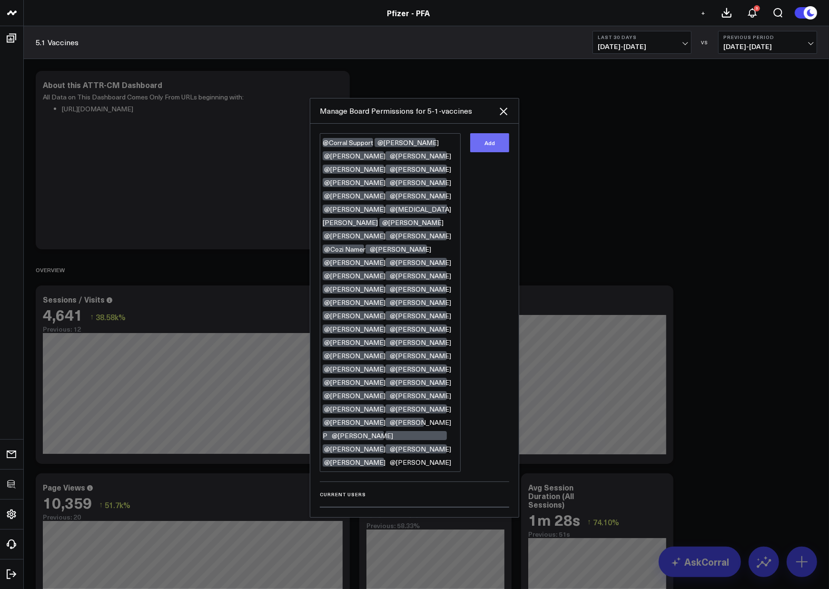
click at [494, 152] on button "Add" at bounding box center [489, 142] width 39 height 19
click at [650, 167] on div at bounding box center [414, 294] width 829 height 589
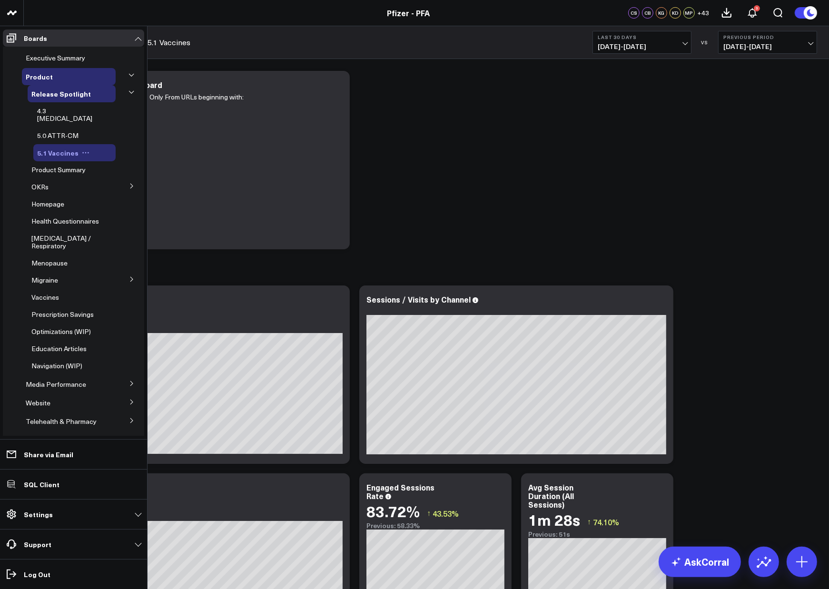
click at [58, 148] on span "5.1 Vaccines" at bounding box center [57, 153] width 41 height 10
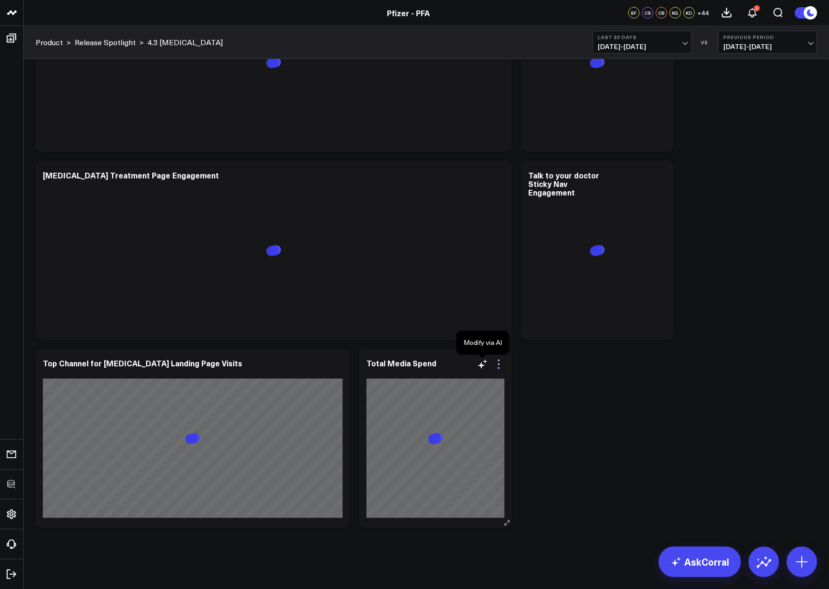
click at [498, 367] on icon at bounding box center [499, 368] width 2 height 2
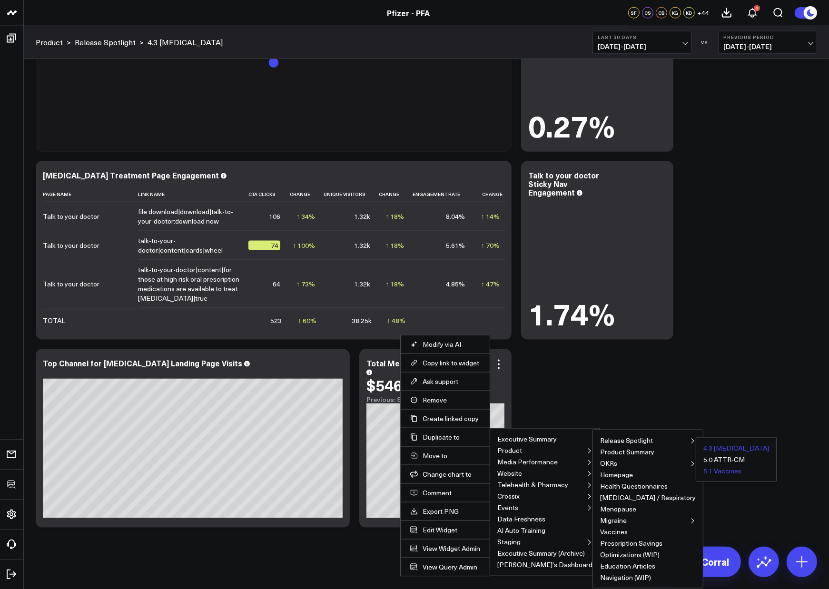
click at [703, 472] on button "5.1 Vaccines" at bounding box center [722, 471] width 38 height 7
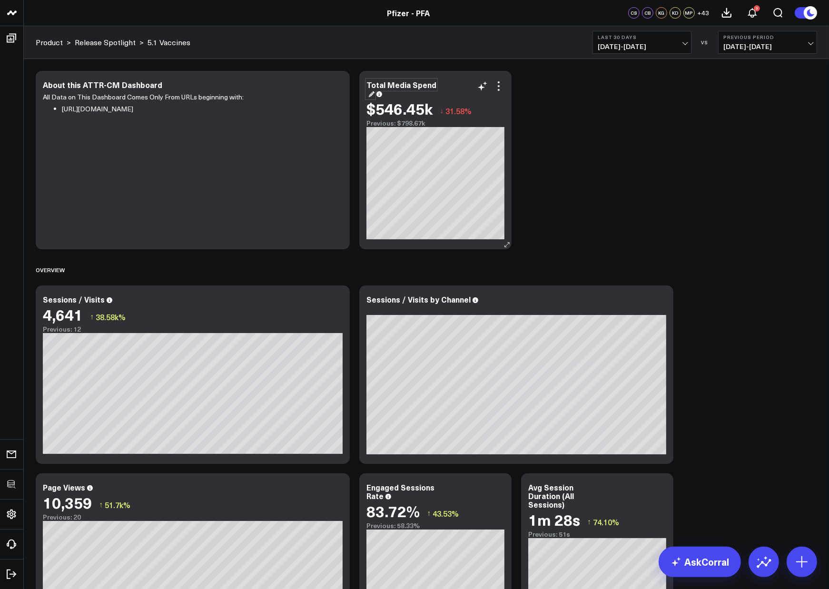
click at [393, 83] on div "Total Media Spend" at bounding box center [401, 88] width 70 height 19
click at [496, 90] on icon at bounding box center [498, 85] width 11 height 11
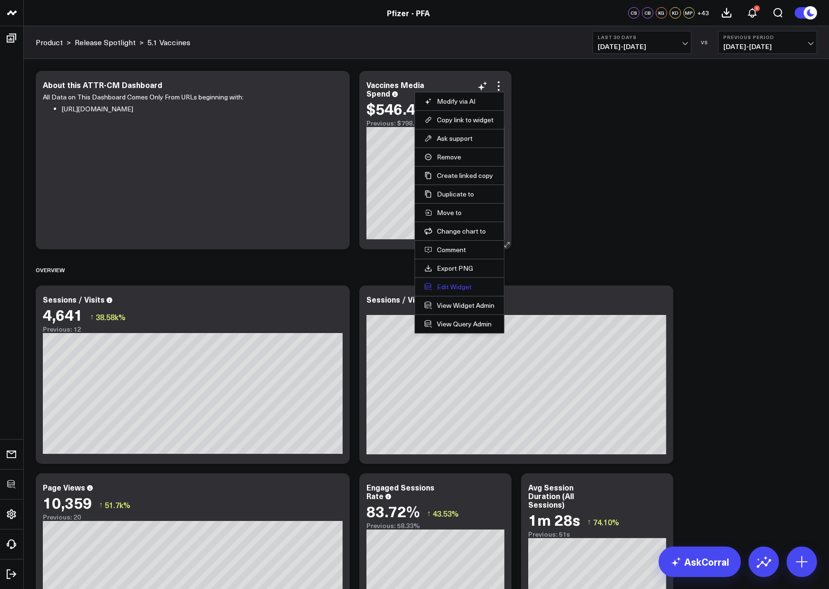
click at [455, 288] on button "Edit Widget" at bounding box center [459, 287] width 70 height 9
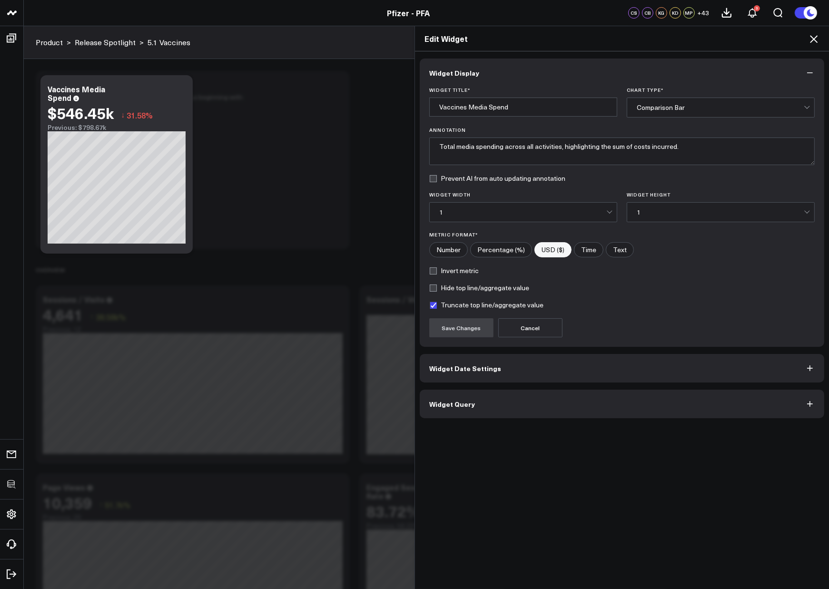
click at [470, 405] on button "Widget Query" at bounding box center [622, 404] width 404 height 29
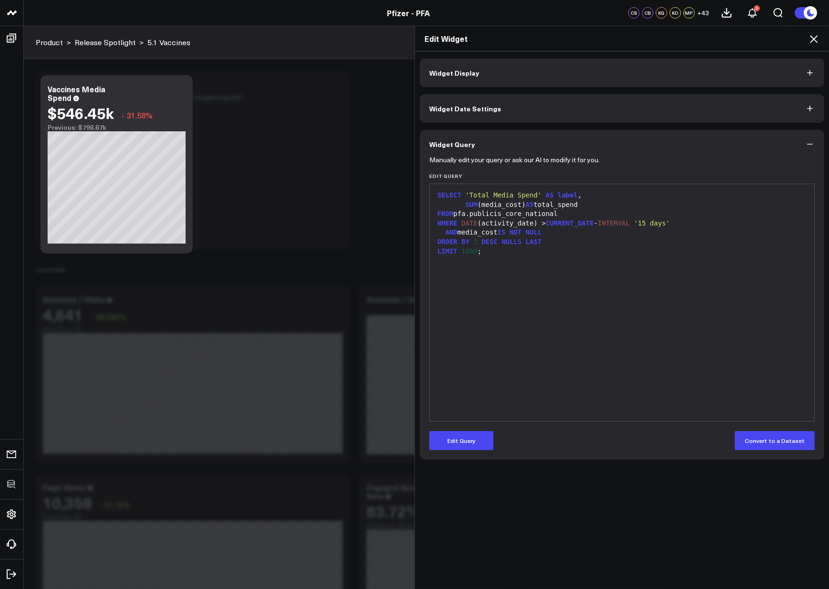
drag, startPoint x: 463, startPoint y: 433, endPoint x: 471, endPoint y: 423, distance: 12.7
click at [463, 433] on button "Edit Query" at bounding box center [461, 440] width 64 height 19
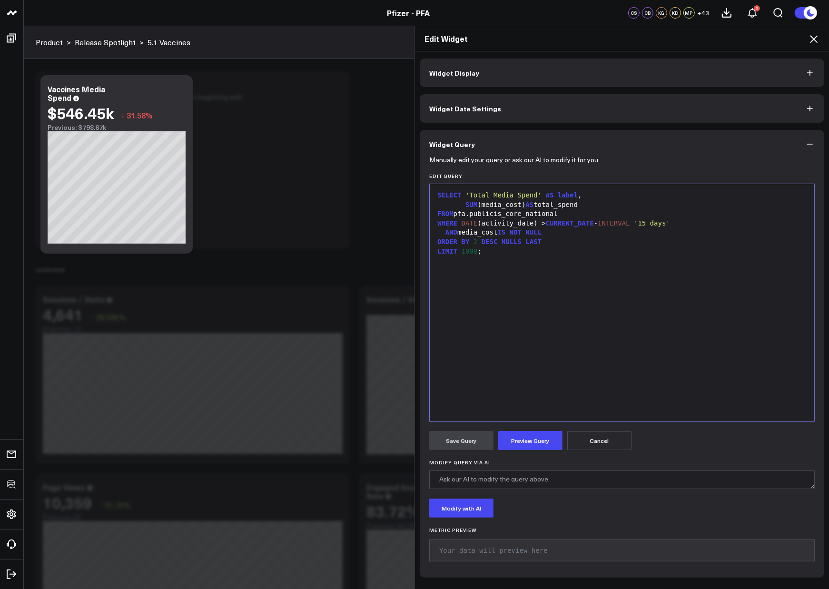
click at [503, 258] on div "SELECT 'Total Media Spend' AS label , SUM (media_cost) AS total_spend FROM pfa.…" at bounding box center [621, 302] width 375 height 227
click at [575, 232] on div "AND media_cost IS NOT NULL" at bounding box center [621, 233] width 375 height 10
drag, startPoint x: 498, startPoint y: 242, endPoint x: 523, endPoint y: 241, distance: 25.3
click at [498, 242] on span "'Vacc'" at bounding box center [485, 242] width 24 height 8
click at [505, 242] on span "'Vaccin'" at bounding box center [489, 242] width 32 height 8
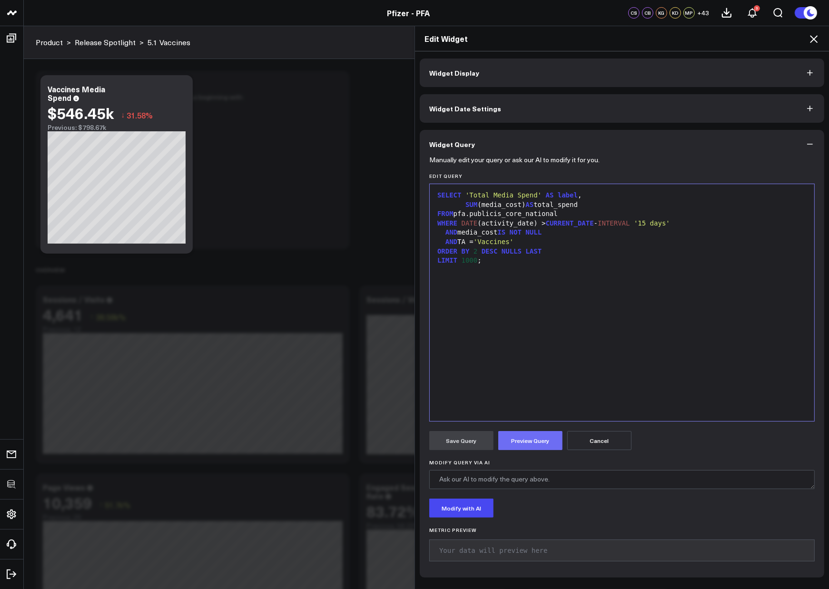
click at [526, 439] on button "Preview Query" at bounding box center [530, 440] width 64 height 19
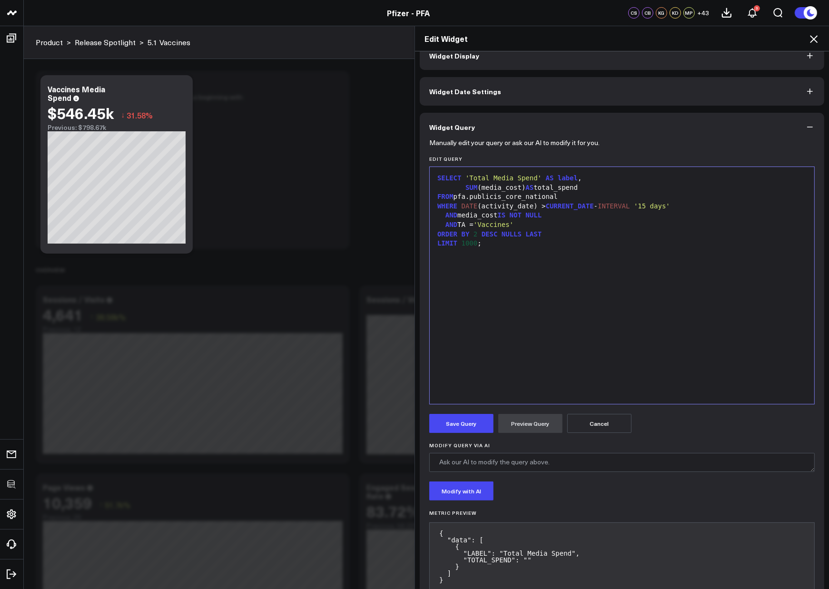
scroll to position [41, 0]
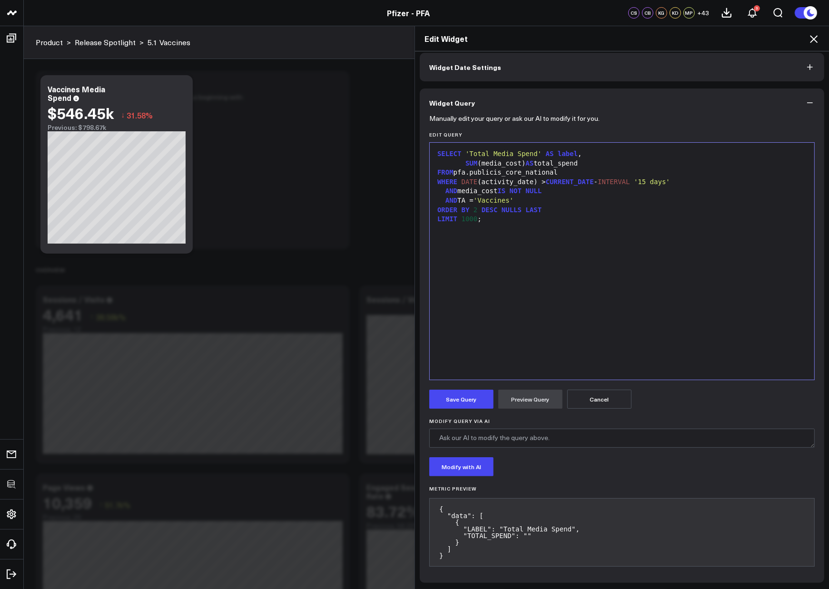
drag, startPoint x: 473, startPoint y: 437, endPoint x: 513, endPoint y: 453, distance: 43.7
click at [513, 453] on form "Manually edit your query or ask our AI to modify it for you. Edit Query 9 1 2 3…" at bounding box center [621, 345] width 385 height 456
click at [526, 339] on div "SELECT 'Total Media Spend' AS label , SUM (media_cost) AS total_spend FROM pfa.…" at bounding box center [621, 261] width 375 height 227
click at [512, 202] on span "'Vaccines'" at bounding box center [493, 201] width 40 height 8
click at [536, 411] on form "Manually edit your query or ask our AI to modify it for you. Edit Query 9 1 2 3…" at bounding box center [621, 345] width 385 height 456
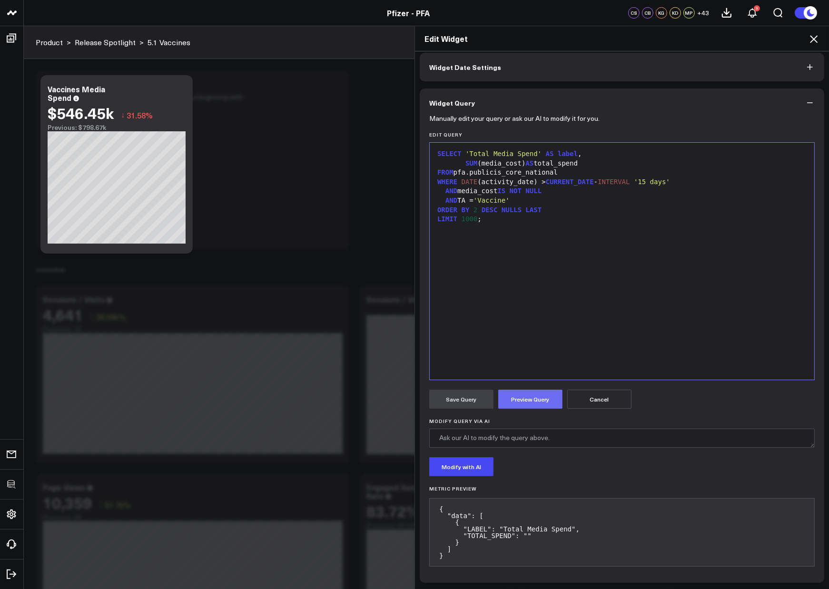
click at [535, 407] on button "Preview Query" at bounding box center [530, 399] width 64 height 19
click at [535, 305] on div "SELECT 'Total Media Spend' AS label , SUM (media_cost) AS total_spend FROM pfa.…" at bounding box center [621, 261] width 375 height 227
click at [458, 406] on button "Save Query" at bounding box center [461, 399] width 64 height 19
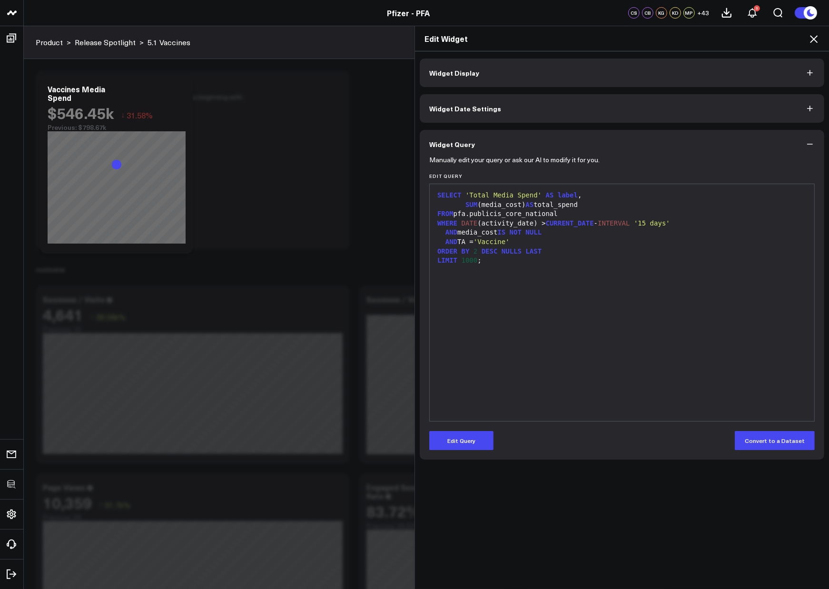
scroll to position [0, 0]
click at [810, 38] on icon at bounding box center [813, 38] width 11 height 11
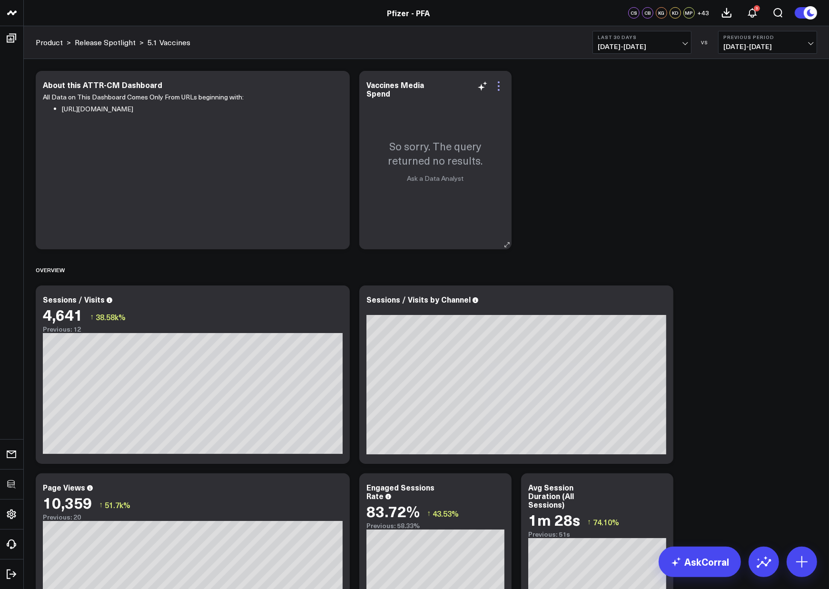
click at [493, 86] on icon at bounding box center [498, 85] width 11 height 11
click at [495, 84] on icon at bounding box center [498, 85] width 11 height 11
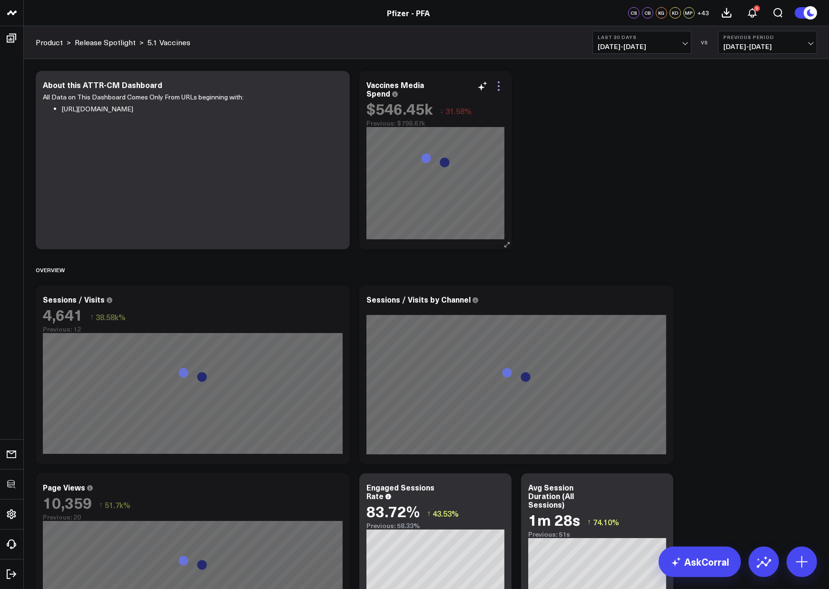
click at [496, 85] on icon at bounding box center [498, 85] width 11 height 11
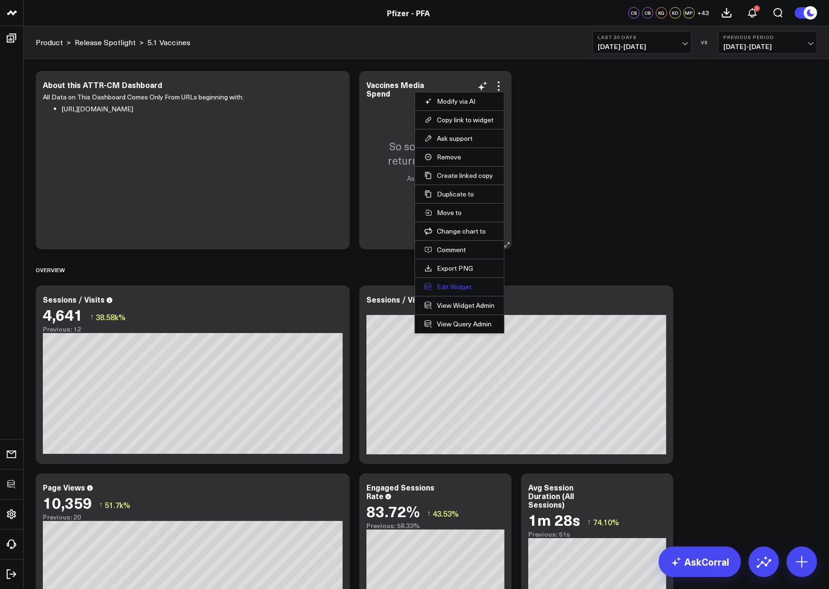
click at [442, 285] on button "Edit Widget" at bounding box center [459, 287] width 70 height 9
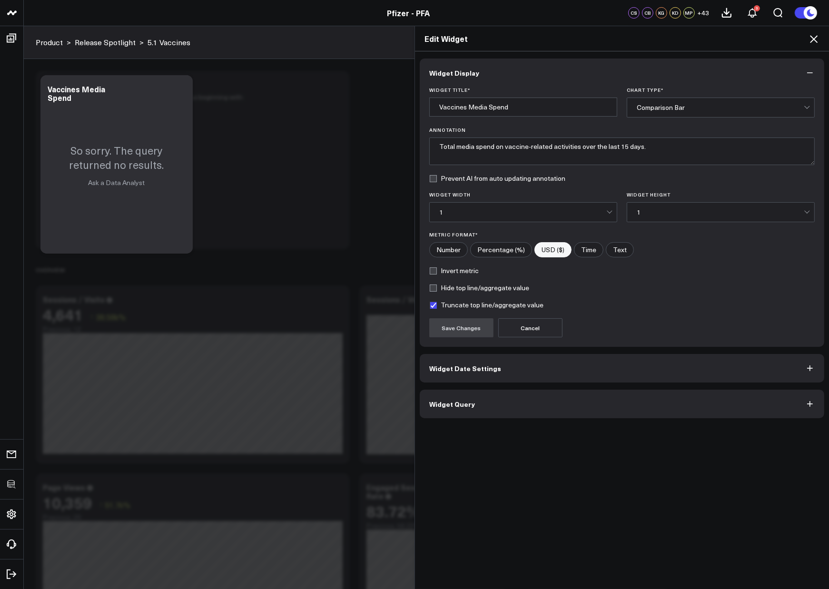
click at [510, 421] on div "Widget Display Widget Title * Vaccines Media Spend Chart Type * Comparison Bar …" at bounding box center [622, 320] width 414 height 538
click at [509, 408] on button "Widget Query" at bounding box center [622, 404] width 404 height 29
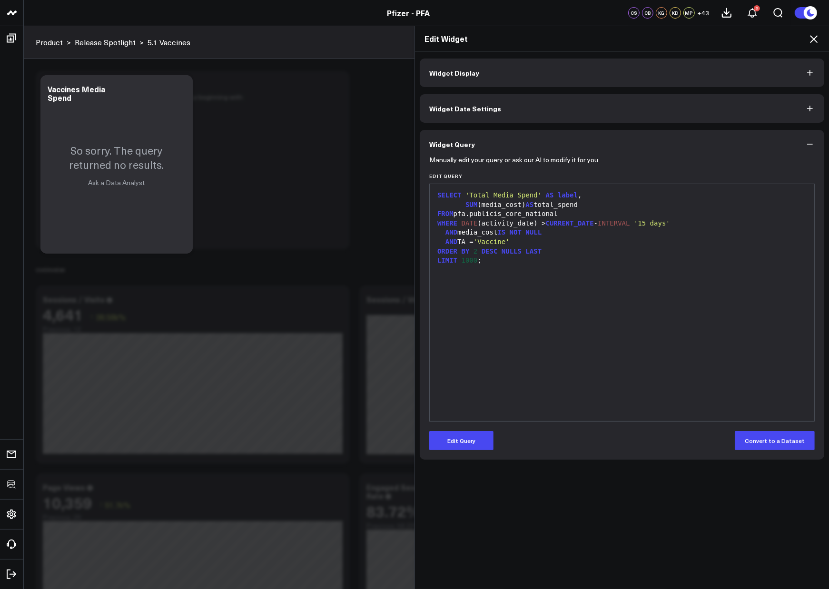
click at [472, 432] on button "Edit Query" at bounding box center [461, 440] width 64 height 19
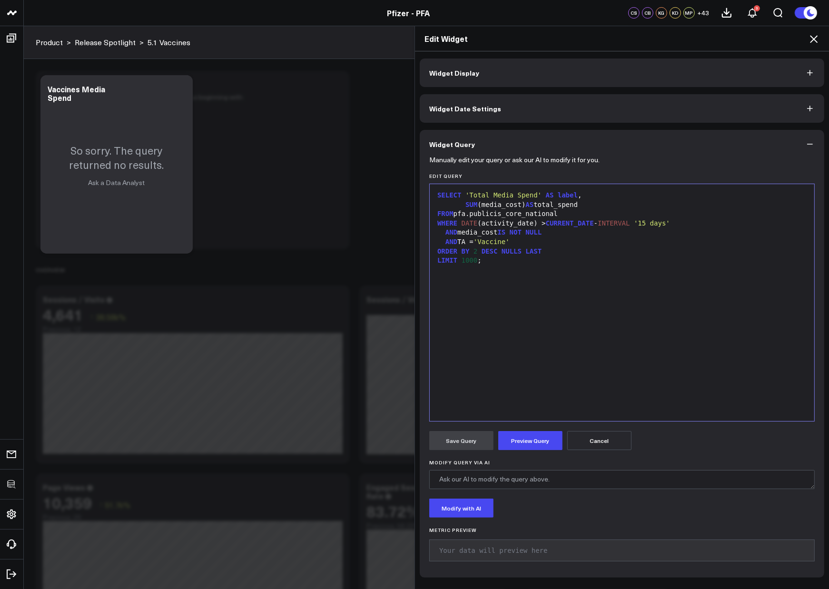
click at [510, 243] on span "'Vaccine'" at bounding box center [491, 242] width 36 height 8
click at [521, 436] on button "Preview Query" at bounding box center [530, 440] width 64 height 19
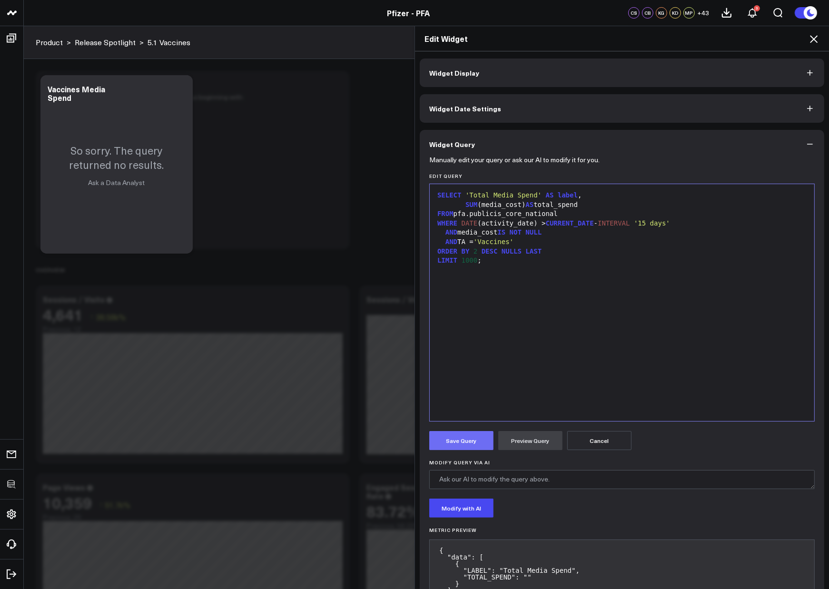
click at [451, 437] on button "Save Query" at bounding box center [461, 440] width 64 height 19
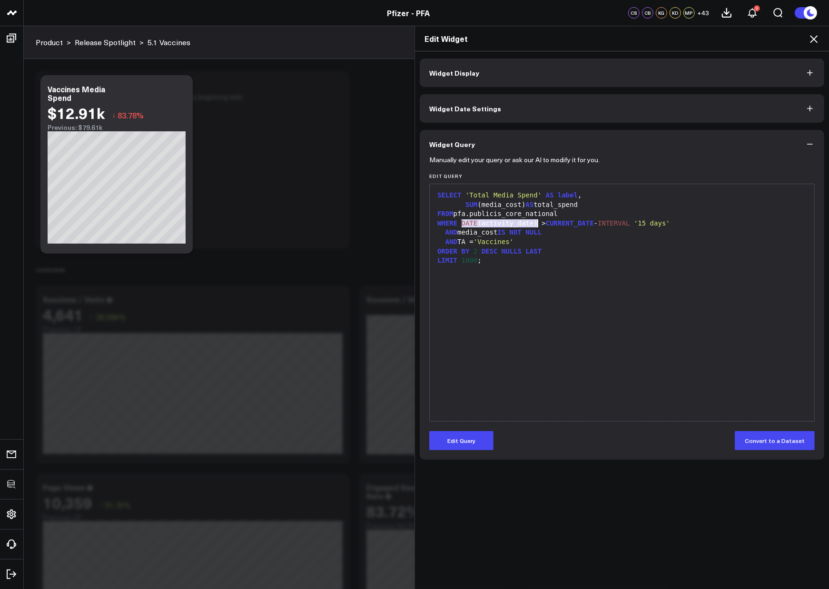
drag, startPoint x: 457, startPoint y: 224, endPoint x: 532, endPoint y: 222, distance: 75.2
click at [532, 222] on div "WHERE DATE (activity_date) > CURRENT_DATE - INTERVAL '15 days'" at bounding box center [621, 224] width 375 height 10
copy div "DATE (activity_date)"
drag, startPoint x: 580, startPoint y: 195, endPoint x: 461, endPoint y: 196, distance: 118.5
click at [461, 196] on div "SELECT 'Total Media Spend' AS label ," at bounding box center [621, 196] width 375 height 10
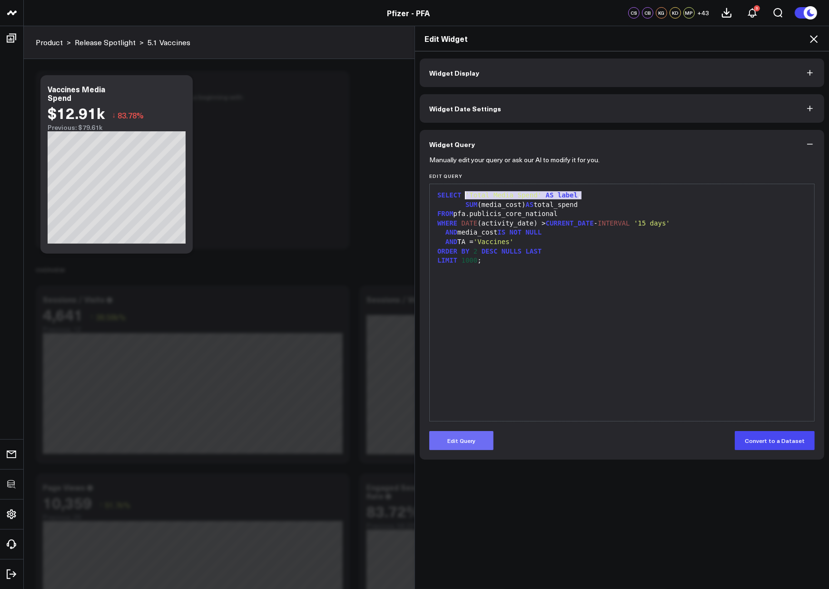
click at [465, 447] on button "Edit Query" at bounding box center [461, 440] width 64 height 19
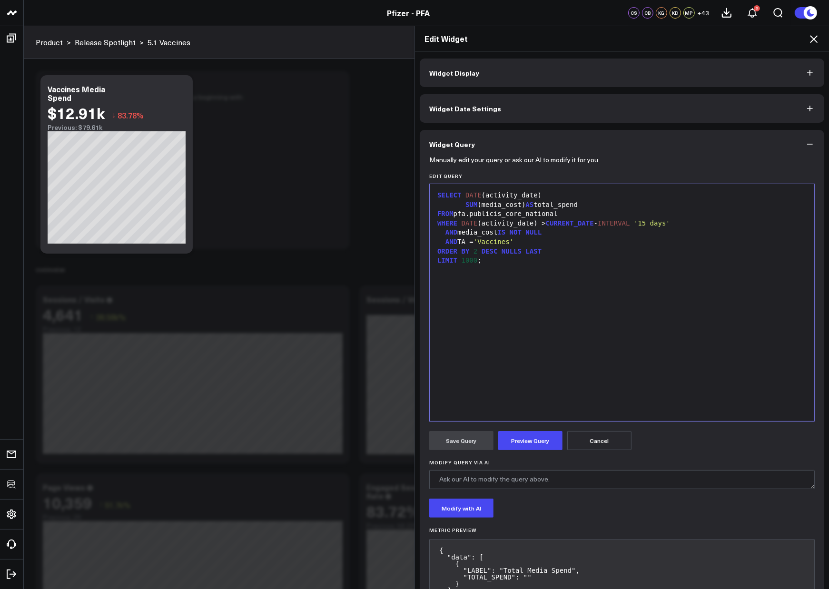
click at [553, 199] on div "SELECT DATE ( activity_date )" at bounding box center [621, 196] width 375 height 10
click at [544, 243] on div "AND TA = 'Vaccines'" at bounding box center [621, 242] width 375 height 10
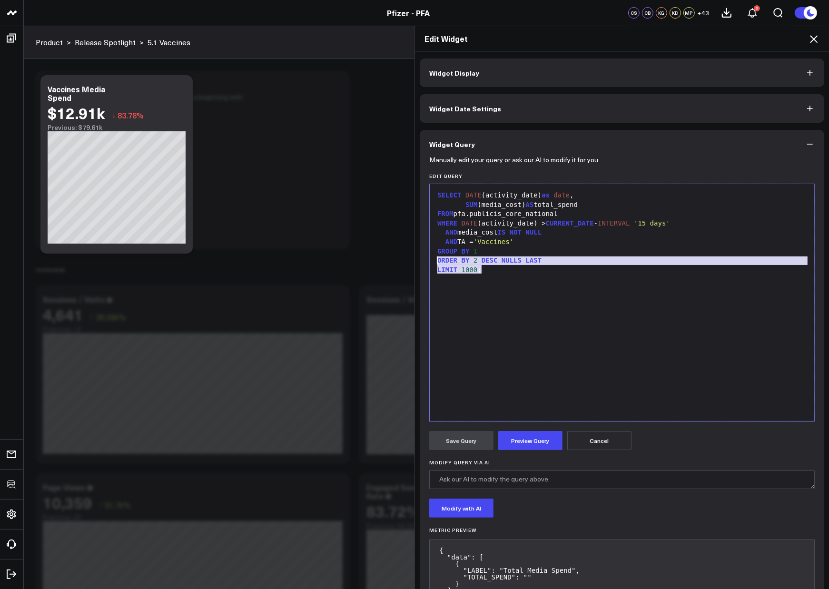
drag, startPoint x: 542, startPoint y: 270, endPoint x: 421, endPoint y: 256, distance: 122.2
click at [421, 256] on div "Manually edit your query or ask our AI to modify it for you. Edit Query 9 1 2 3…" at bounding box center [622, 391] width 404 height 466
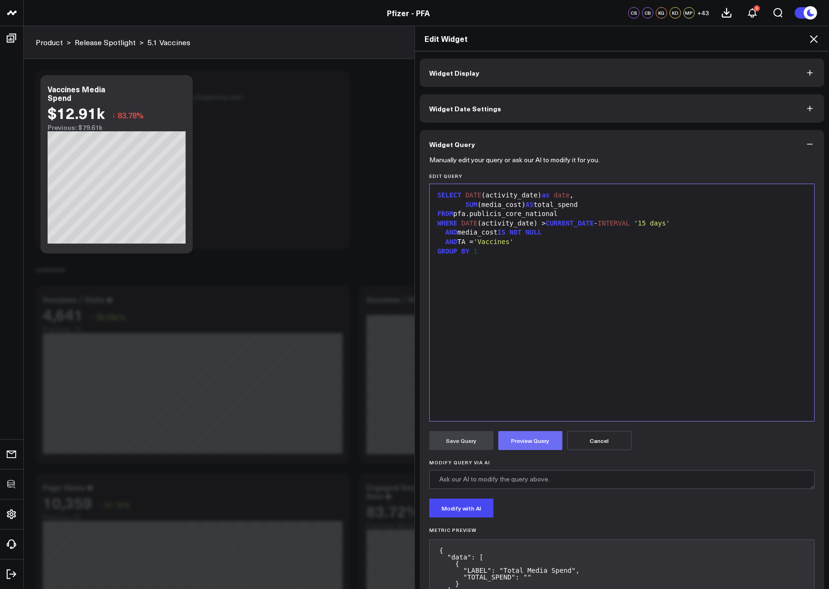
click at [532, 441] on button "Preview Query" at bounding box center [530, 440] width 64 height 19
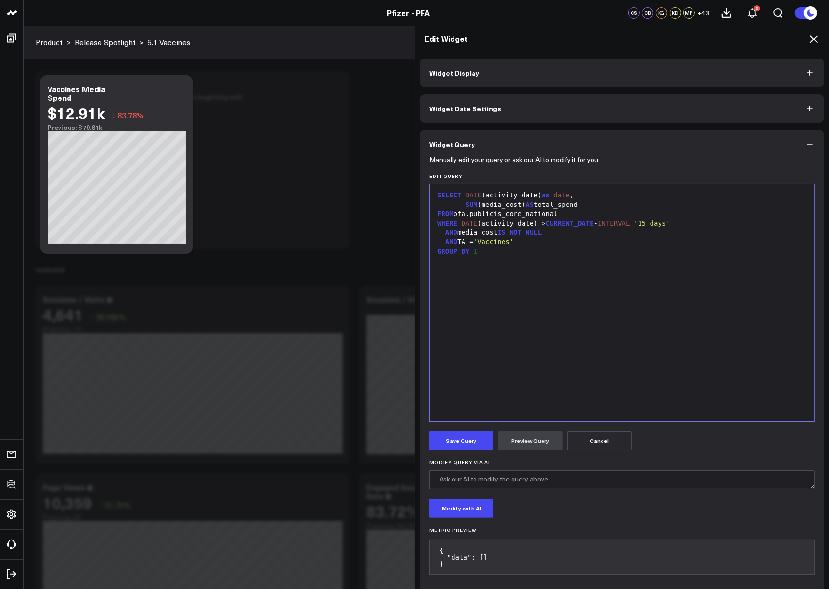
click at [458, 441] on button "Save Query" at bounding box center [461, 440] width 64 height 19
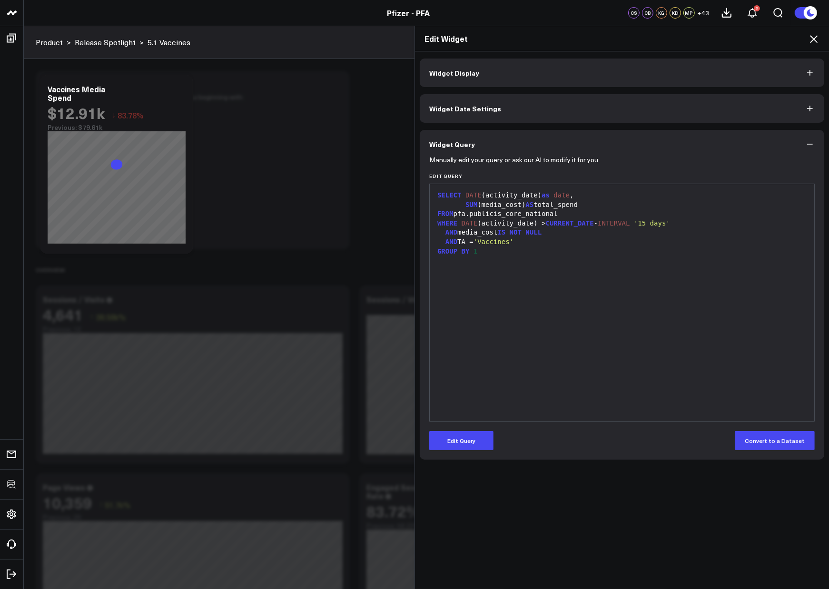
click at [811, 40] on icon at bounding box center [813, 38] width 11 height 11
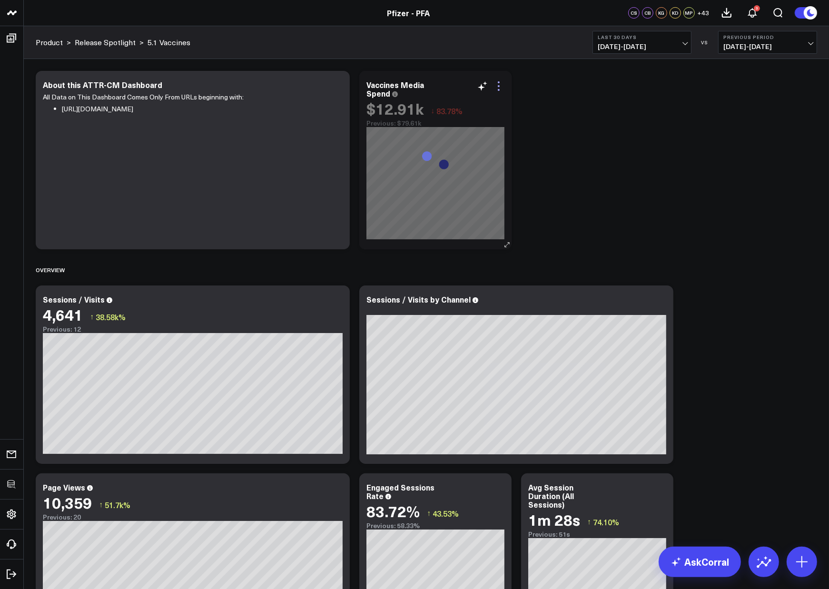
click at [496, 82] on icon at bounding box center [498, 85] width 11 height 11
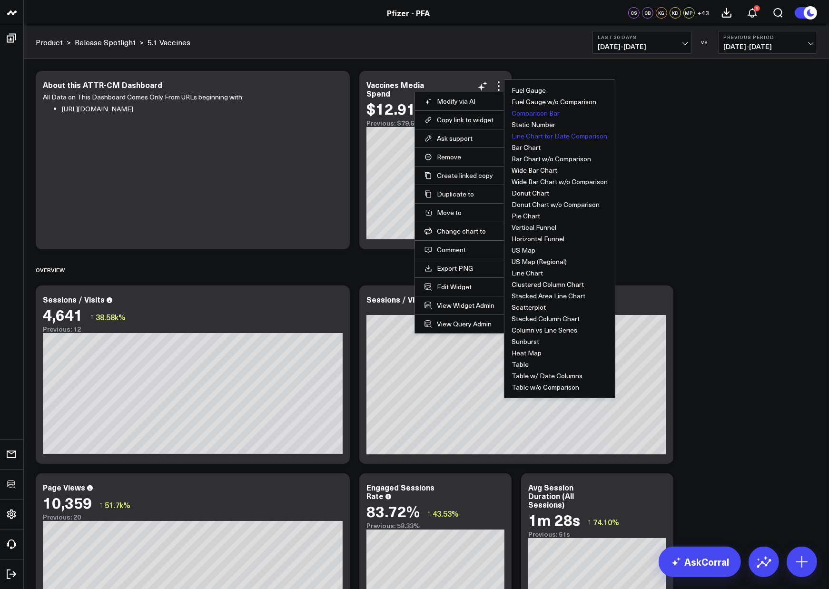
click at [576, 138] on button "Line Chart for Date Comparison" at bounding box center [559, 136] width 96 height 7
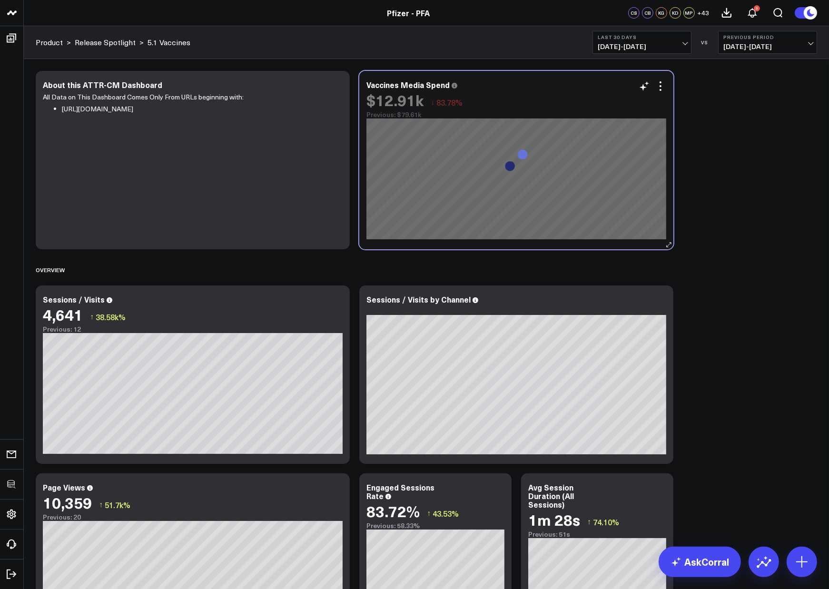
click at [505, 243] on div "Vaccines Media Spend $12.91k ↓ 83.78% Previous: $79.61k" at bounding box center [516, 160] width 314 height 178
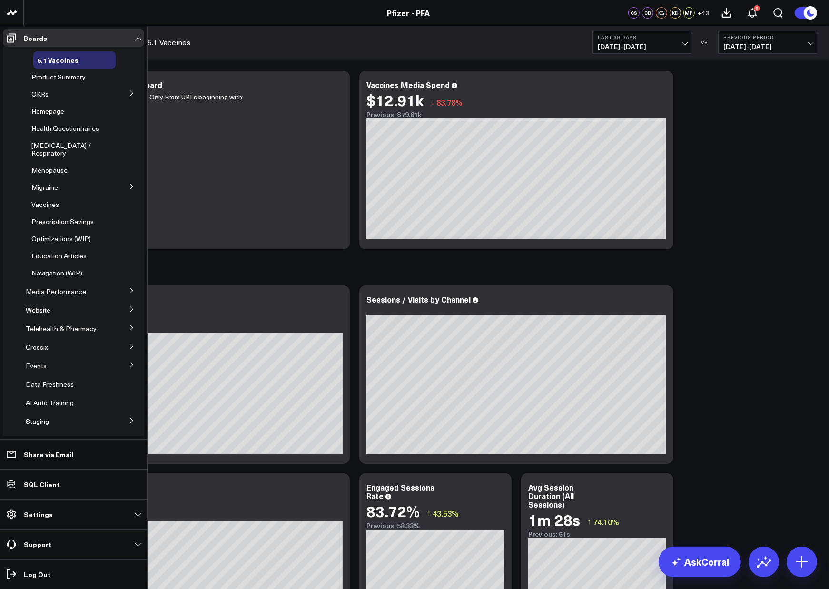
scroll to position [125, 0]
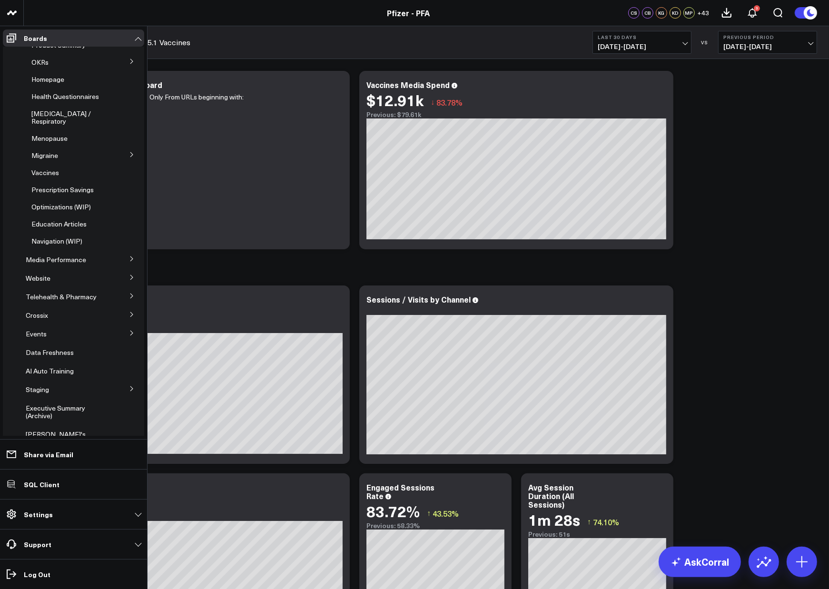
click at [129, 257] on icon at bounding box center [132, 259] width 6 height 6
click at [59, 278] on span "Media HVAs" at bounding box center [49, 276] width 37 height 9
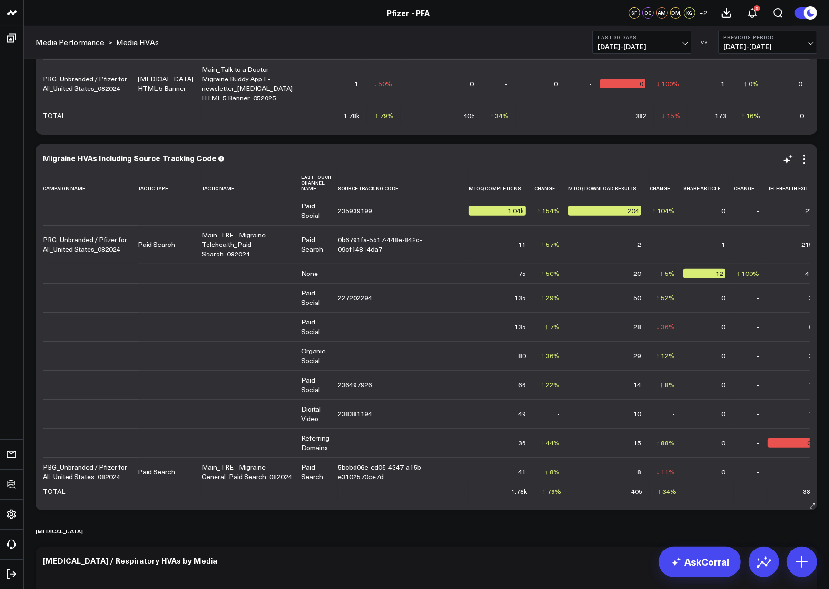
scroll to position [320, 0]
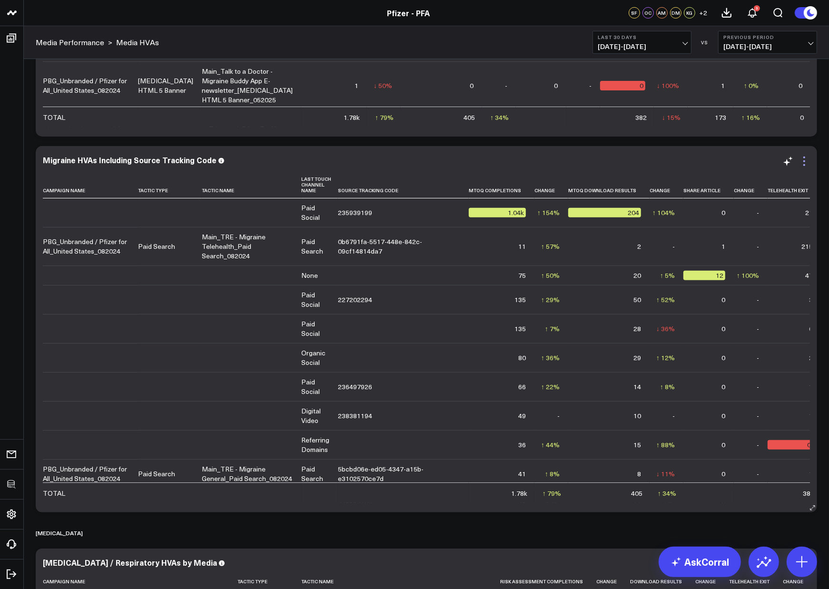
click at [803, 163] on icon at bounding box center [803, 161] width 11 height 11
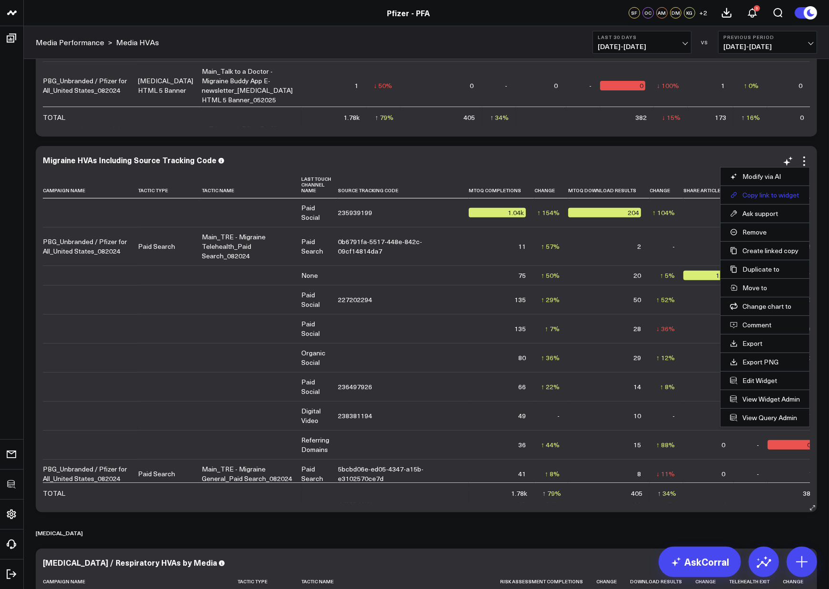
click at [758, 195] on button "Copy link to widget" at bounding box center [765, 195] width 70 height 9
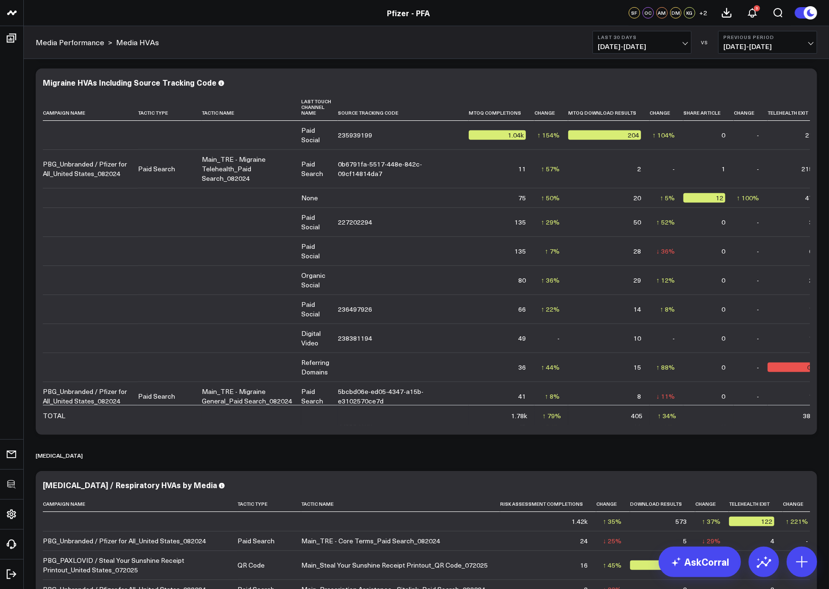
scroll to position [400, 0]
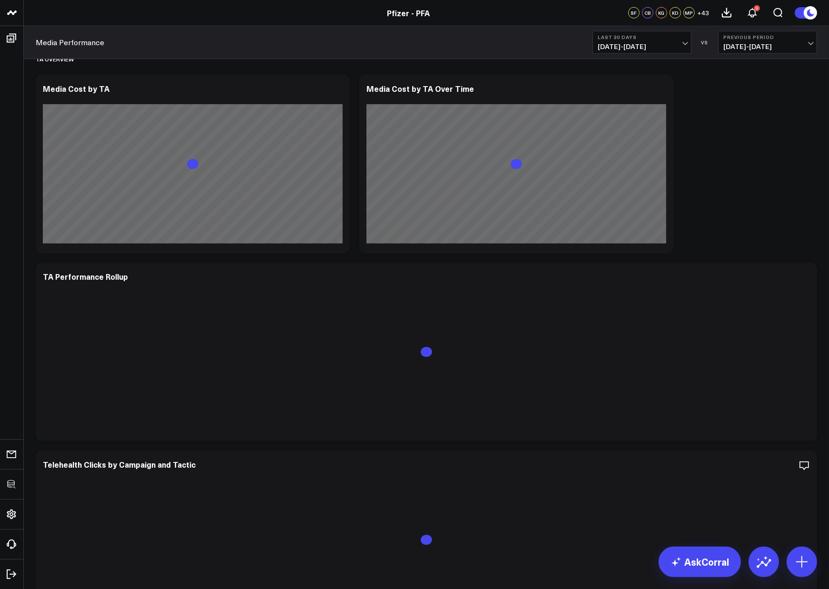
scroll to position [955, 0]
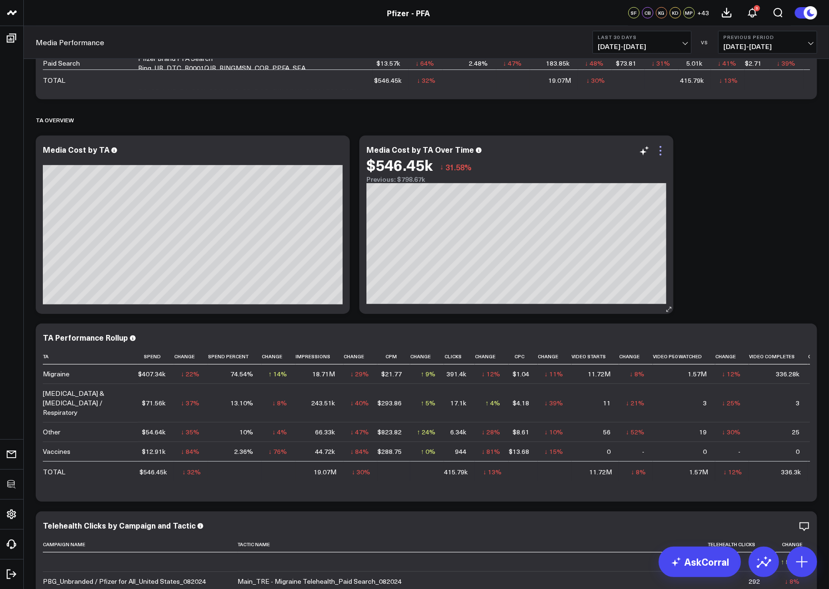
click at [658, 150] on icon at bounding box center [660, 150] width 11 height 11
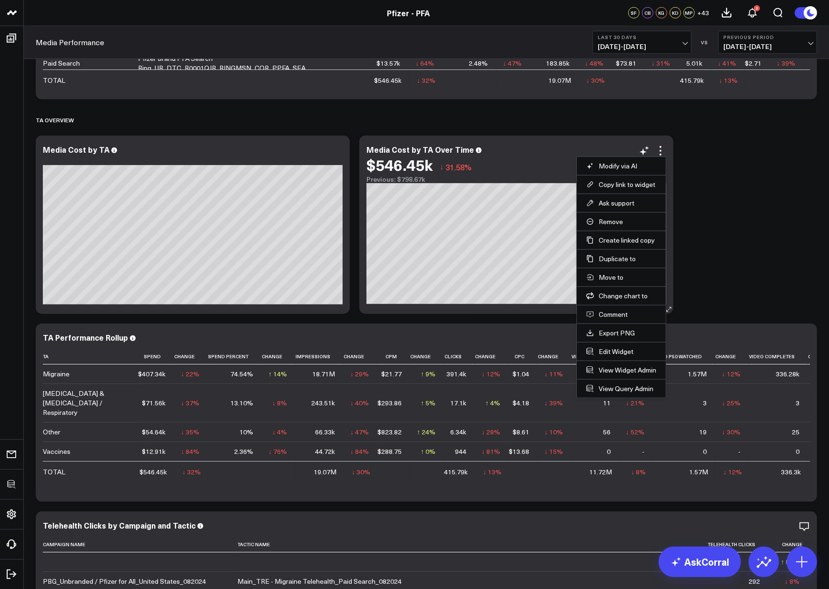
click at [620, 346] on li "Edit Widget" at bounding box center [621, 351] width 89 height 19
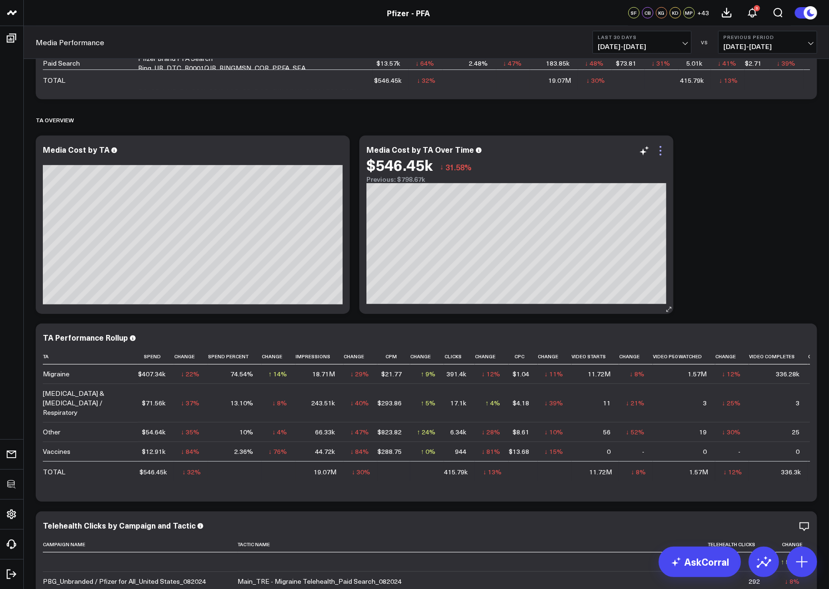
click at [659, 152] on icon at bounding box center [660, 150] width 11 height 11
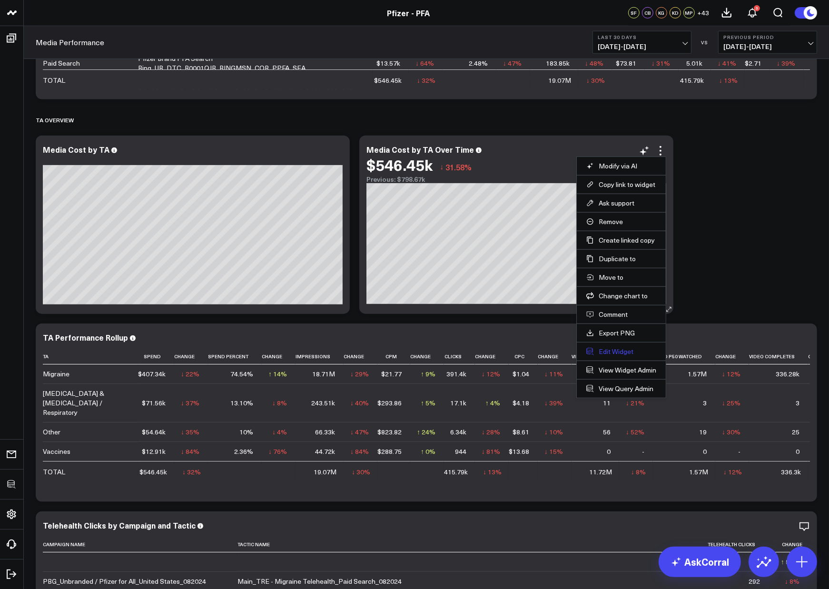
click at [610, 351] on button "Edit Widget" at bounding box center [621, 351] width 70 height 9
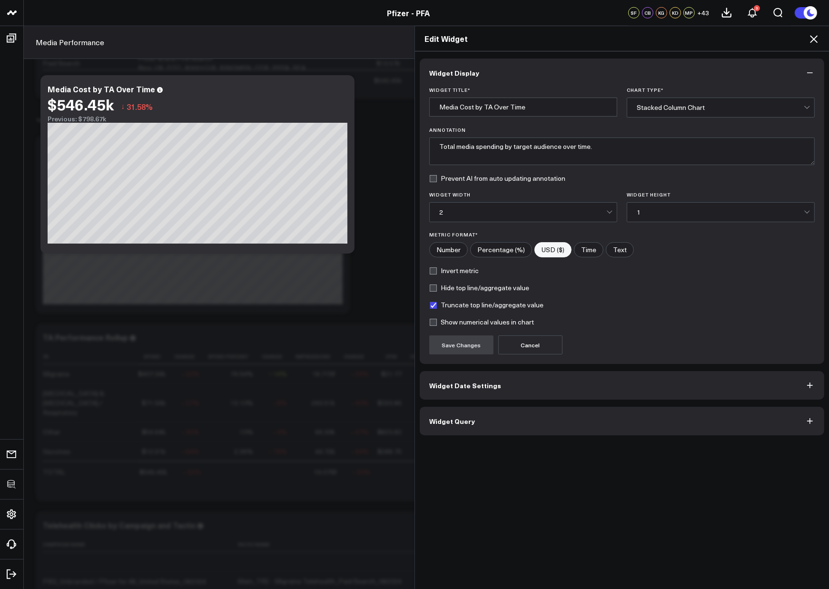
drag, startPoint x: 535, startPoint y: 416, endPoint x: 540, endPoint y: 412, distance: 6.8
click at [535, 417] on button "Widget Query" at bounding box center [622, 421] width 404 height 29
